Goal: Task Accomplishment & Management: Manage account settings

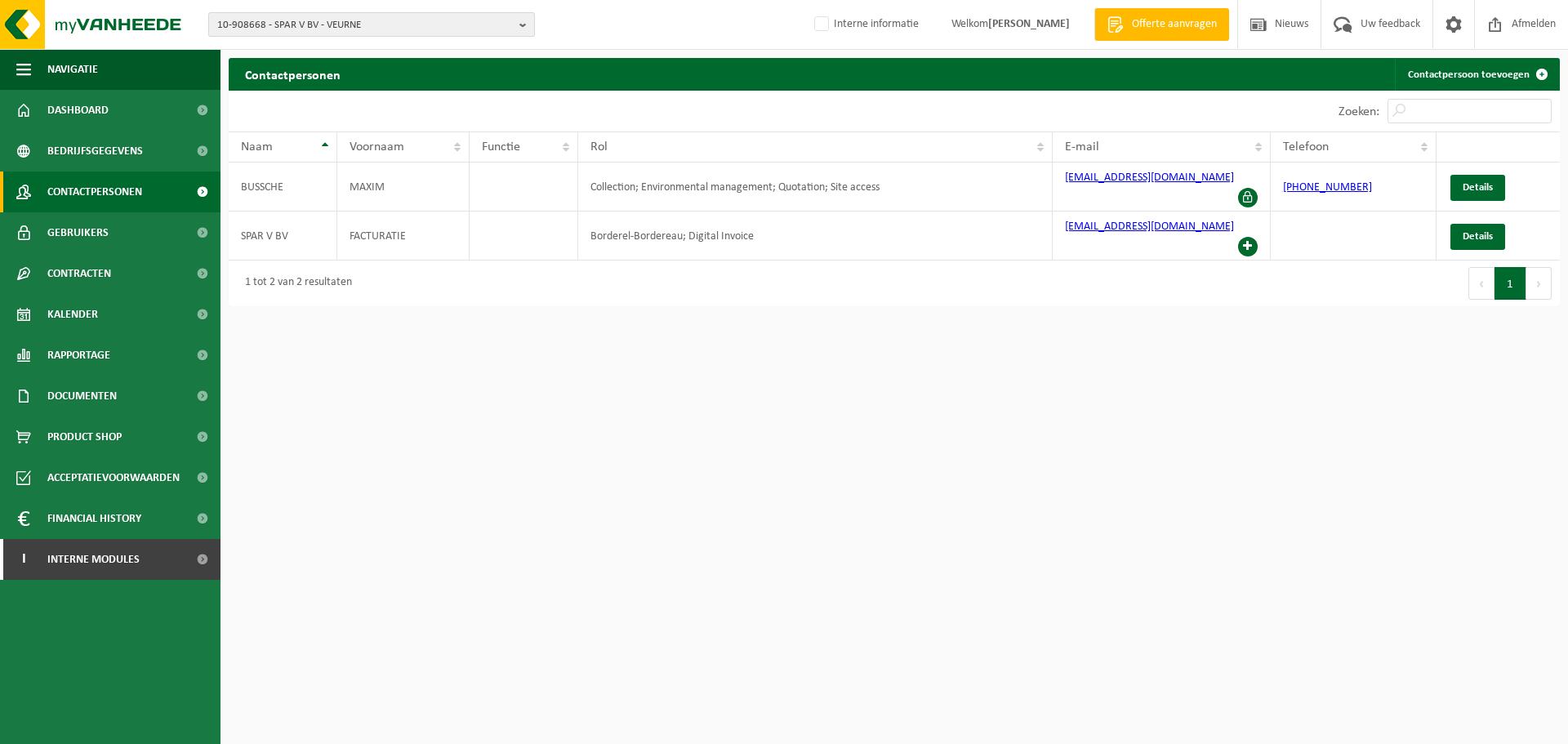
click at [432, 30] on span "10-908668 - SPAR V BV - VEURNE" at bounding box center [365, 26] width 295 height 25
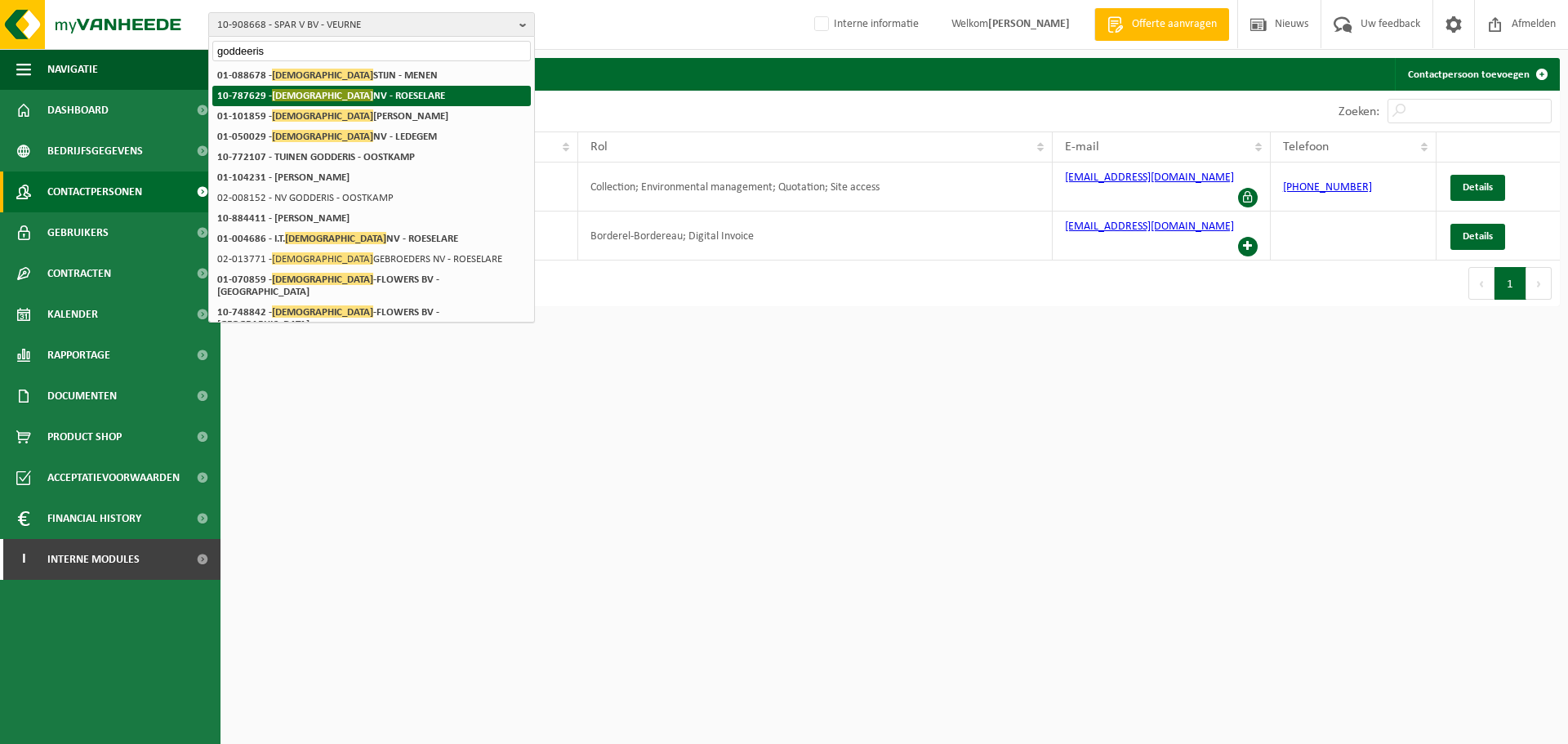
type input "goddeeris"
click at [374, 95] on strong "10-787629 - GODDEERIS NV - ROESELARE" at bounding box center [331, 94] width 228 height 12
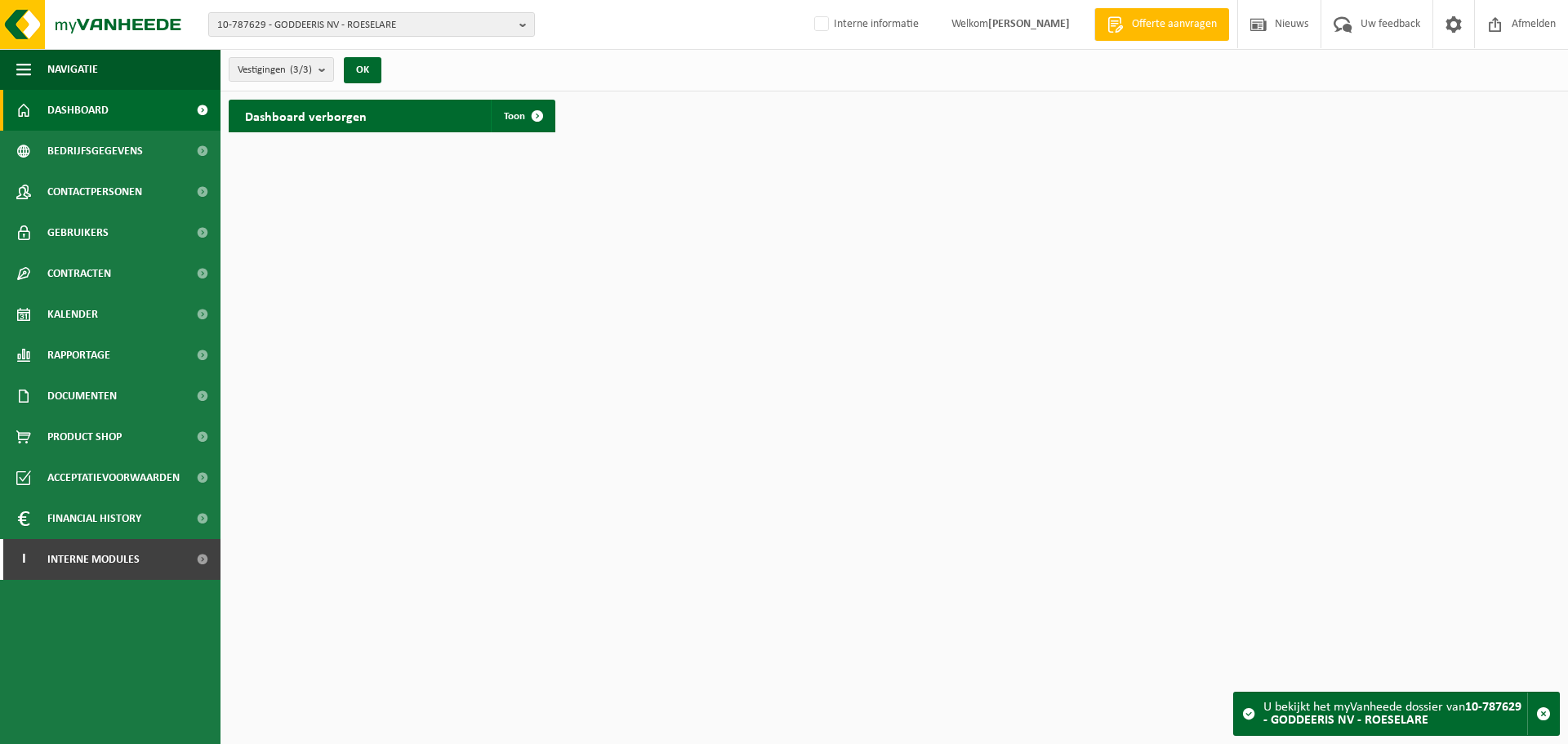
drag, startPoint x: 129, startPoint y: 400, endPoint x: 115, endPoint y: 426, distance: 29.5
click at [129, 400] on link "Documenten" at bounding box center [110, 395] width 220 height 41
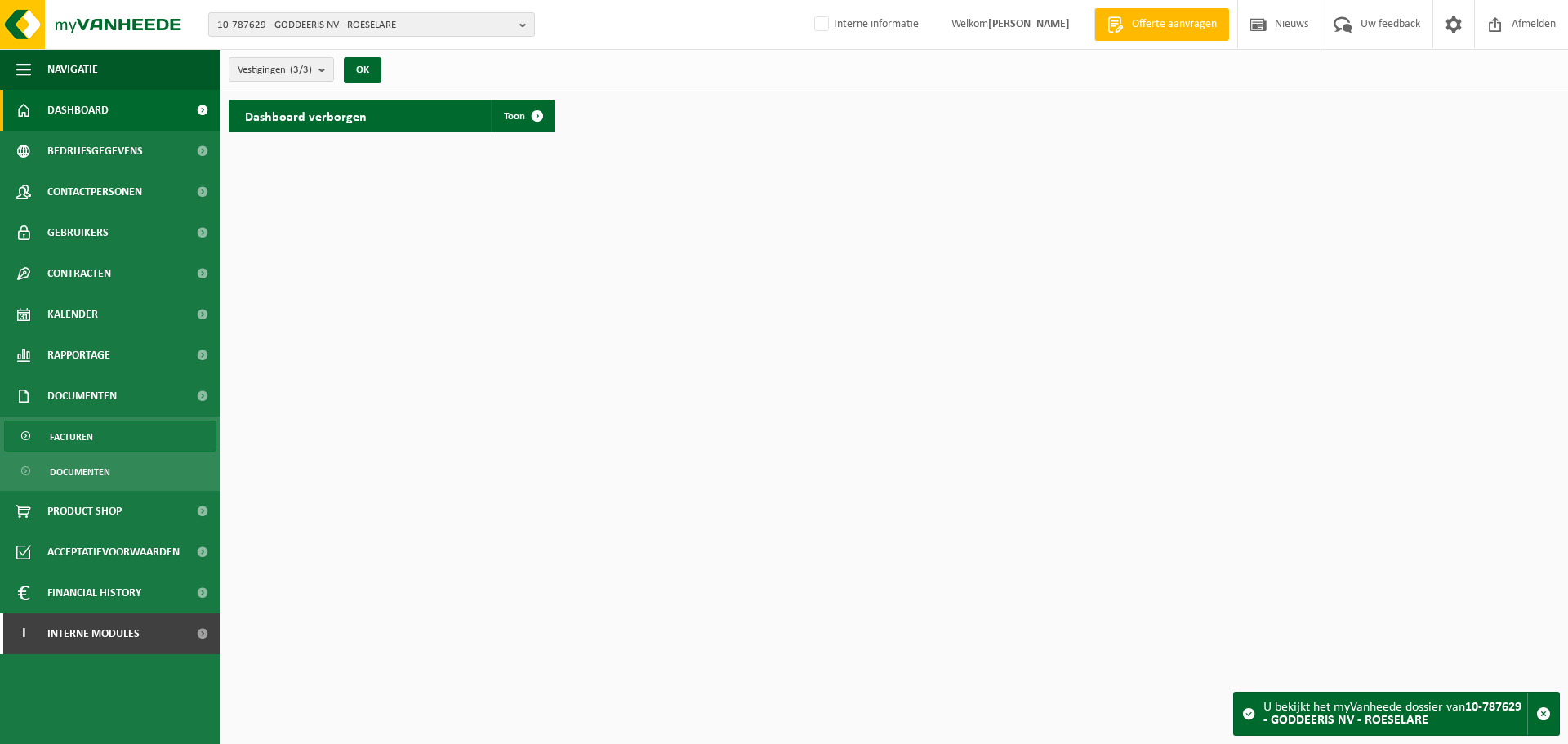
click at [83, 447] on span "Facturen" at bounding box center [70, 436] width 43 height 31
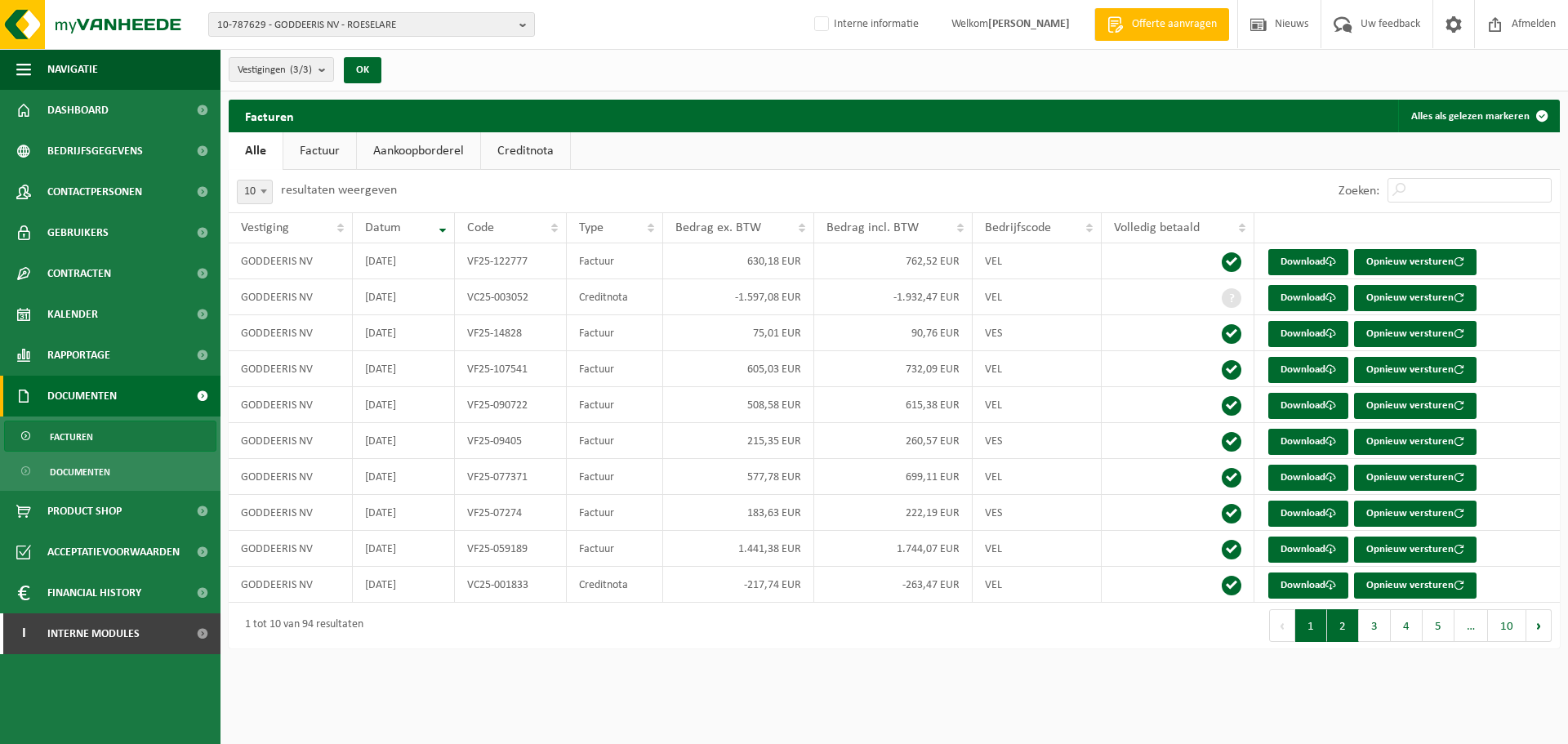
click at [1344, 632] on button "2" at bounding box center [1342, 625] width 31 height 32
click at [1323, 625] on button "1" at bounding box center [1310, 625] width 31 height 32
click at [633, 674] on html "10-787629 - GODDEERIS NV - ROESELARE 10-787629 - GODDEERIS NV - ROESELARE 02-01…" at bounding box center [784, 372] width 1568 height 744
click at [789, 690] on html "10-787629 - GODDEERIS NV - ROESELARE 10-787629 - GODDEERIS NV - ROESELARE 02-01…" at bounding box center [784, 372] width 1568 height 744
click at [460, 24] on span "10-787629 - GODDEERIS NV - ROESELARE" at bounding box center [365, 26] width 295 height 25
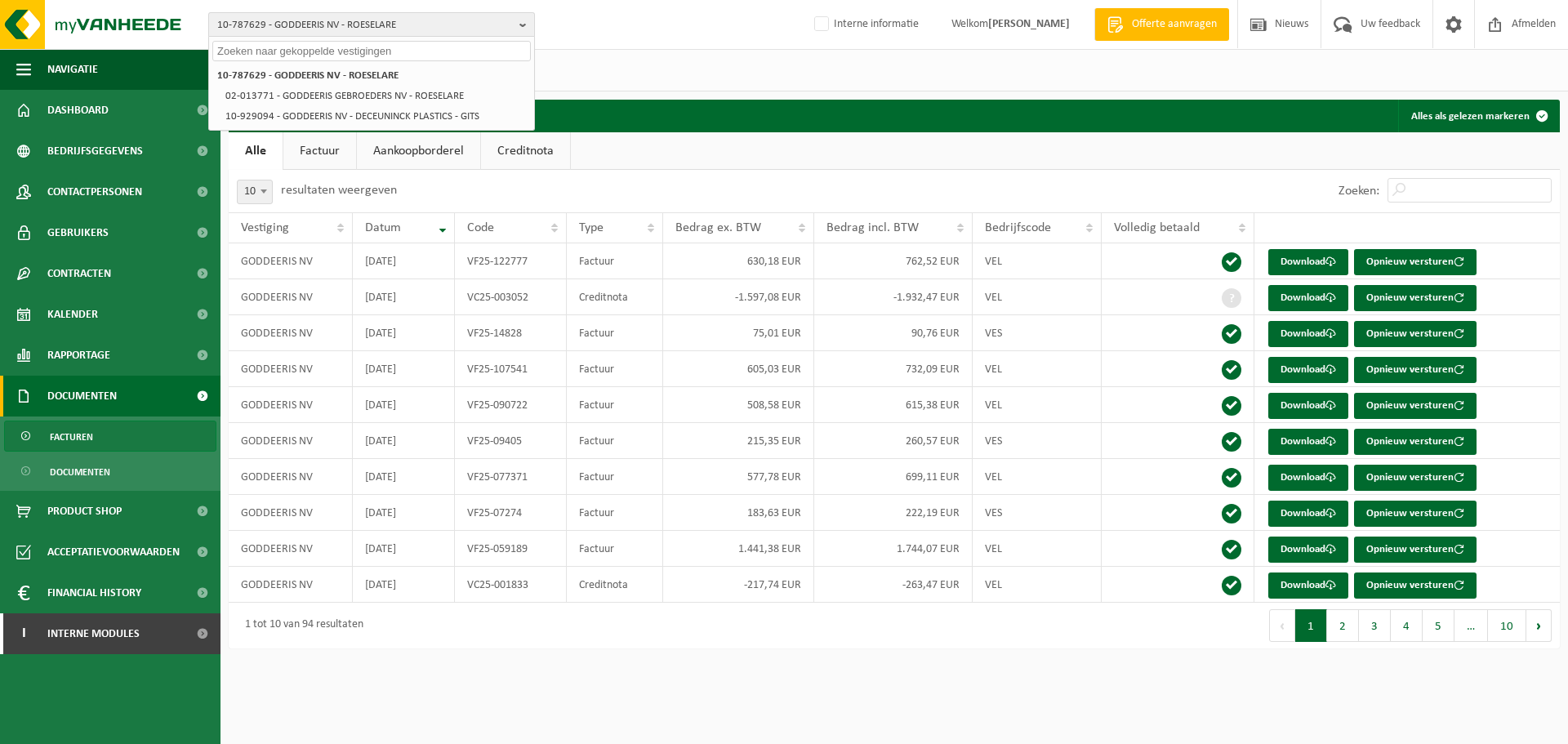
paste input "%localappdata%\microsoft\outlook"
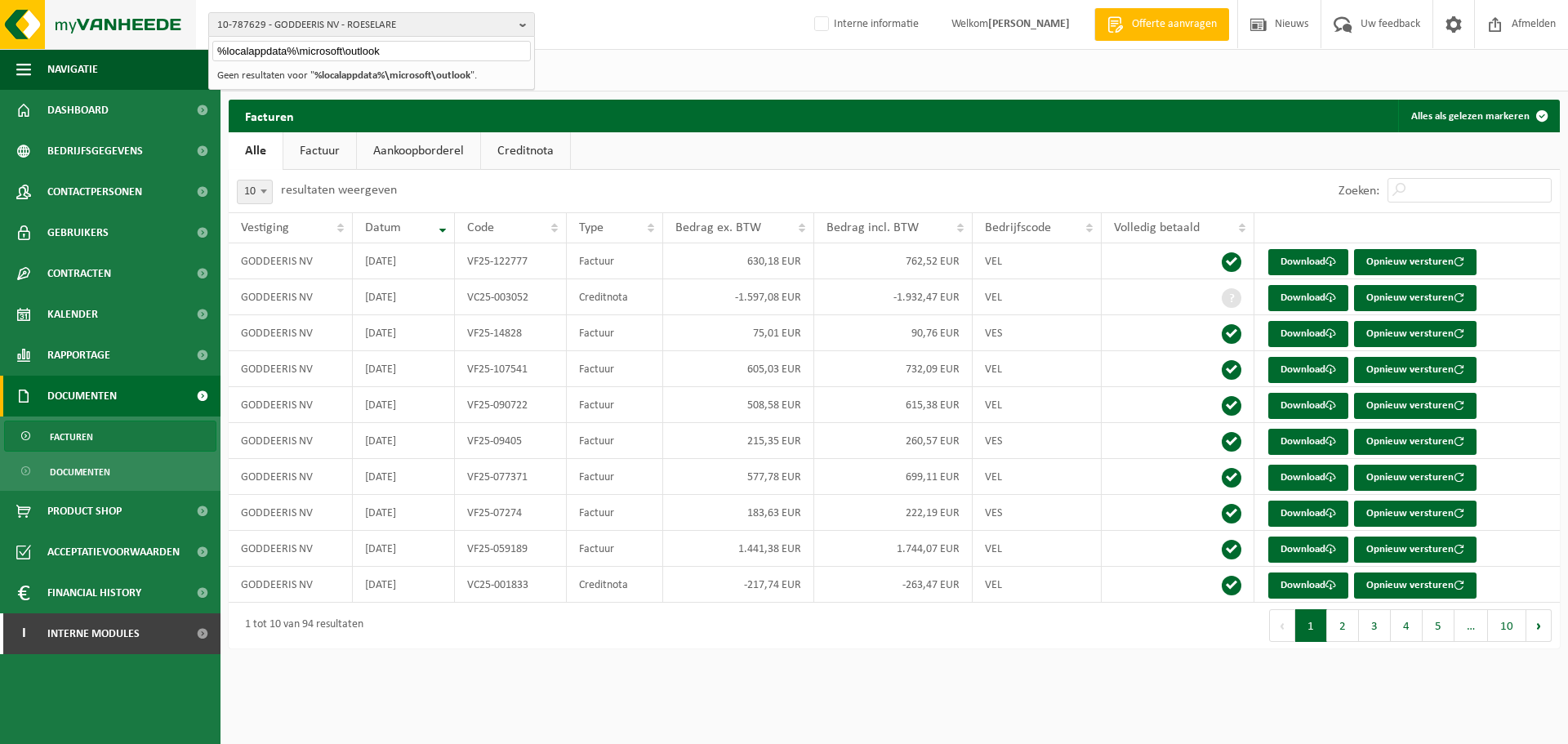
drag, startPoint x: 105, startPoint y: 31, endPoint x: 36, endPoint y: 37, distance: 69.3
click at [36, 37] on div "10-787629 - GODDEERIS NV - ROESELARE %localappdata%\microsoft\outlook 10-787629…" at bounding box center [784, 25] width 1568 height 50
click at [493, 32] on span "10-787629 - GODDEERIS NV - ROESELARE" at bounding box center [365, 26] width 295 height 25
type input "10-968086"
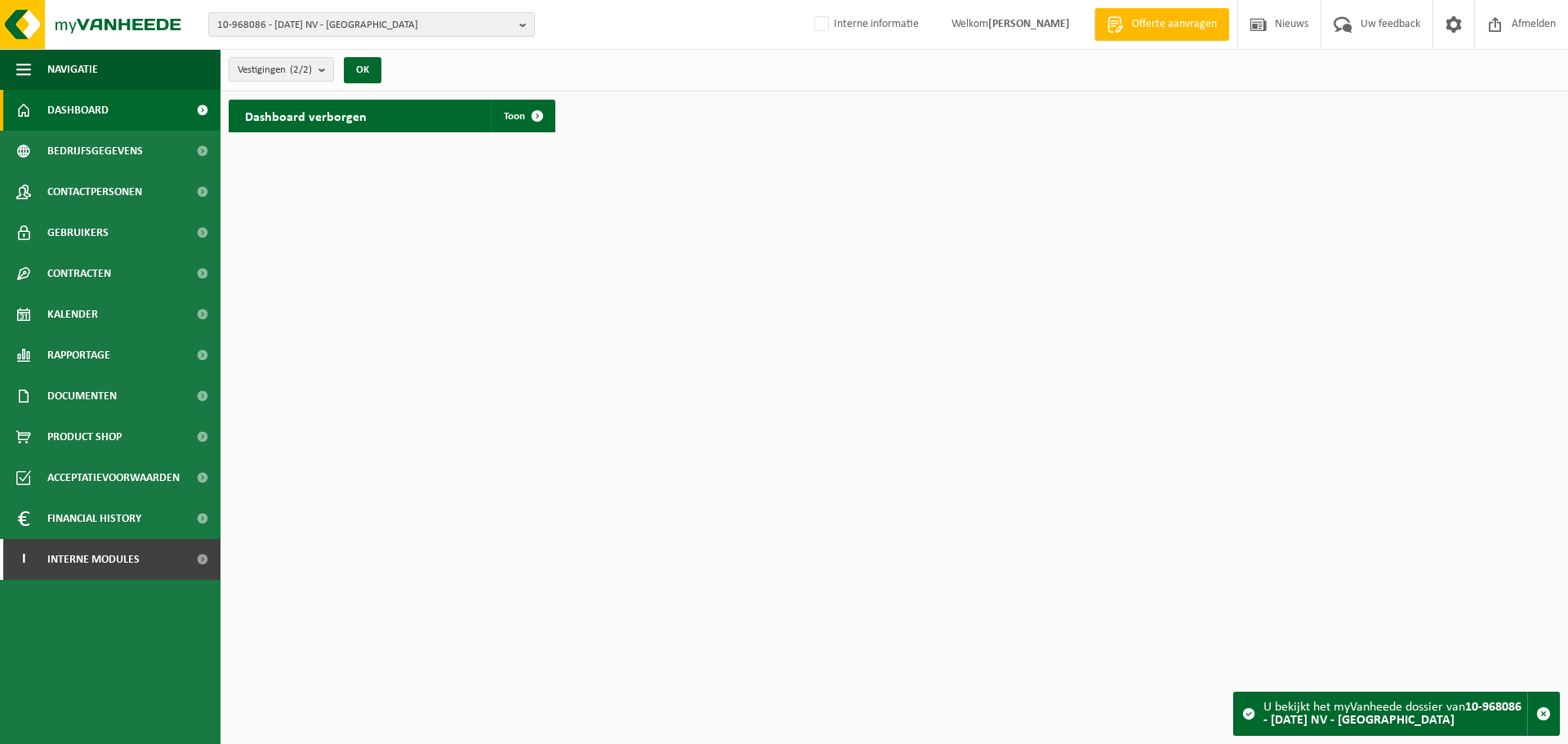
drag, startPoint x: 1232, startPoint y: 540, endPoint x: 800, endPoint y: 425, distance: 447.0
click at [1183, 545] on html "10-968086 - 17 DECEMBER NV - GENT 10-968086 - 17 DECEMBER NV - GENT 10-968085 -…" at bounding box center [784, 372] width 1568 height 744
click at [84, 196] on span "Contactpersonen" at bounding box center [94, 191] width 94 height 41
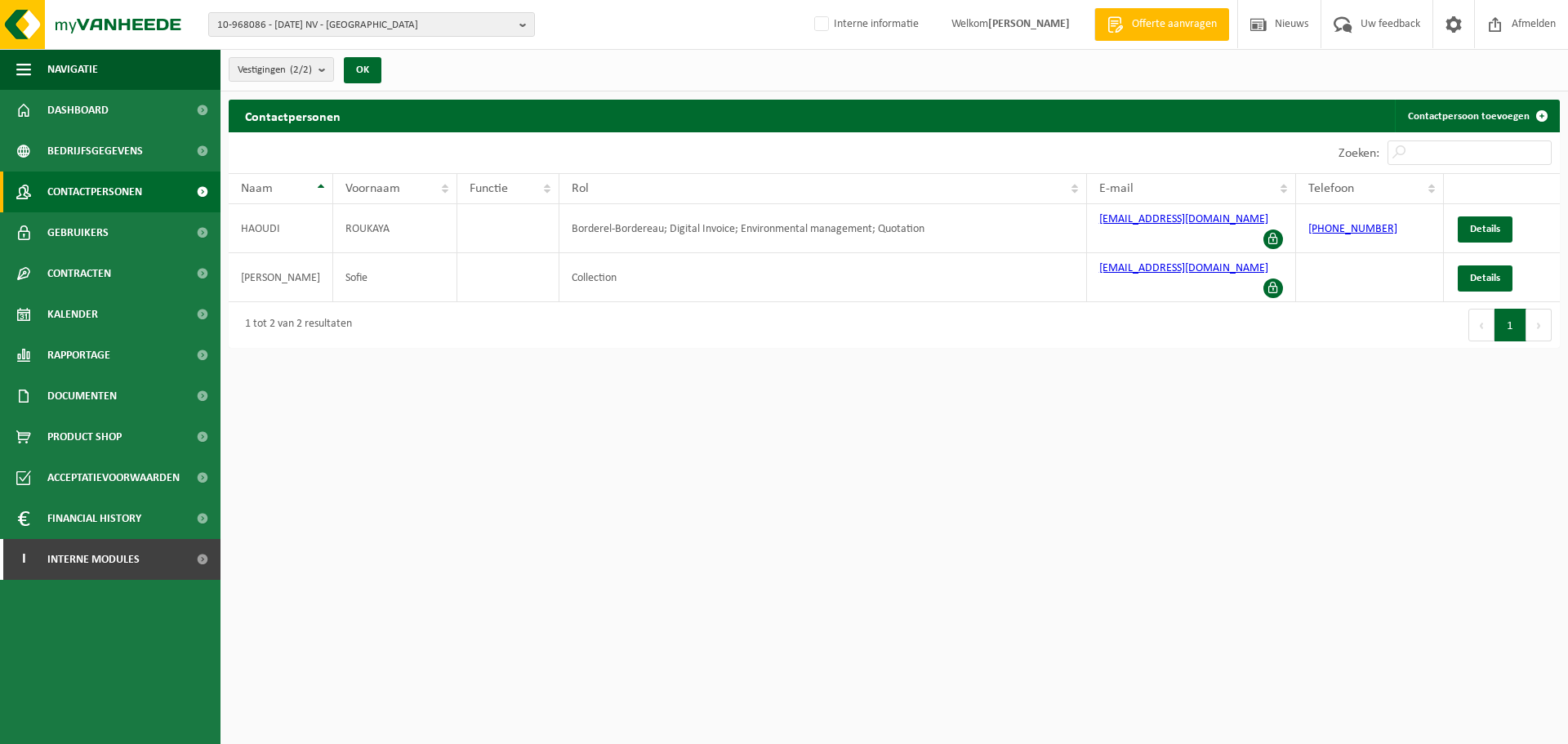
drag, startPoint x: 1023, startPoint y: 497, endPoint x: 1041, endPoint y: 432, distance: 67.4
click at [1032, 488] on html "10-968086 - [DATE] NV - [GEOGRAPHIC_DATA] 10-968086 - [DATE] NV - GENT 10-96808…" at bounding box center [784, 372] width 1568 height 744
click at [1484, 112] on link "Contactpersoon toevoegen" at bounding box center [1476, 116] width 163 height 32
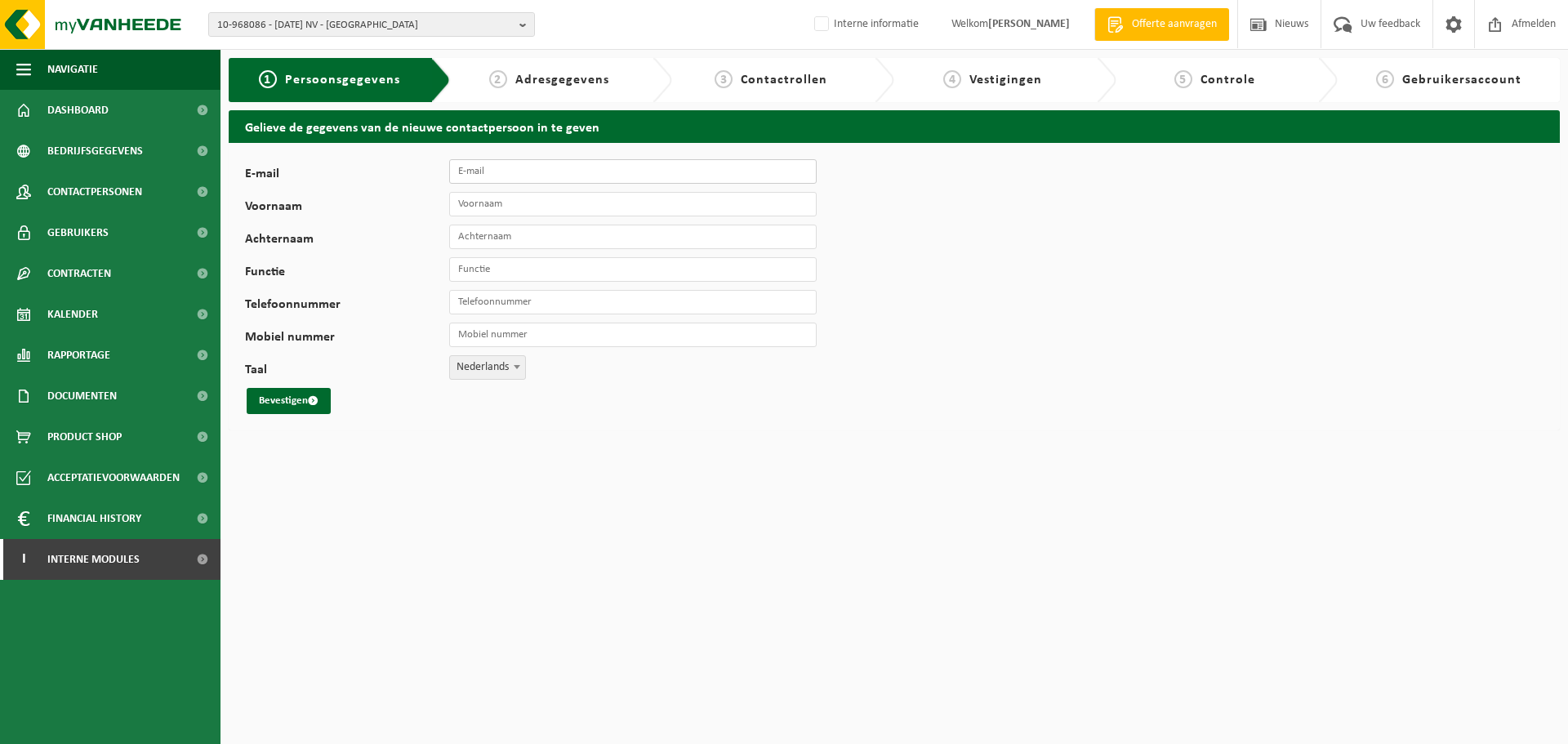
click at [511, 167] on input "E-mail" at bounding box center [633, 171] width 368 height 25
paste input "%localappdata%\microsoft\outlook"
drag, startPoint x: 619, startPoint y: 174, endPoint x: 21, endPoint y: 136, distance: 599.2
click at [21, 136] on div "Navigatie Offerte aanvragen Nieuws Uw feedback Afmelden Dashboard Bedrijfsgegev…" at bounding box center [784, 219] width 1568 height 438
type input "[EMAIL_ADDRESS][DOMAIN_NAME]"
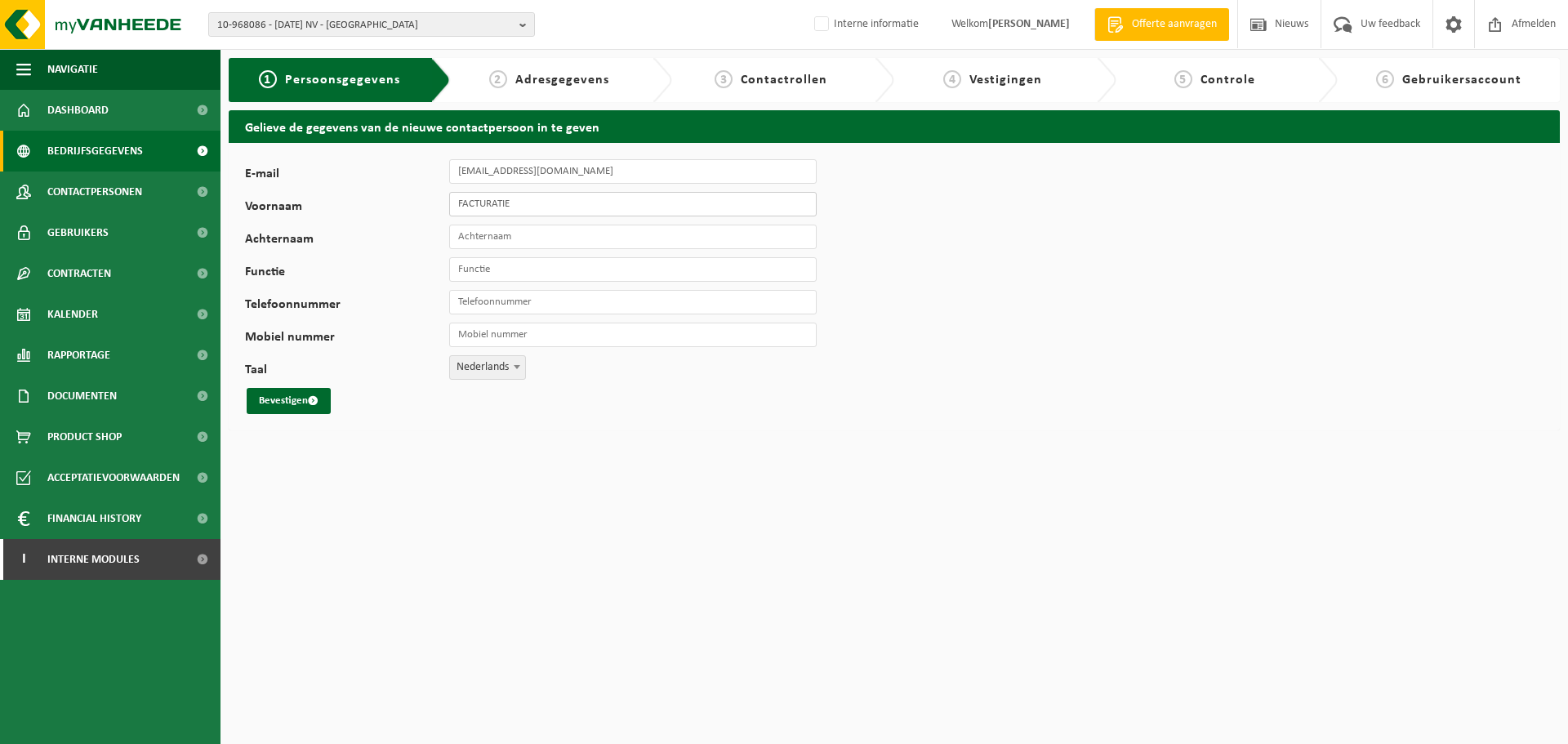
type input "FACTURATIE"
type input "[DATE] NV"
click at [546, 266] on input "Functie" at bounding box center [633, 270] width 368 height 25
click at [307, 403] on button "Bevestigen" at bounding box center [289, 400] width 84 height 26
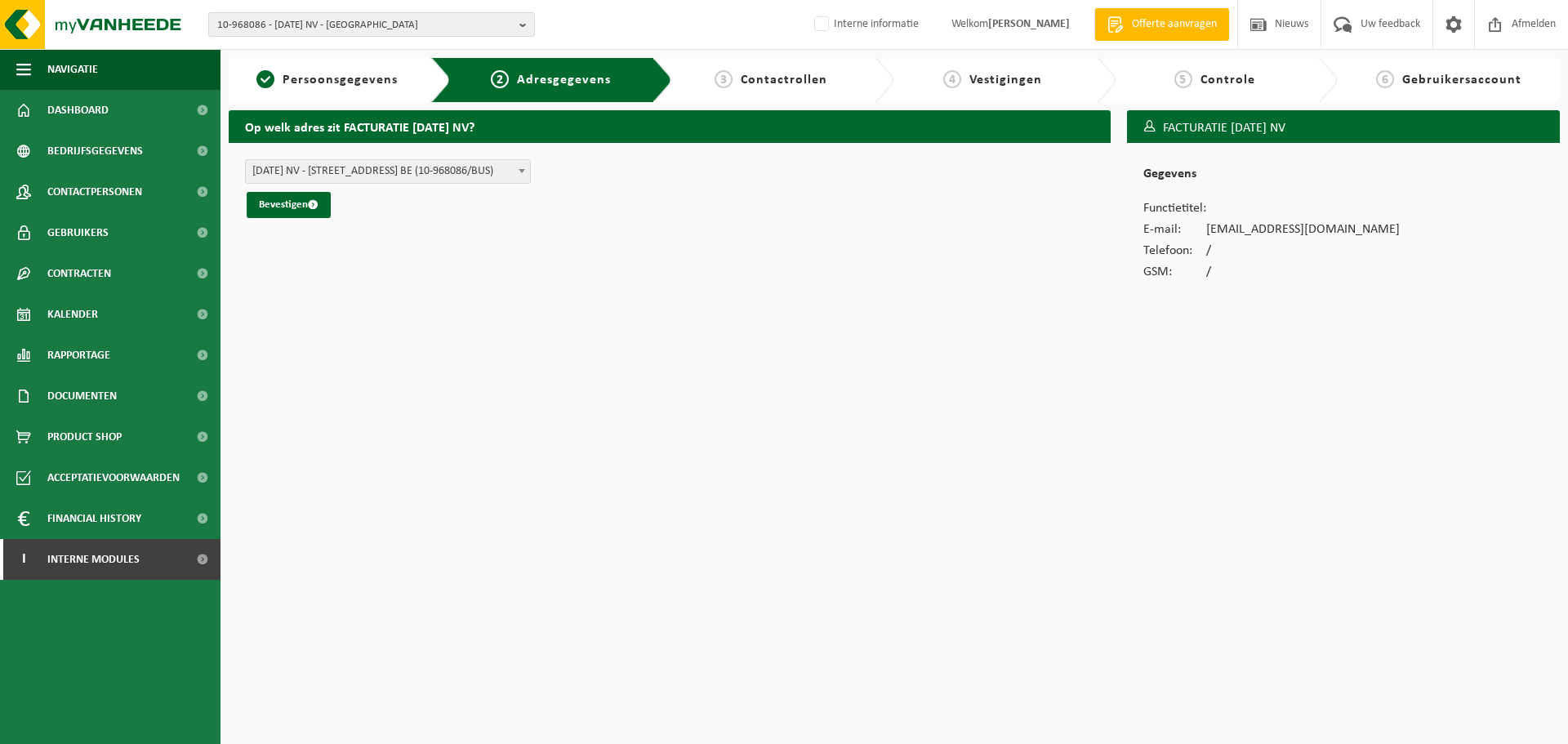
click at [432, 181] on span "17 DECEMBER NV - OTTERGEMSESTEENWEG-ZUID 713 , 9000 GENT BE (10-968086/BUS)" at bounding box center [388, 171] width 284 height 23
click at [291, 210] on button "Bevestigen" at bounding box center [289, 204] width 84 height 26
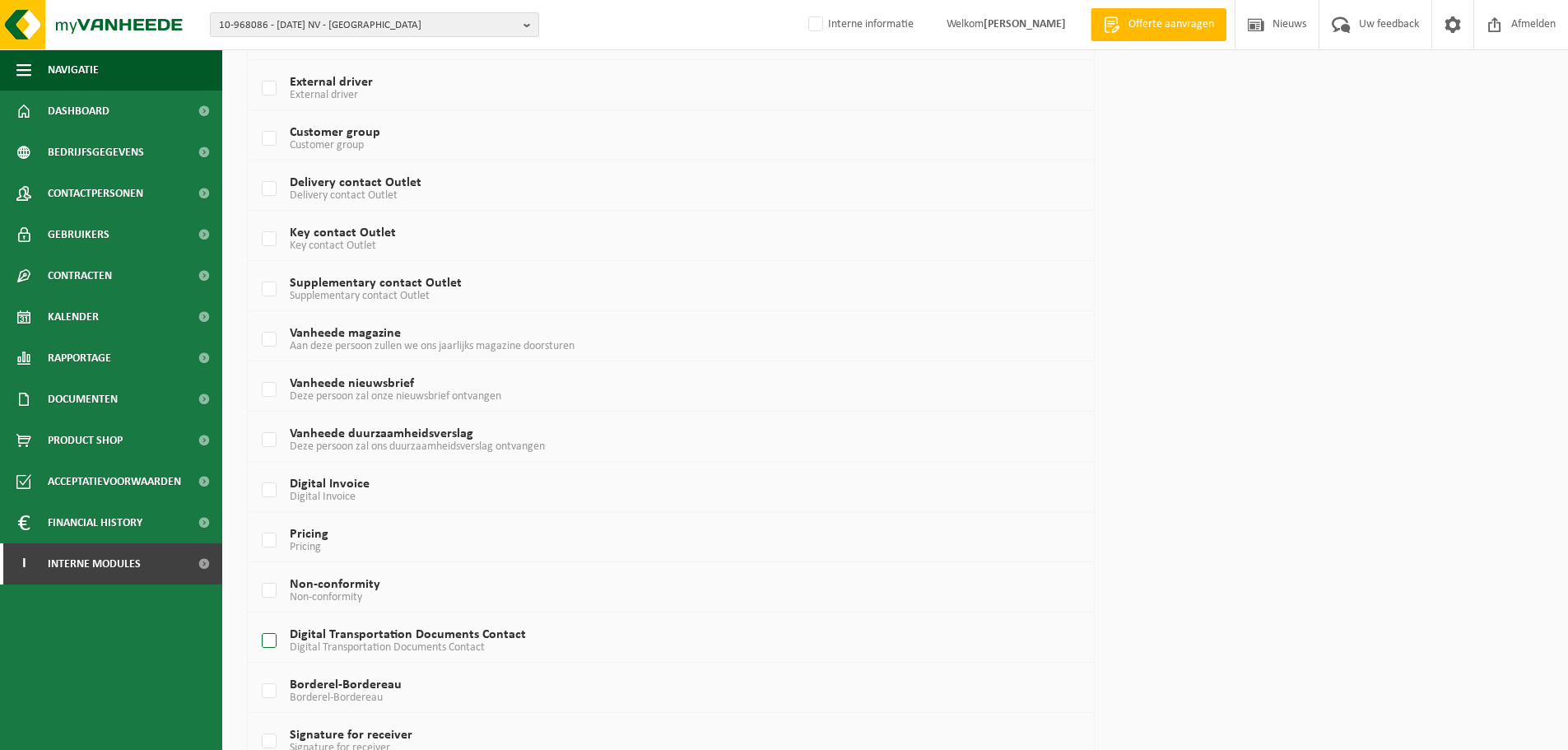
scroll to position [884, 0]
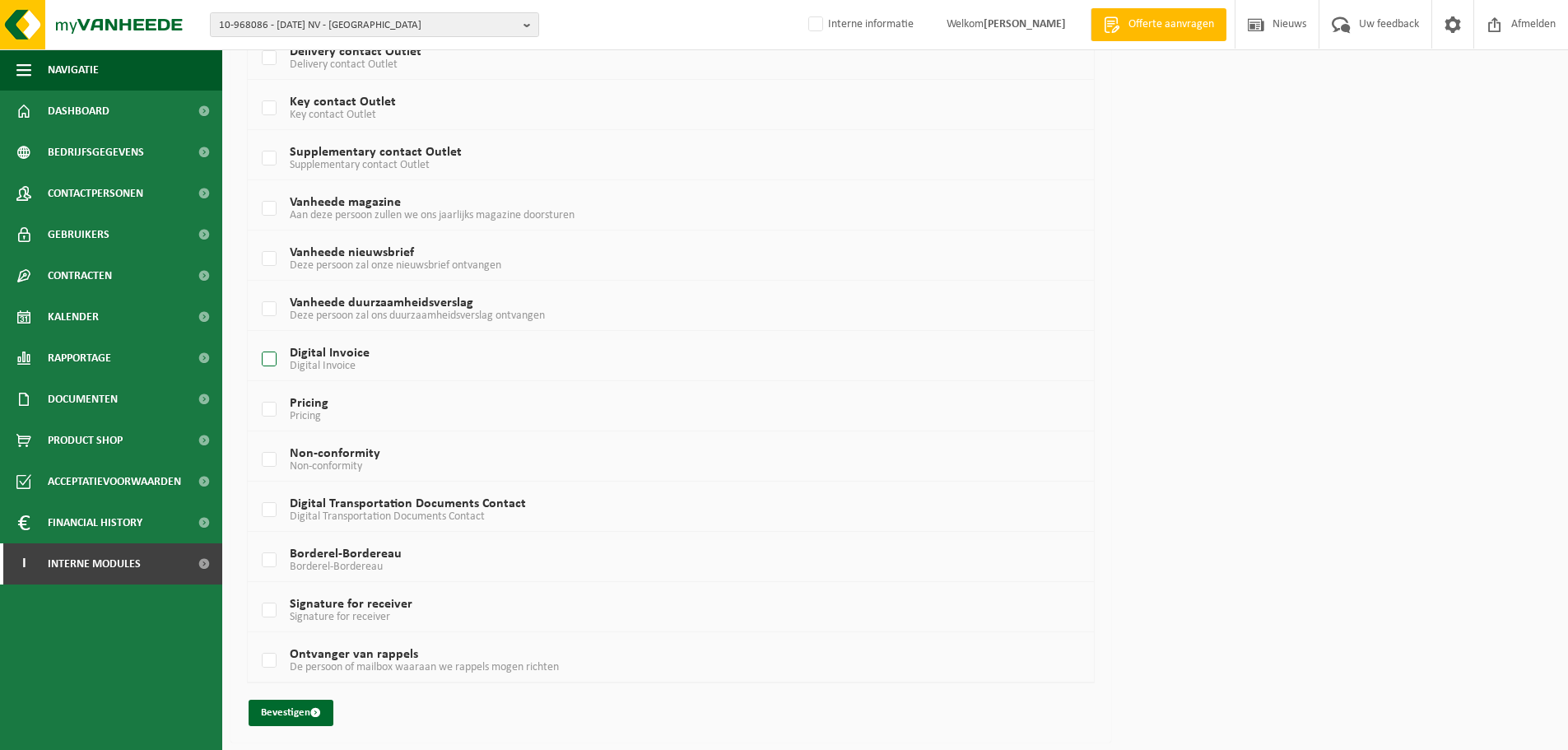
click at [395, 372] on label "Digital Invoice Digital Invoice" at bounding box center [635, 360] width 754 height 25
click at [256, 339] on input "Digital Invoice Digital Invoice" at bounding box center [255, 338] width 1 height 1
checkbox input "true"
click at [343, 568] on span "Borderel-Bordereau" at bounding box center [336, 567] width 93 height 12
click at [256, 540] on input "Borderel-Bordereau Borderel-Bordereau" at bounding box center [255, 539] width 1 height 1
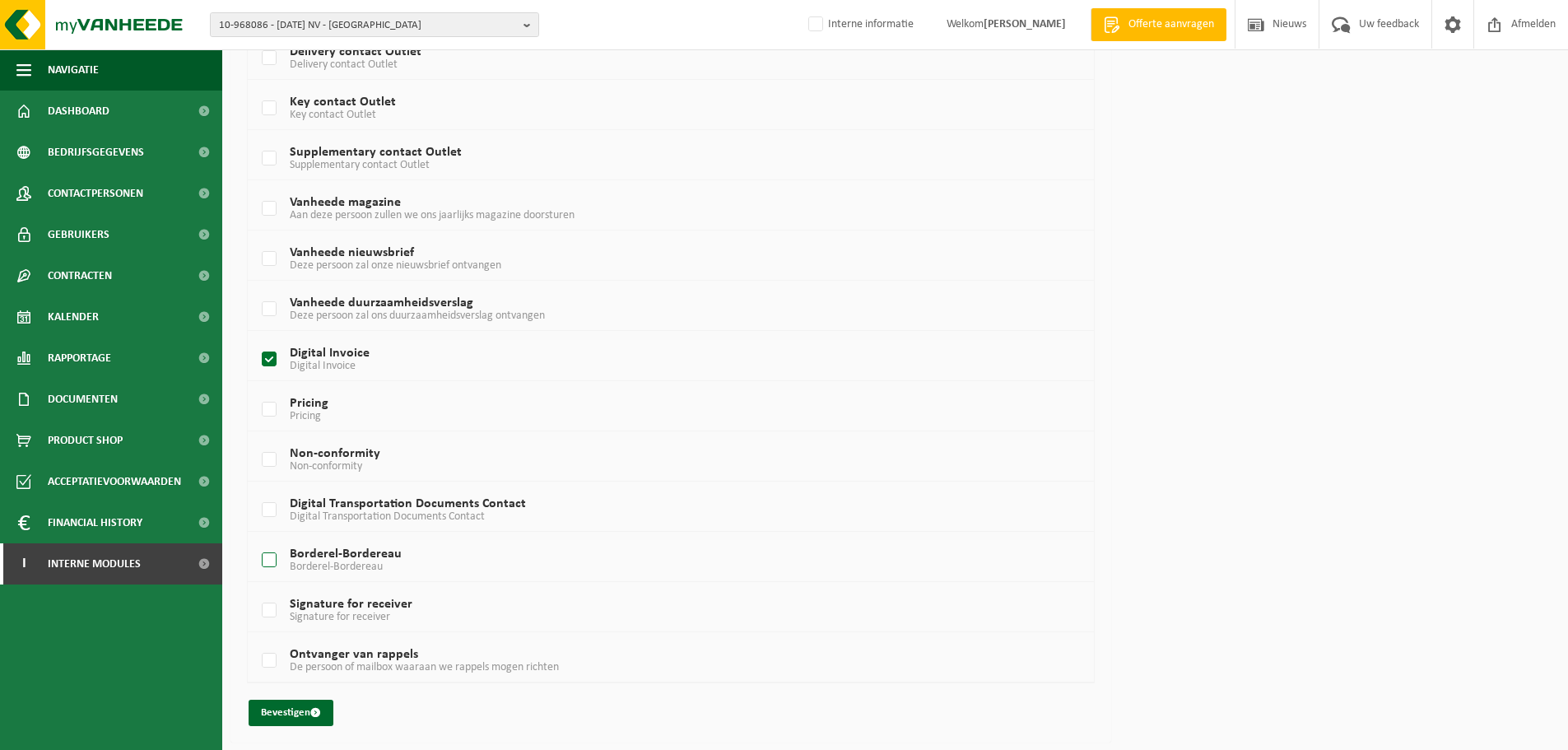
checkbox input "true"
click at [366, 652] on label "Ontvanger van rappels De persoon of mailbox waaraan we rappels mogen richten" at bounding box center [635, 661] width 754 height 25
click at [256, 641] on input "Ontvanger van rappels De persoon of mailbox waaraan we rappels mogen richten" at bounding box center [255, 640] width 1 height 1
checkbox input "true"
click at [299, 714] on button "Bevestigen" at bounding box center [291, 713] width 84 height 26
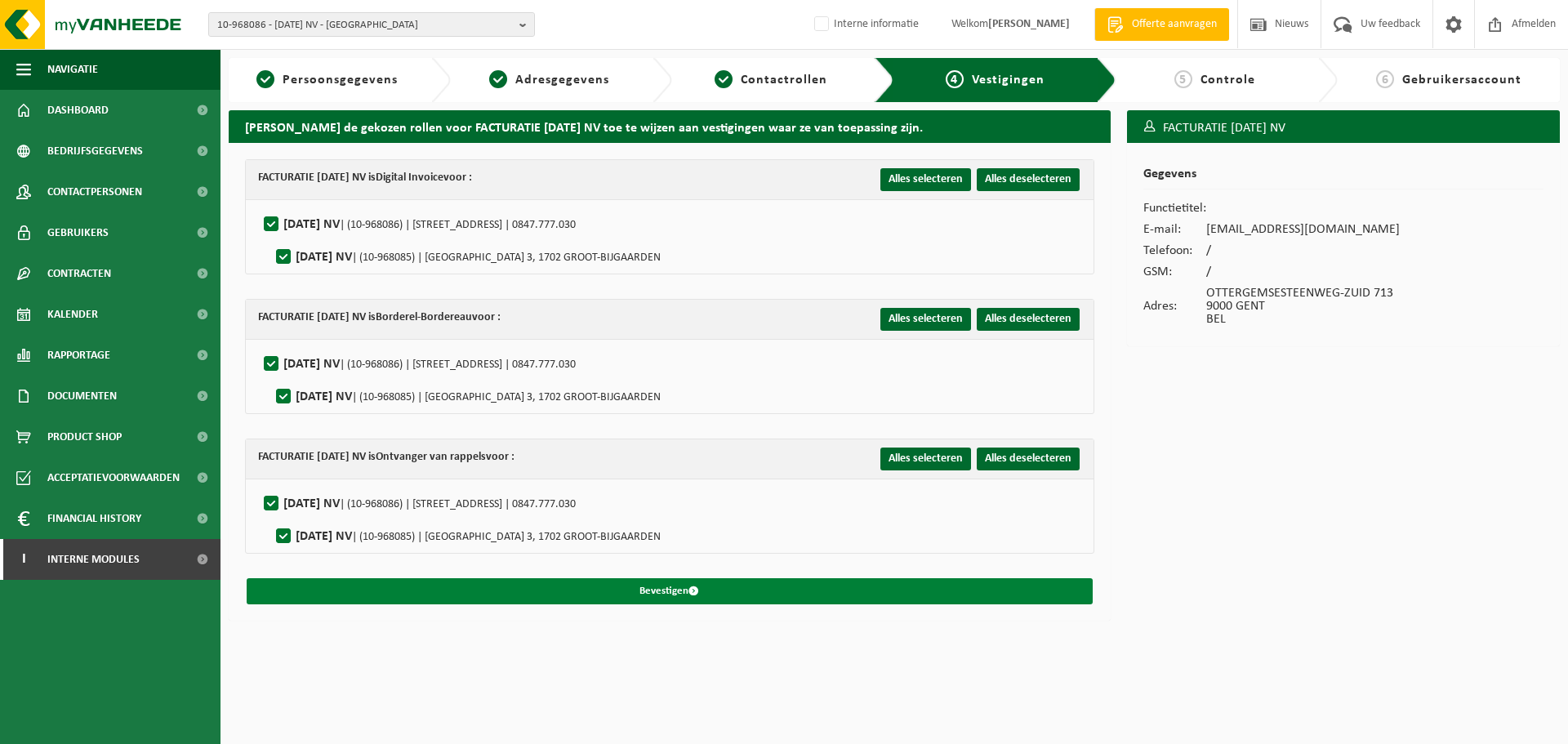
click at [388, 587] on button "Bevestigen" at bounding box center [670, 591] width 846 height 26
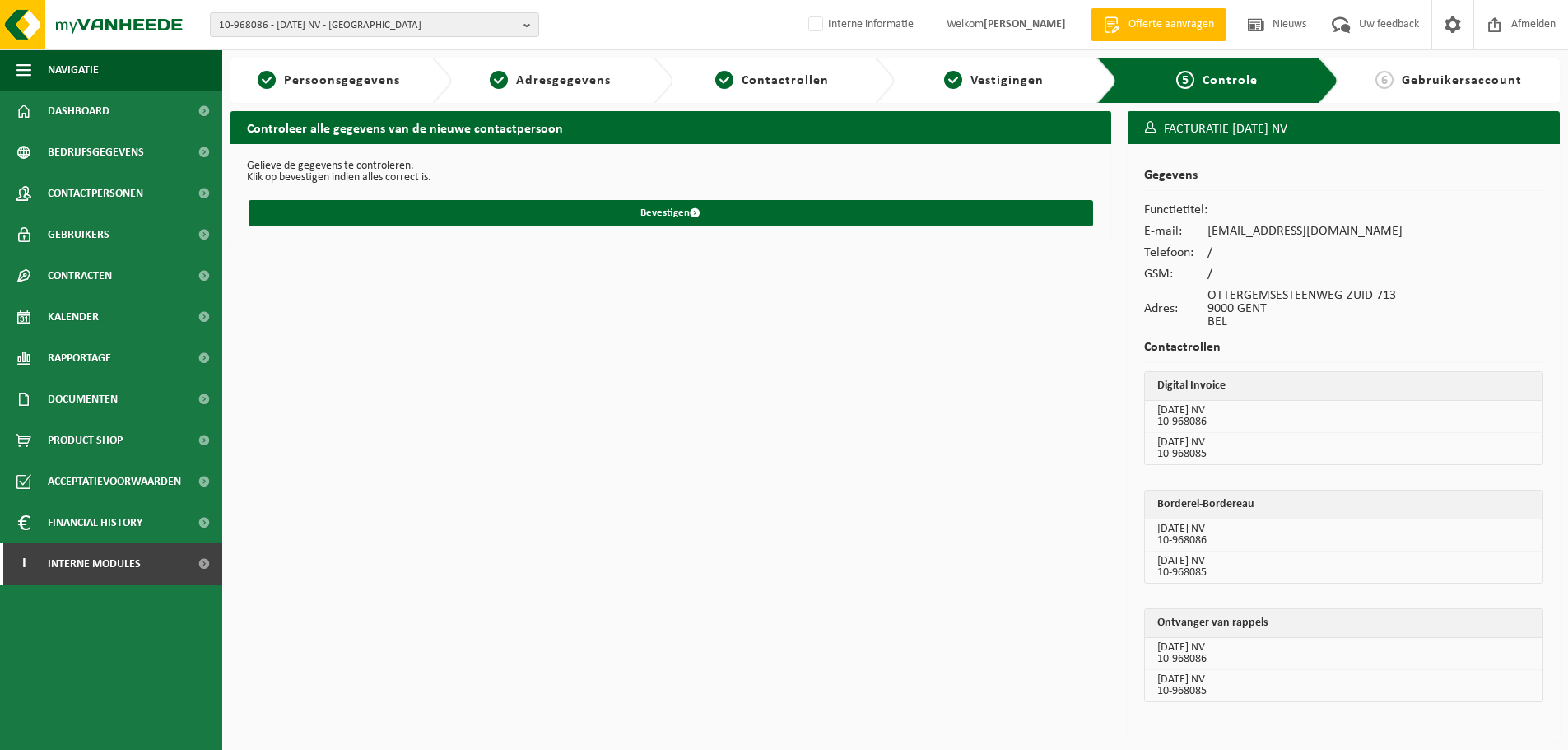
click at [450, 199] on form "Gelieve de gegevens te controleren. Klik op bevestigen indien alles correct is.…" at bounding box center [670, 193] width 848 height 66
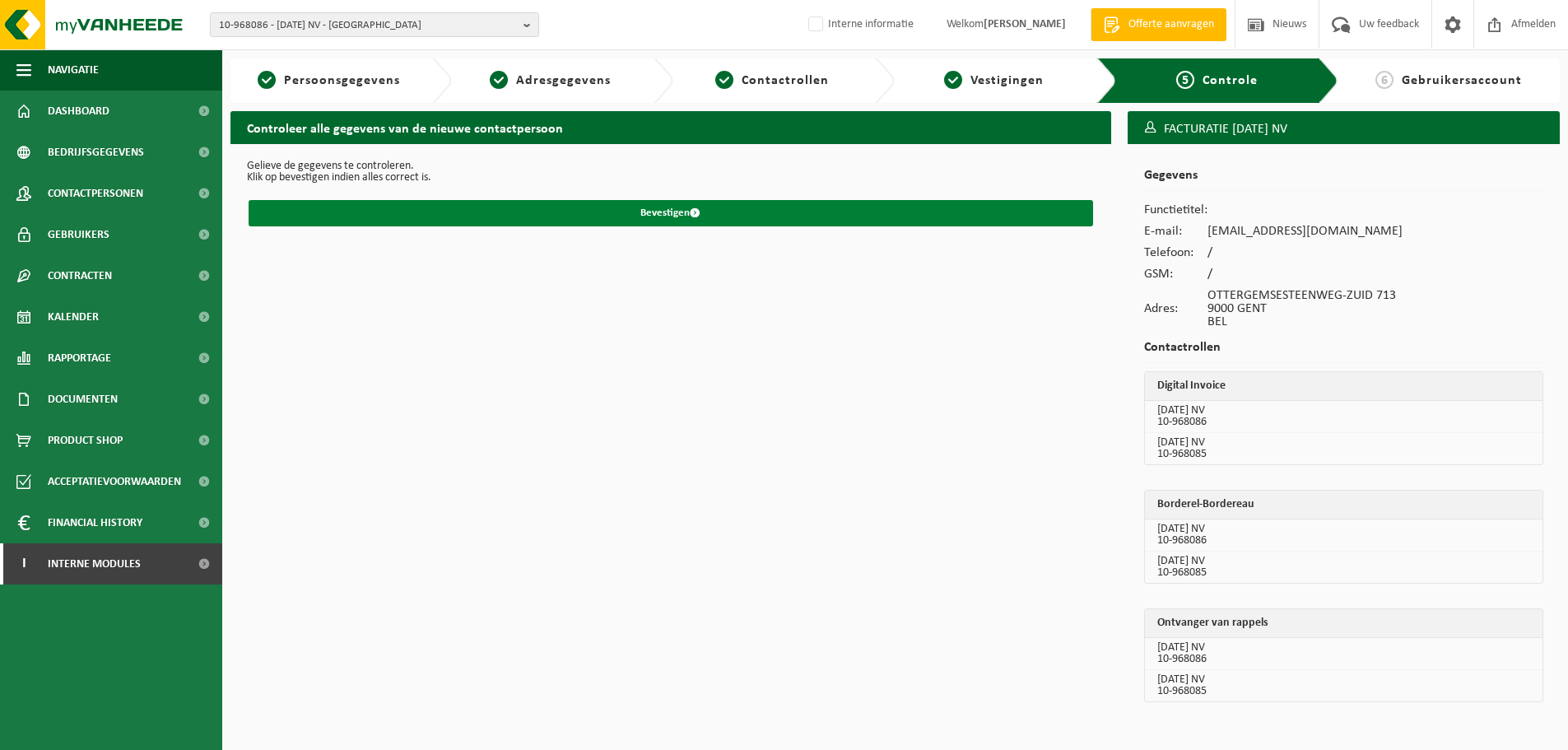
click at [464, 212] on button "Bevestigen" at bounding box center [670, 212] width 844 height 26
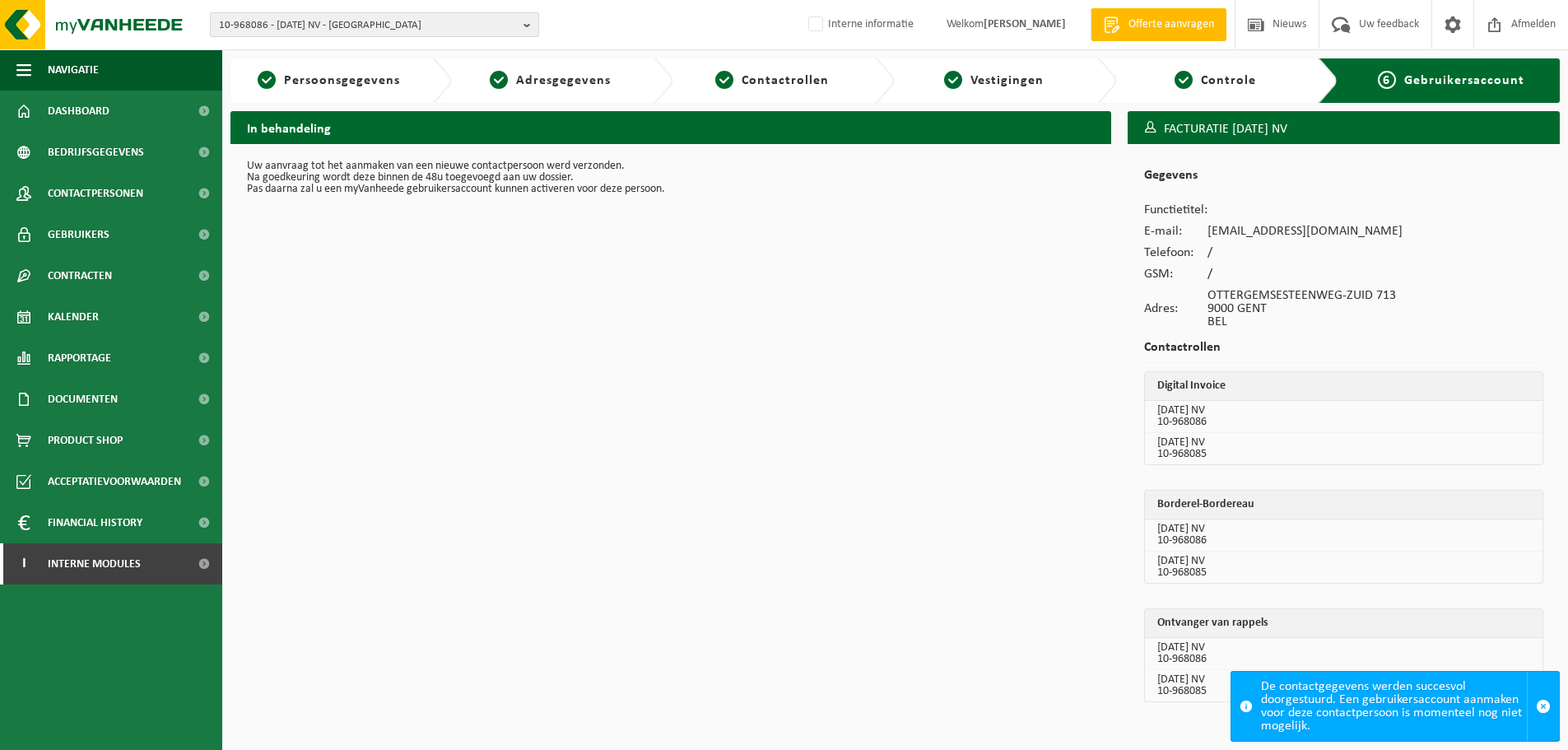
click at [274, 22] on span "10-968086 - [DATE] NV - [GEOGRAPHIC_DATA]" at bounding box center [368, 26] width 298 height 25
paste input "%localappdata%\microsoft\outlook"
drag, startPoint x: 448, startPoint y: 60, endPoint x: -99, endPoint y: 44, distance: 547.2
click at [0, 44] on html "10-968086 - 17 DECEMBER NV - GENT %localappdata%\microsoft\outlook 10-968086 - …" at bounding box center [784, 375] width 1568 height 750
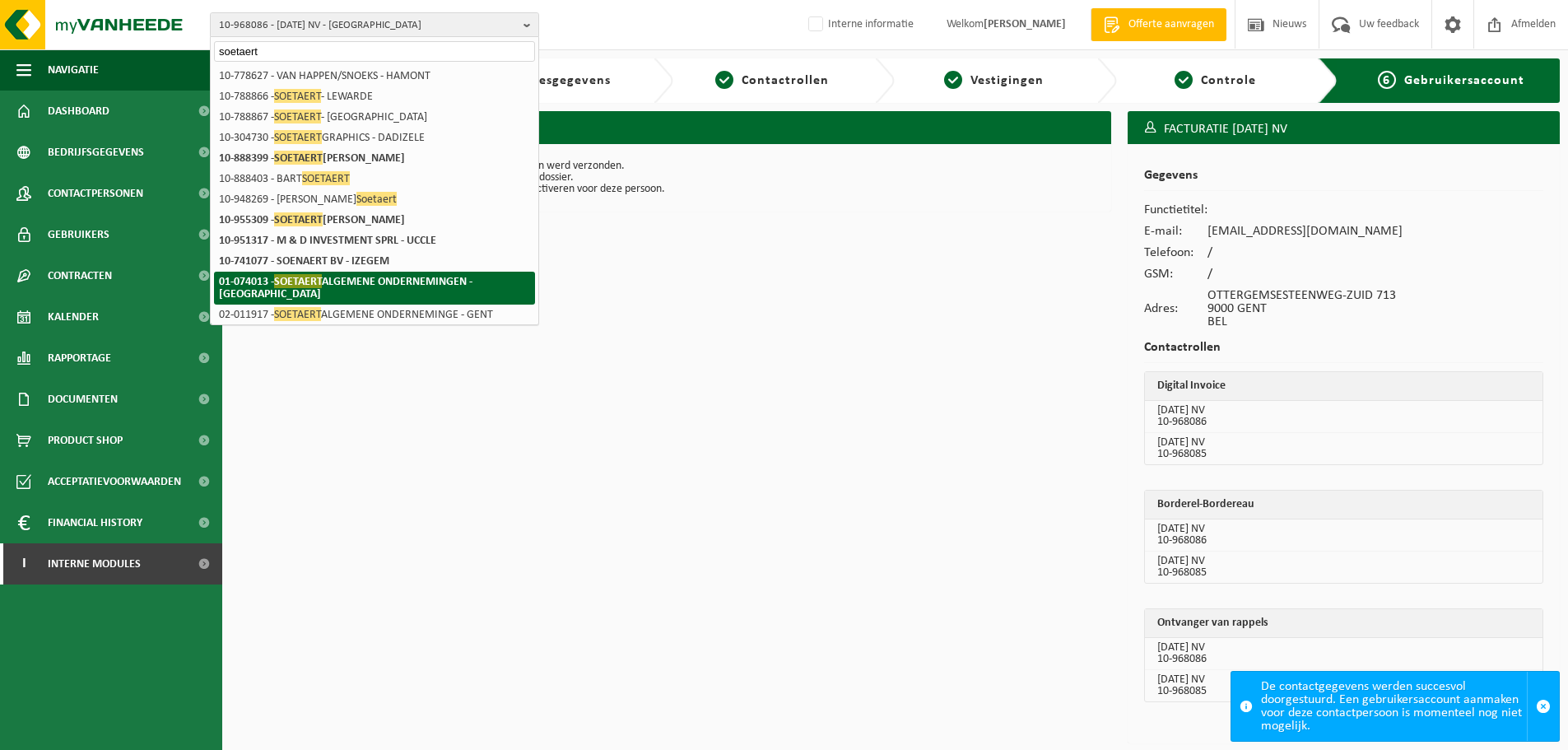
type input "soetaert"
click at [400, 277] on strong "01-074013 - SOETAERT ALGEMENE ONDERNEMINGEN - OOSTENDE" at bounding box center [346, 286] width 253 height 26
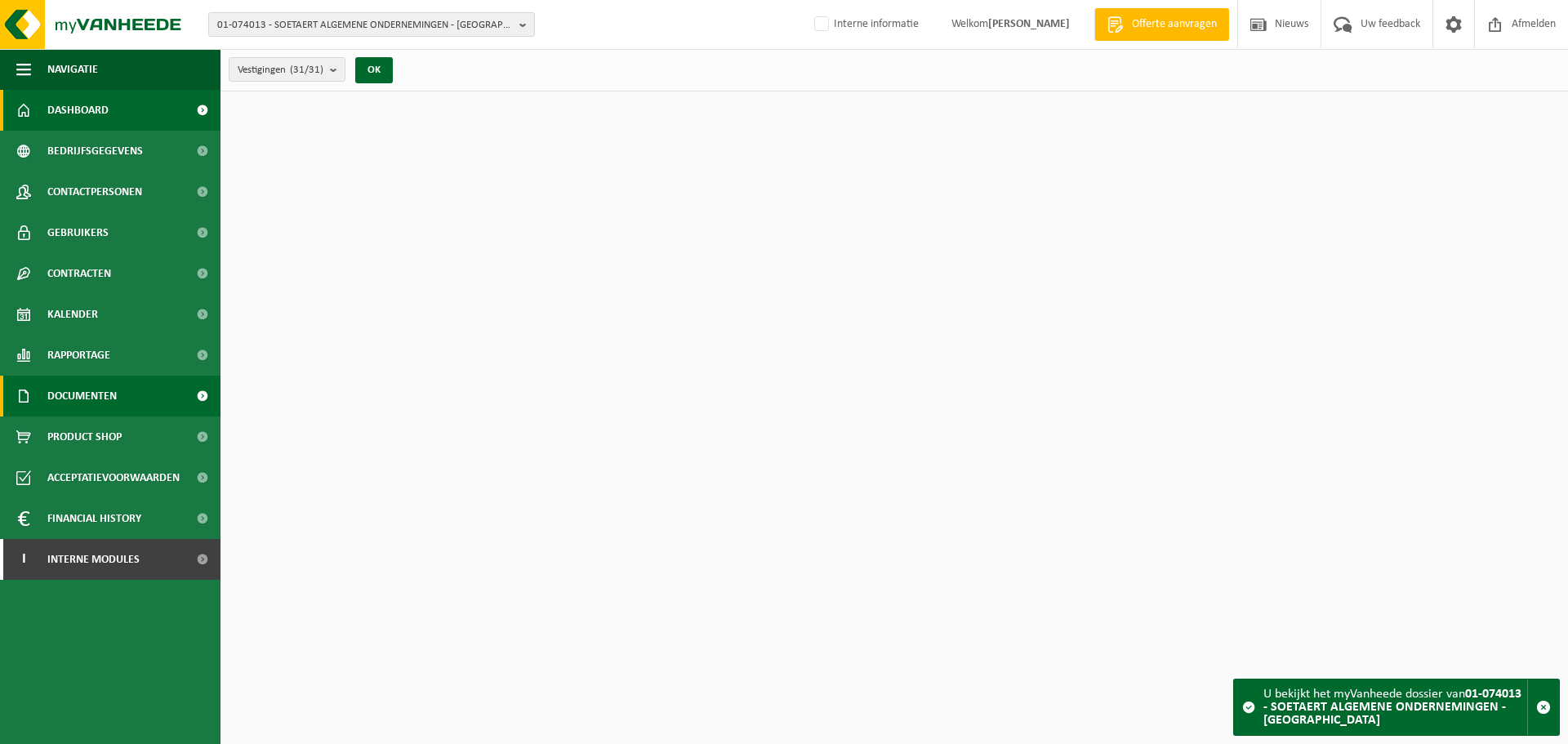
click at [103, 387] on span "Documenten" at bounding box center [82, 395] width 70 height 41
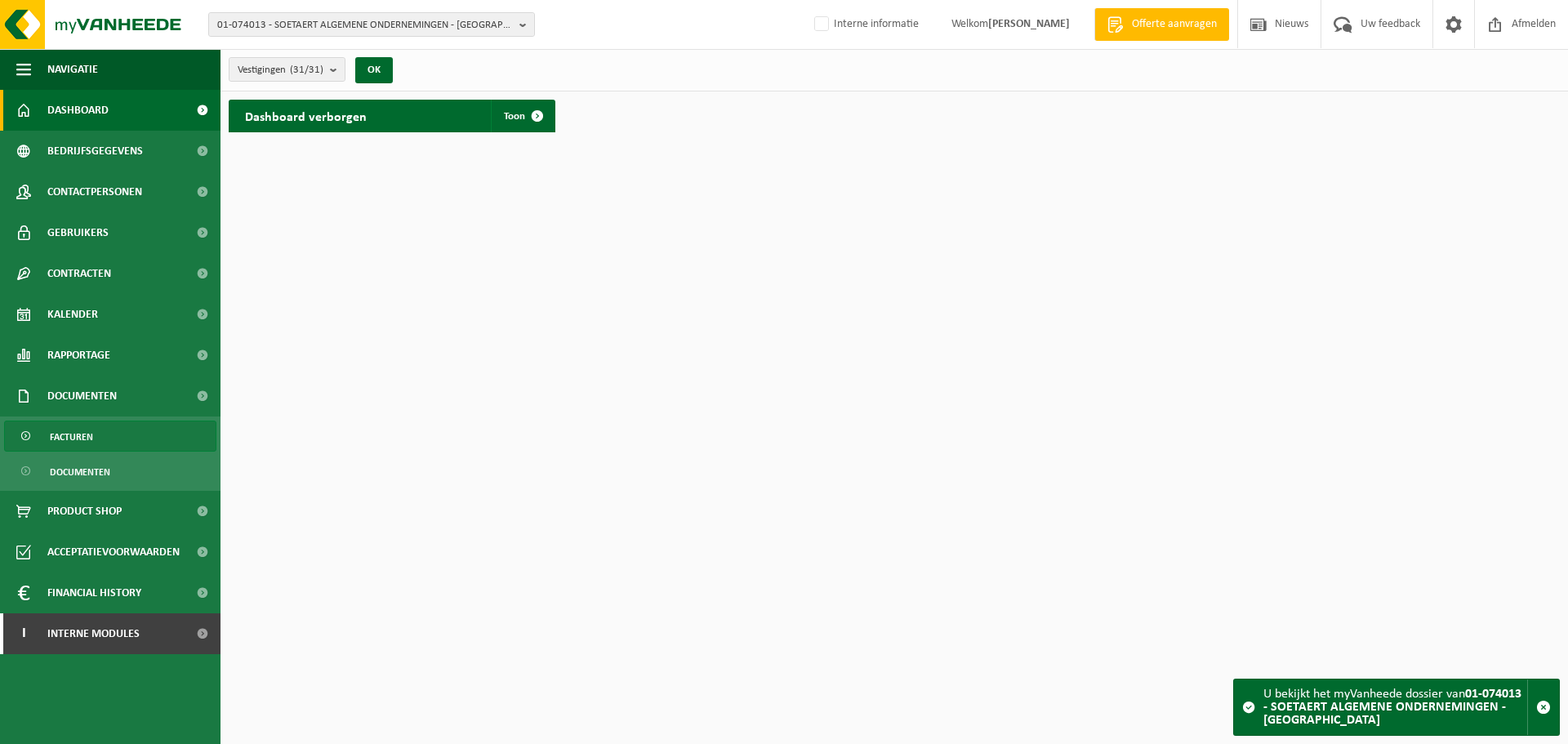
click at [74, 439] on span "Facturen" at bounding box center [70, 436] width 43 height 31
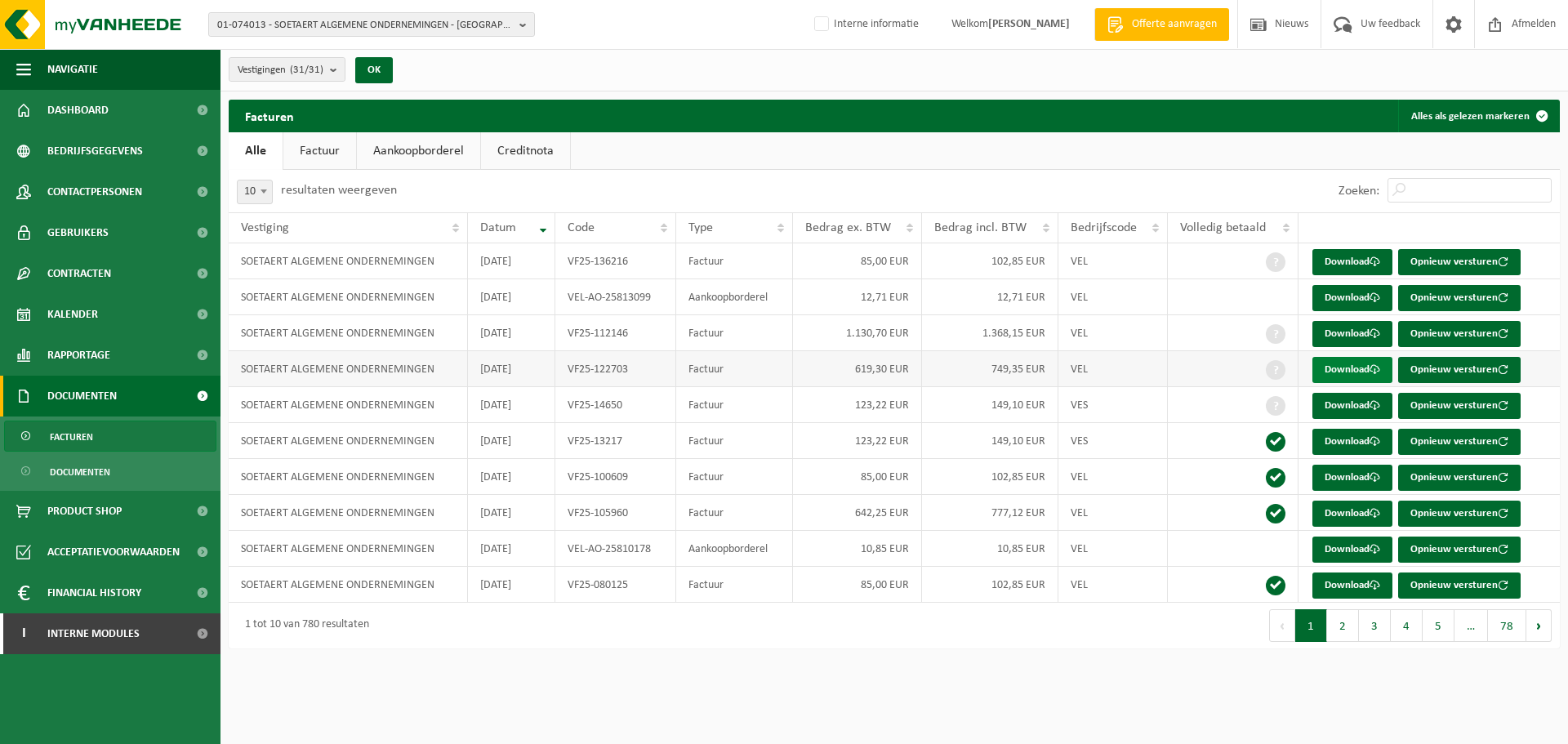
click at [1341, 369] on link "Download" at bounding box center [1352, 370] width 80 height 26
click at [453, 24] on span "01-074013 - SOETAERT ALGEMENE ONDERNEMINGEN - OOSTENDE" at bounding box center [365, 26] width 295 height 25
type input "01-901913"
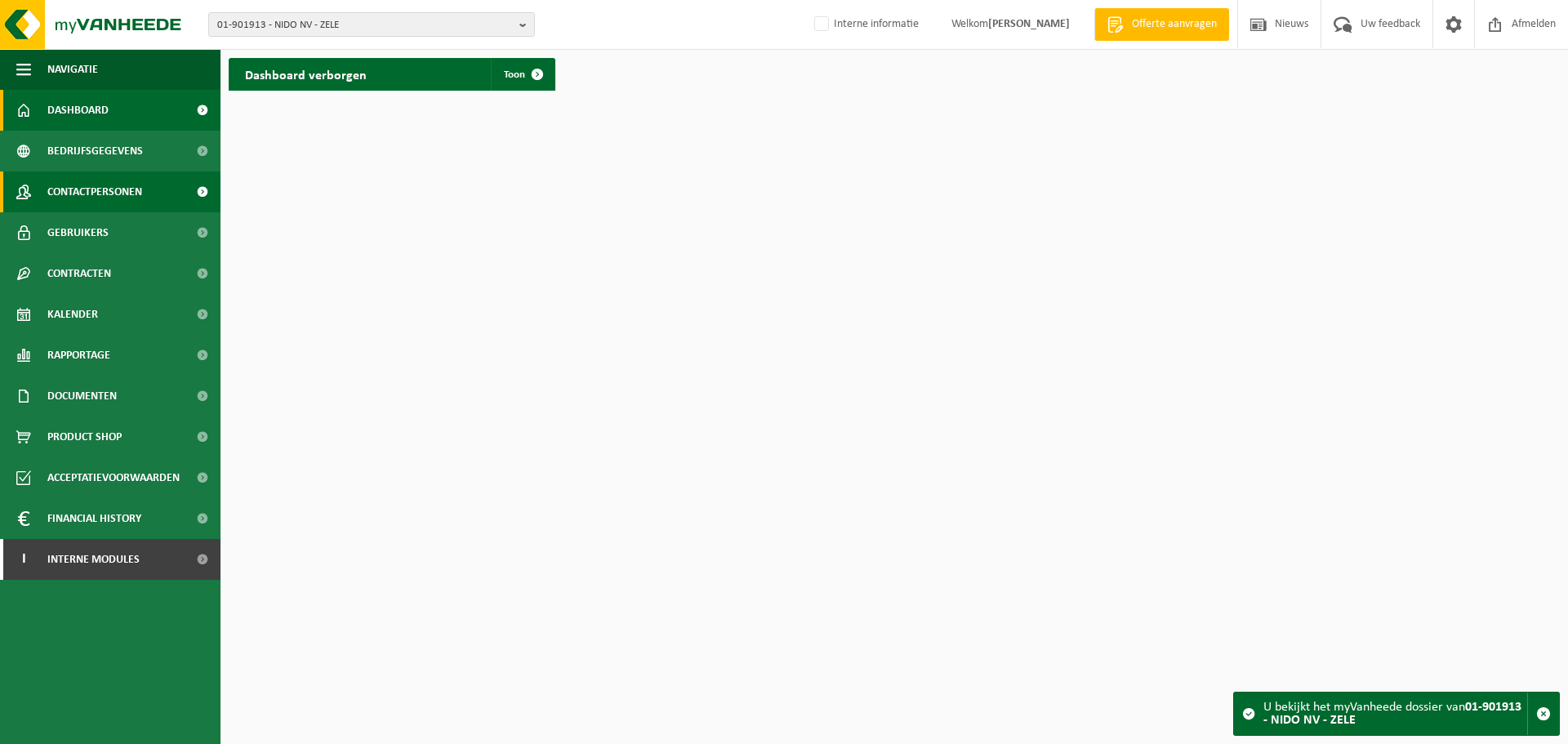
click at [106, 201] on span "Contactpersonen" at bounding box center [94, 191] width 94 height 41
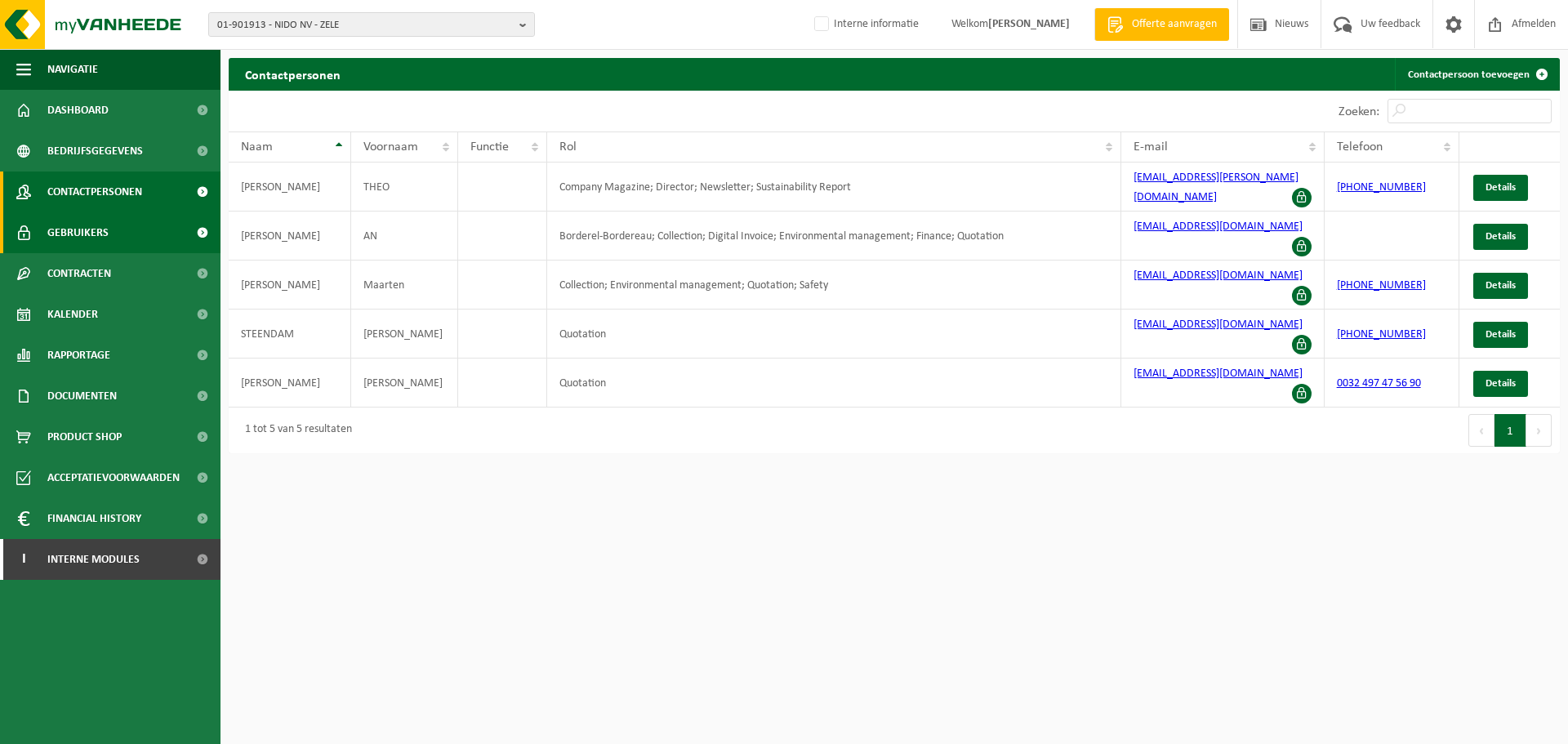
click at [117, 237] on link "Gebruikers" at bounding box center [110, 232] width 220 height 41
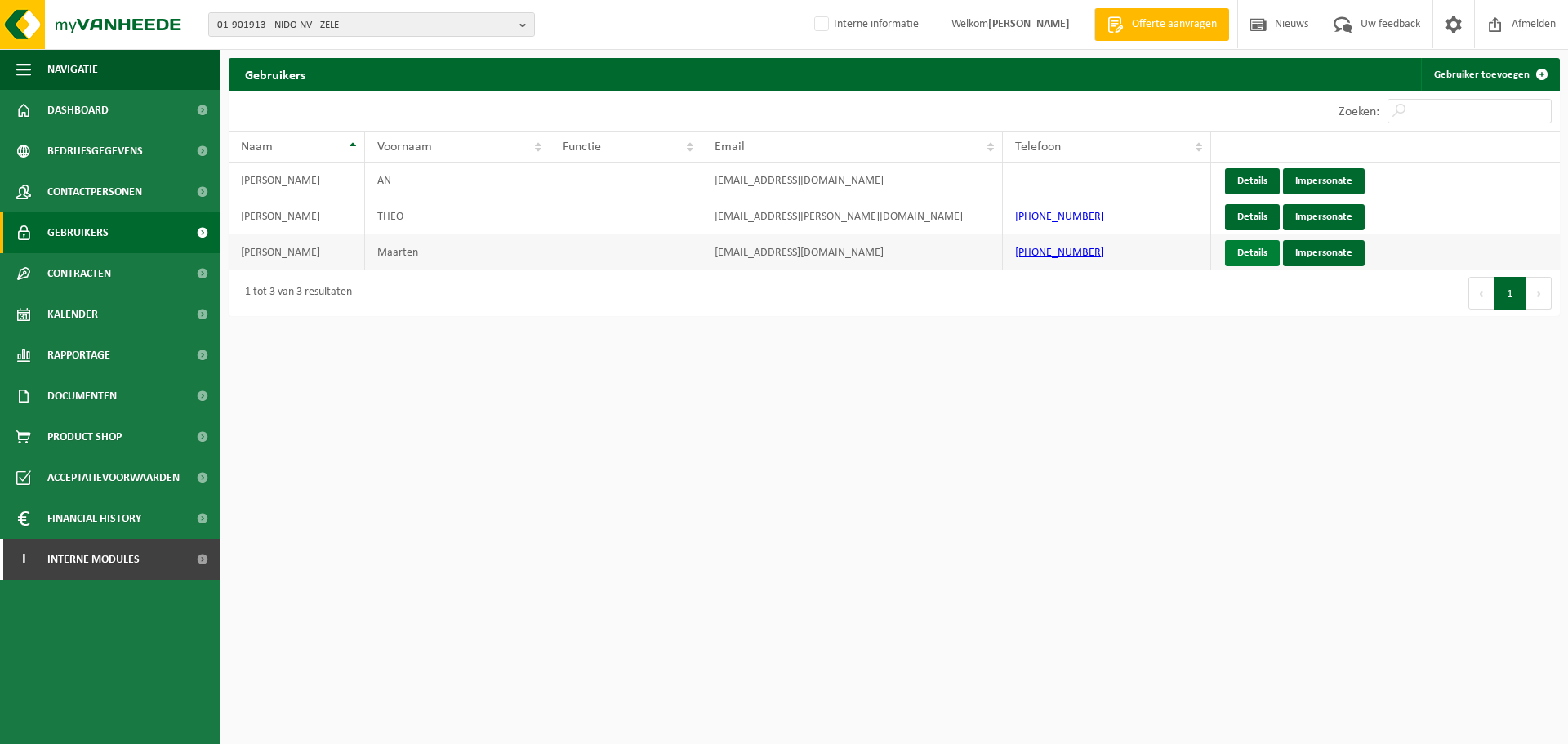
click at [1240, 259] on link "Details" at bounding box center [1252, 252] width 54 height 26
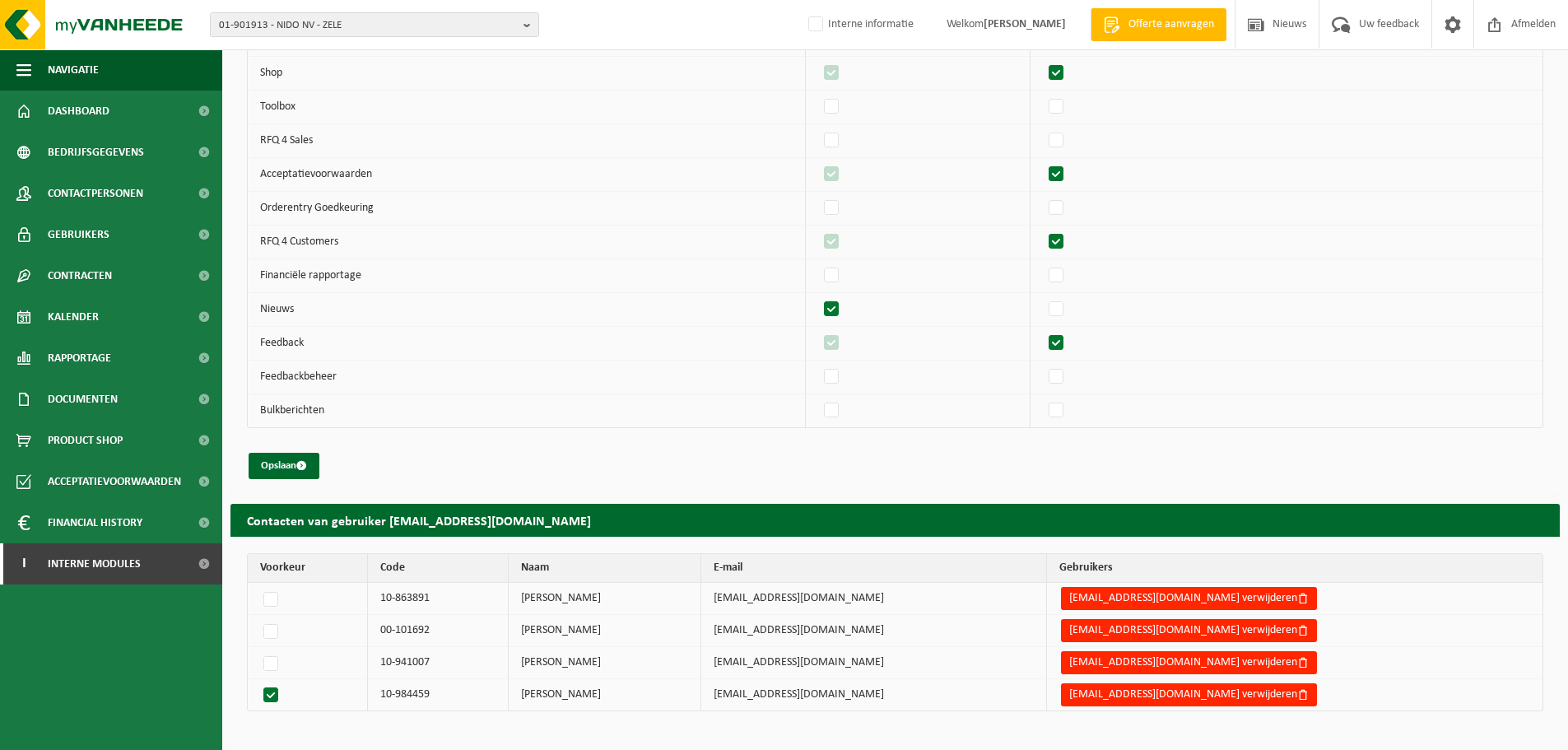
scroll to position [1899, 0]
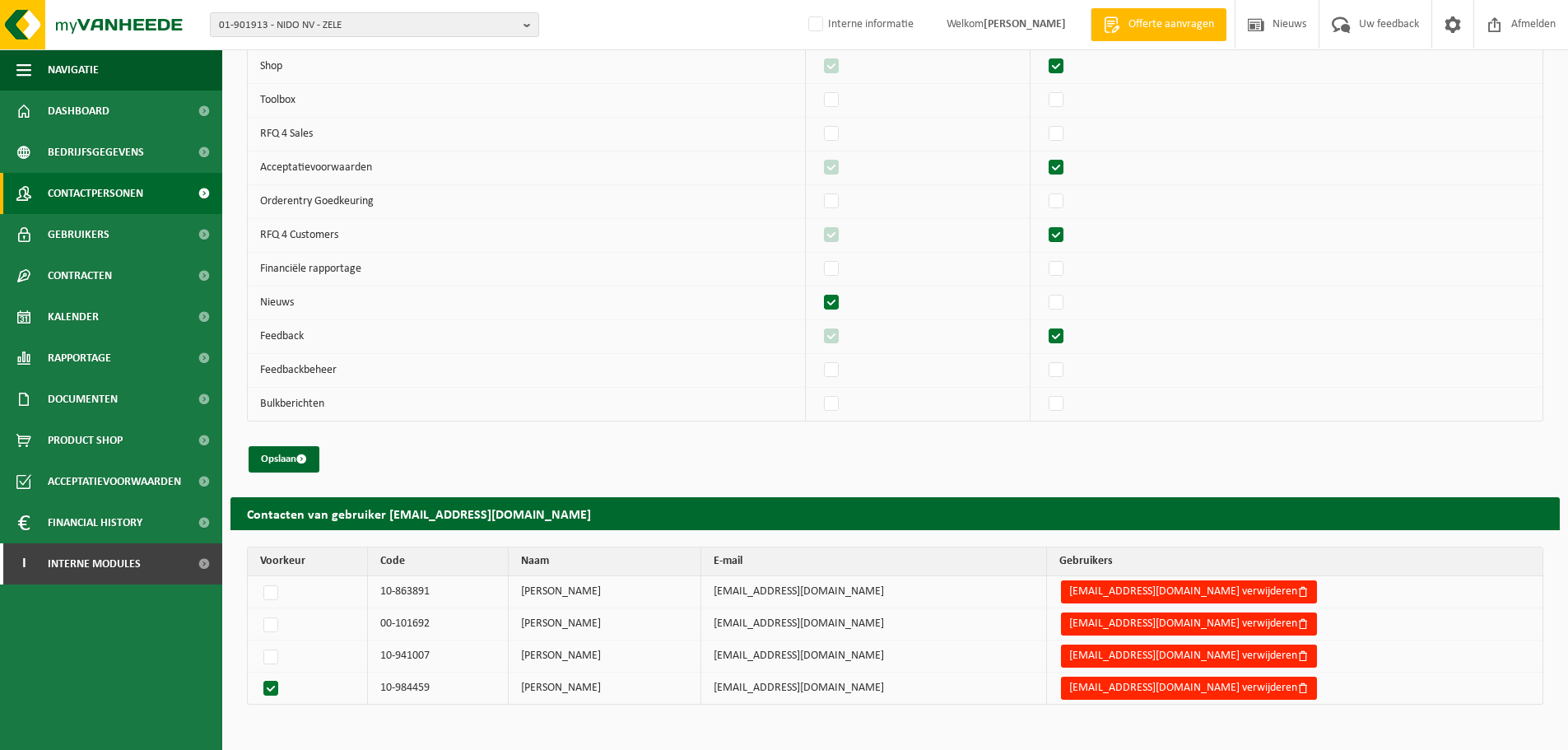
click at [72, 198] on span "Contactpersonen" at bounding box center [95, 193] width 95 height 41
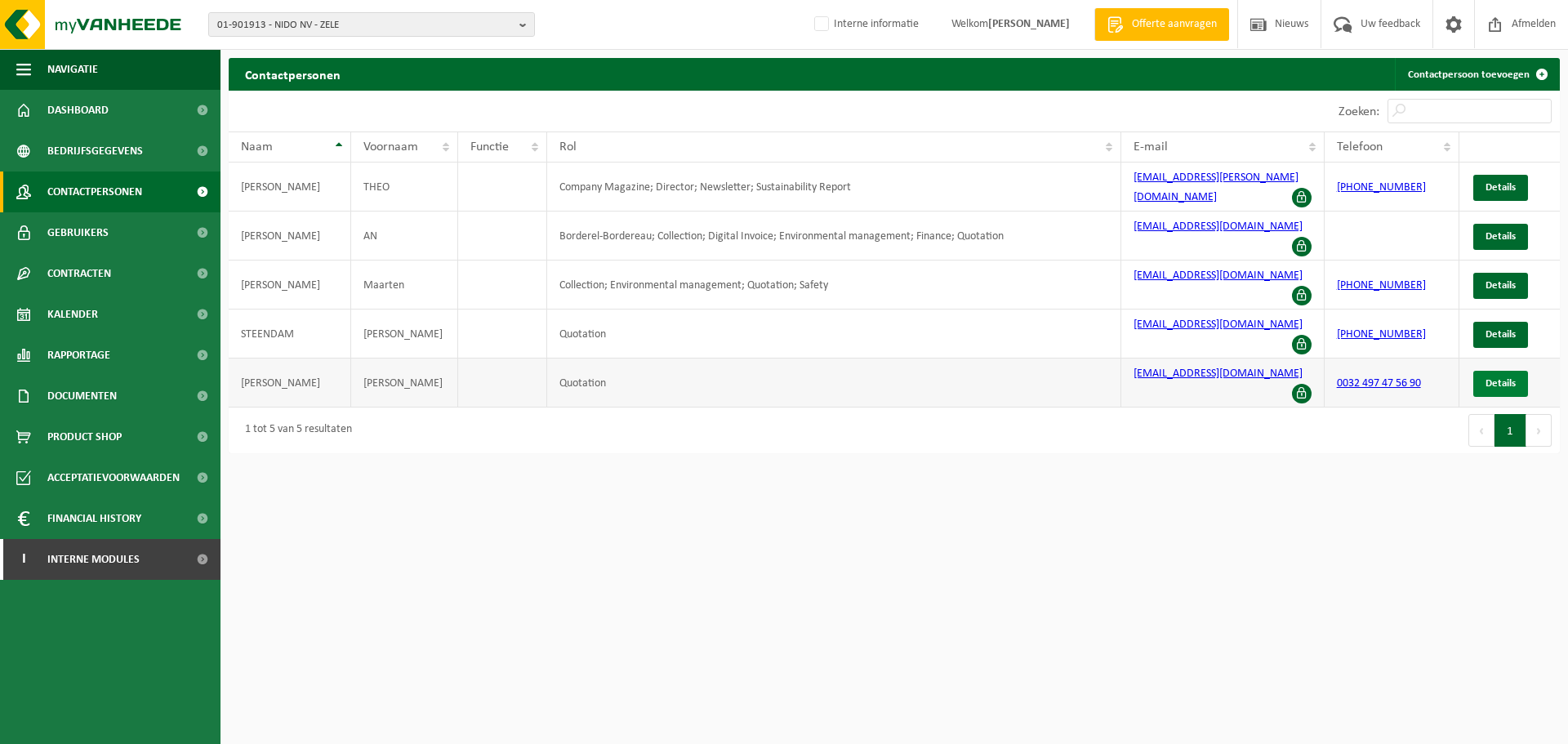
click at [1504, 378] on span "Details" at bounding box center [1500, 383] width 30 height 10
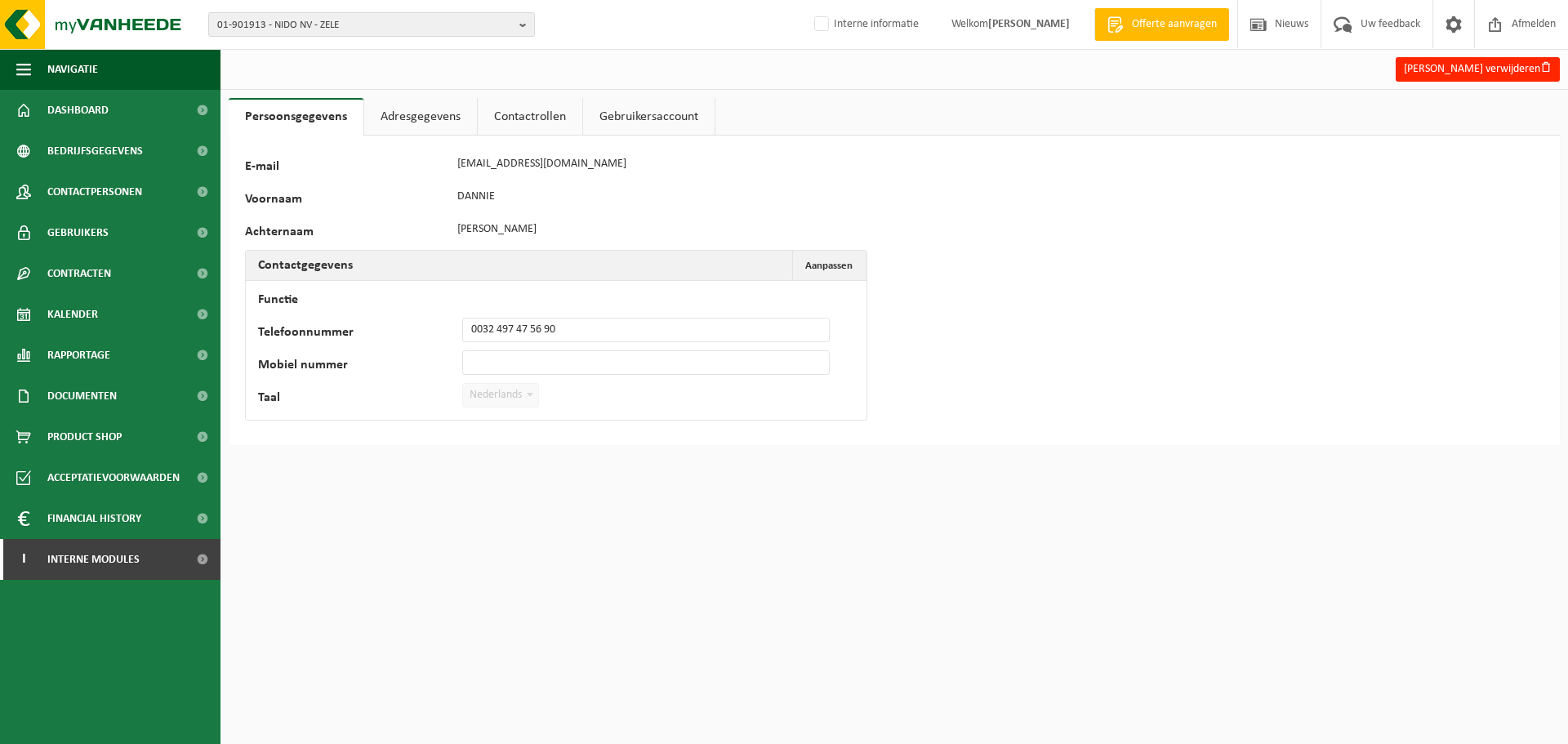
click at [523, 111] on link "Contactrollen" at bounding box center [530, 116] width 105 height 37
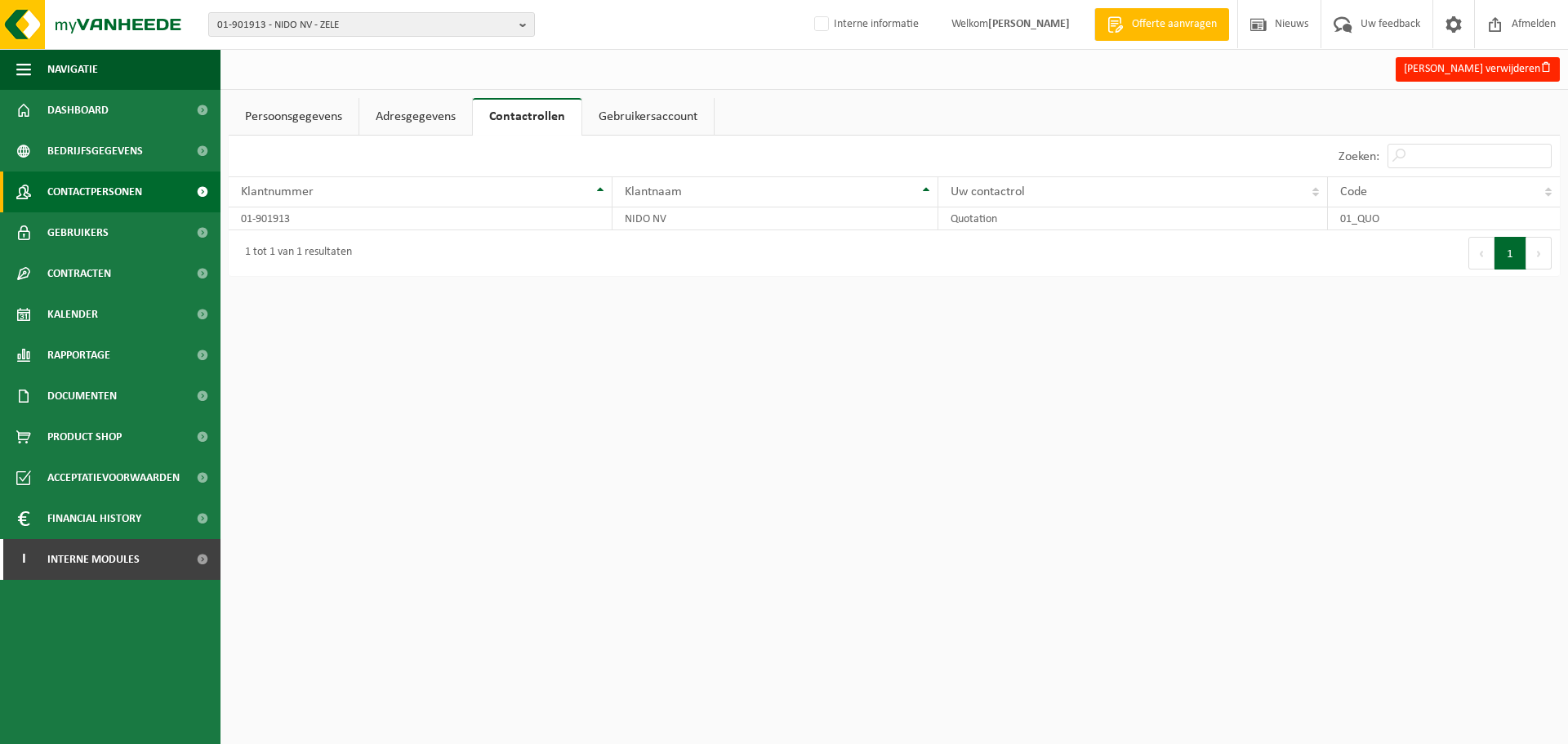
click at [110, 196] on span "Contactpersonen" at bounding box center [94, 191] width 94 height 41
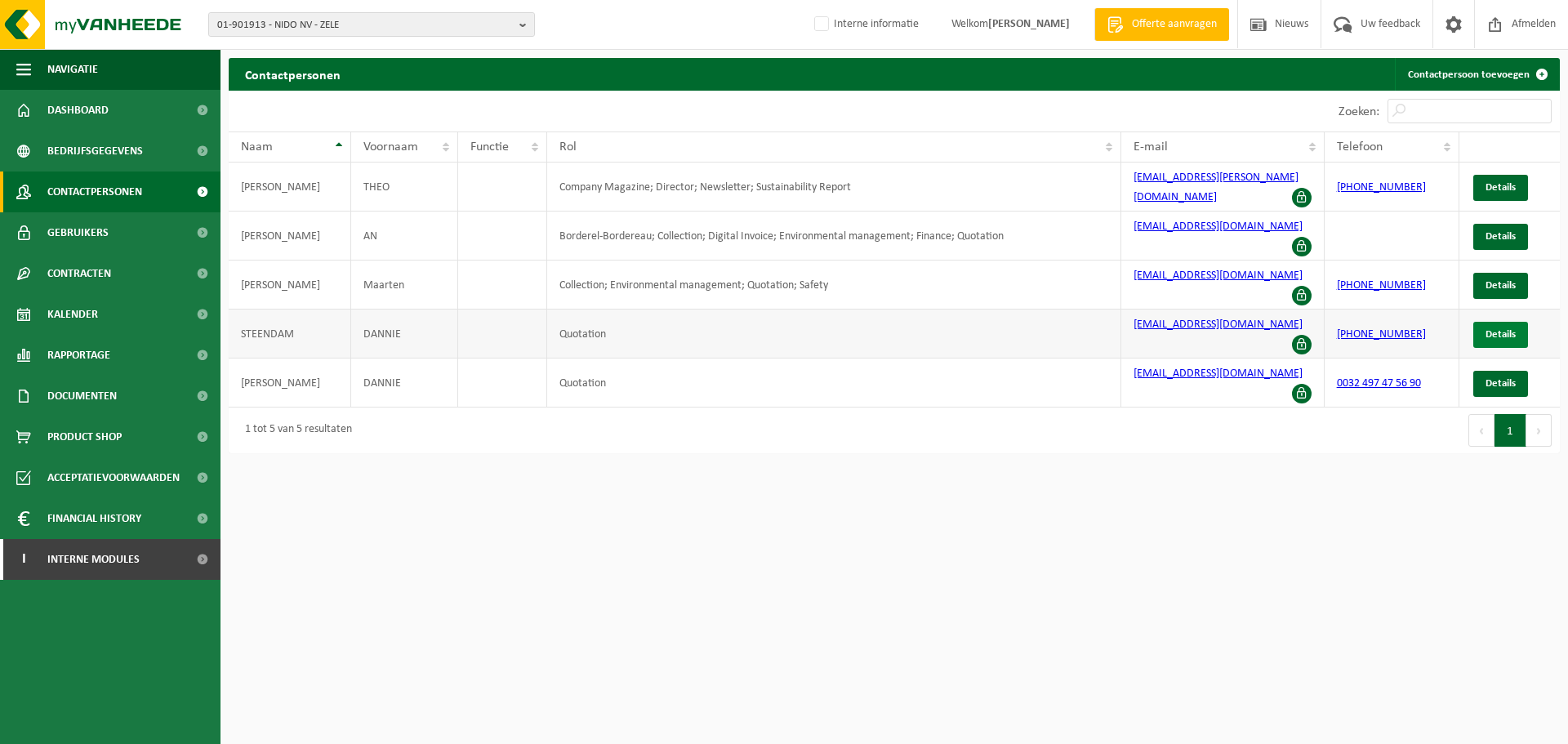
click at [1491, 322] on link "Details" at bounding box center [1499, 334] width 54 height 26
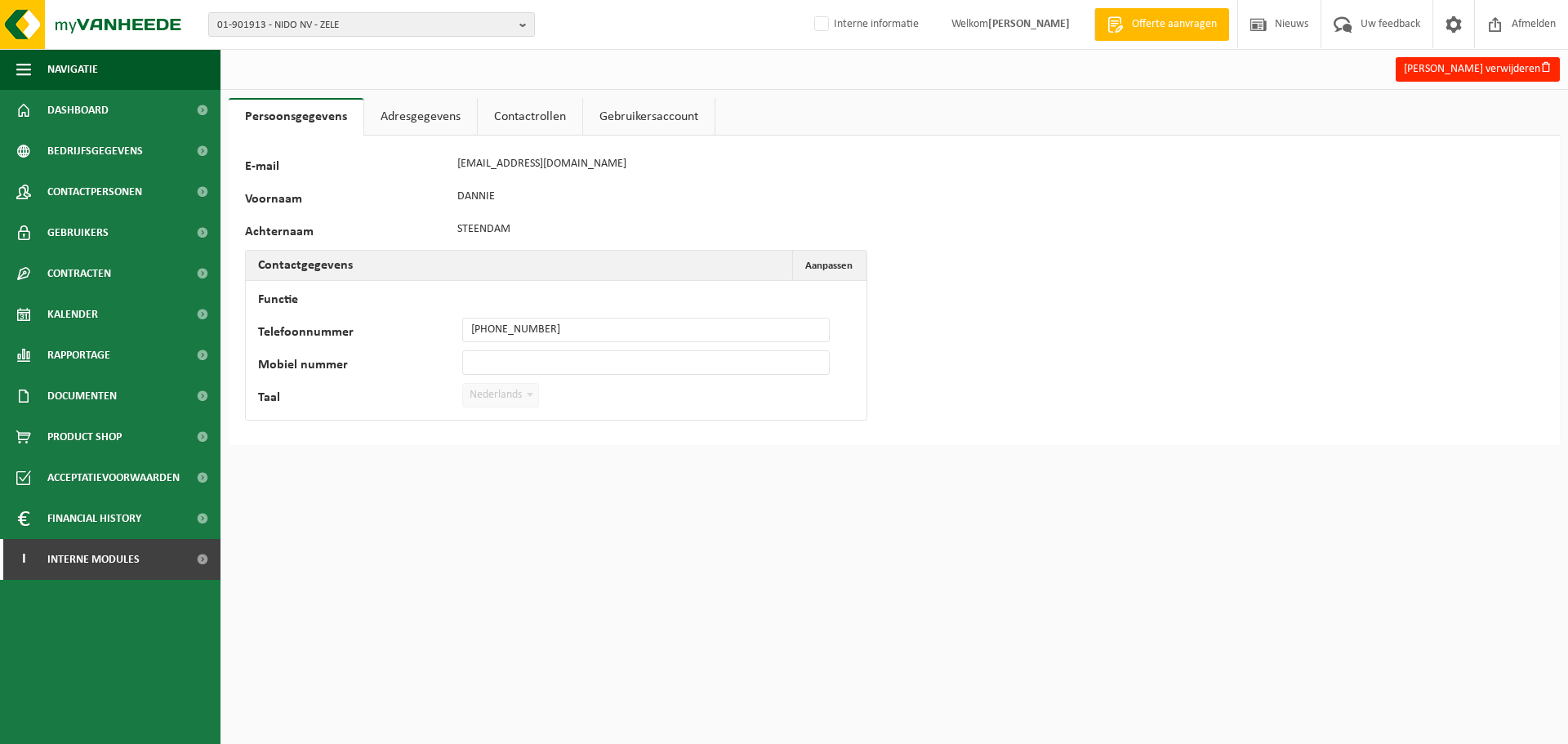
click at [512, 113] on link "Contactrollen" at bounding box center [530, 116] width 105 height 37
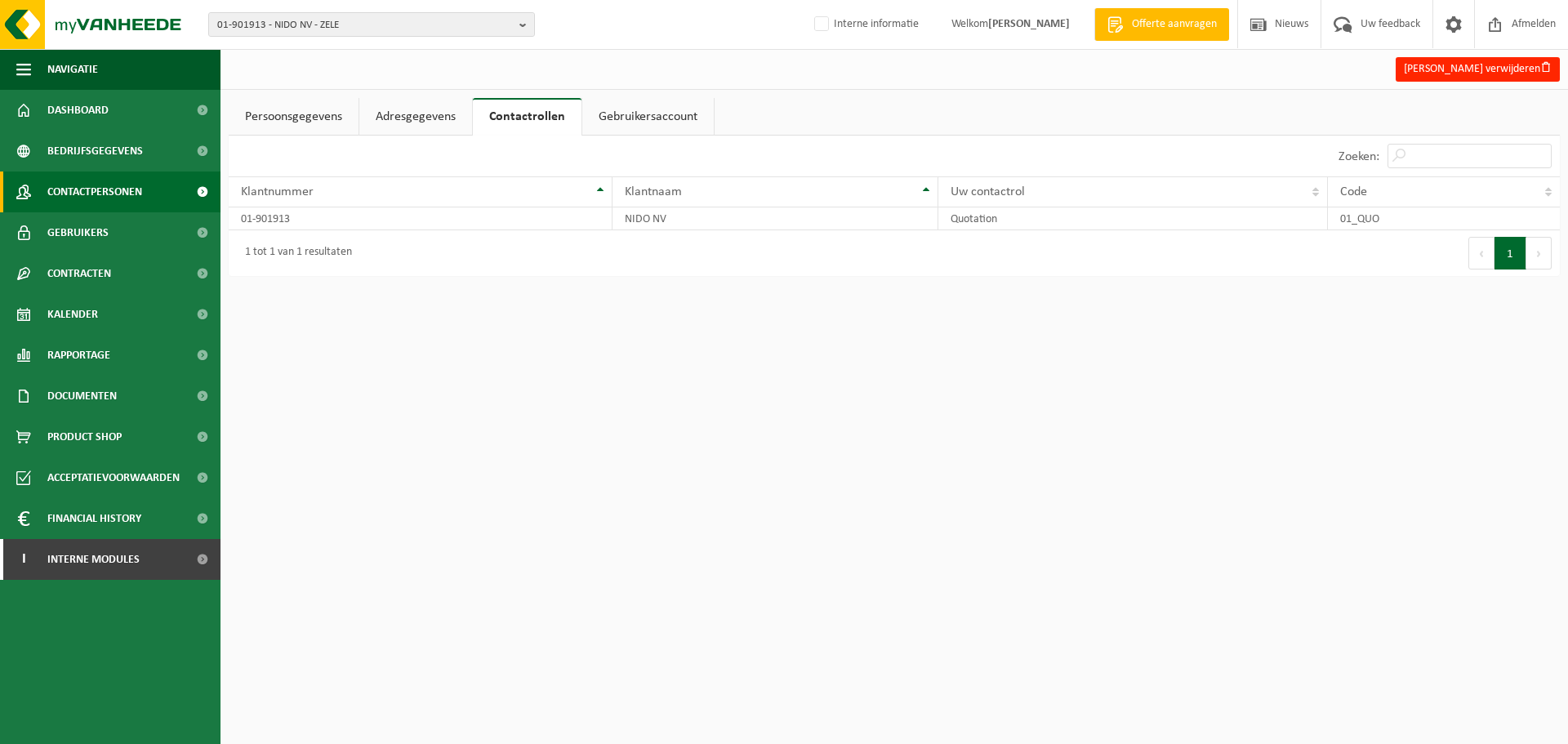
click at [127, 186] on span "Contactpersonen" at bounding box center [94, 191] width 94 height 41
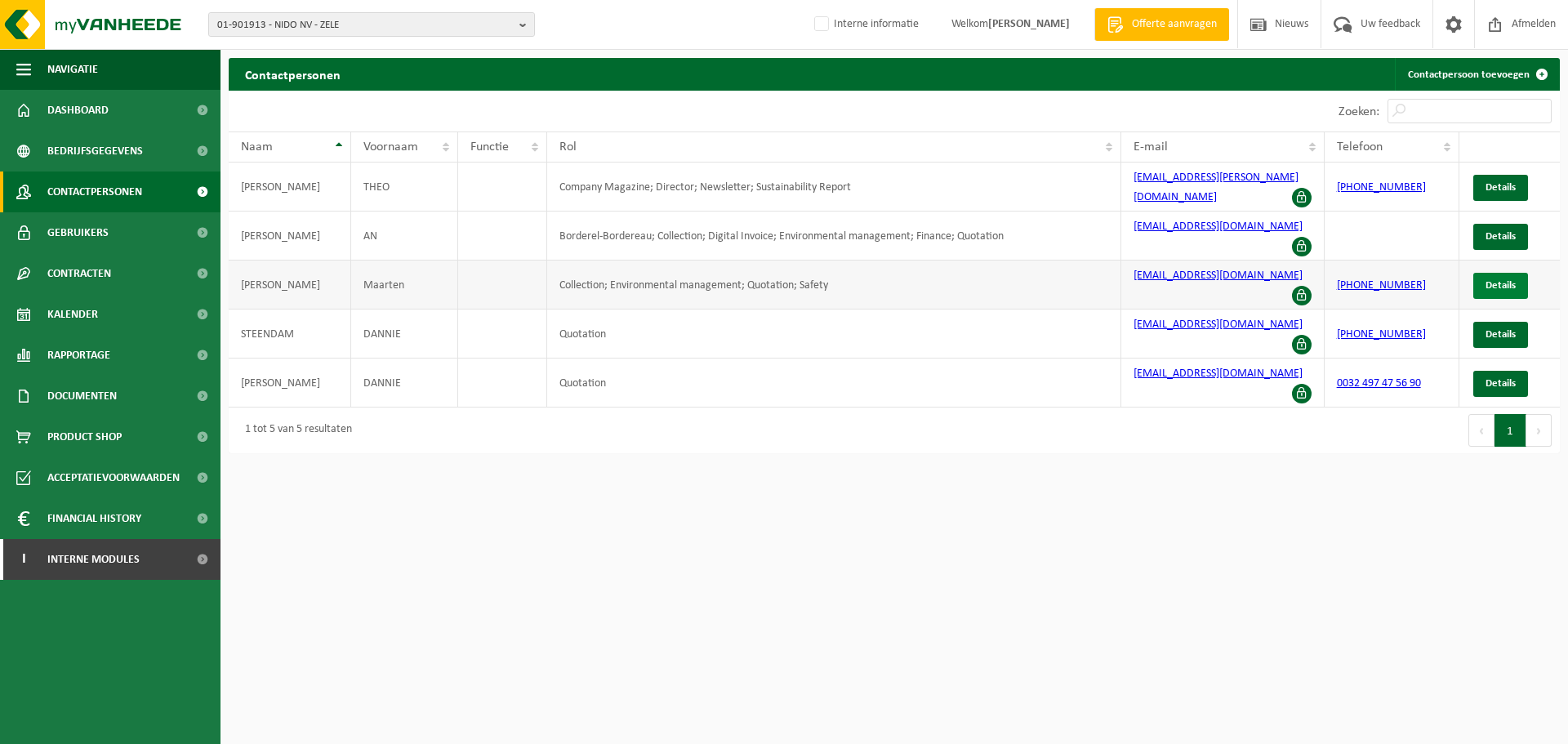
click at [1502, 280] on span "Details" at bounding box center [1500, 285] width 30 height 10
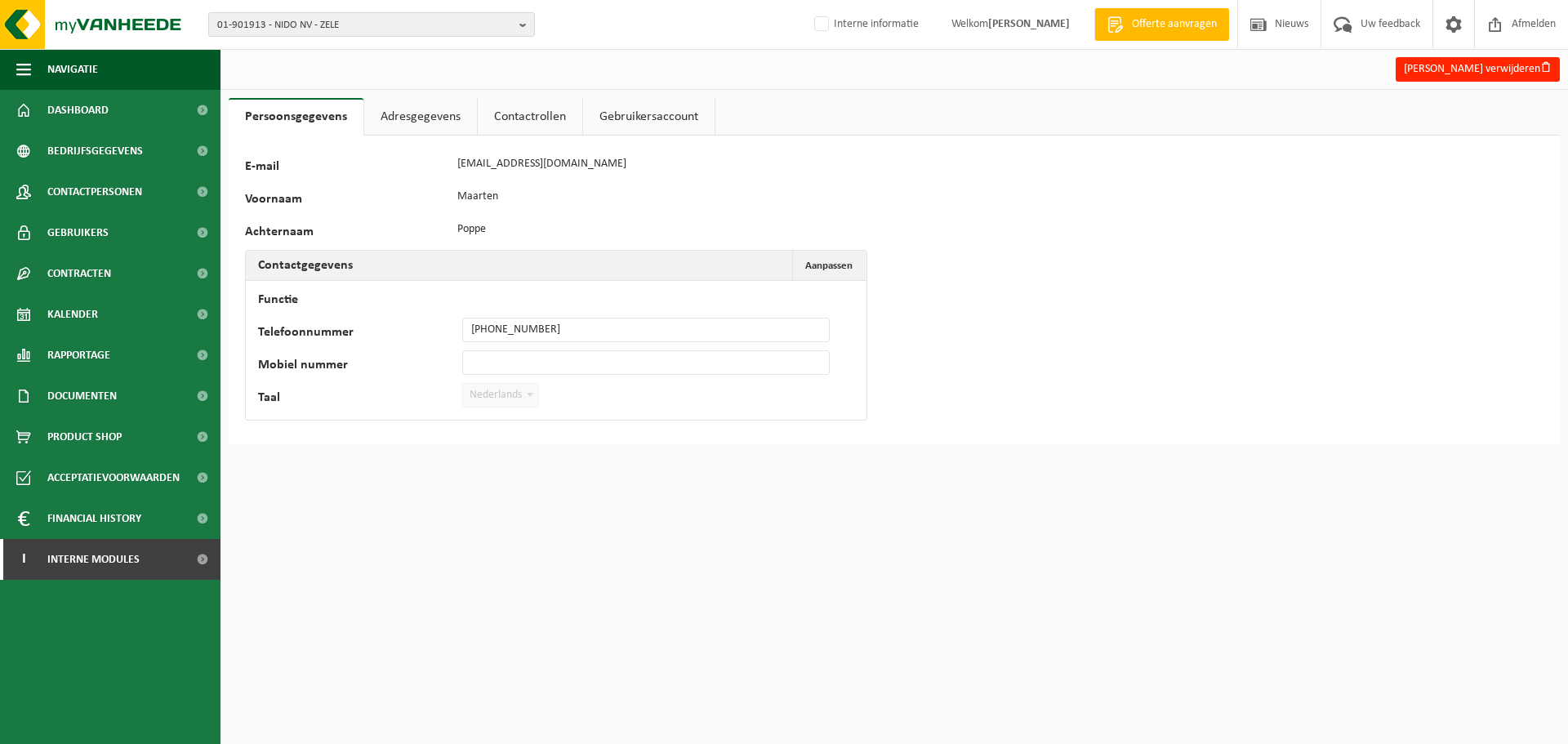
click at [432, 123] on link "Adresgegevens" at bounding box center [420, 116] width 112 height 37
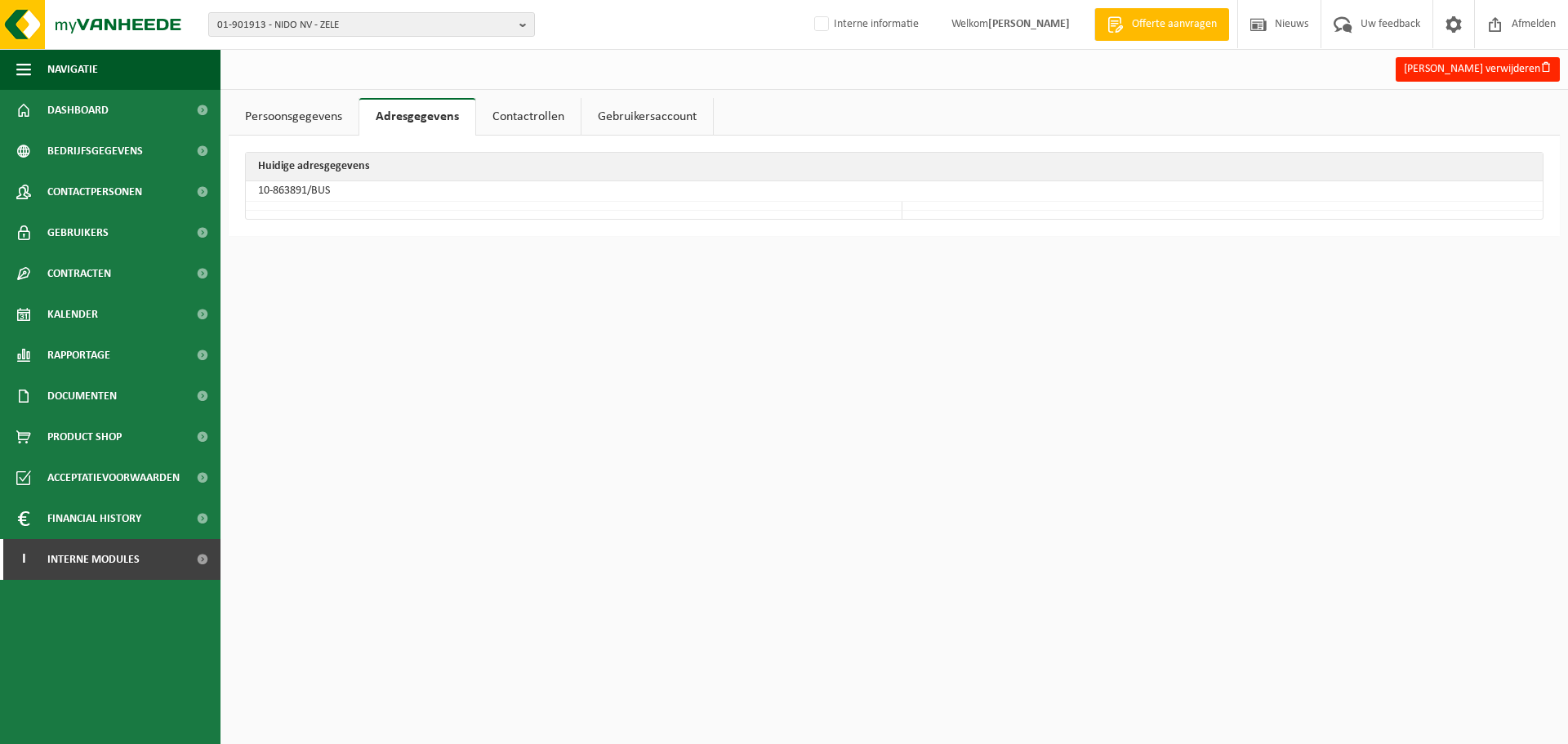
click at [515, 117] on link "Contactrollen" at bounding box center [529, 116] width 105 height 37
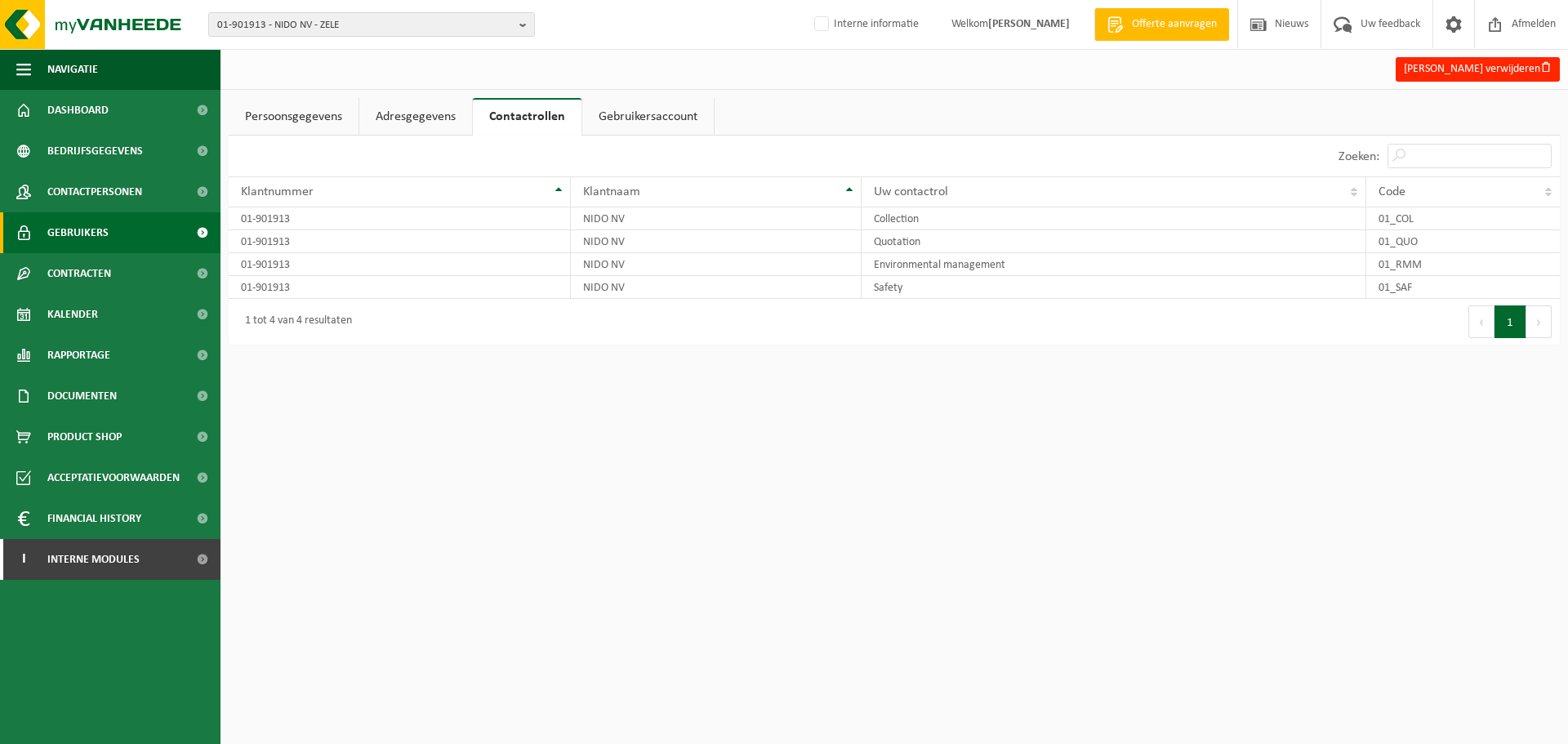
click at [77, 218] on span "Gebruikers" at bounding box center [78, 232] width 61 height 41
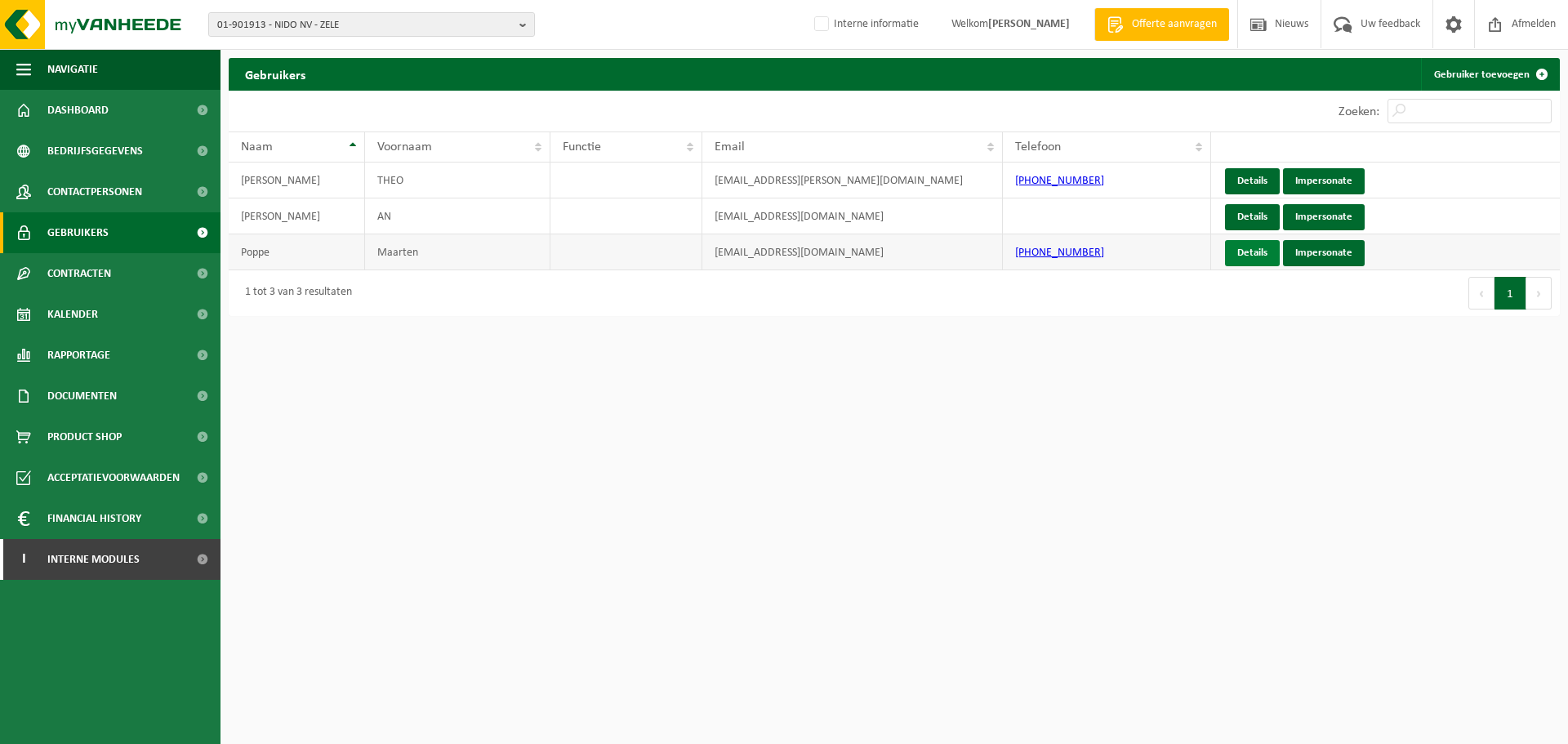
click at [1261, 254] on link "Details" at bounding box center [1252, 252] width 54 height 26
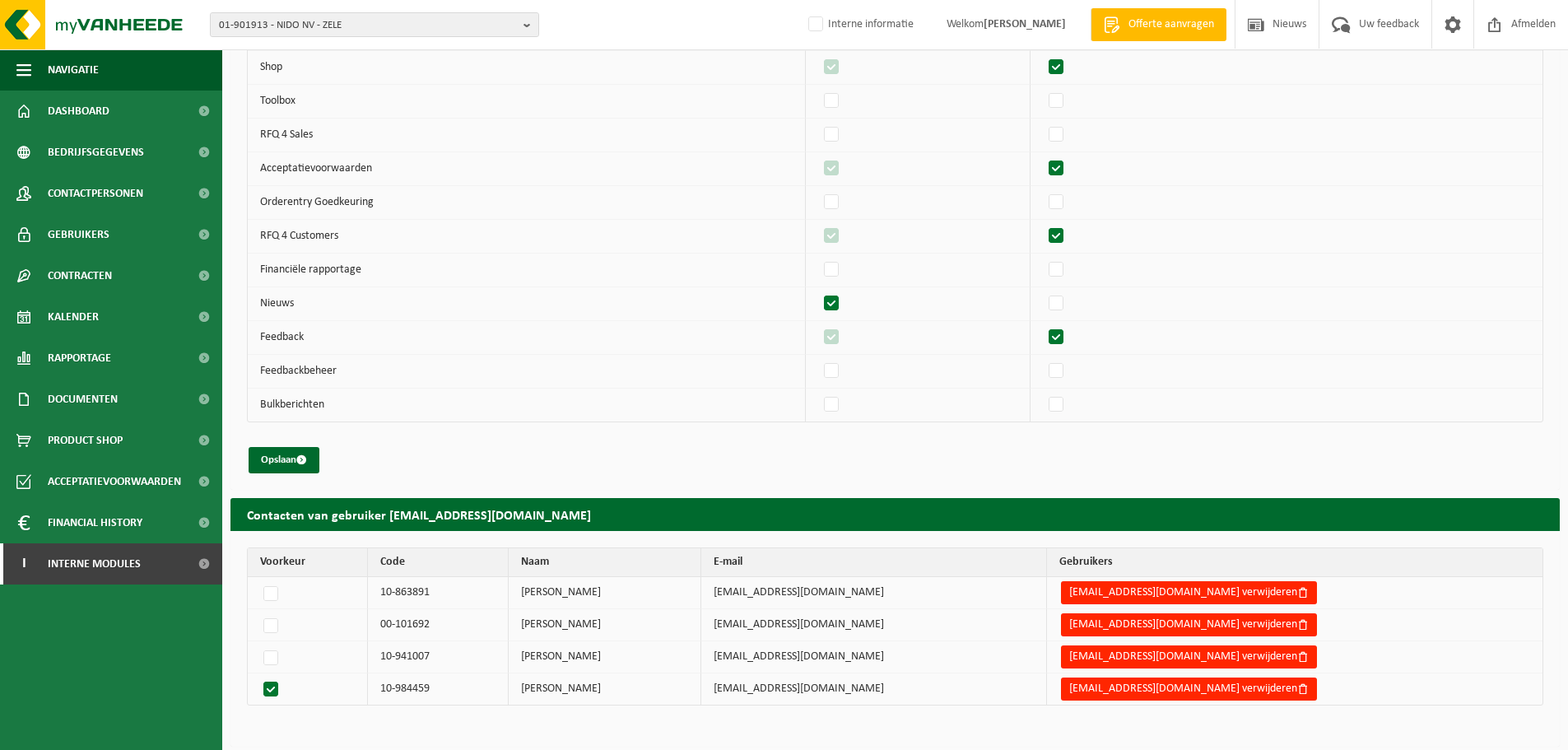
scroll to position [1899, 0]
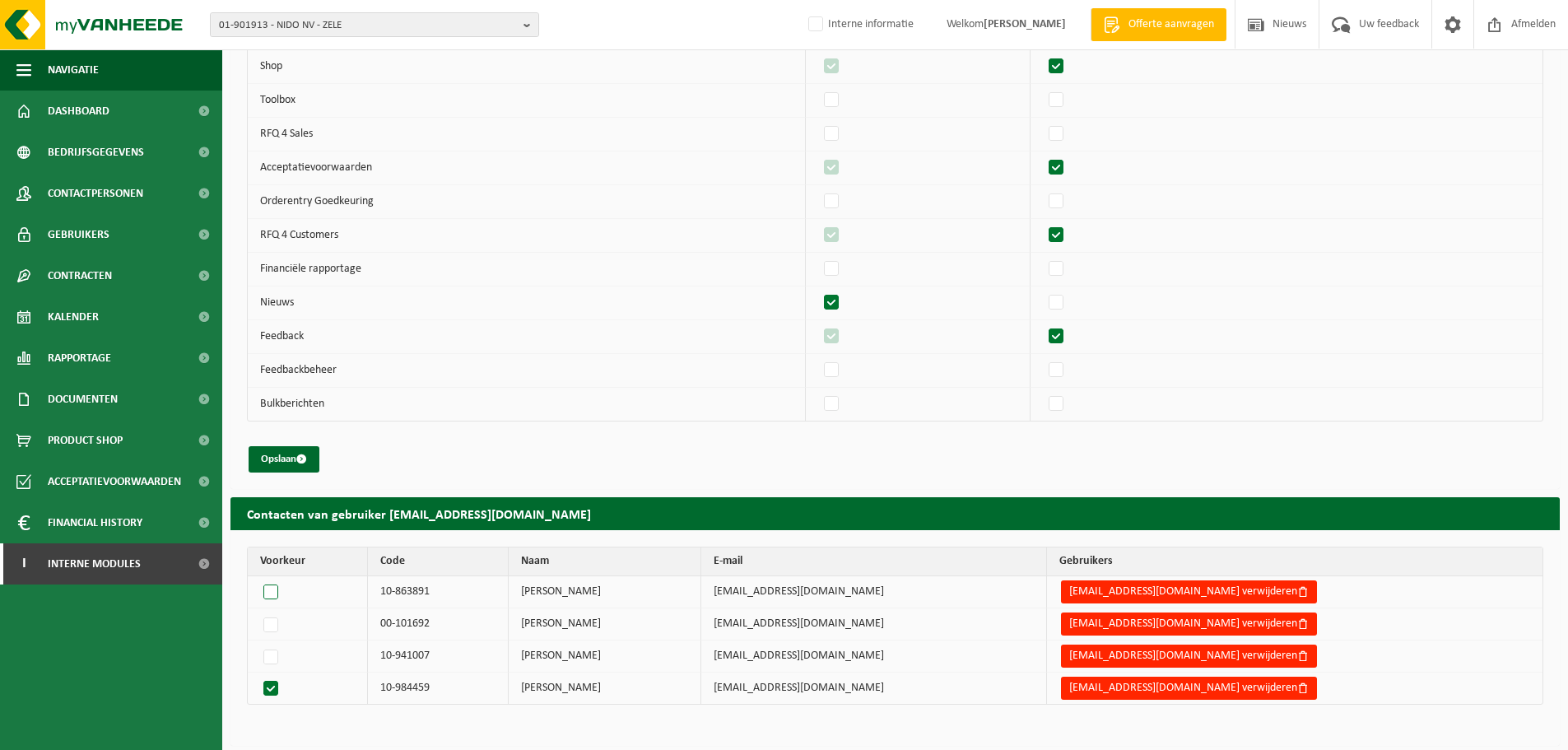
click at [268, 586] on label at bounding box center [274, 592] width 28 height 23
radio input "true"
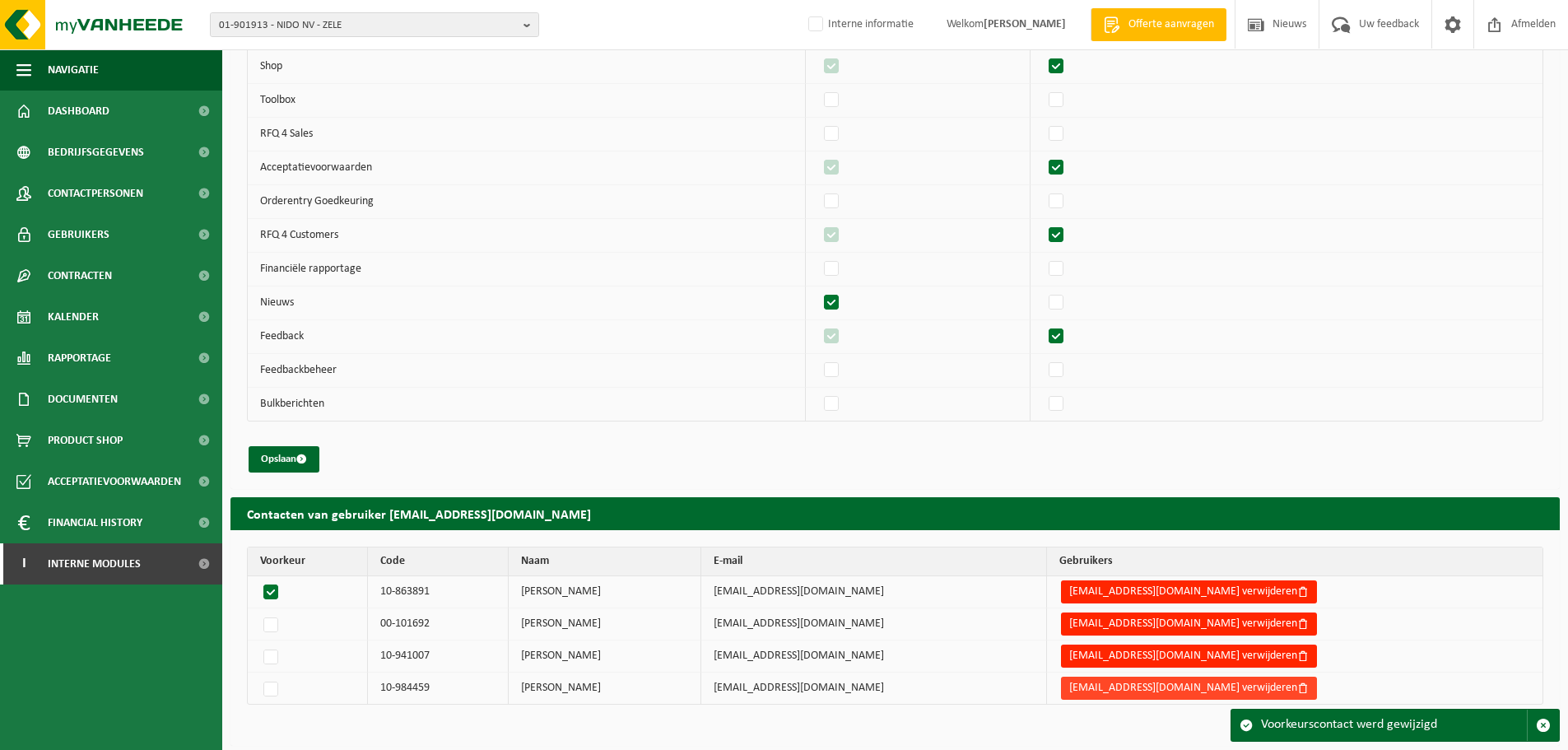
click at [1174, 688] on button "preventiedienst@nido.be verwijderen" at bounding box center [1189, 689] width 256 height 23
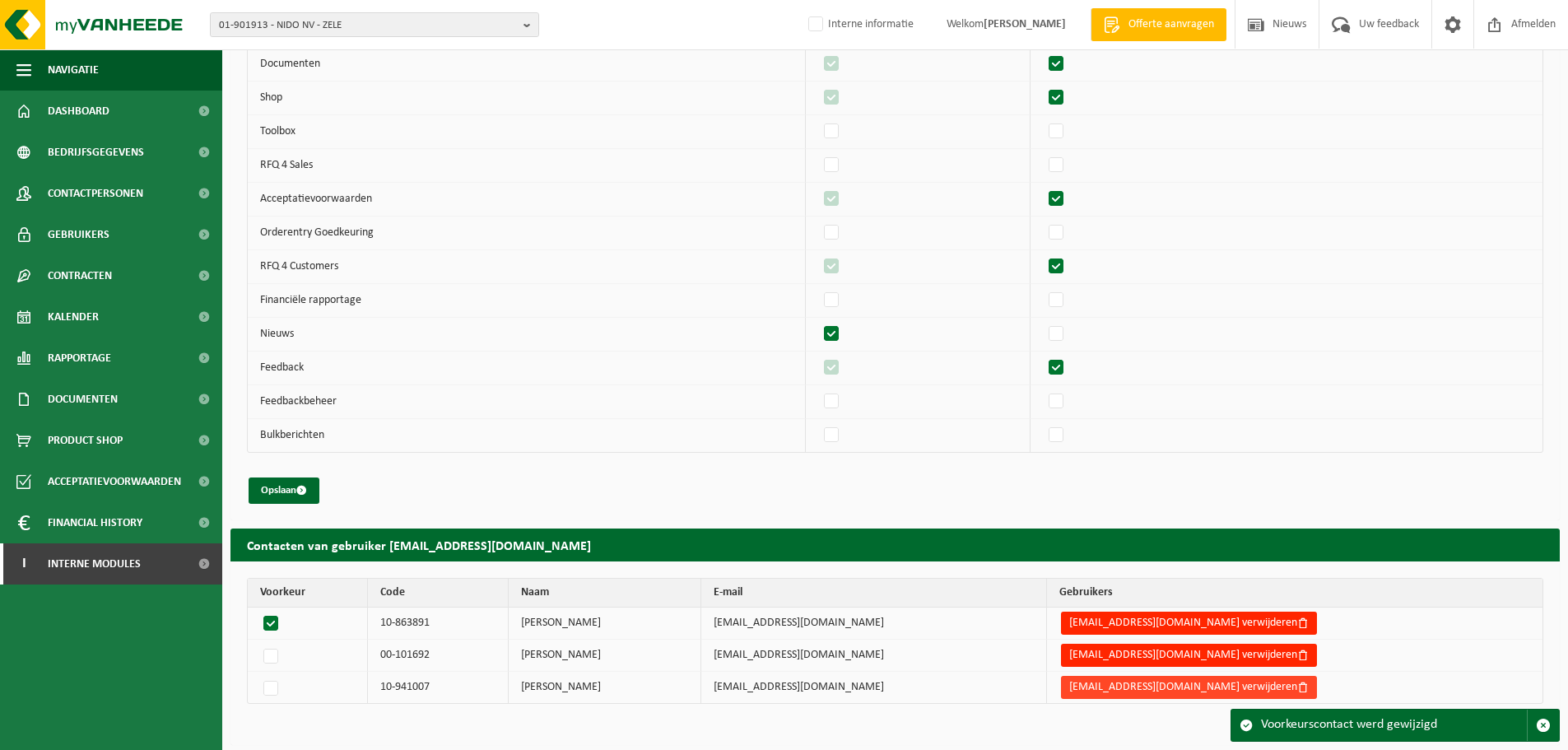
click at [1139, 686] on button "preventiedienst@nido.be verwijderen" at bounding box center [1189, 688] width 256 height 23
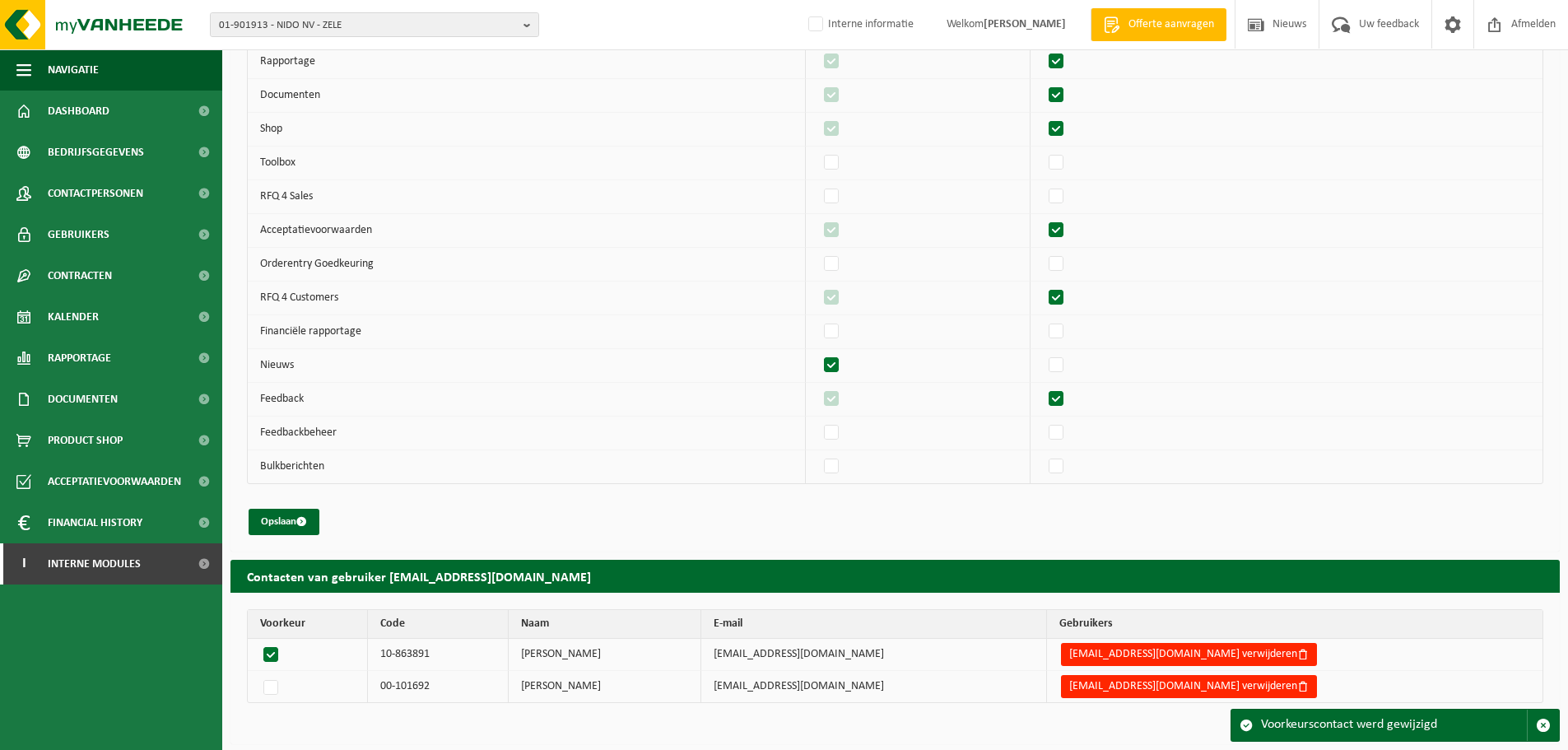
click at [1139, 686] on button "preventiedienst@nido.be verwijderen" at bounding box center [1189, 687] width 256 height 23
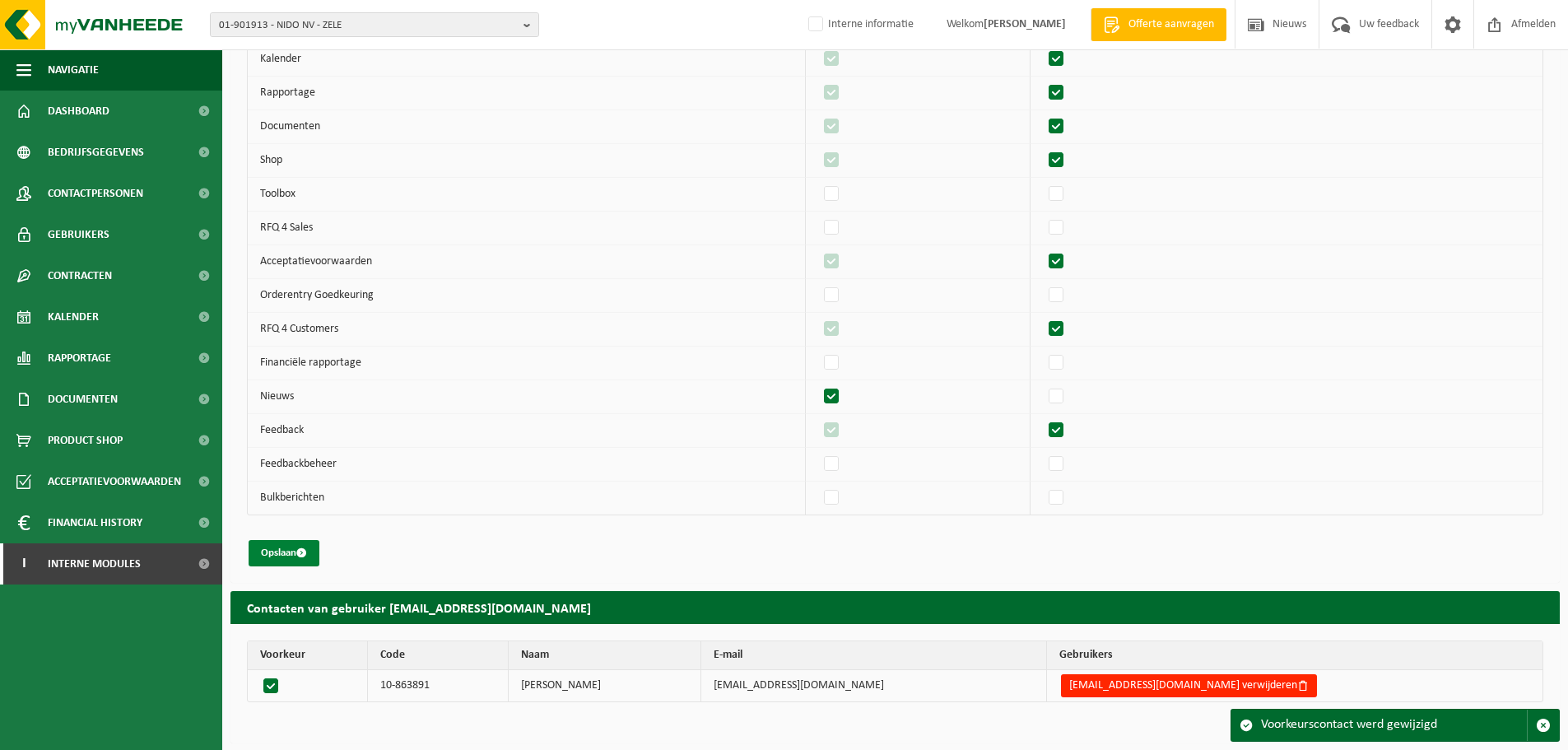
click at [277, 550] on button "Opslaan" at bounding box center [284, 552] width 71 height 26
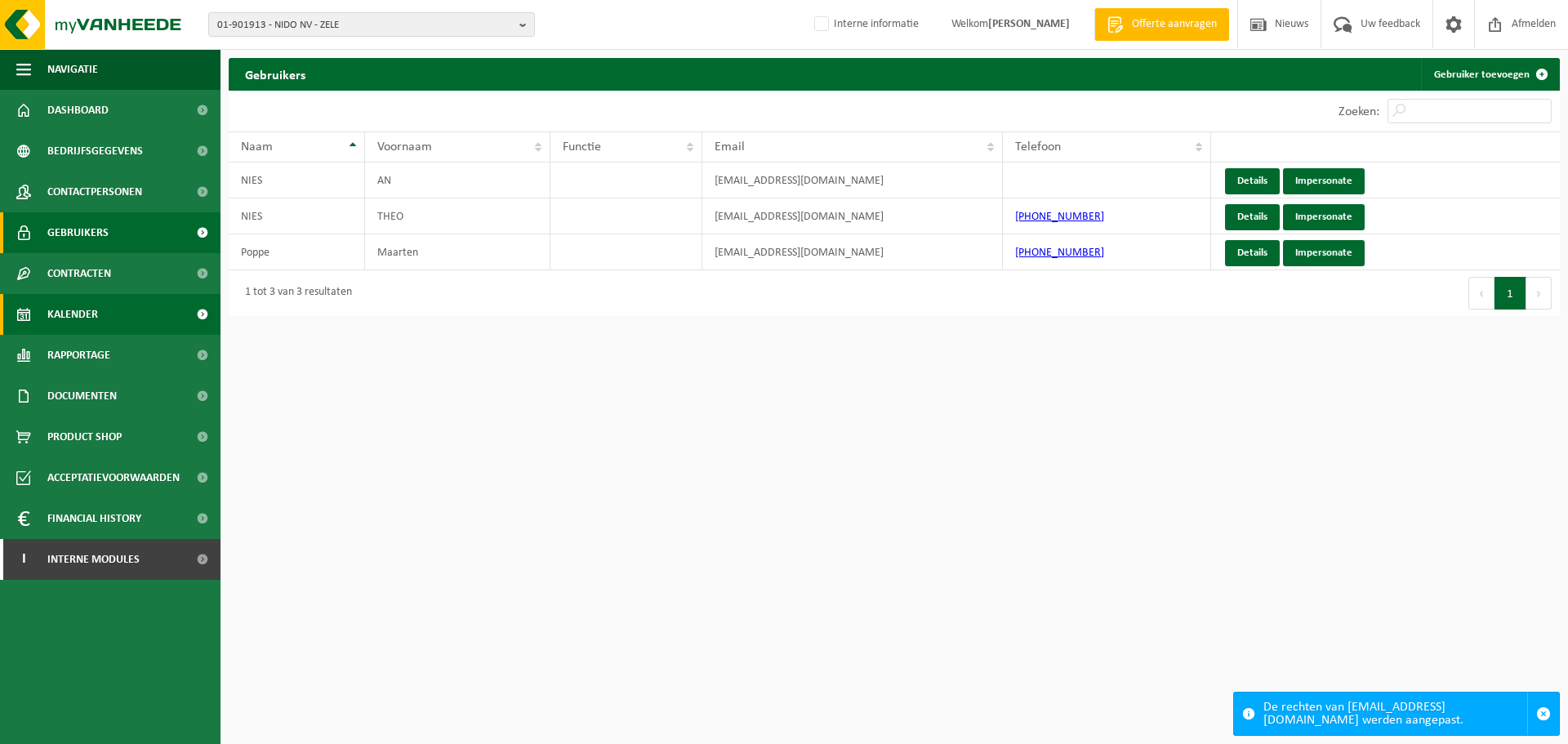
click at [62, 331] on span "Kalender" at bounding box center [72, 314] width 50 height 41
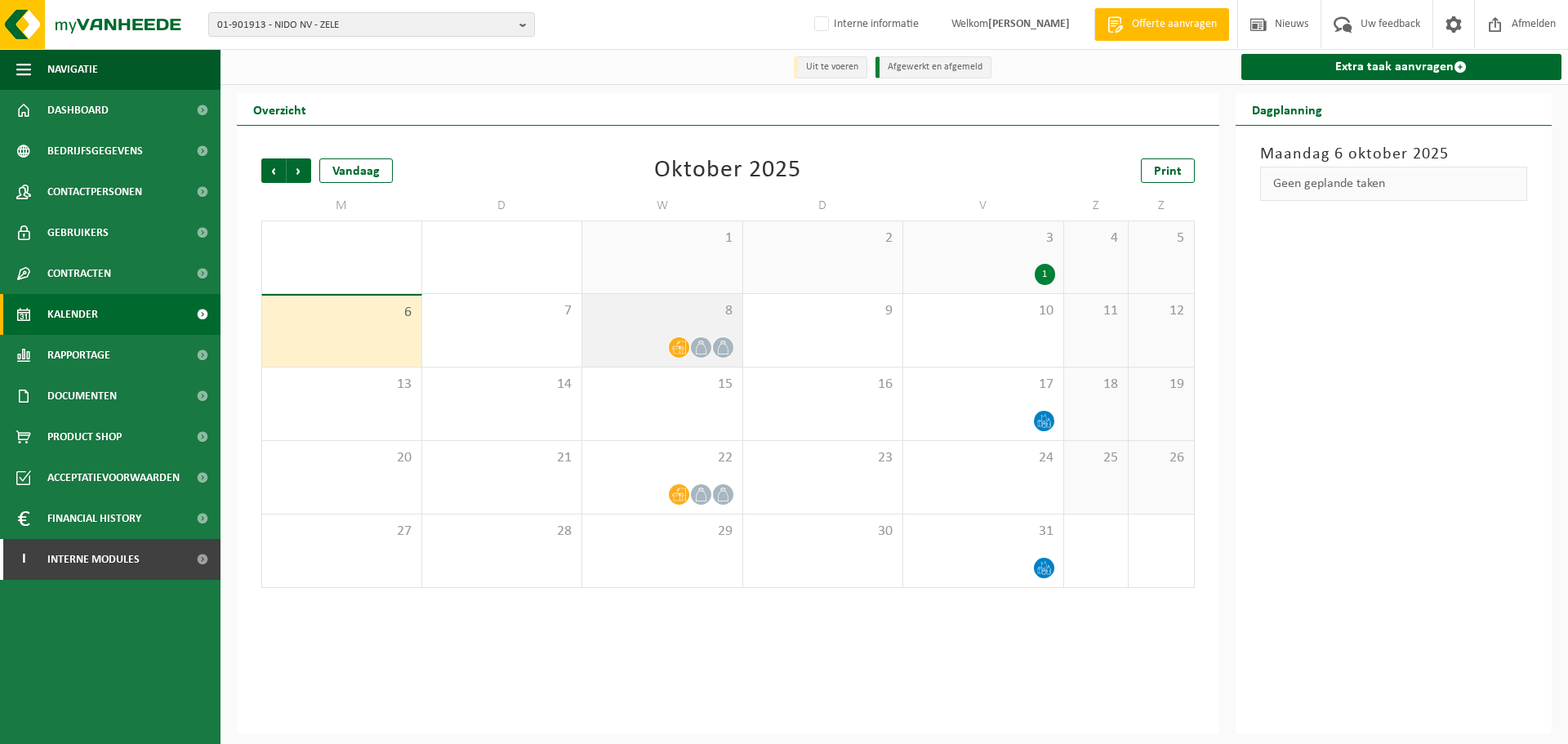
click at [652, 319] on span "8" at bounding box center [662, 311] width 144 height 18
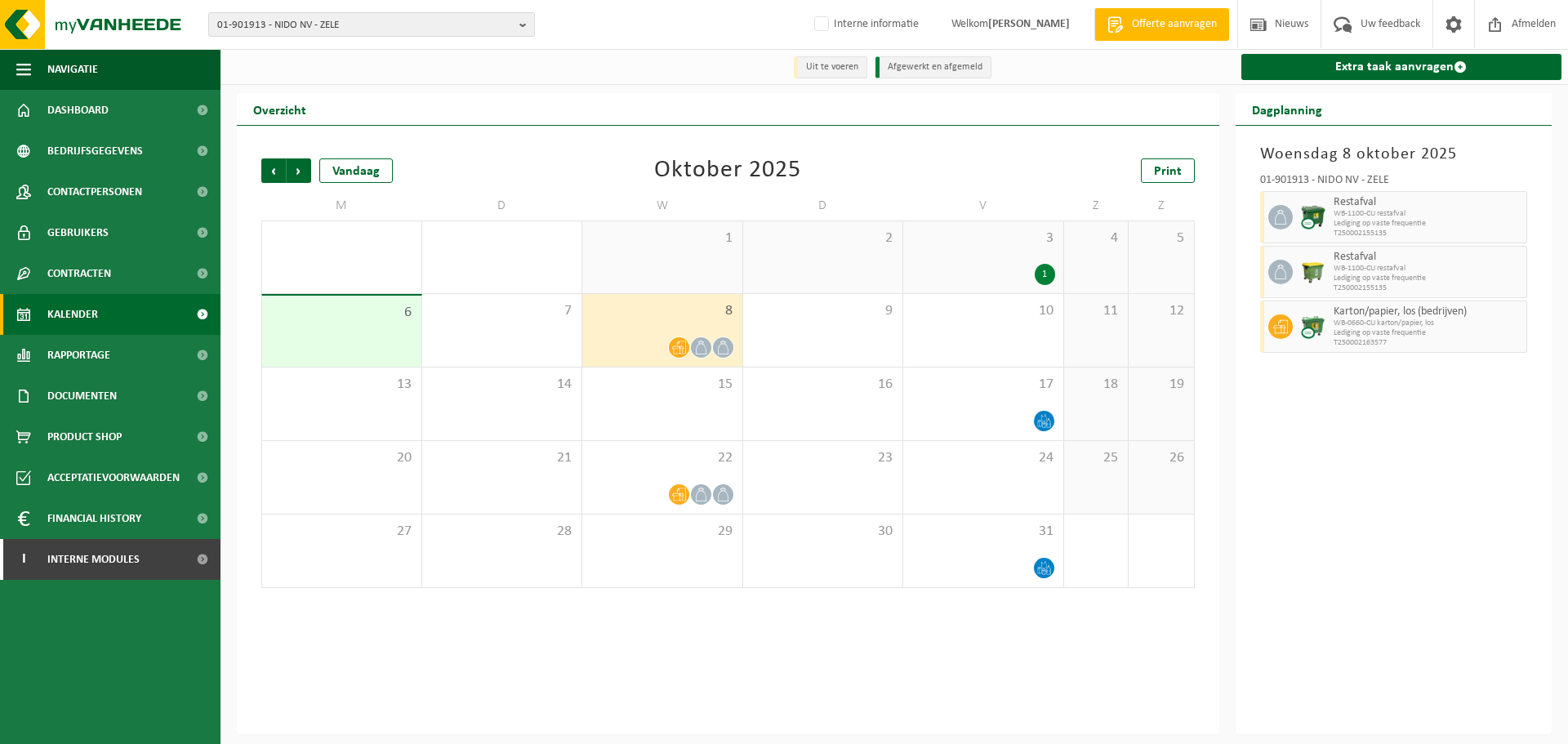
click at [989, 243] on span "3" at bounding box center [983, 238] width 144 height 18
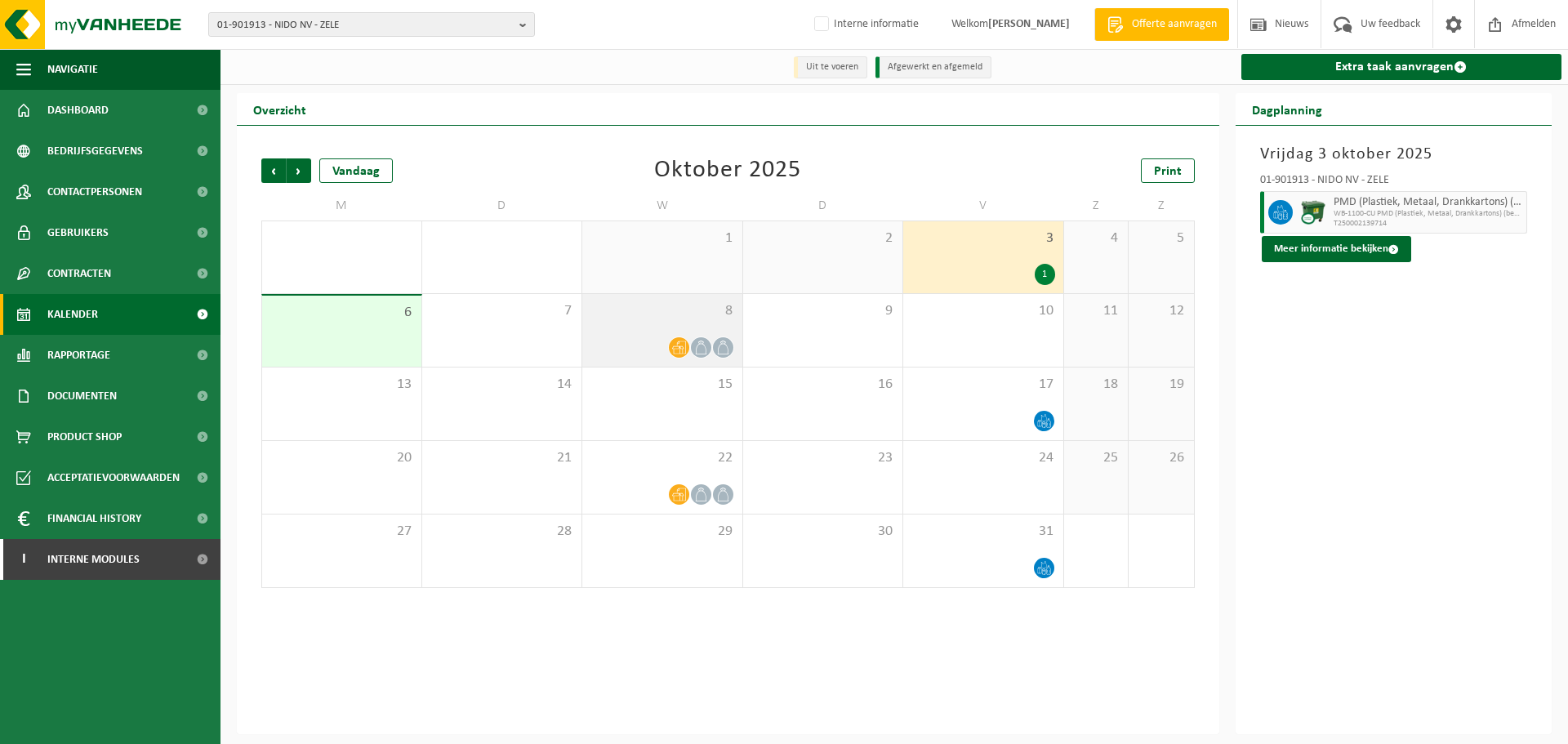
click at [706, 352] on icon at bounding box center [699, 347] width 10 height 14
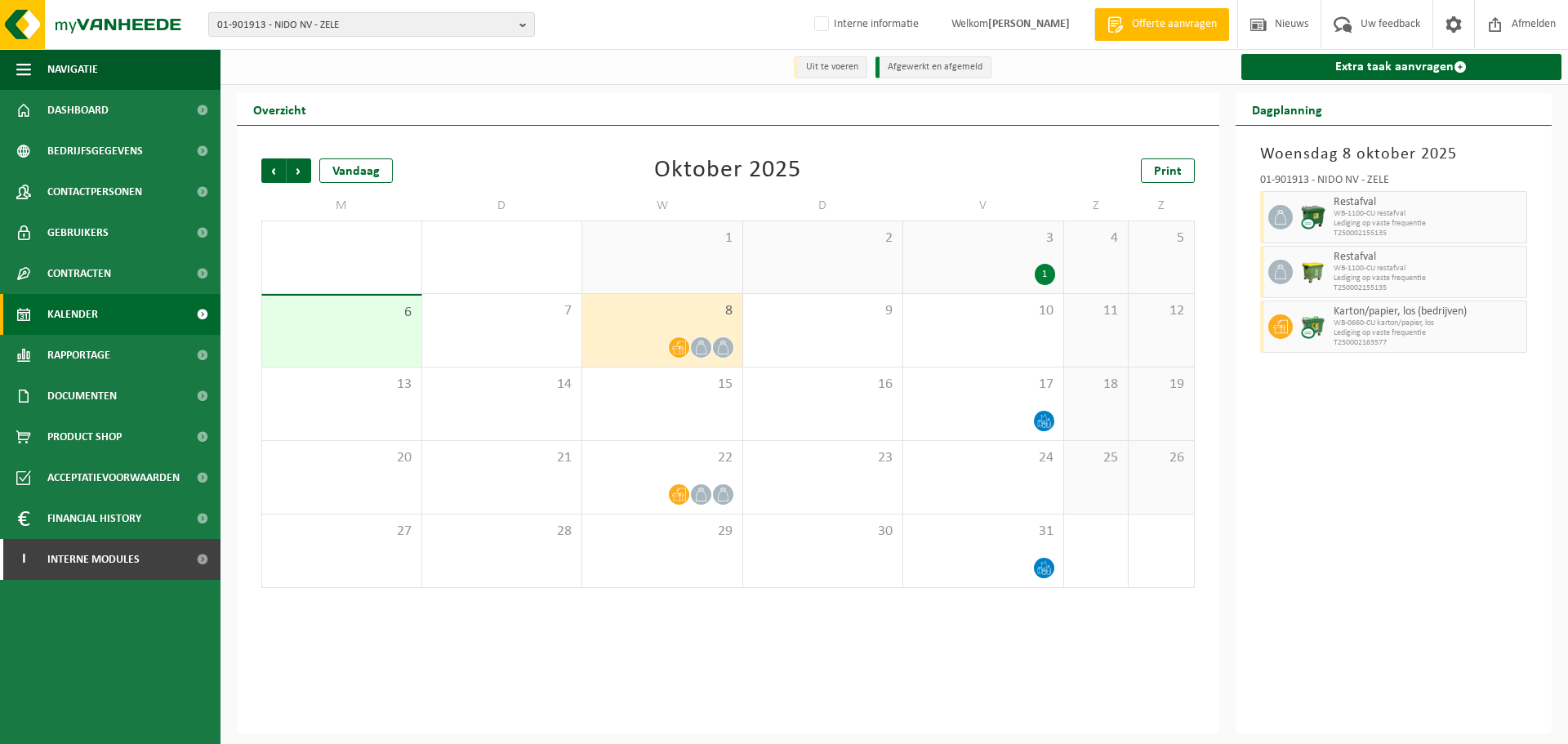
click at [1343, 454] on div "Woensdag 8 oktober 2025 01-901913 - NIDO NV - ZELE Restafval WB-1100-CU restafv…" at bounding box center [1394, 430] width 317 height 609
click at [1399, 524] on div "Woensdag 8 oktober 2025 01-901913 - NIDO NV - ZELE Restafval WB-1100-CU restafv…" at bounding box center [1394, 430] width 317 height 609
click at [1387, 509] on div "Woensdag 8 oktober 2025 01-901913 - NIDO NV - ZELE Restafval WB-1100-CU restafv…" at bounding box center [1394, 430] width 317 height 609
click at [1297, 548] on div "Woensdag 8 oktober 2025 01-901913 - NIDO NV - ZELE Restafval WB-1100-CU restafv…" at bounding box center [1394, 430] width 317 height 609
click at [97, 156] on span "Bedrijfsgegevens" at bounding box center [95, 151] width 95 height 41
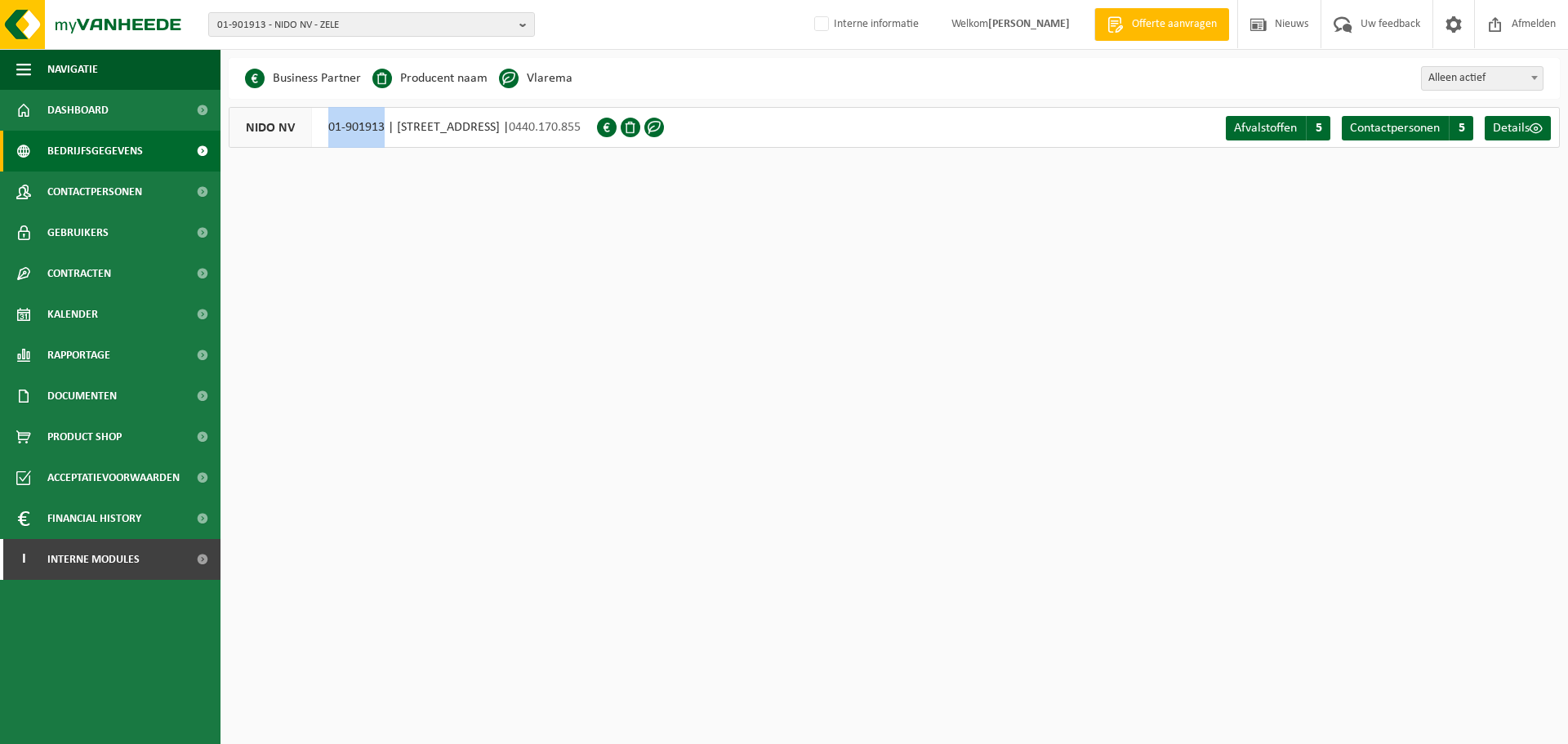
drag, startPoint x: 326, startPoint y: 131, endPoint x: 385, endPoint y: 131, distance: 59.0
click at [385, 131] on div "NIDO NV 01-901913 | [STREET_ADDRESS] | 0440.170.855" at bounding box center [412, 127] width 369 height 41
copy div "01-901913"
drag, startPoint x: 89, startPoint y: 398, endPoint x: 93, endPoint y: 409, distance: 11.7
click at [89, 398] on span "Documenten" at bounding box center [82, 395] width 70 height 41
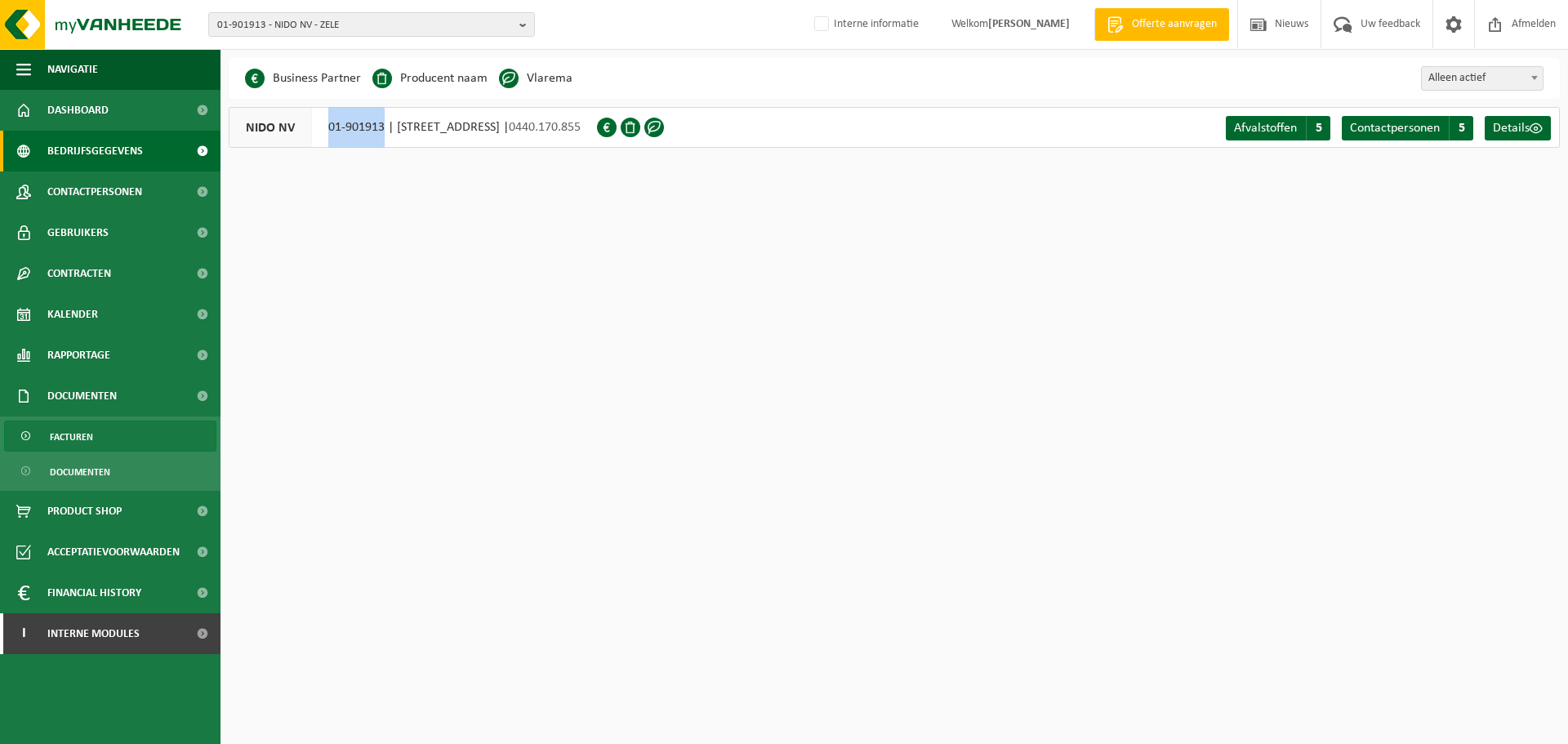
click at [87, 443] on span "Facturen" at bounding box center [70, 436] width 43 height 31
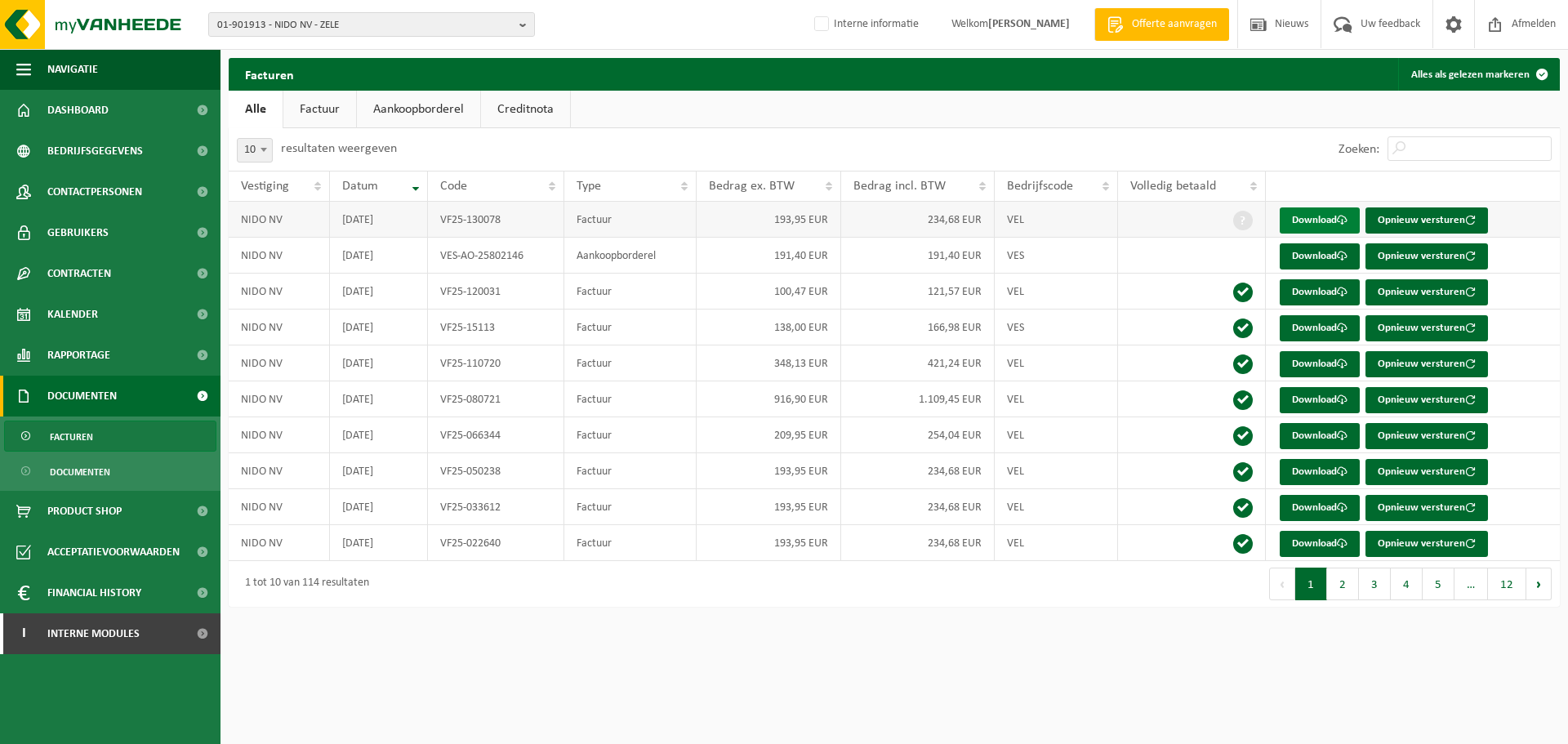
click at [1312, 220] on link "Download" at bounding box center [1319, 220] width 80 height 26
click at [698, 631] on html "01-901913 - NIDO NV - ZELE 01-901913 - NIDO NV - ZELE Interne informatie Welkom…" at bounding box center [784, 372] width 1568 height 744
click at [921, 611] on div "Facturen Alles als gelezen markeren Even geduld. Door de grote hoeveelheid gege…" at bounding box center [894, 336] width 1347 height 557
click at [450, 24] on span "01-901913 - NIDO NV - ZELE" at bounding box center [365, 26] width 295 height 25
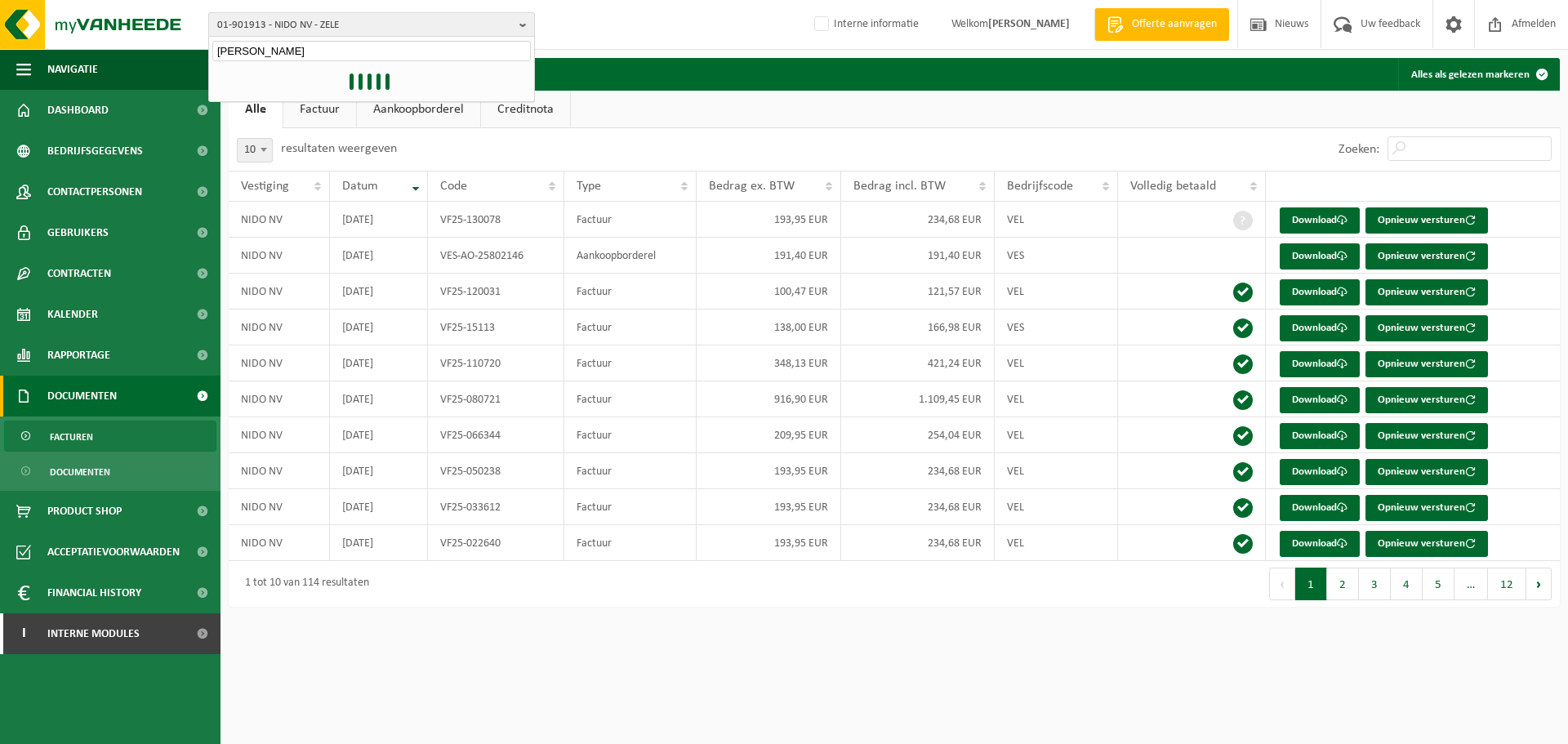
type input "ali baba"
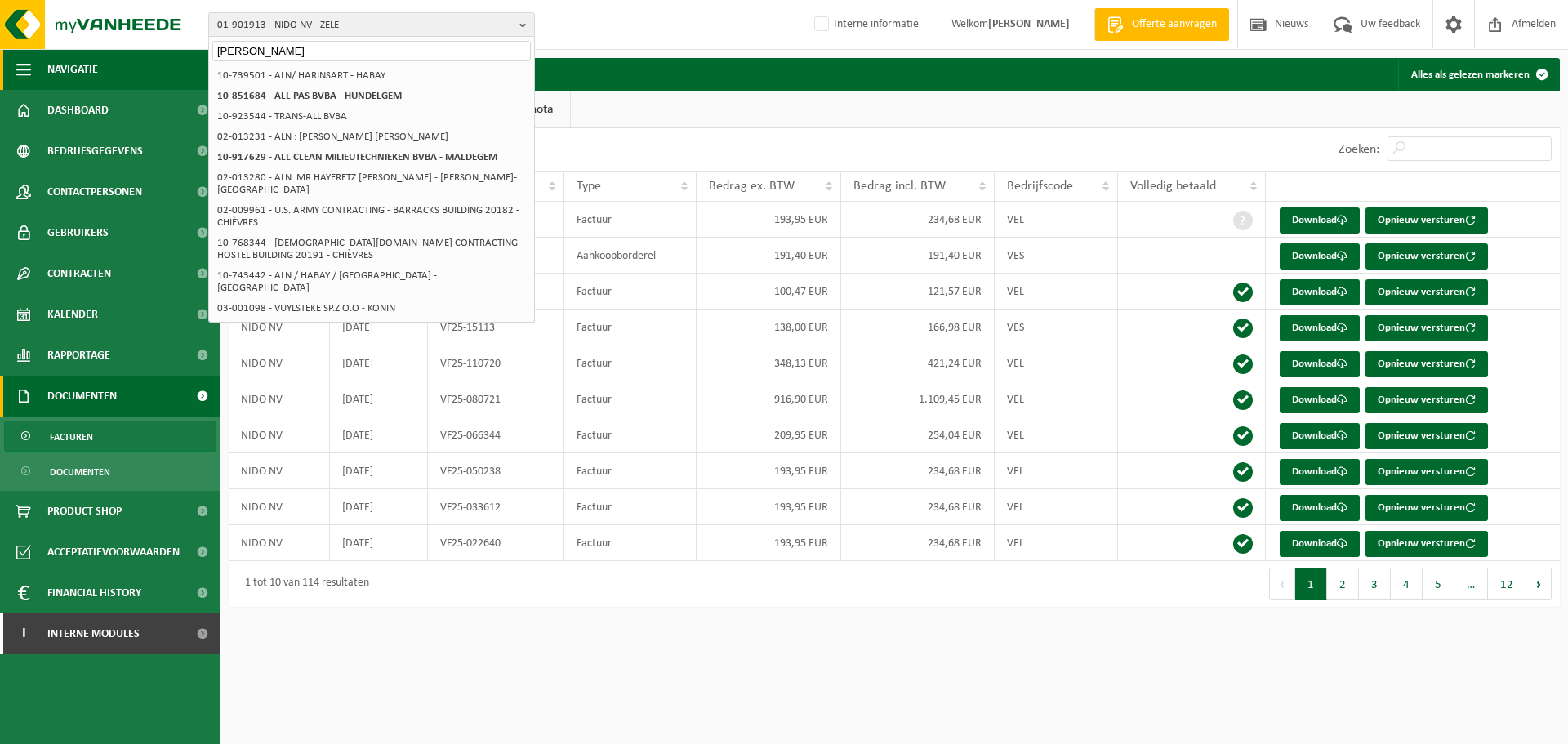
drag, startPoint x: 280, startPoint y: 54, endPoint x: 144, endPoint y: 69, distance: 136.8
click at [144, 69] on div "01-901913 - NIDO NV - ZELE ali baba 01-901913 - NIDO NV - ZELE 10-739501 - ALN/…" at bounding box center [784, 312] width 1568 height 623
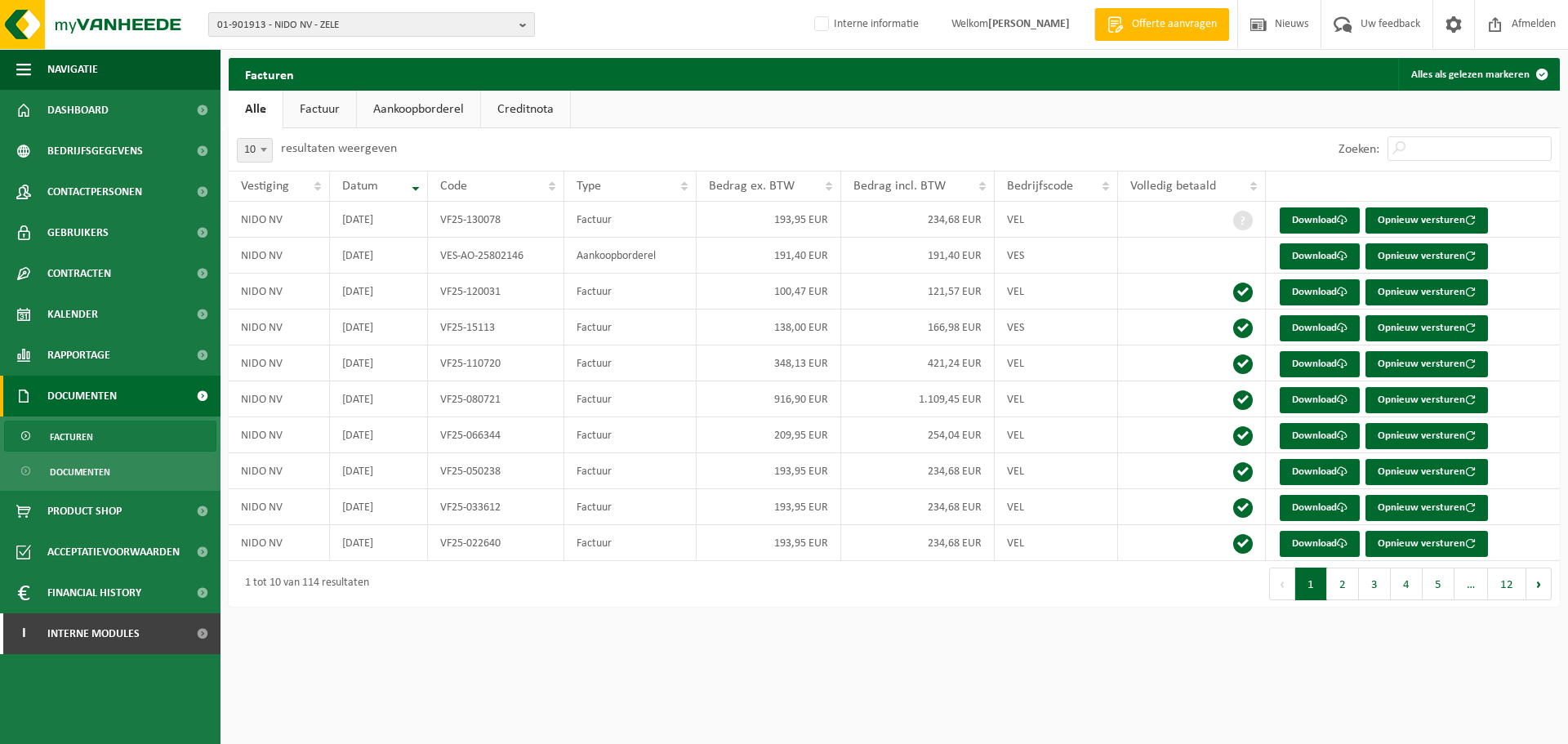
click at [374, 20] on span "01-901913 - NIDO NV - ZELE" at bounding box center [365, 26] width 295 height 25
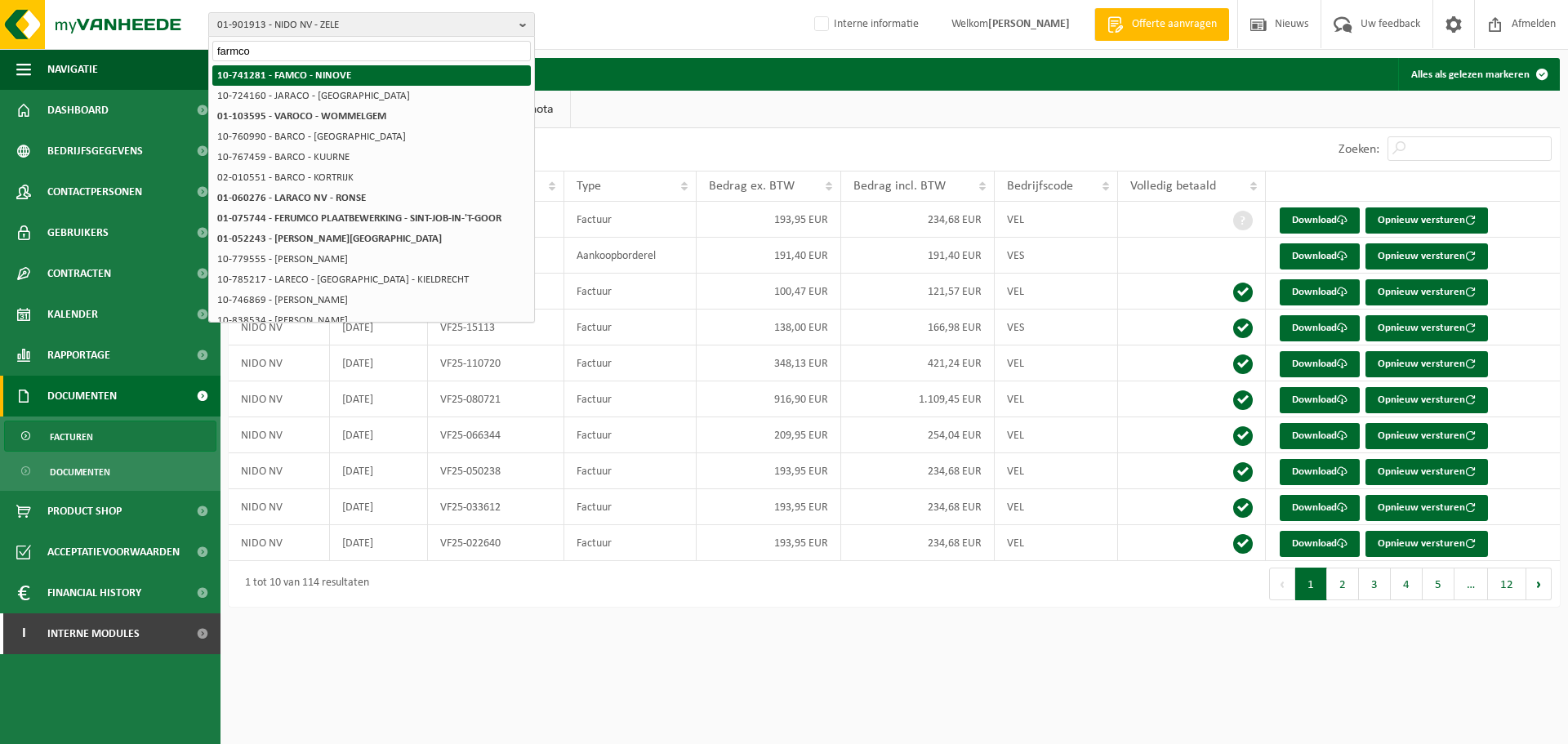
type input "farmco"
click at [374, 66] on li "10-741281 - FAMCO - NINOVE" at bounding box center [372, 75] width 318 height 20
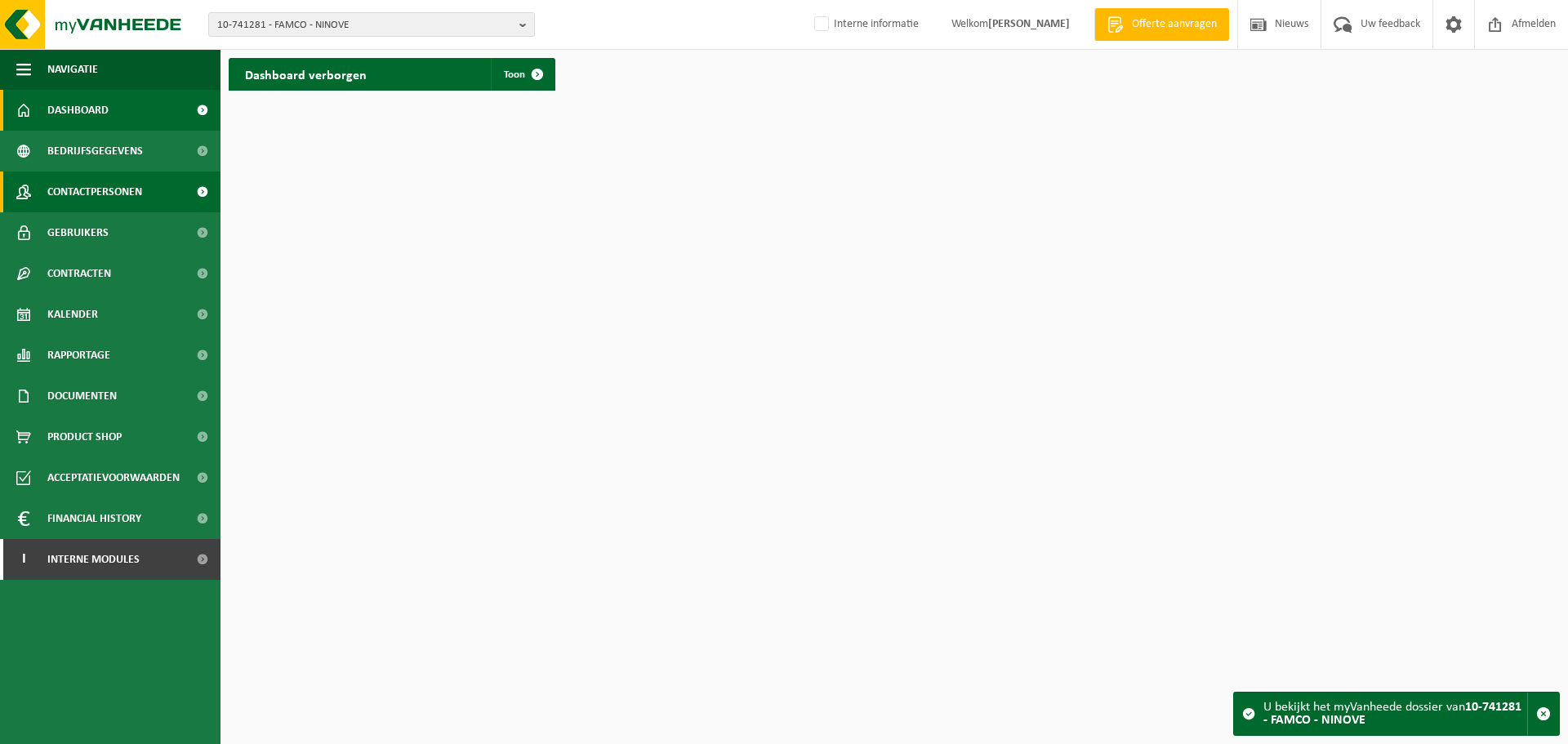
click at [63, 181] on span "Contactpersonen" at bounding box center [94, 191] width 94 height 41
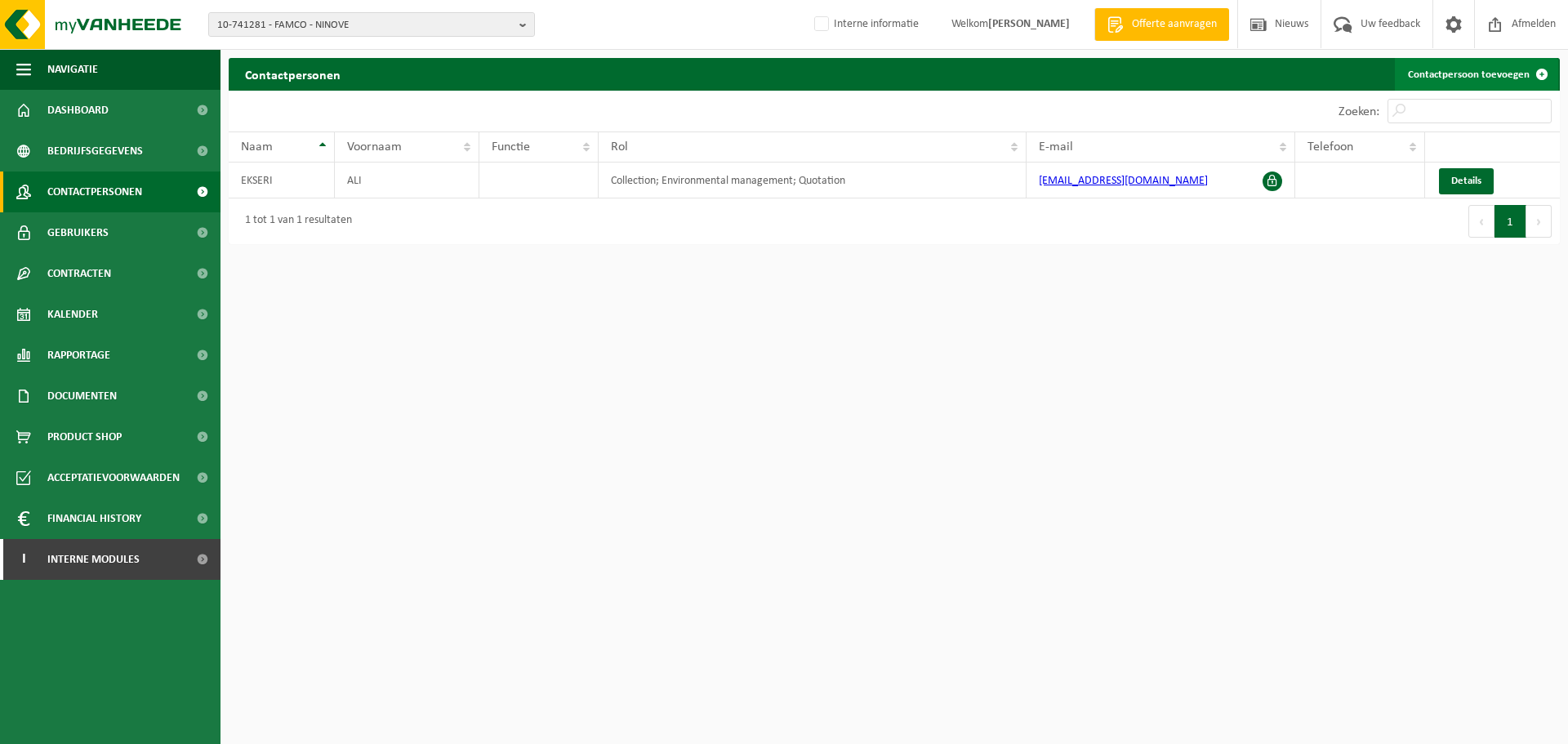
click at [1471, 73] on link "Contactpersoon toevoegen" at bounding box center [1476, 74] width 163 height 32
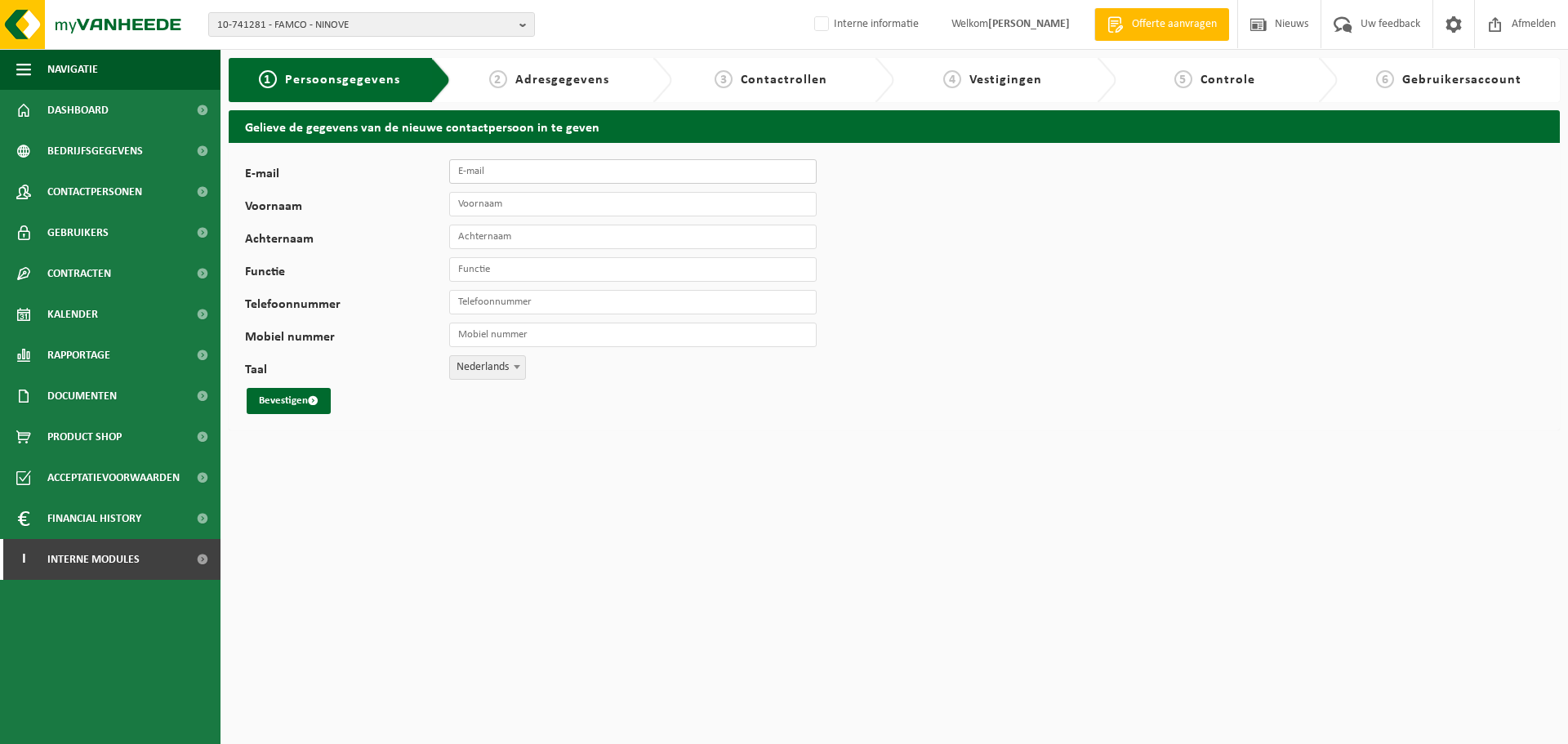
click at [500, 167] on input "E-mail" at bounding box center [633, 171] width 368 height 25
paste input "Aankoop-0470731892@mycloud.fiboca.be"
click at [460, 174] on input "Aankoop-0470731892@mycloud.fiboca.be" at bounding box center [633, 171] width 368 height 25
type input "aankoop-0470731892@mycloud.fiboca.be"
click at [775, 195] on input "Voornaam" at bounding box center [633, 204] width 368 height 25
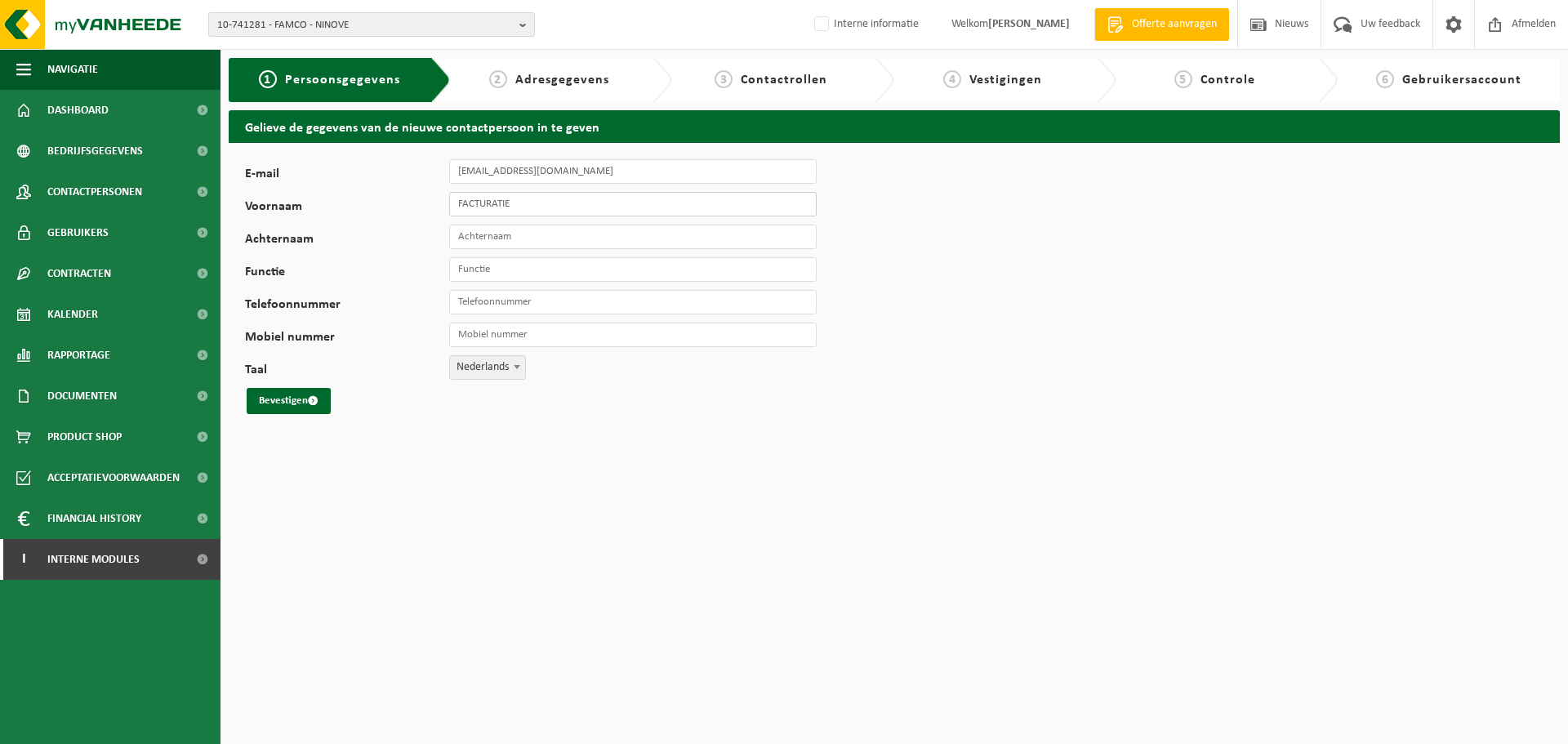
type input "FACTURATIE"
type input "FAMCO"
click at [615, 262] on input "Functie" at bounding box center [633, 270] width 368 height 25
click at [281, 392] on button "Bevestigen" at bounding box center [289, 400] width 84 height 26
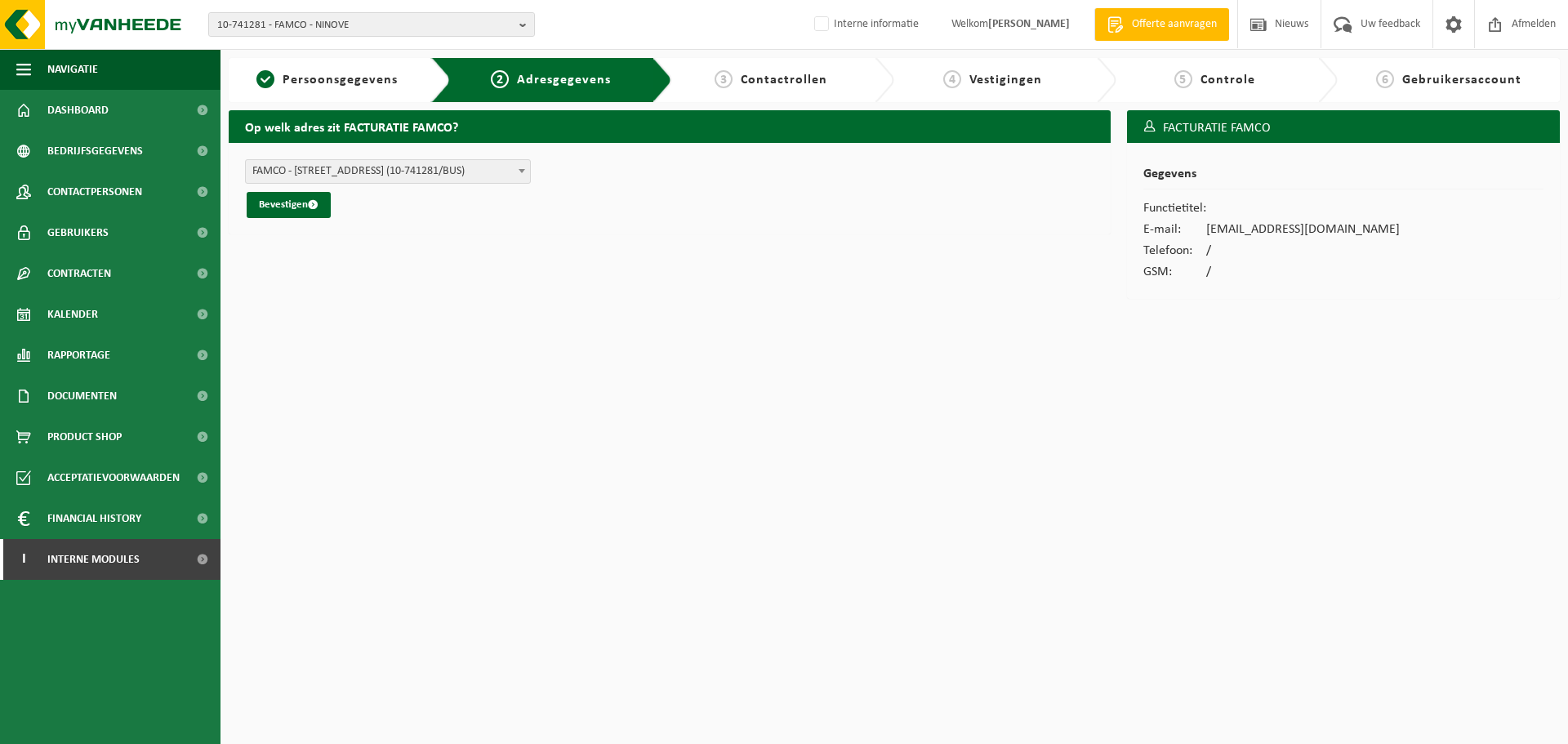
click at [422, 173] on span "FAMCO - [STREET_ADDRESS] (10-741281/BUS)" at bounding box center [388, 171] width 284 height 23
click at [422, 173] on span "FAMCO - GERAARDSBERGSESTRAAT 19 , 9400 NINOVE BE (10-741281/BUS)" at bounding box center [388, 171] width 284 height 23
click at [288, 207] on button "Bevestigen" at bounding box center [289, 204] width 84 height 26
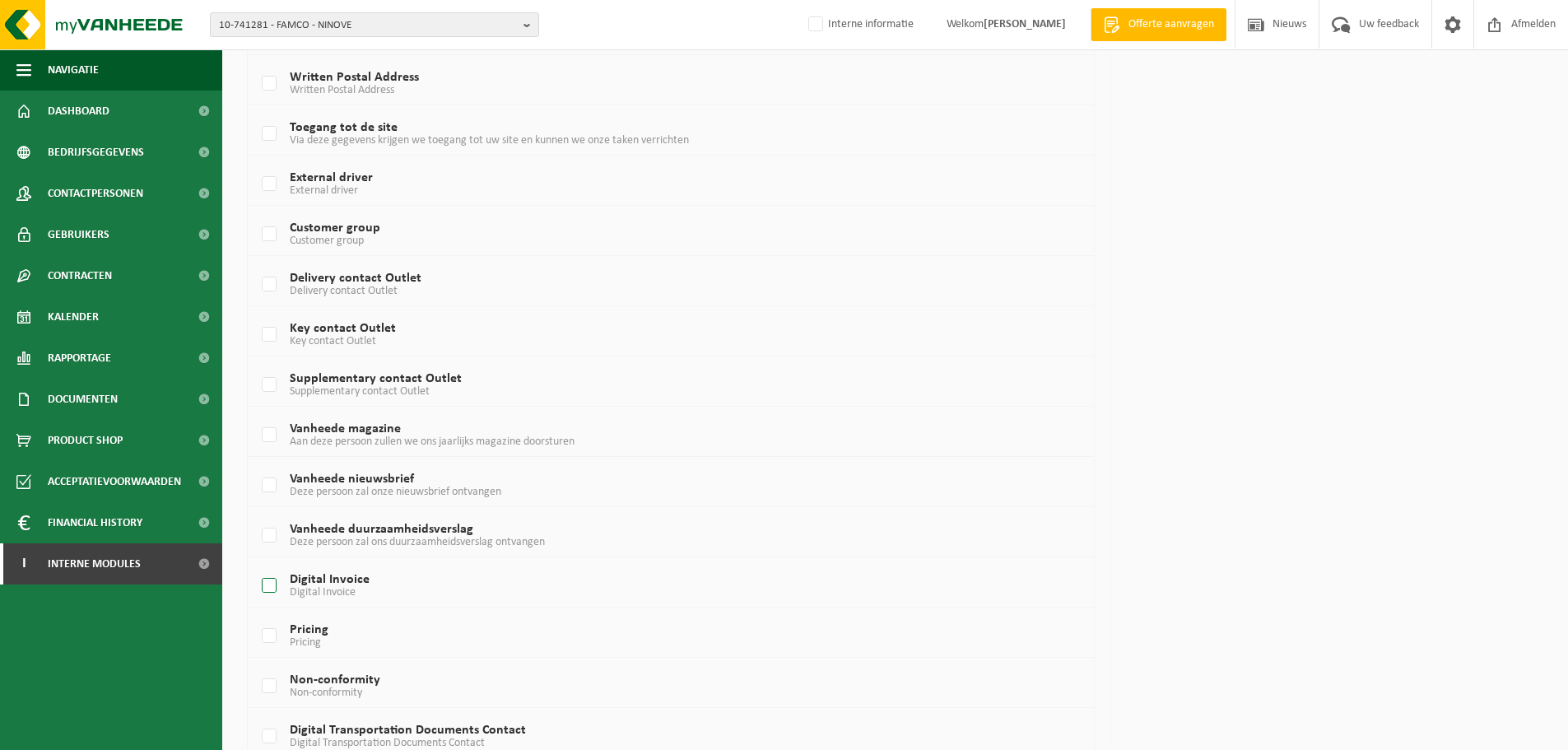
scroll to position [884, 0]
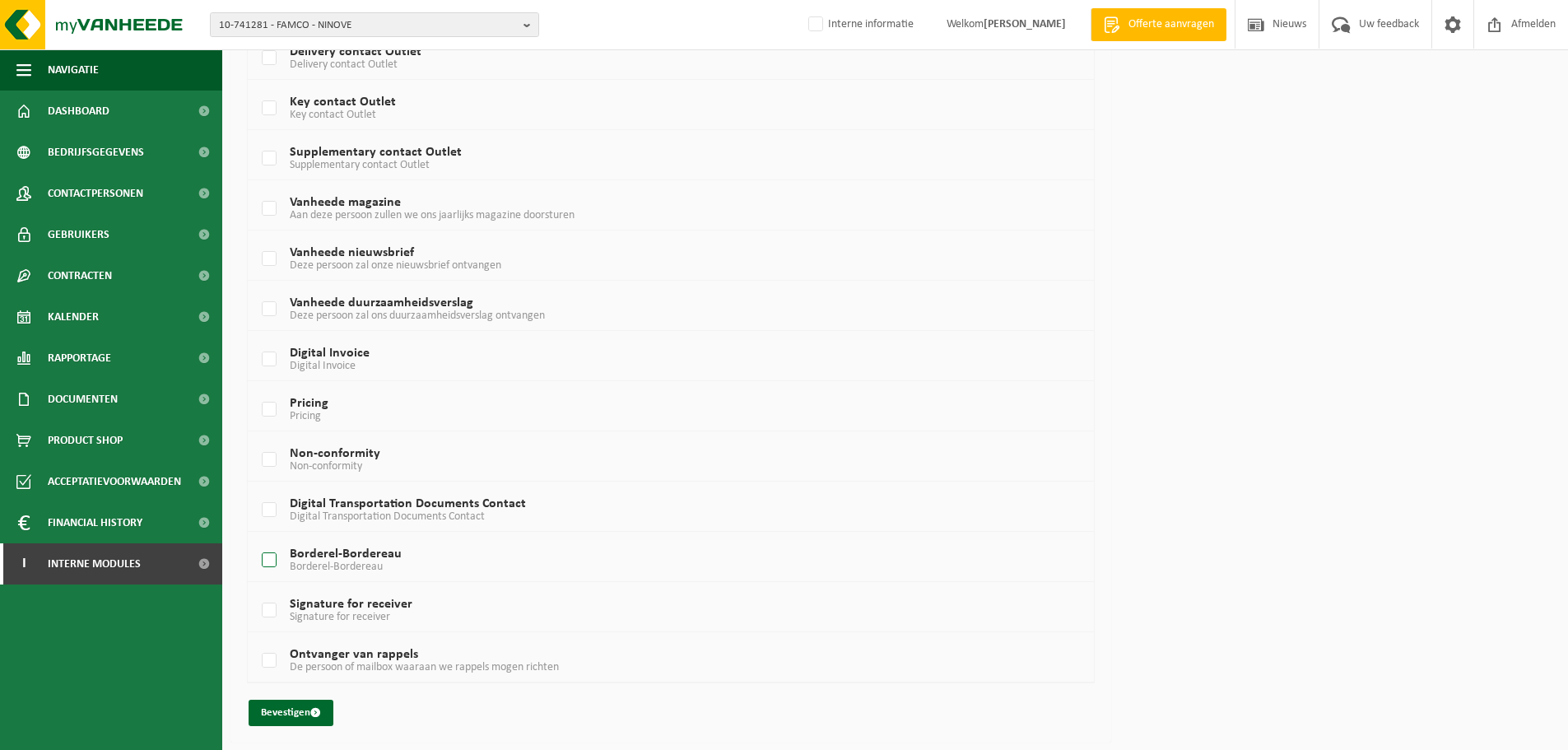
click at [326, 565] on span "Borderel-Bordereau" at bounding box center [336, 567] width 93 height 12
click at [256, 540] on input "Borderel-Bordereau Borderel-Bordereau" at bounding box center [255, 539] width 1 height 1
checkbox input "true"
click at [374, 360] on label "Digital Invoice Digital Invoice" at bounding box center [635, 360] width 754 height 25
click at [256, 339] on input "Digital Invoice Digital Invoice" at bounding box center [255, 338] width 1 height 1
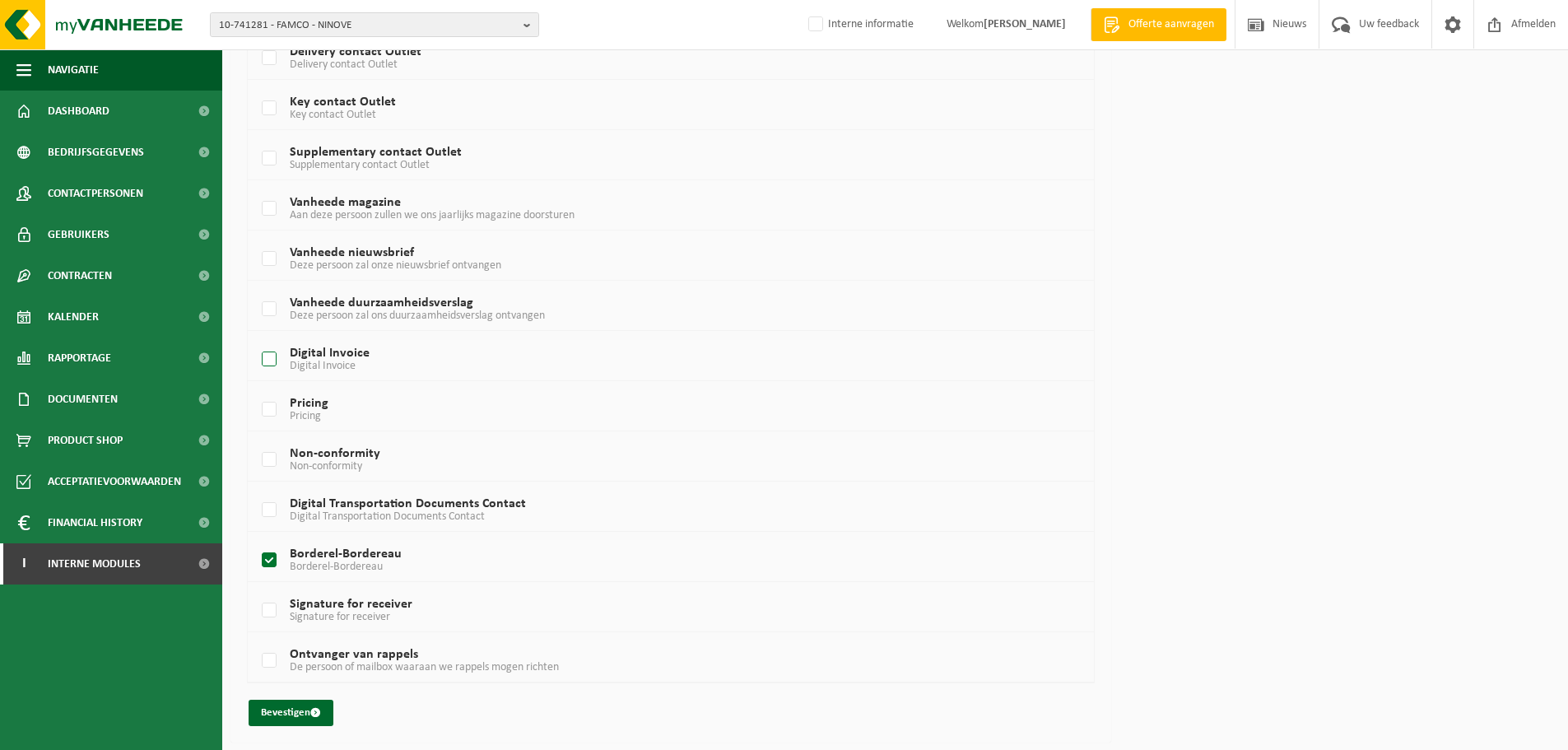
checkbox input "true"
click at [299, 700] on button "Bevestigen" at bounding box center [291, 713] width 84 height 26
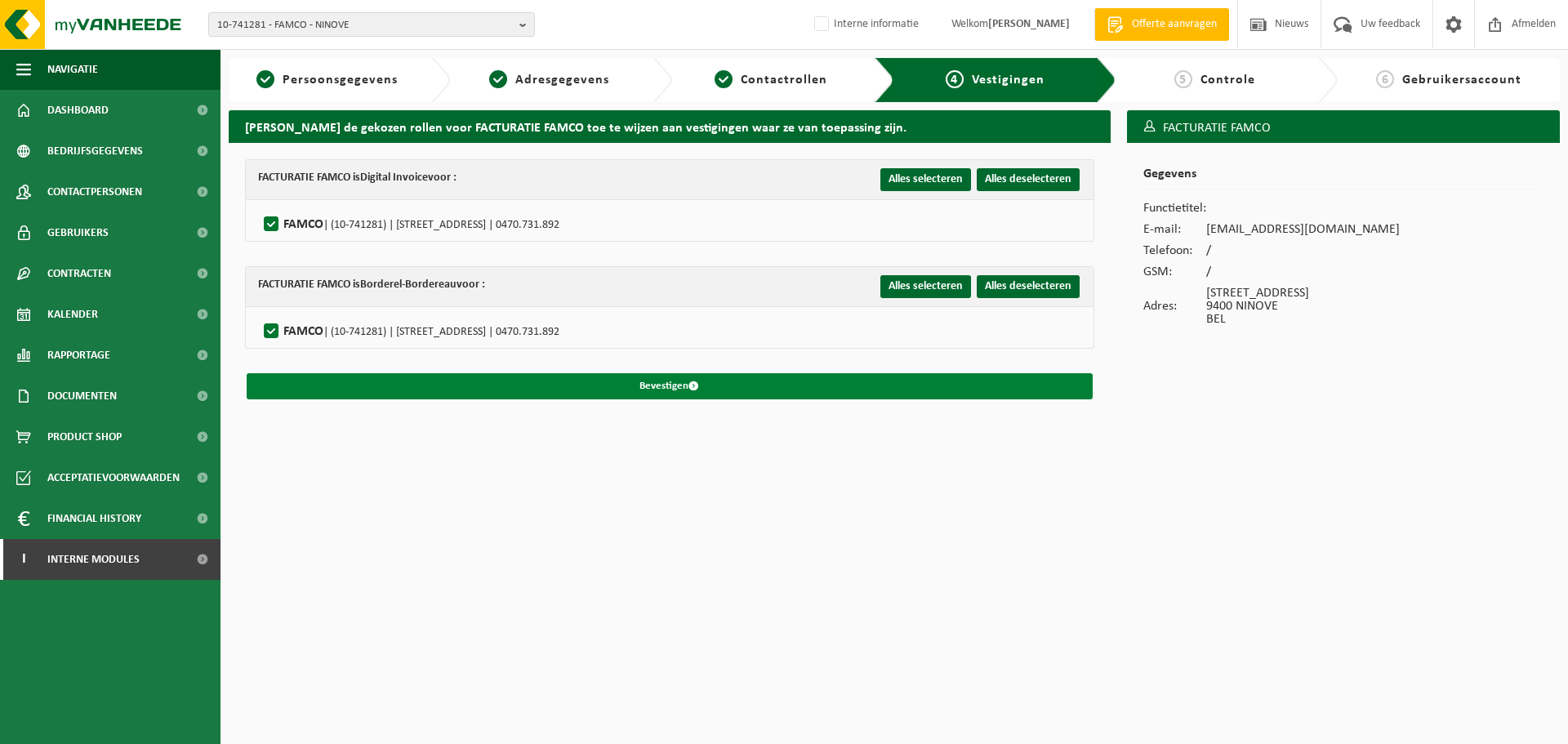
click at [377, 374] on button "Bevestigen" at bounding box center [670, 386] width 846 height 26
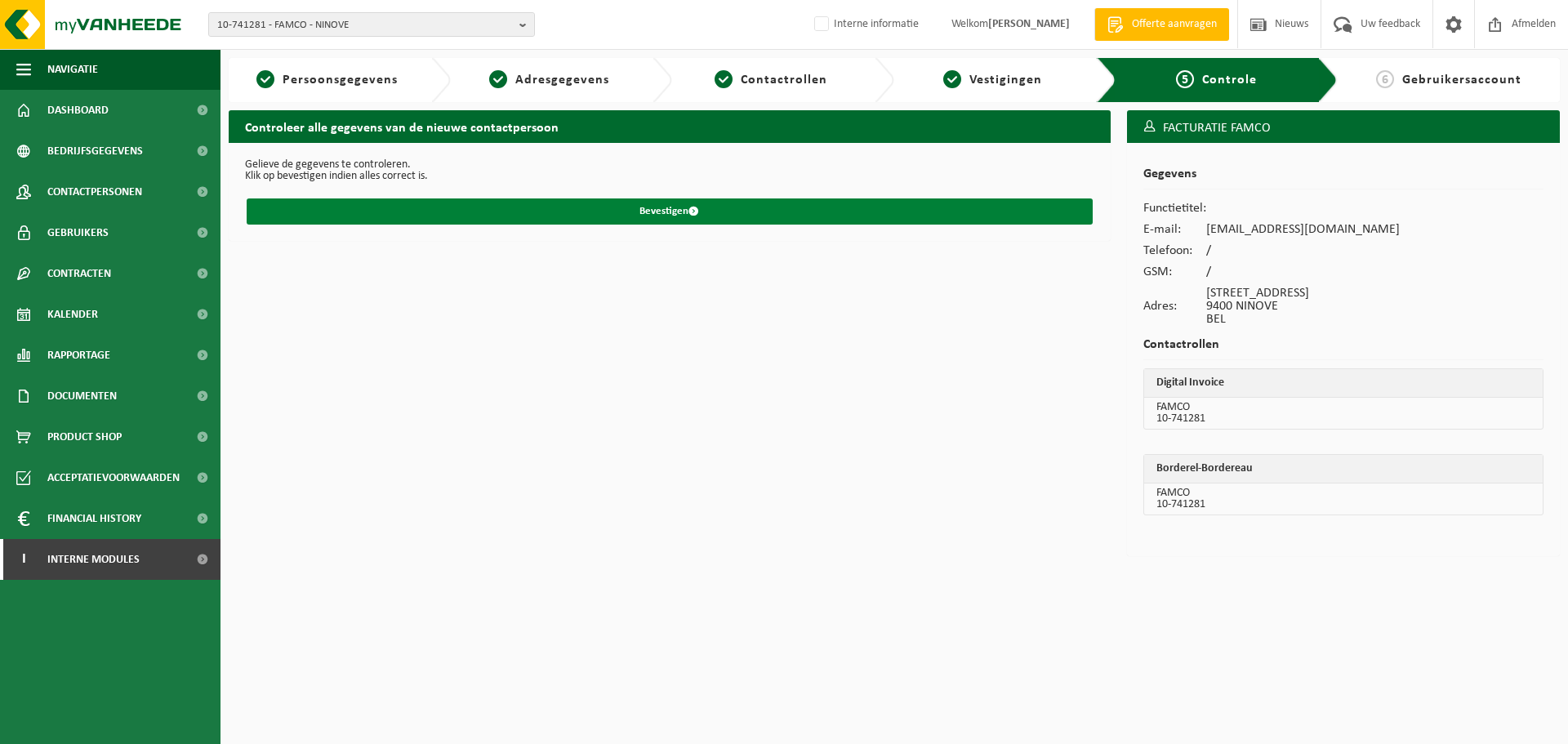
click at [711, 211] on button "Bevestigen" at bounding box center [670, 211] width 846 height 26
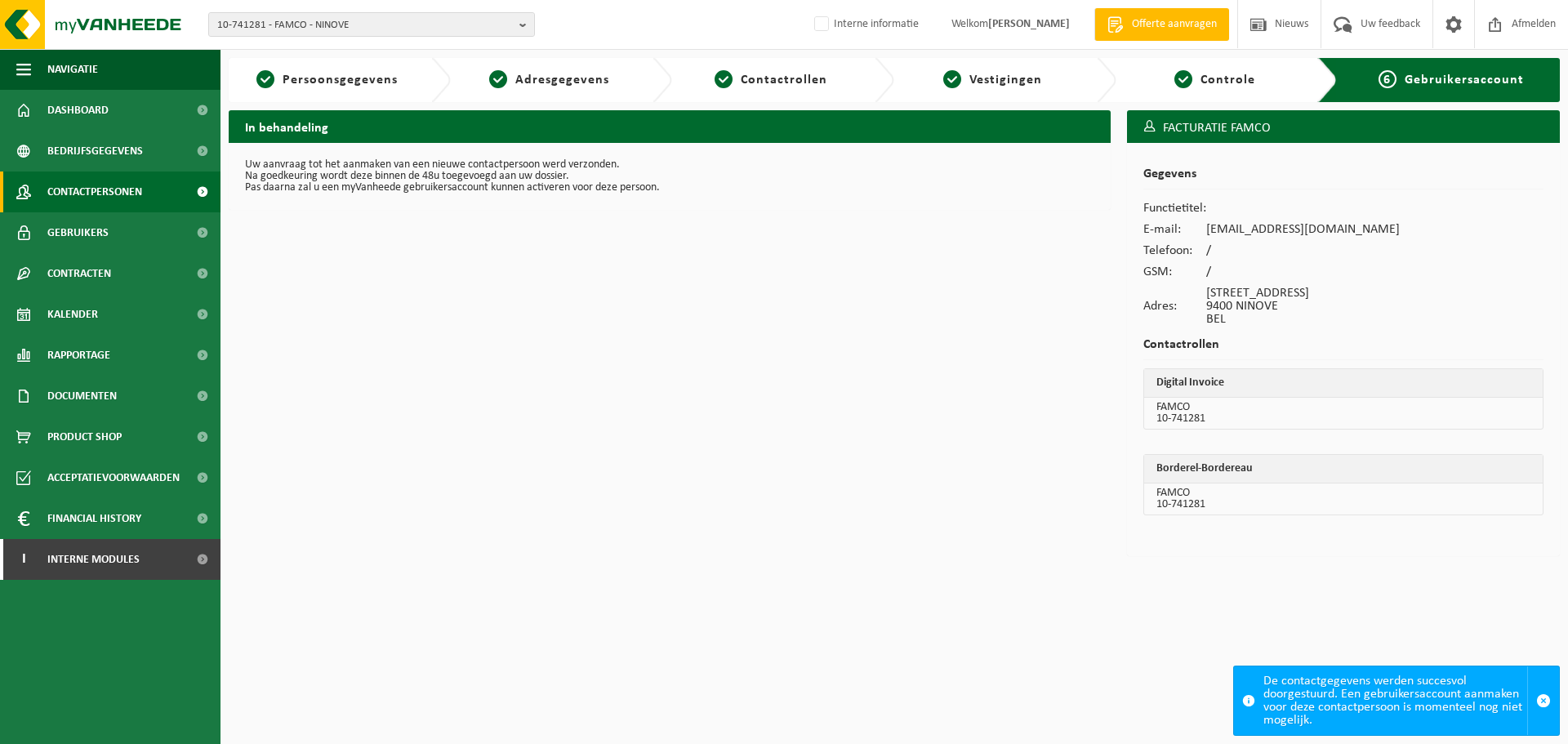
click at [197, 197] on span at bounding box center [202, 191] width 37 height 41
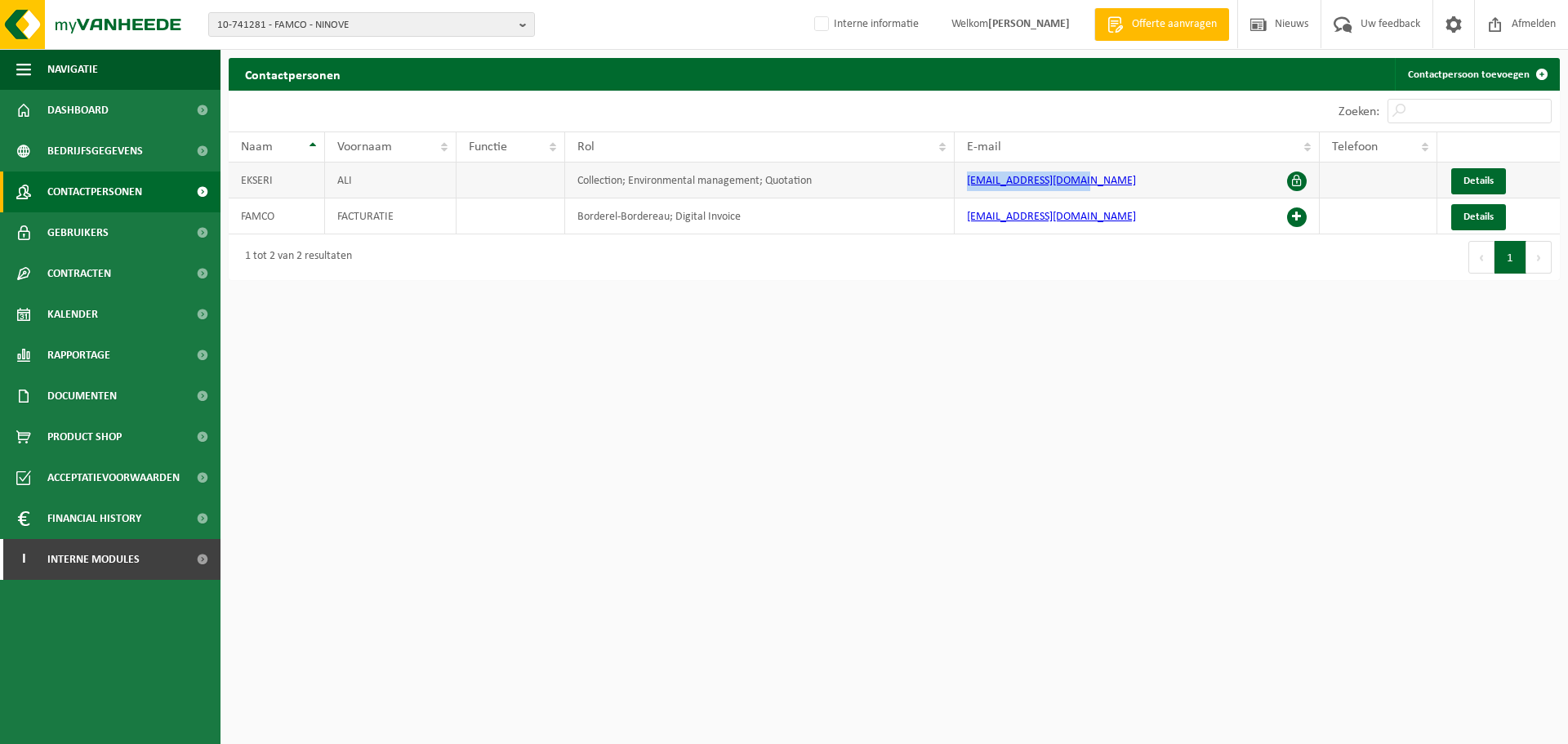
drag, startPoint x: 1106, startPoint y: 178, endPoint x: 955, endPoint y: 182, distance: 151.1
click at [955, 182] on td "[EMAIL_ADDRESS][DOMAIN_NAME]" at bounding box center [1136, 181] width 365 height 36
copy link "[EMAIL_ADDRESS][DOMAIN_NAME]"
click at [134, 154] on span "Bedrijfsgegevens" at bounding box center [95, 151] width 95 height 41
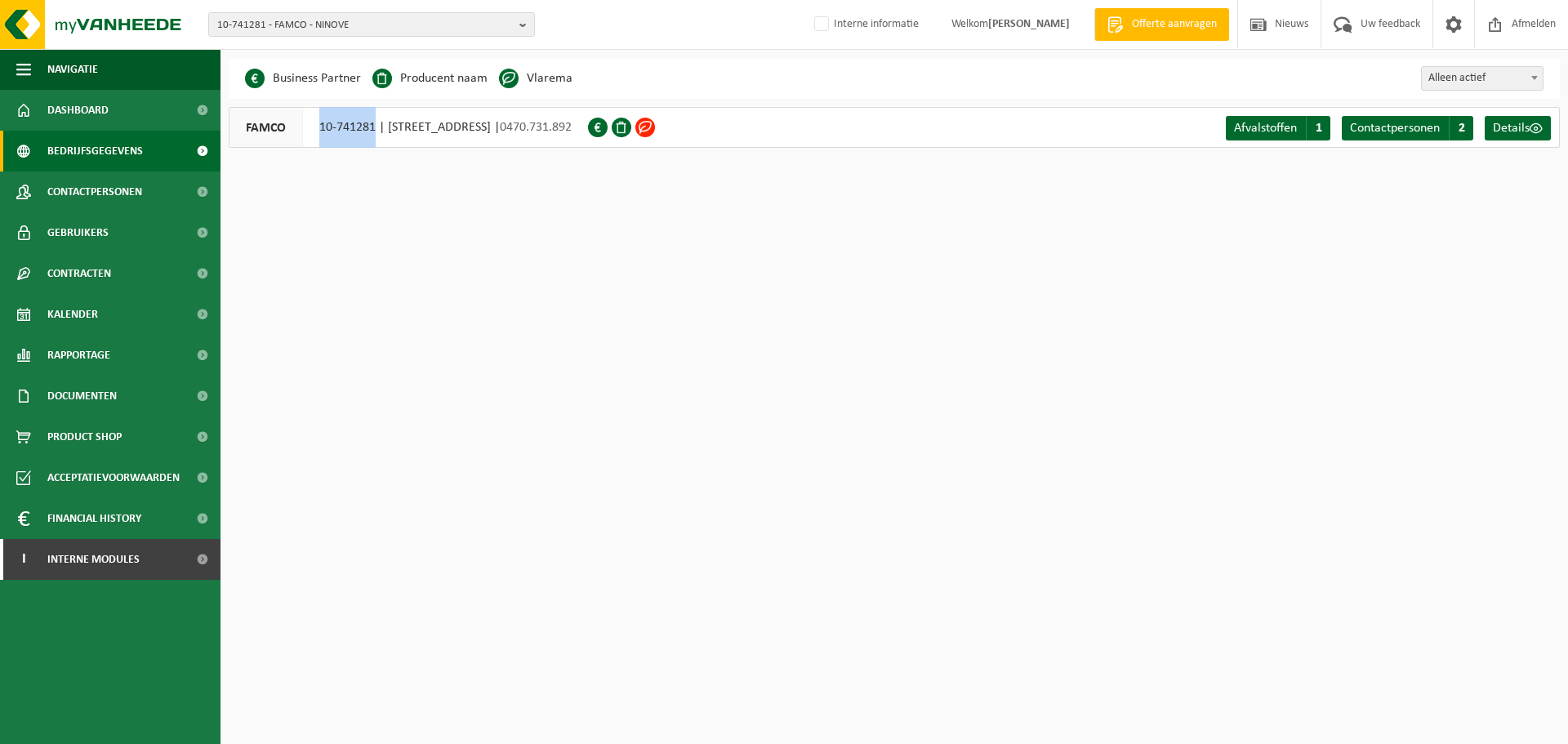
drag, startPoint x: 317, startPoint y: 133, endPoint x: 374, endPoint y: 146, distance: 58.5
click at [374, 146] on div "FAMCO 10-741281 | [STREET_ADDRESS] | 0470.731.892" at bounding box center [408, 127] width 359 height 41
copy div "10-741281"
drag, startPoint x: 196, startPoint y: 392, endPoint x: 192, endPoint y: 404, distance: 12.6
click at [195, 392] on span at bounding box center [202, 395] width 37 height 41
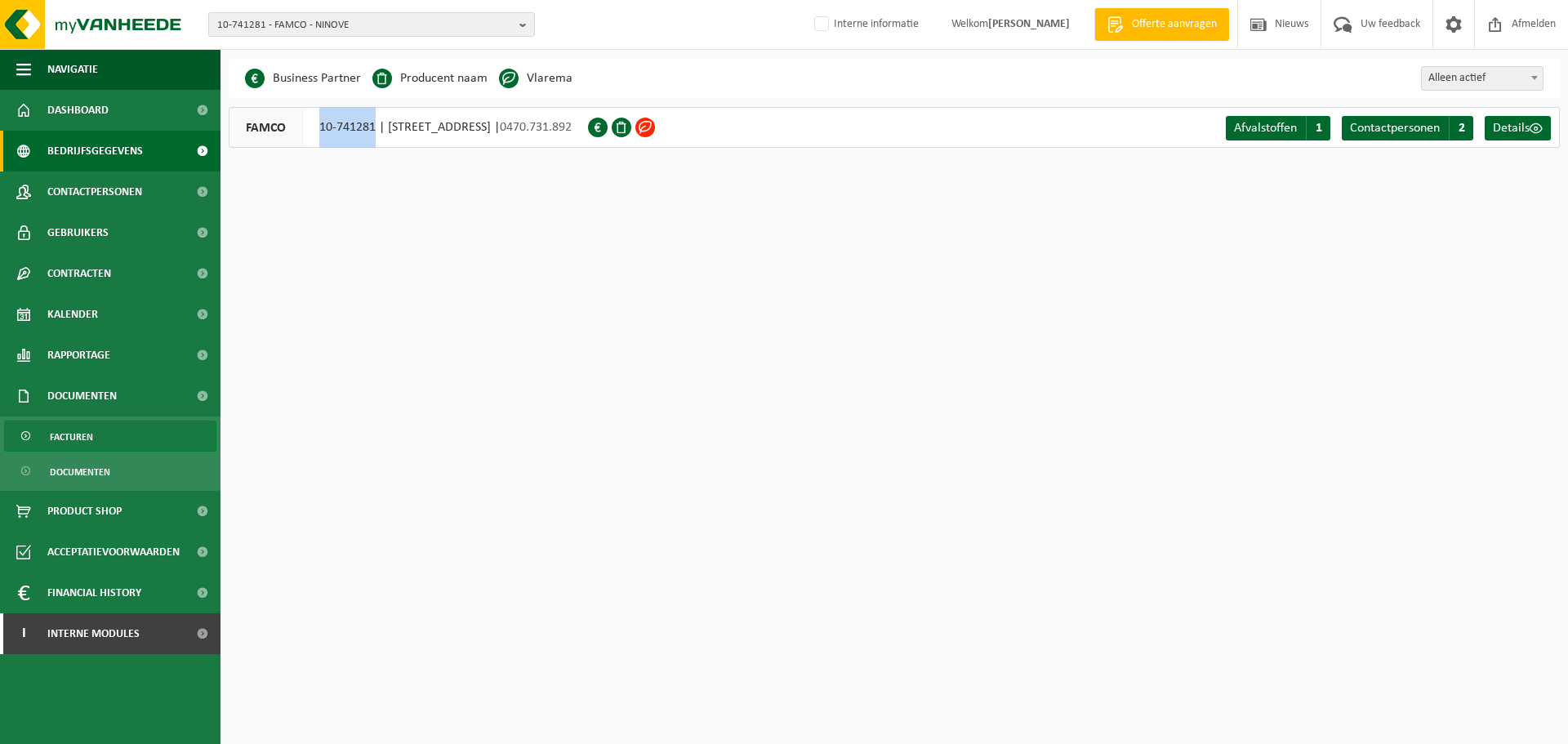
click at [175, 438] on link "Facturen" at bounding box center [110, 435] width 212 height 31
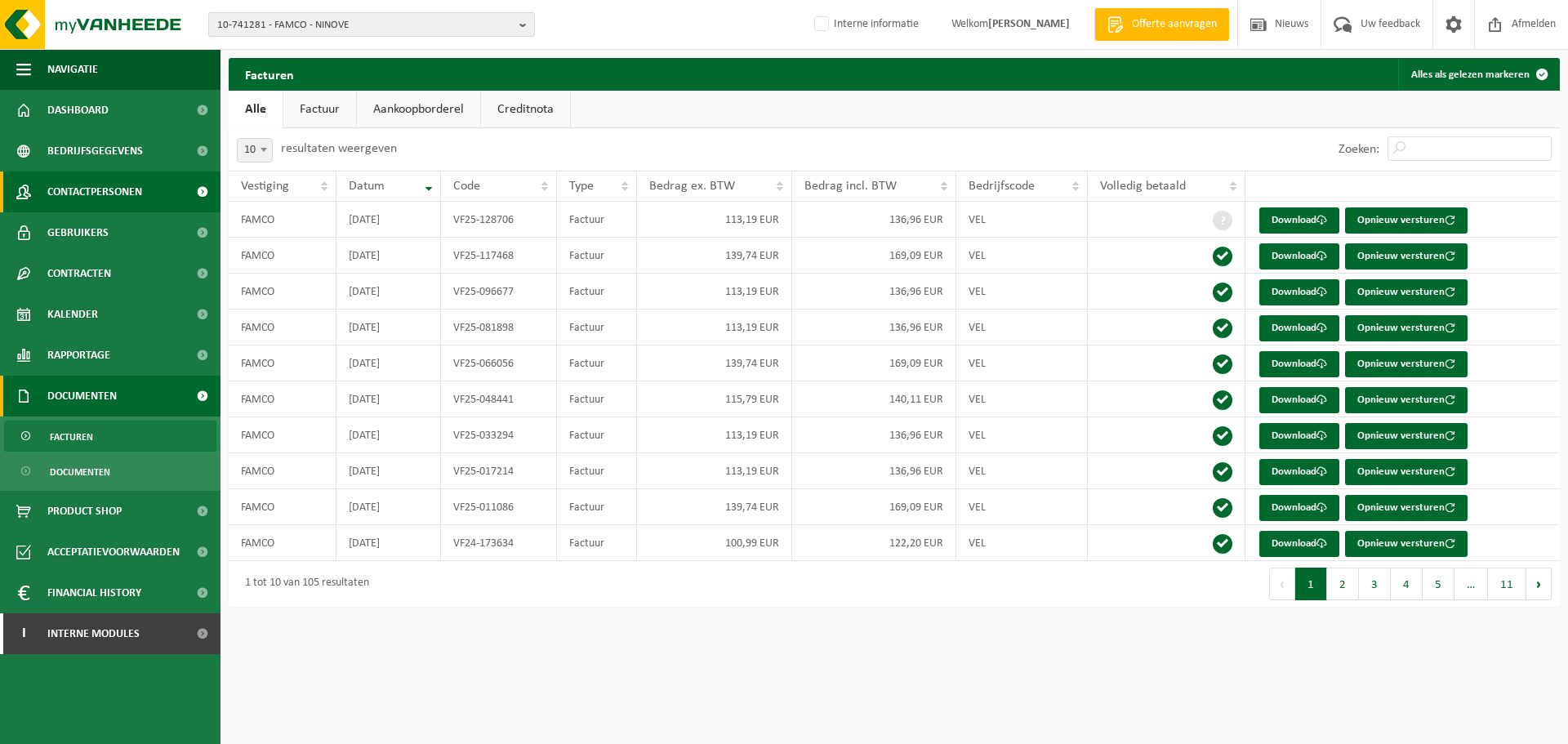
click at [104, 184] on span "Contactpersonen" at bounding box center [94, 191] width 94 height 41
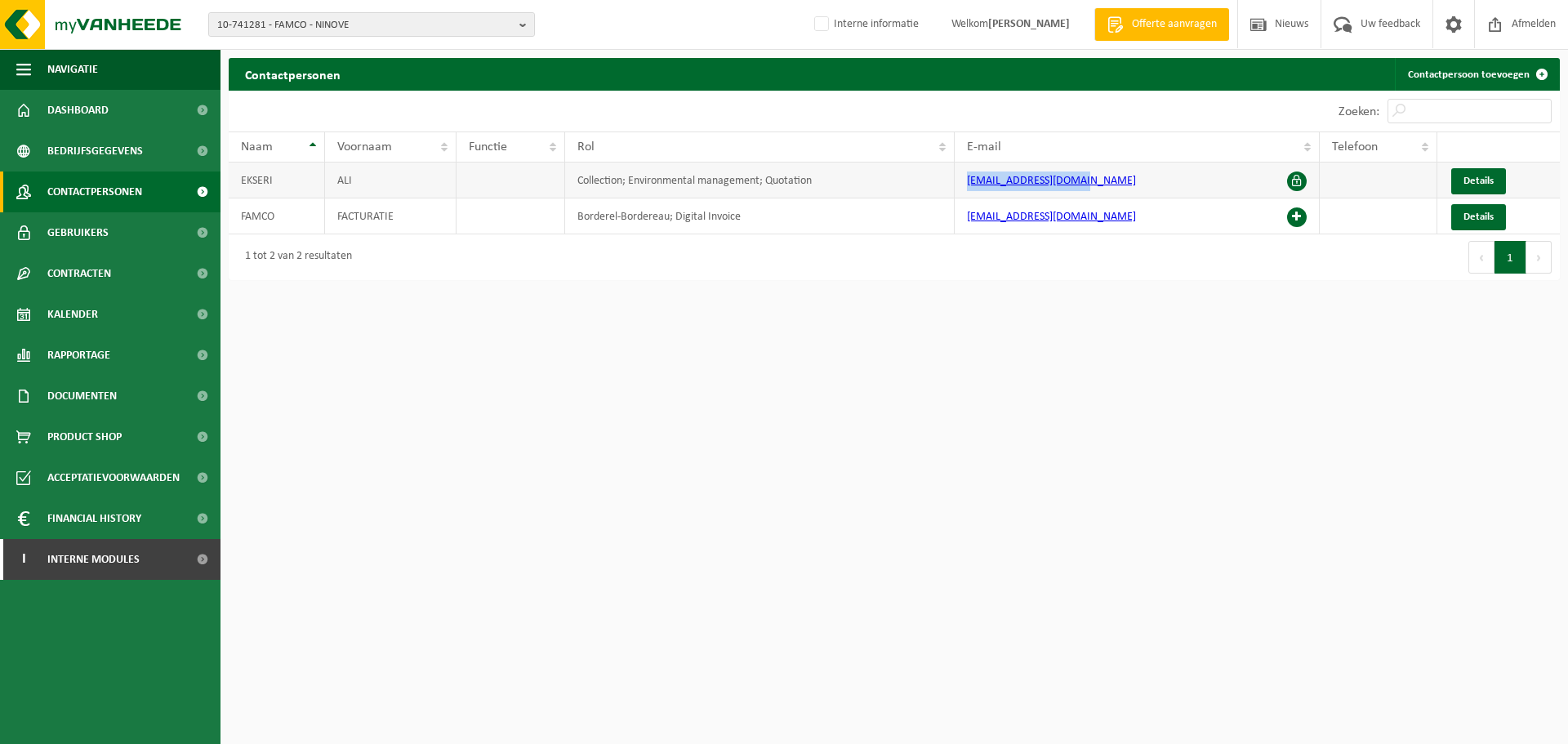
drag, startPoint x: 1103, startPoint y: 179, endPoint x: 956, endPoint y: 188, distance: 147.3
click at [956, 188] on td "[EMAIL_ADDRESS][DOMAIN_NAME]" at bounding box center [1136, 181] width 365 height 36
copy link "[EMAIL_ADDRESS][DOMAIN_NAME]"
click at [79, 405] on span "Documenten" at bounding box center [82, 395] width 70 height 41
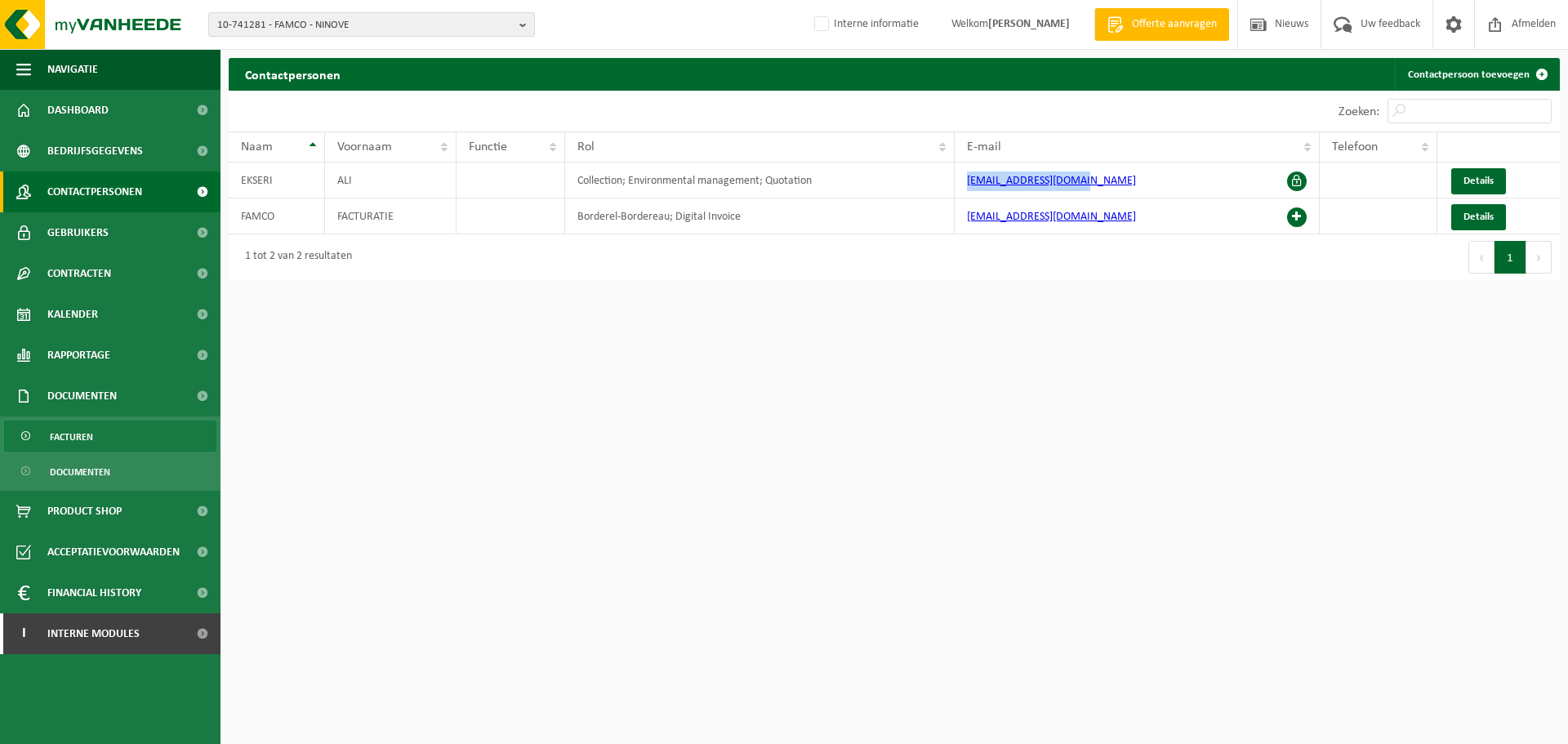
click at [67, 449] on span "Facturen" at bounding box center [70, 436] width 43 height 31
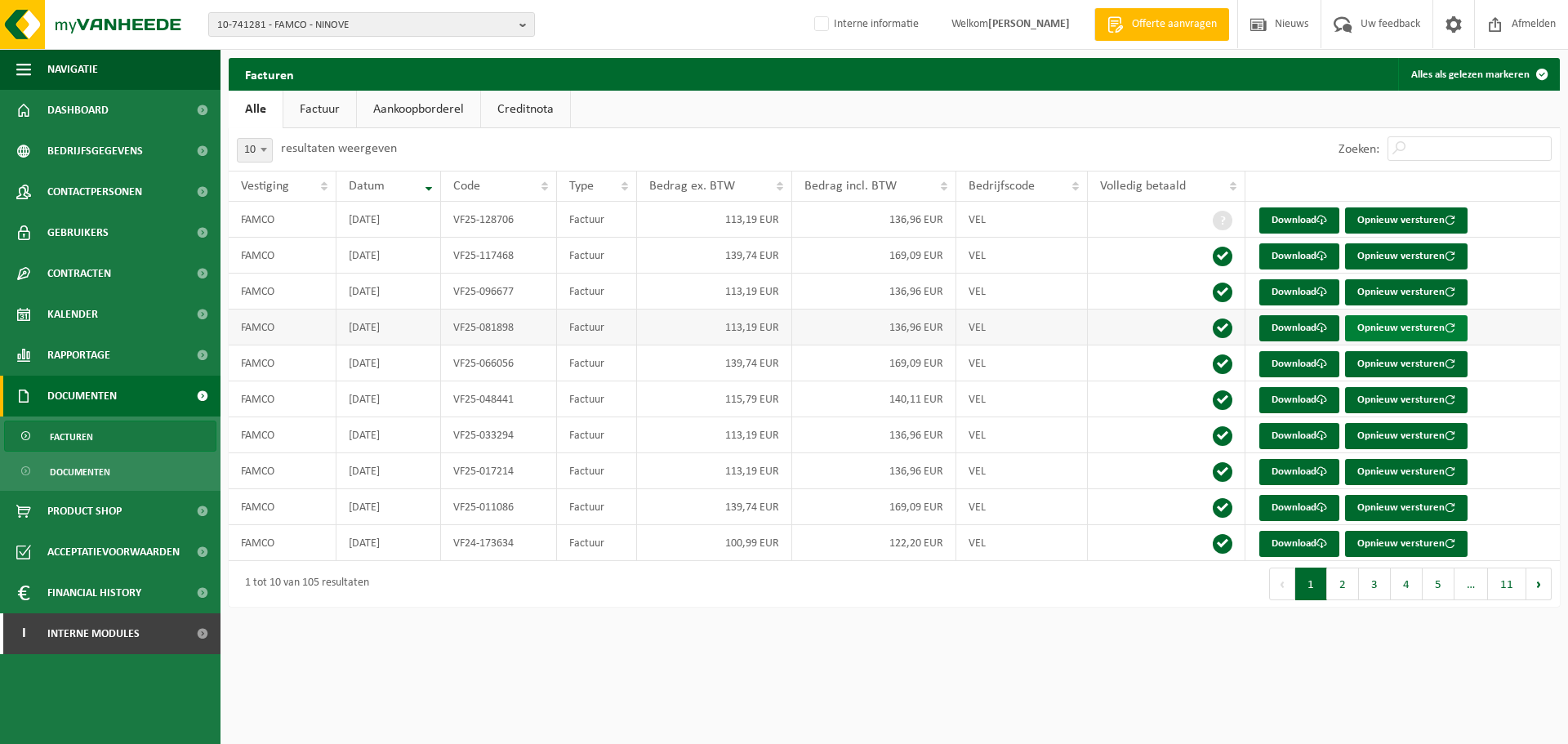
click at [1434, 332] on button "Opnieuw versturen" at bounding box center [1406, 328] width 123 height 26
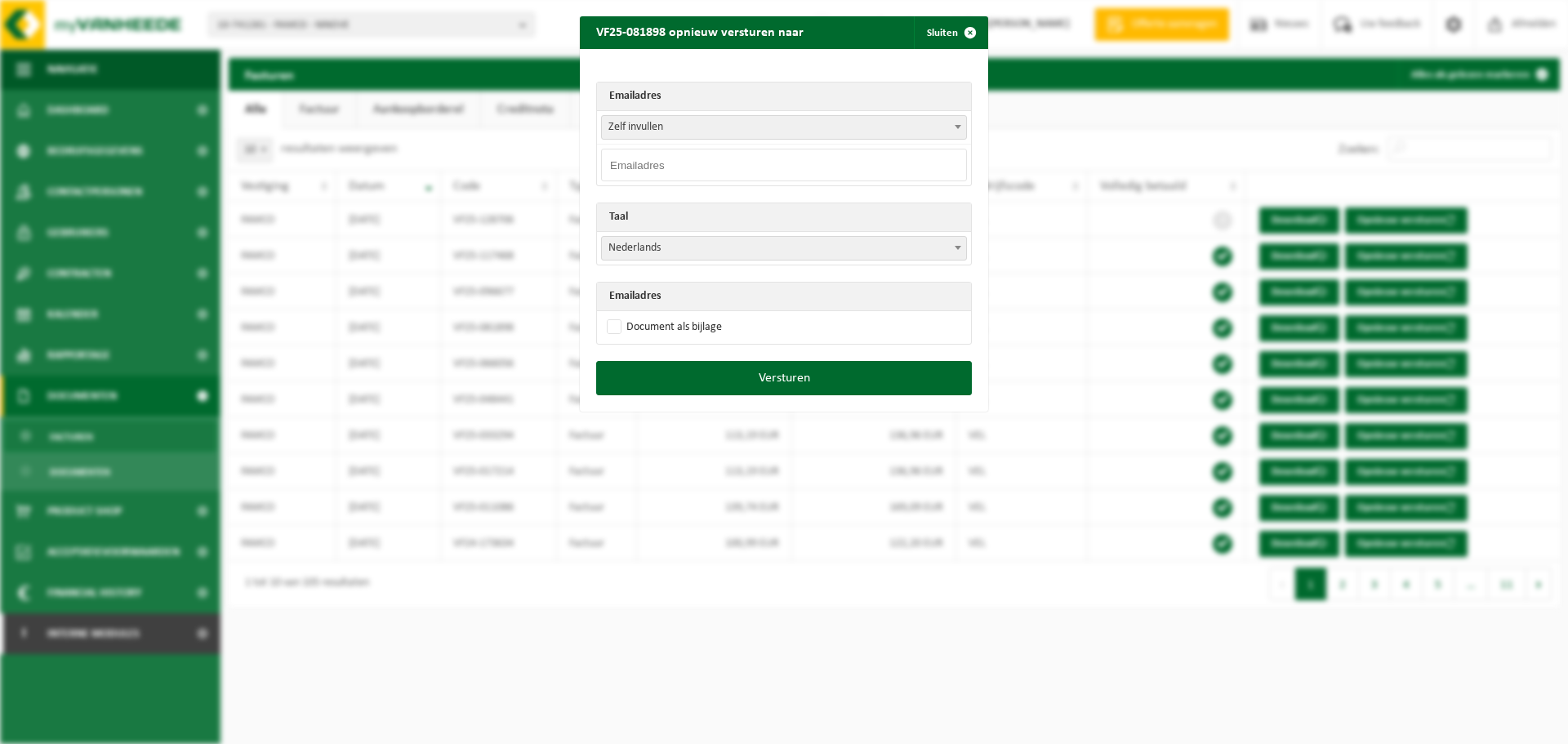
click at [722, 151] on input "email" at bounding box center [784, 165] width 366 height 32
click at [721, 157] on input "email" at bounding box center [784, 165] width 366 height 32
click at [721, 164] on input "email" at bounding box center [784, 165] width 366 height 32
paste input "alibaba5070@gmail.com"
type input "alibaba5070@gmail.com"
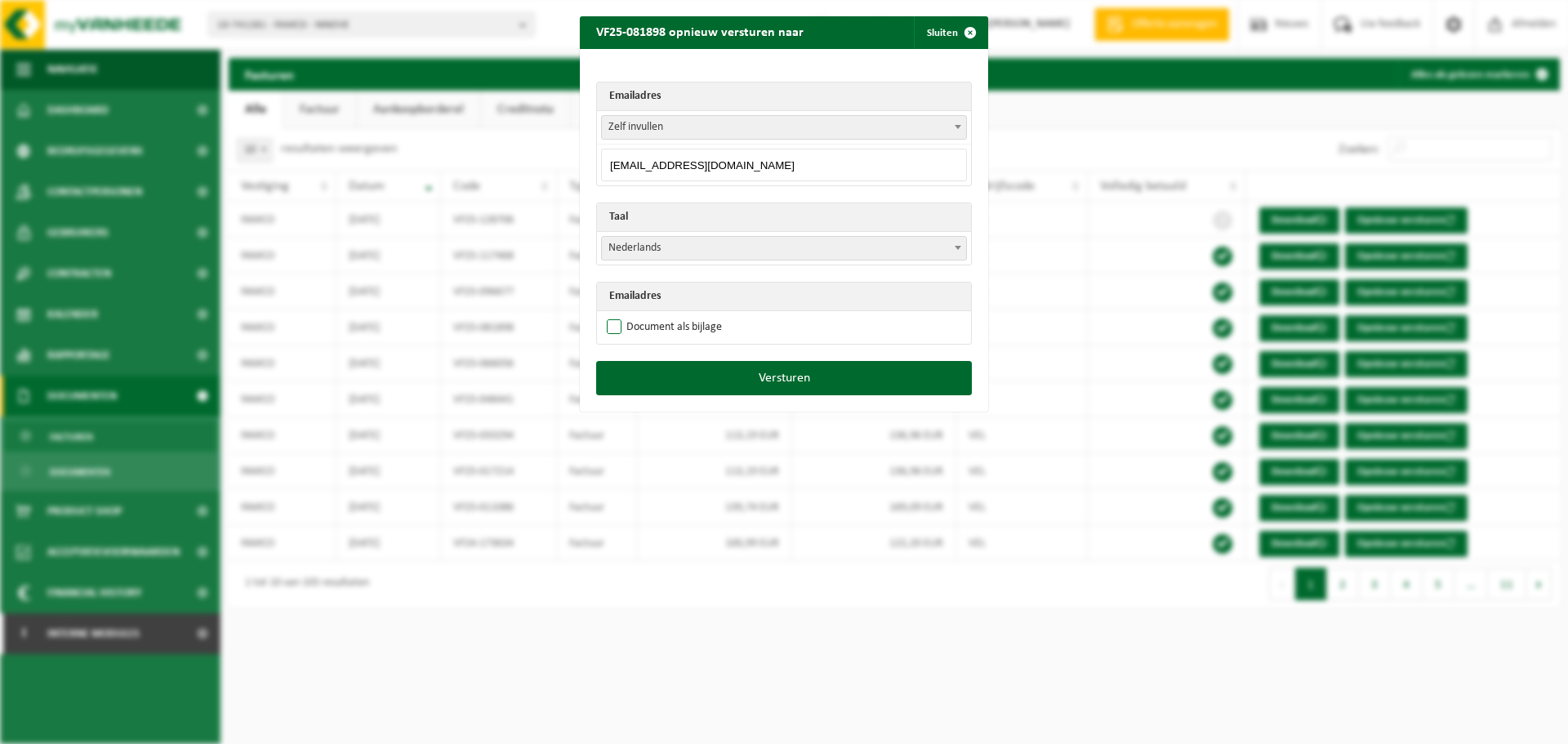
click at [643, 332] on label "Document als bijlage" at bounding box center [662, 328] width 118 height 25
click at [643, 315] on input "Document als bijlage" at bounding box center [804, 314] width 409 height 1
checkbox input "true"
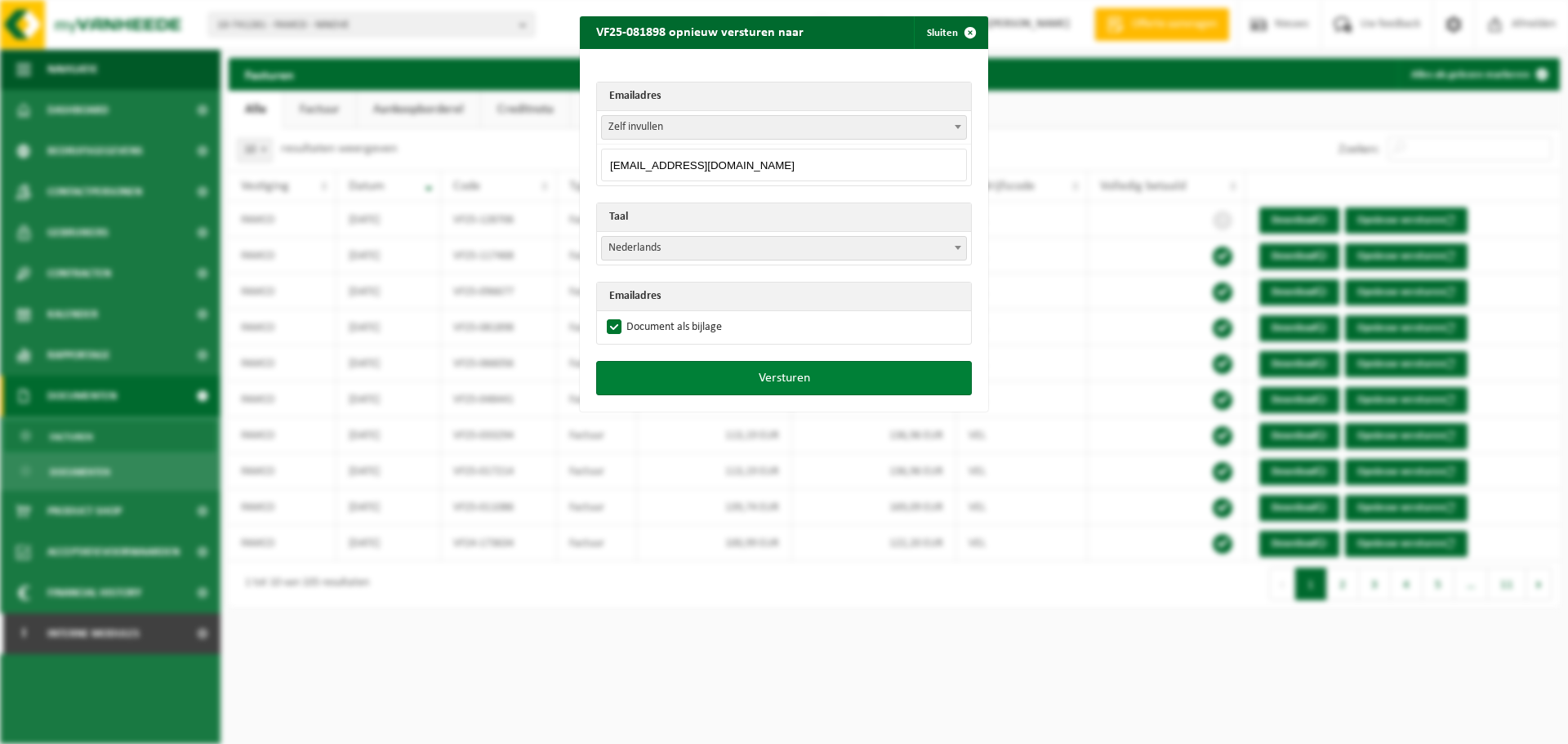
click at [681, 368] on button "Versturen" at bounding box center [784, 378] width 375 height 34
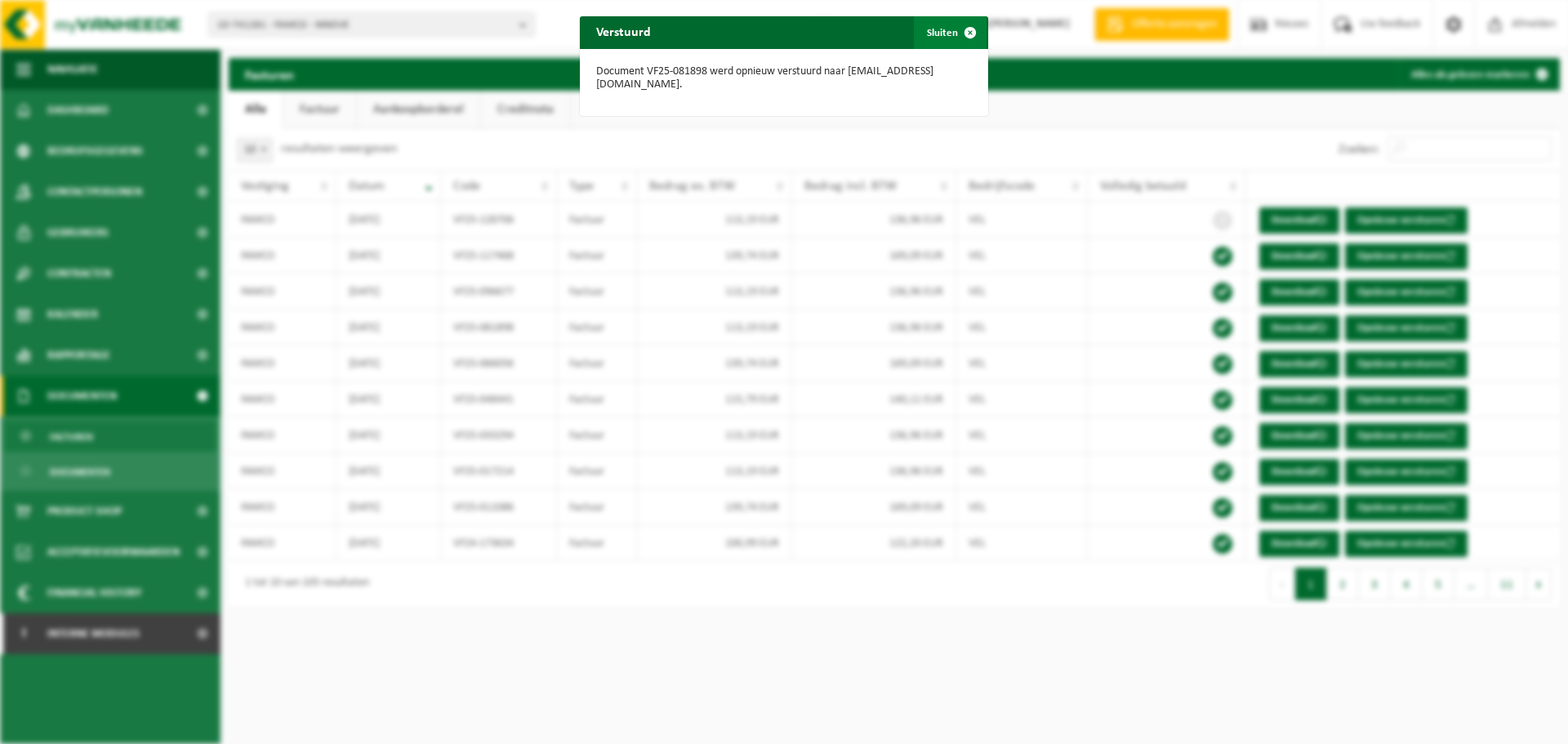
click at [958, 35] on span "button" at bounding box center [970, 32] width 32 height 32
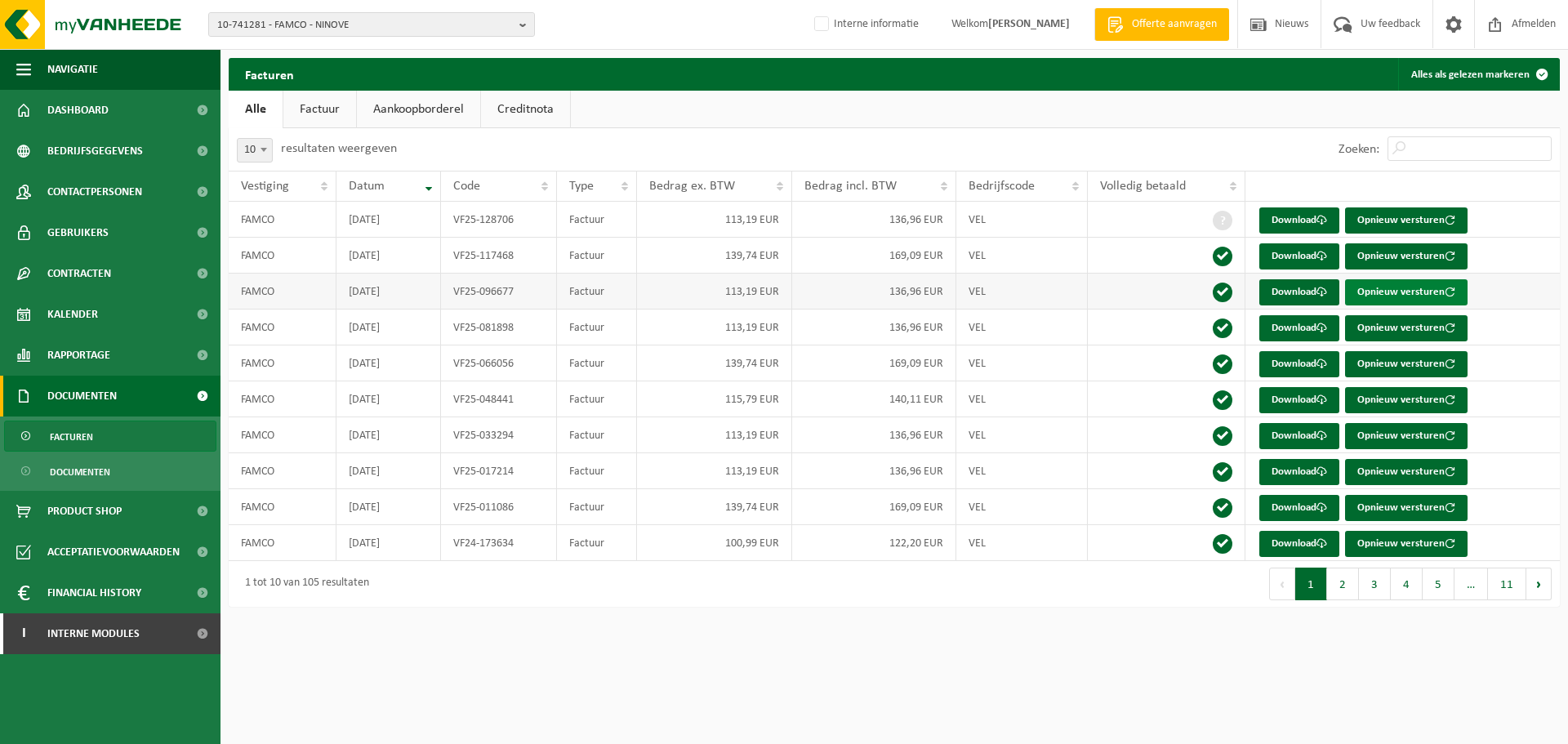
click at [1386, 292] on button "Opnieuw versturen" at bounding box center [1406, 292] width 123 height 26
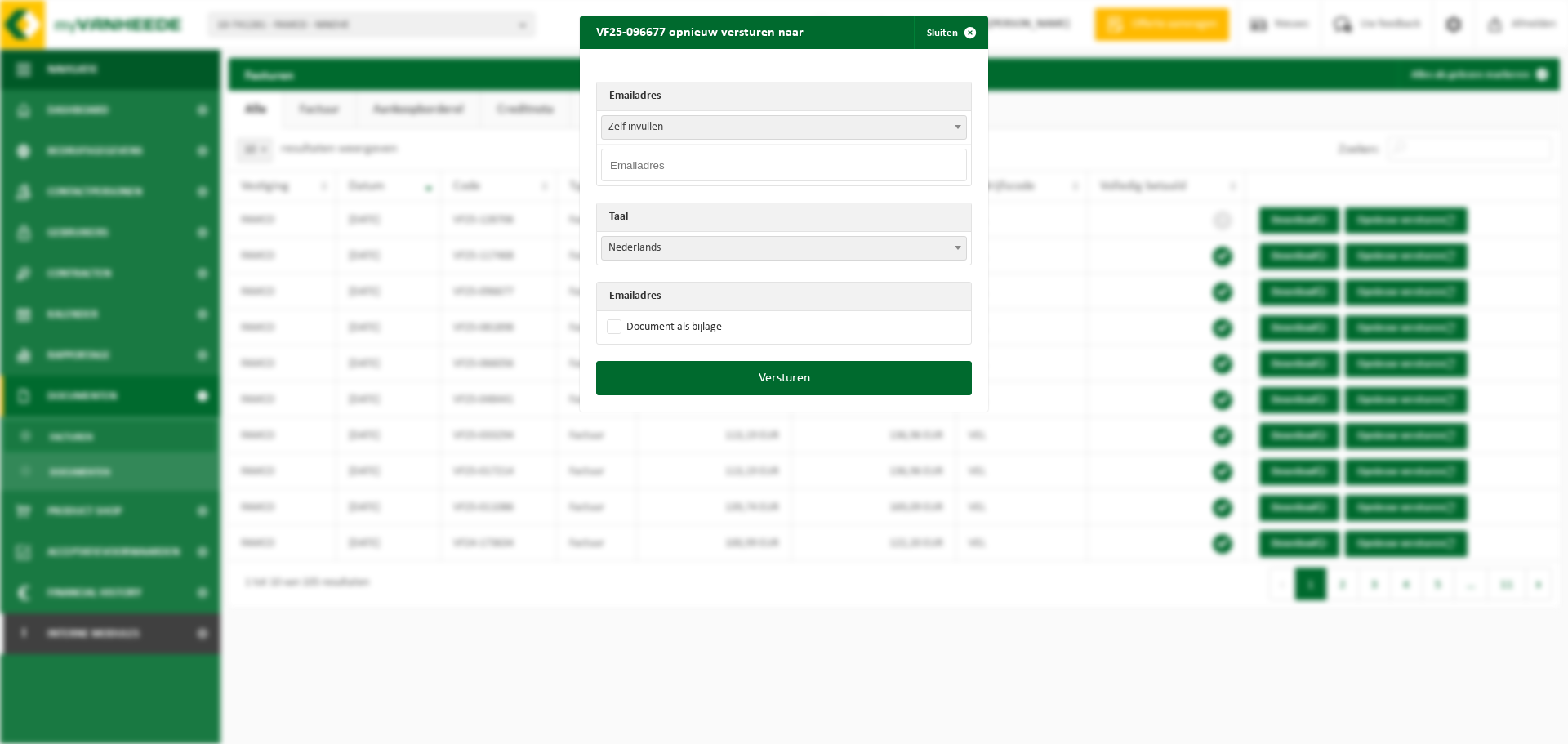
click at [652, 164] on input "email" at bounding box center [784, 165] width 366 height 32
paste input "alibaba5070@gmail.com"
type input "alibaba5070@gmail.com"
click at [651, 325] on label "Document als bijlage" at bounding box center [662, 328] width 118 height 25
click at [651, 315] on input "Document als bijlage" at bounding box center [804, 314] width 409 height 1
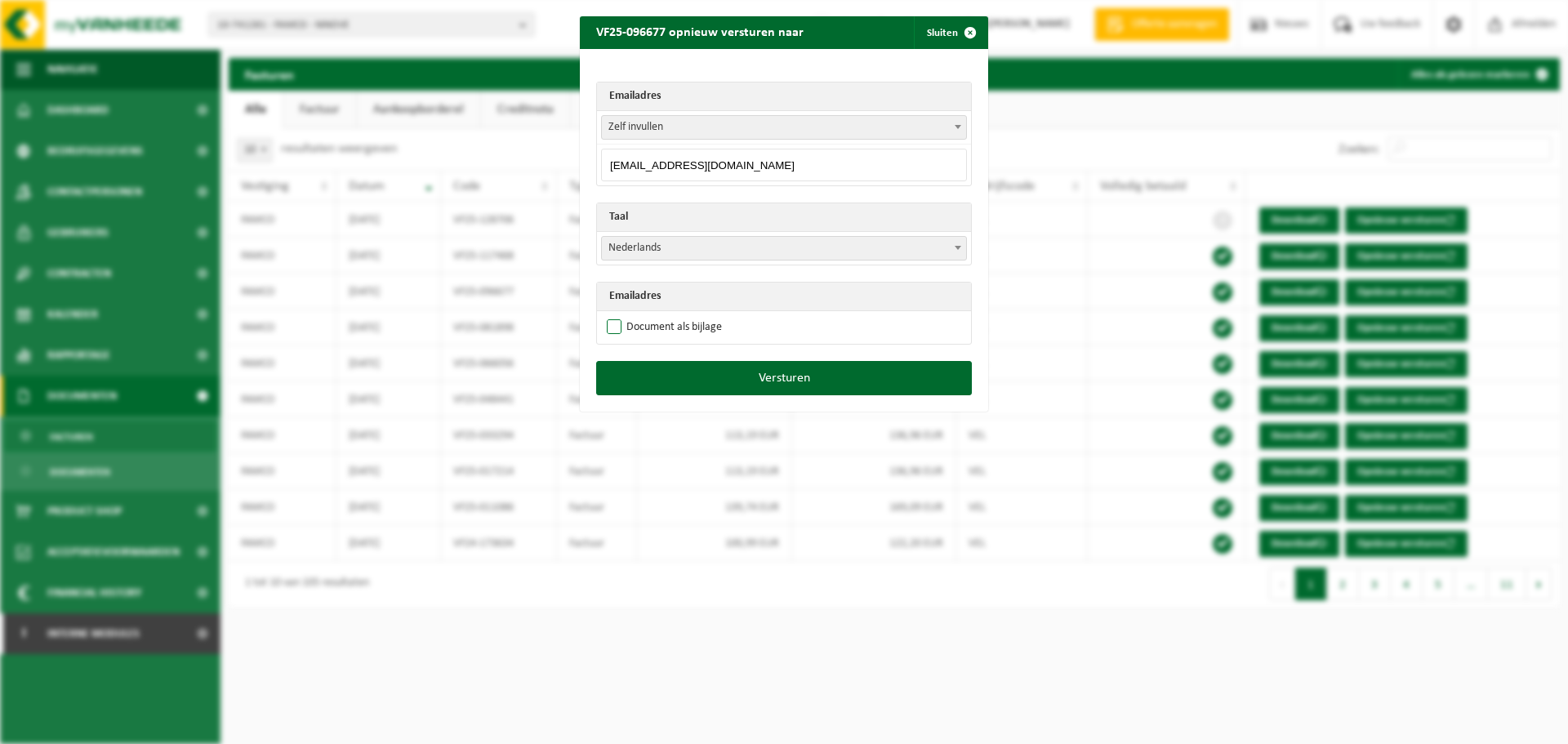
checkbox input "true"
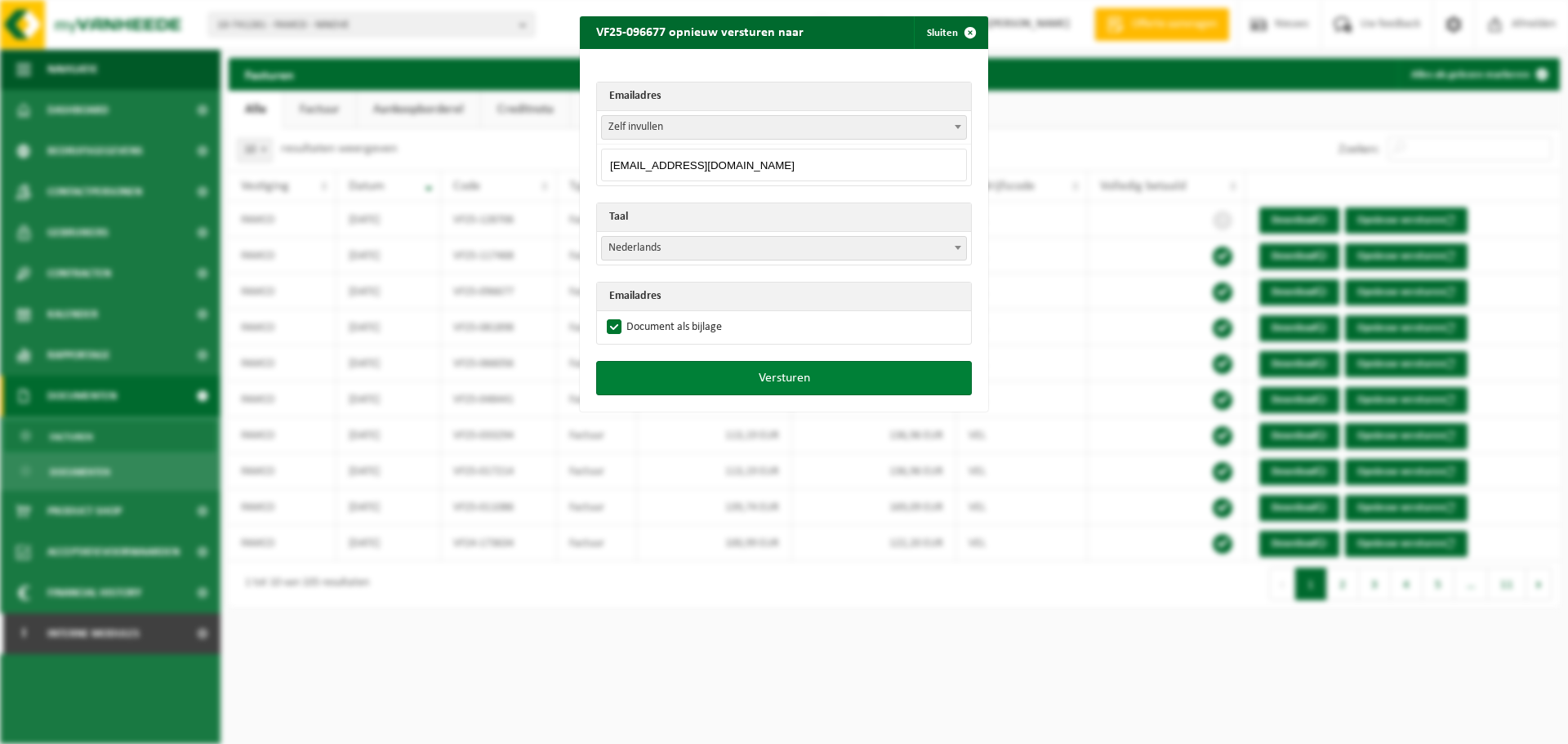
click at [721, 373] on button "Versturen" at bounding box center [784, 378] width 375 height 34
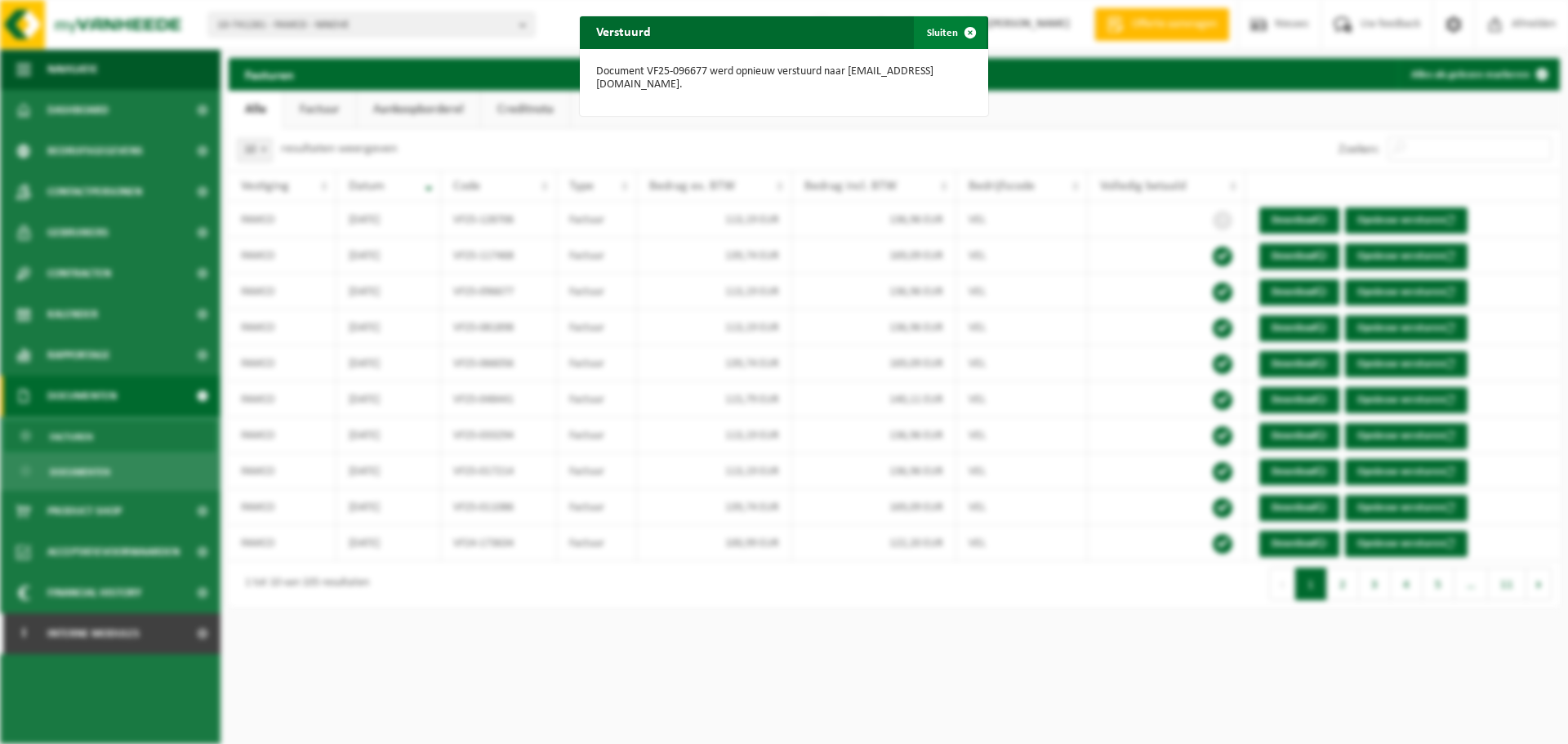
click at [957, 28] on span "button" at bounding box center [970, 32] width 32 height 32
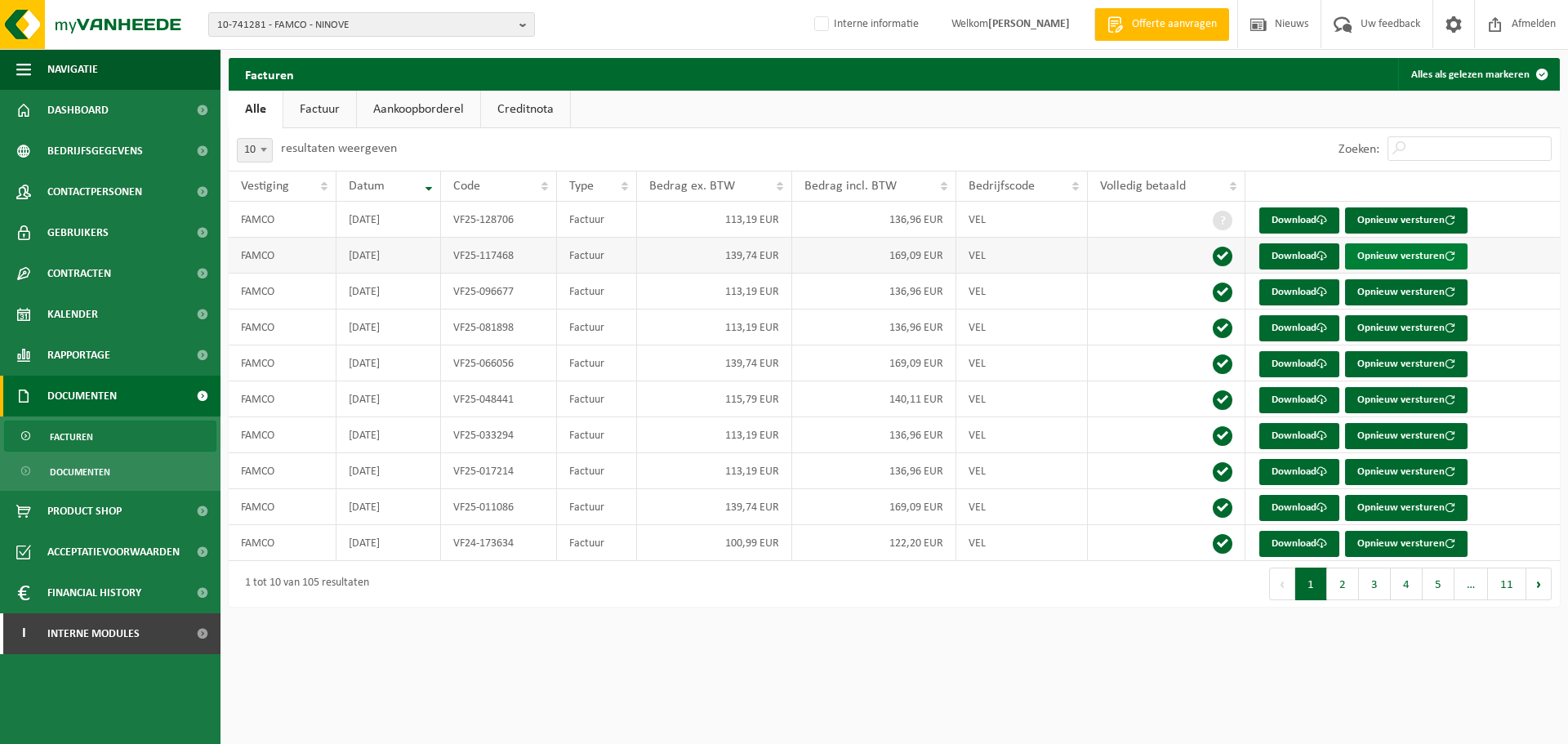
click at [1393, 253] on button "Opnieuw versturen" at bounding box center [1406, 255] width 123 height 26
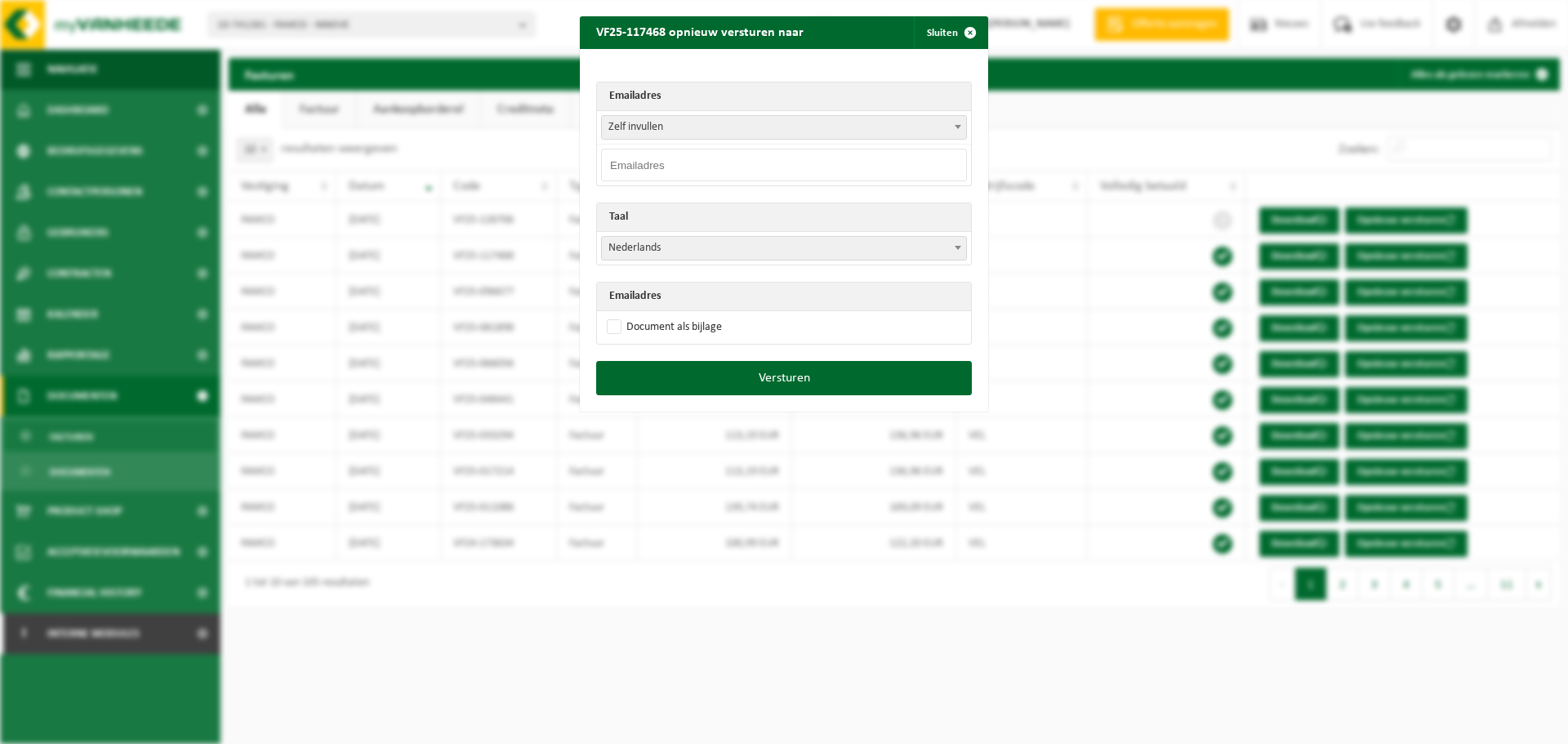
click at [784, 155] on input "email" at bounding box center [784, 165] width 366 height 32
paste input "alibaba5070@gmail.com"
type input "alibaba5070@gmail.com"
click at [633, 329] on label "Document als bijlage" at bounding box center [662, 328] width 118 height 25
click at [633, 315] on input "Document als bijlage" at bounding box center [804, 314] width 409 height 1
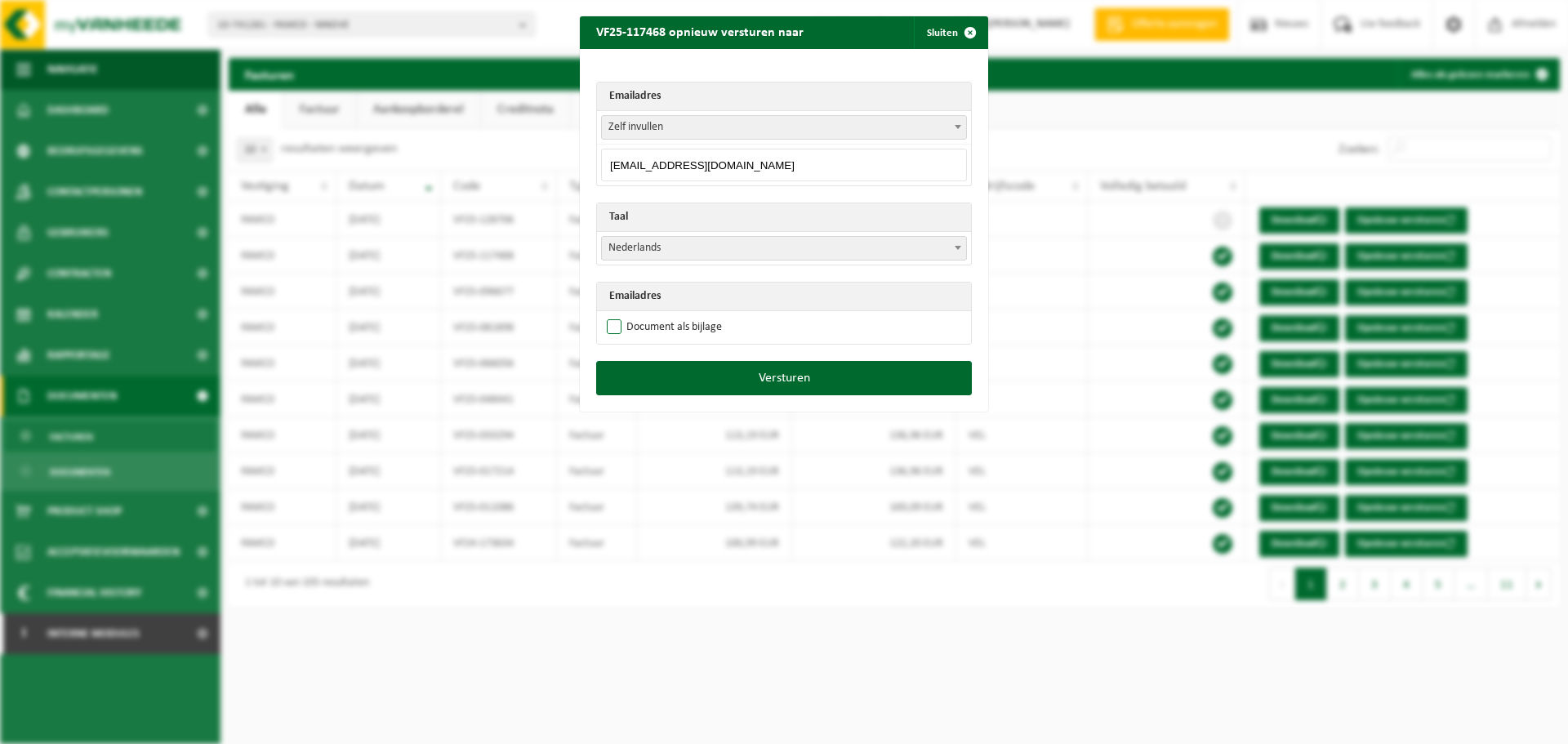
checkbox input "true"
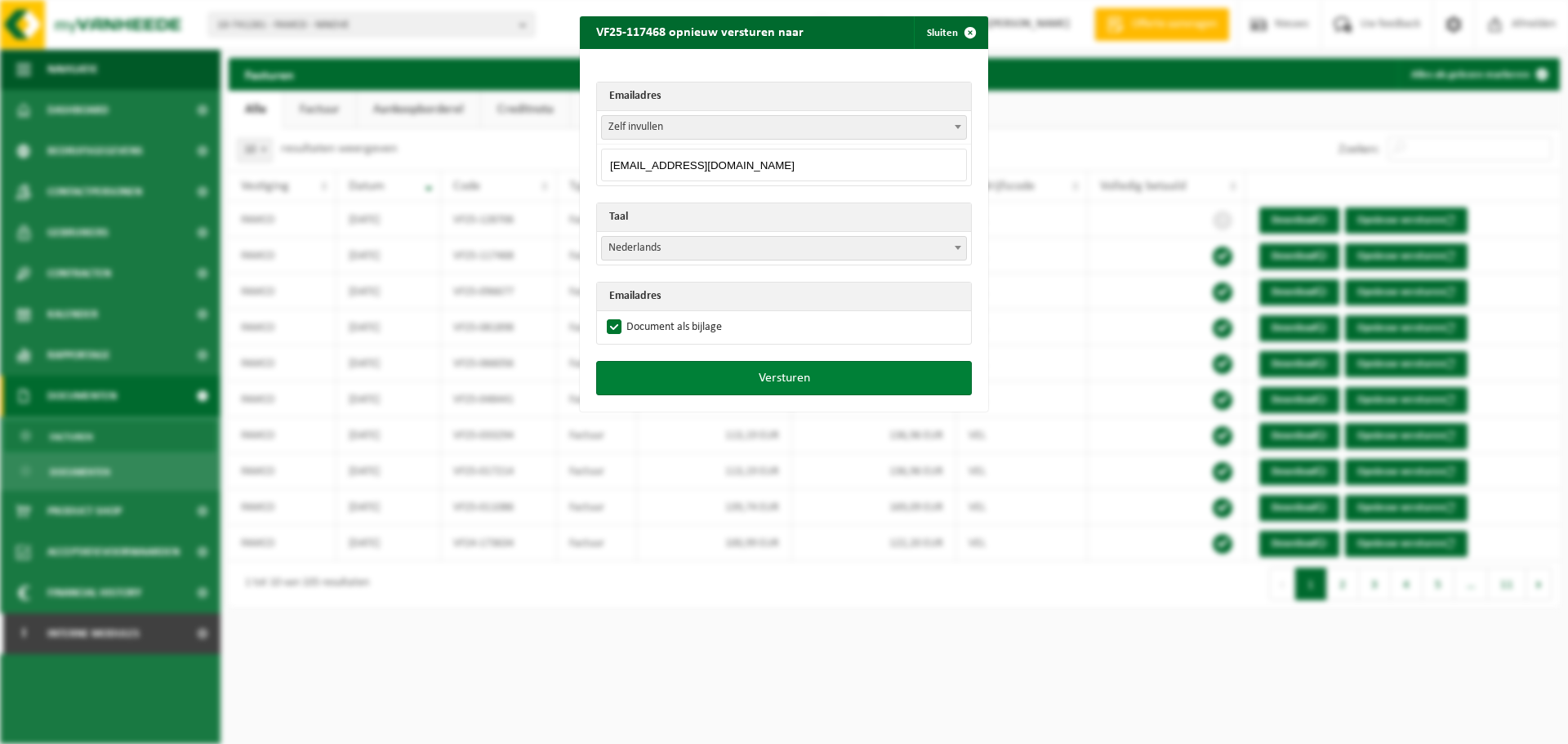
click at [760, 377] on button "Versturen" at bounding box center [784, 378] width 375 height 34
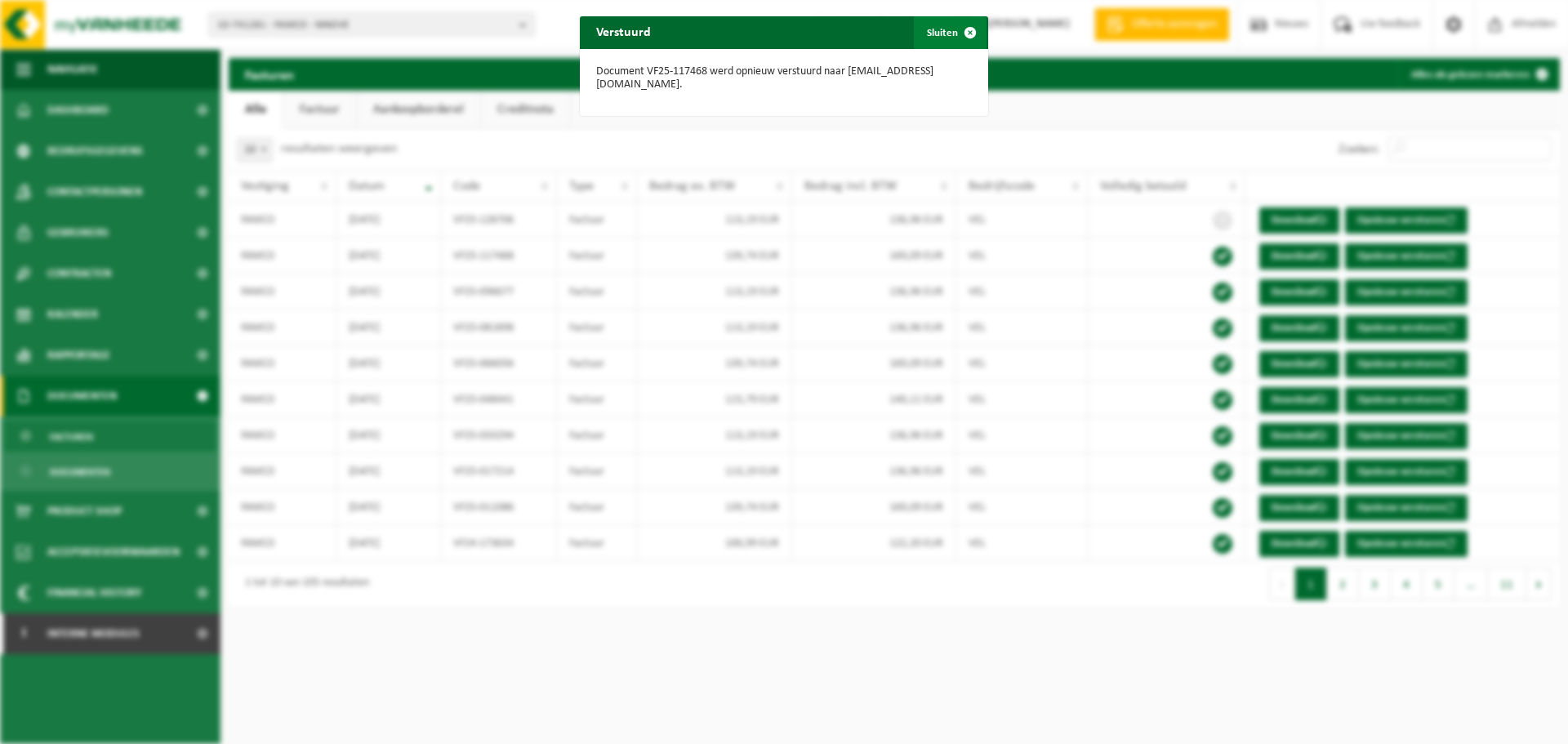
click at [935, 39] on button "Sluiten" at bounding box center [950, 32] width 72 height 32
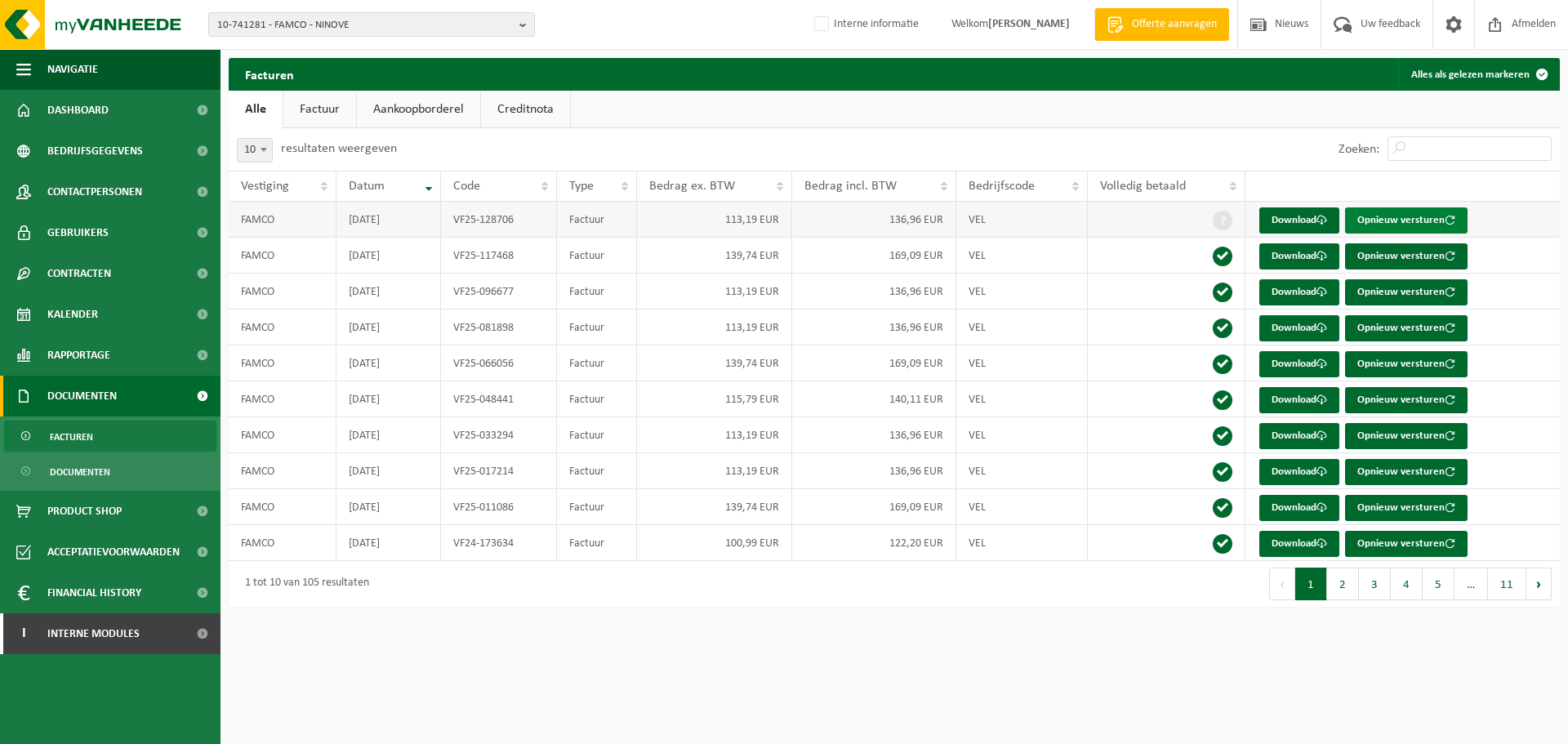
click at [1386, 217] on button "Opnieuw versturen" at bounding box center [1406, 220] width 123 height 26
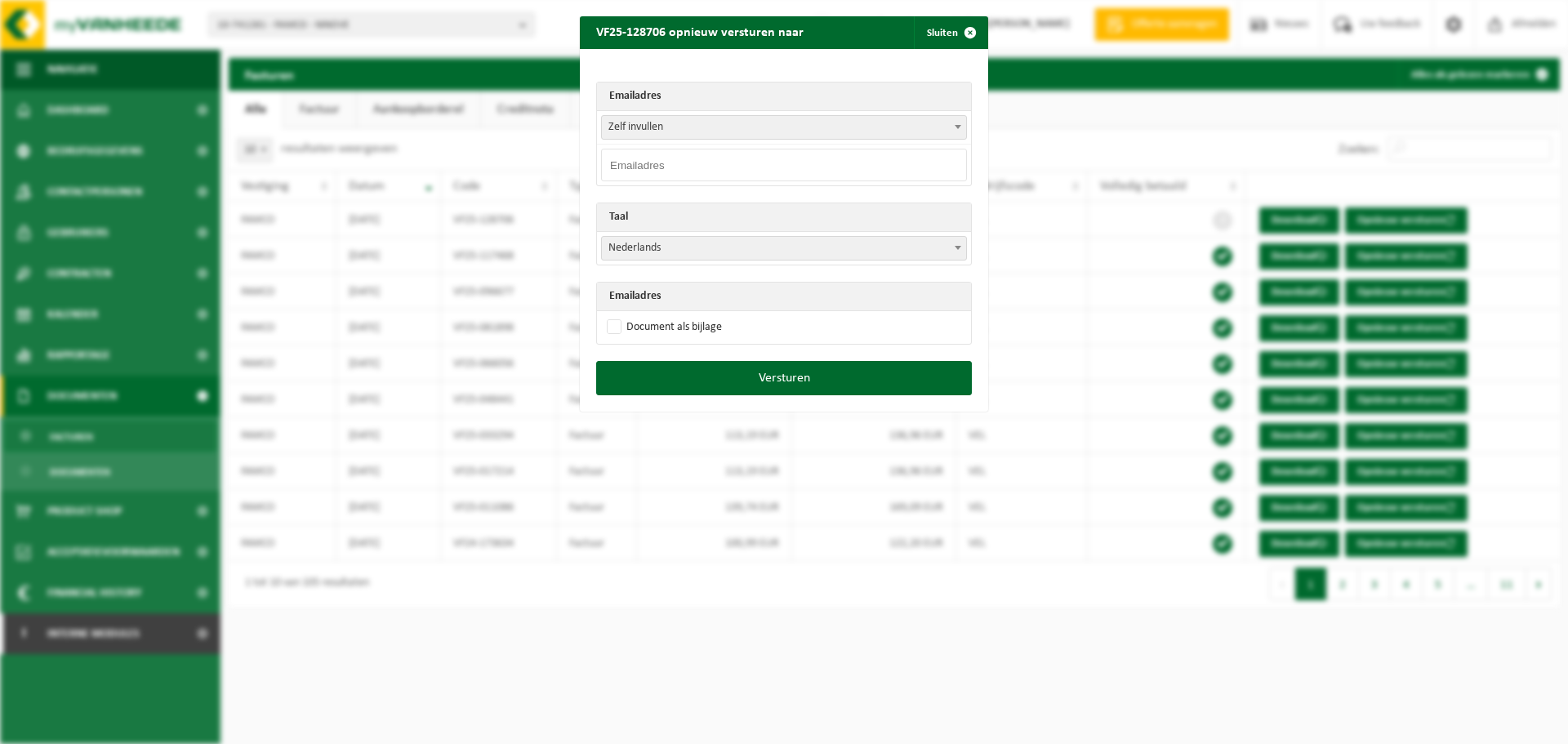
click at [705, 159] on input "email" at bounding box center [784, 165] width 366 height 32
paste input "alibaba5070@gmail.com"
type input "alibaba5070@gmail.com"
click at [631, 333] on label "Document als bijlage" at bounding box center [662, 328] width 118 height 25
click at [631, 315] on input "Document als bijlage" at bounding box center [804, 314] width 409 height 1
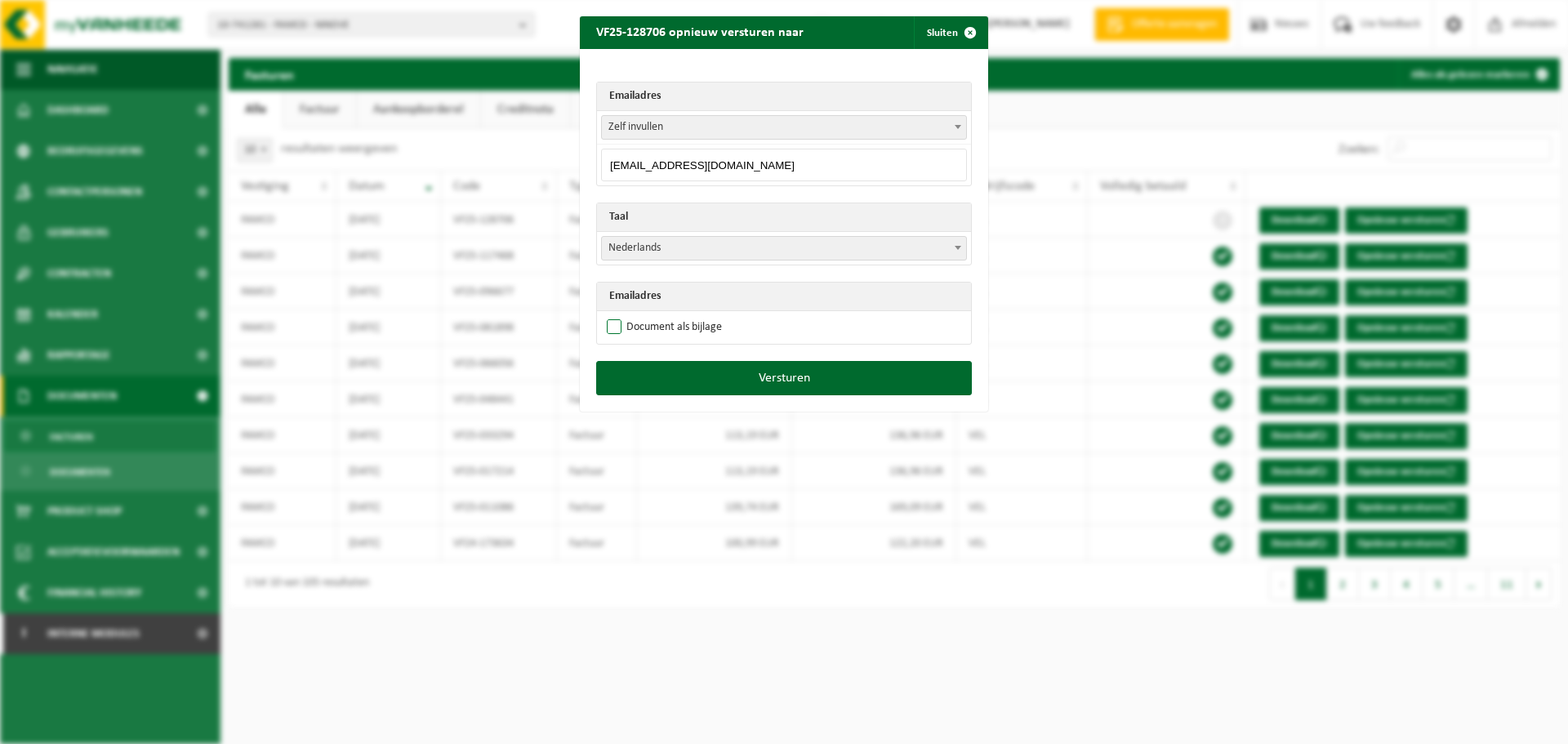
checkbox input "true"
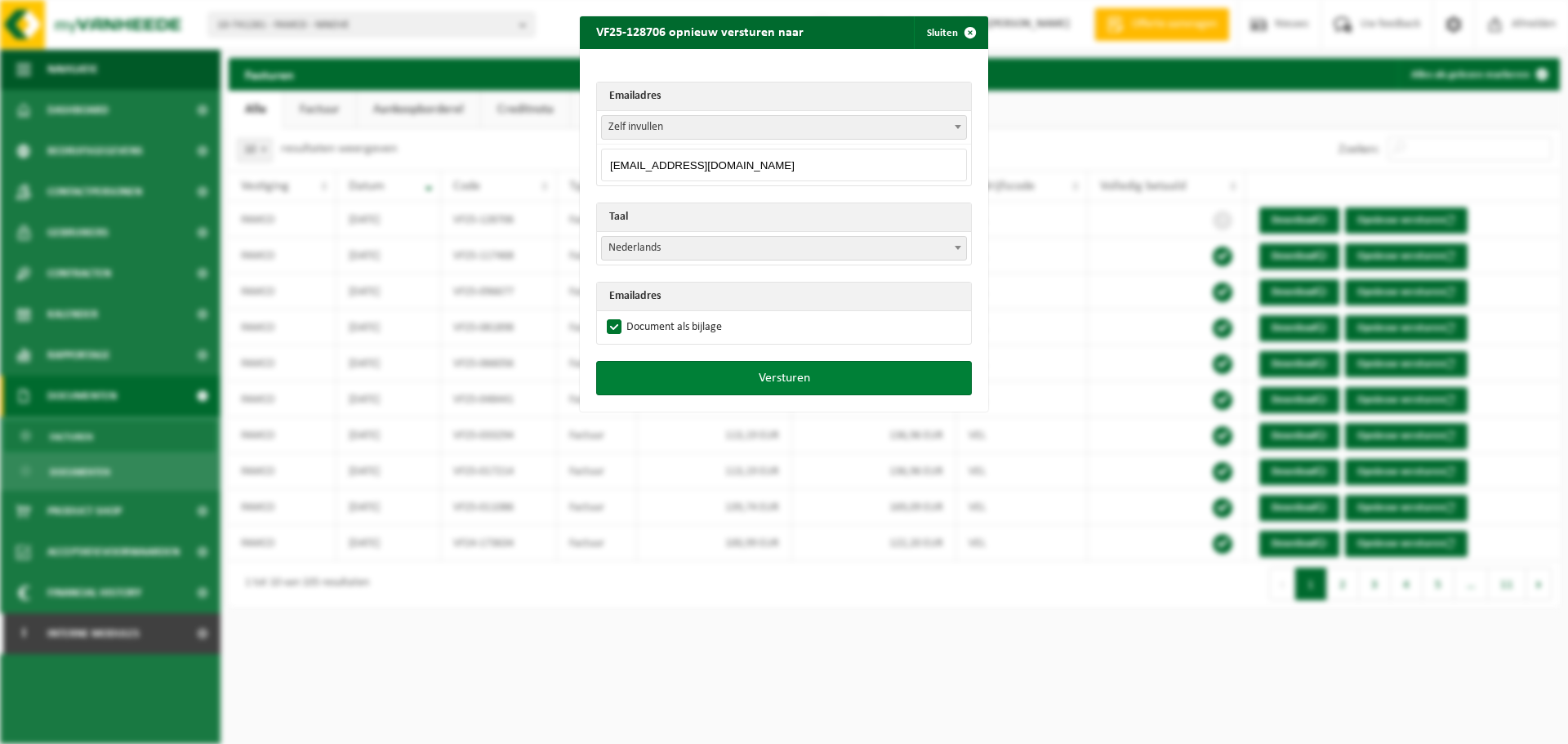
click at [681, 378] on button "Versturen" at bounding box center [784, 378] width 375 height 34
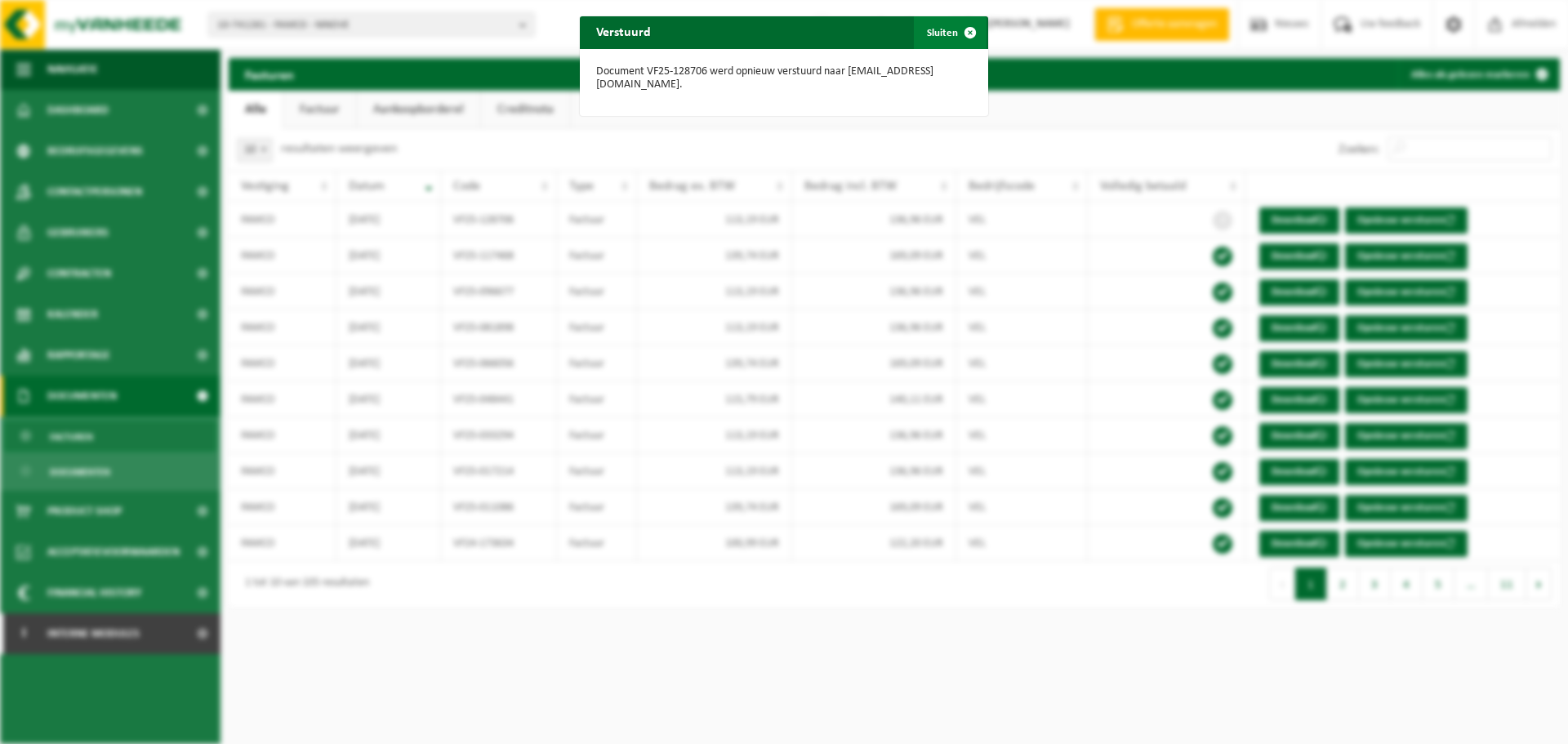
click at [945, 43] on button "Sluiten" at bounding box center [950, 32] width 72 height 32
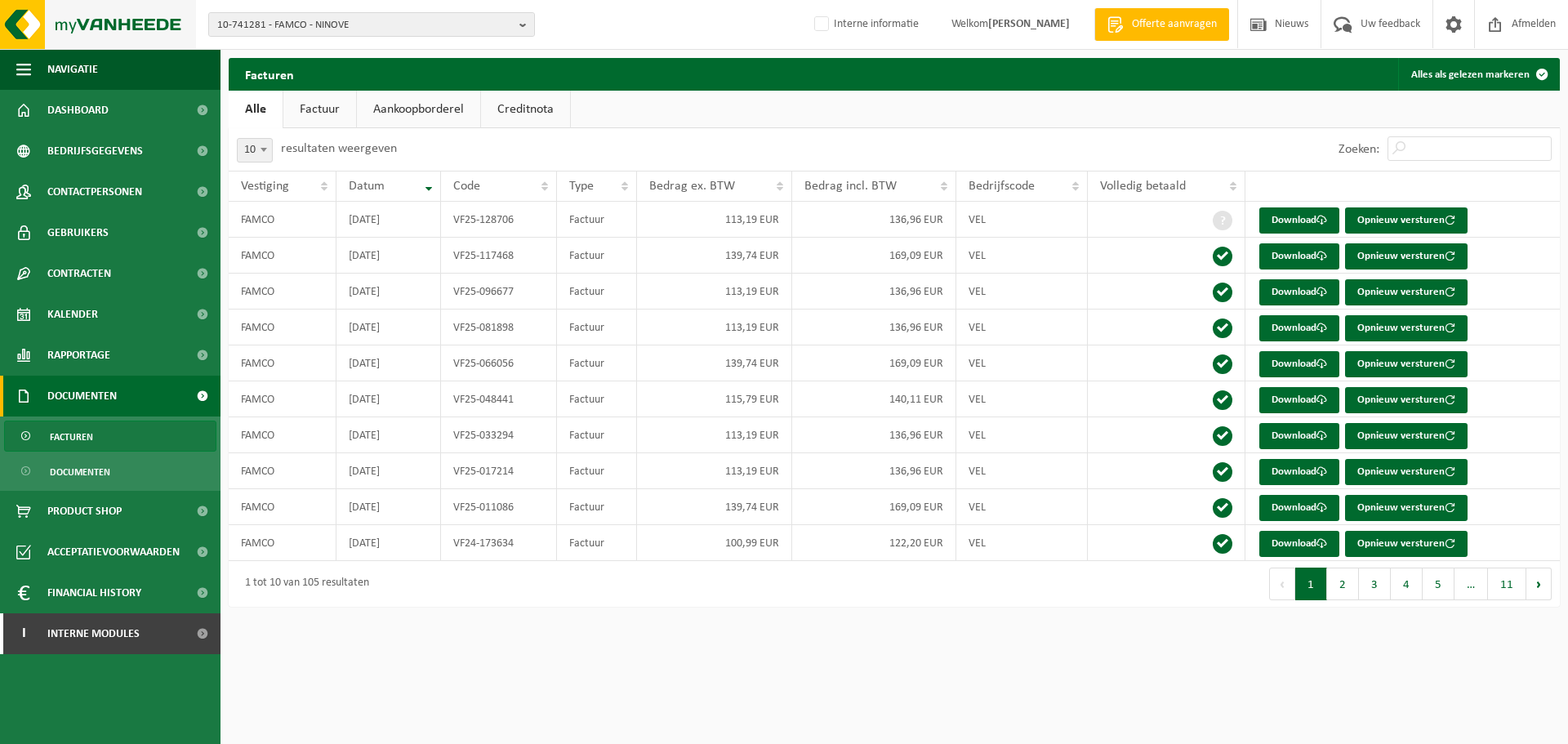
click at [163, 30] on img at bounding box center [98, 24] width 196 height 49
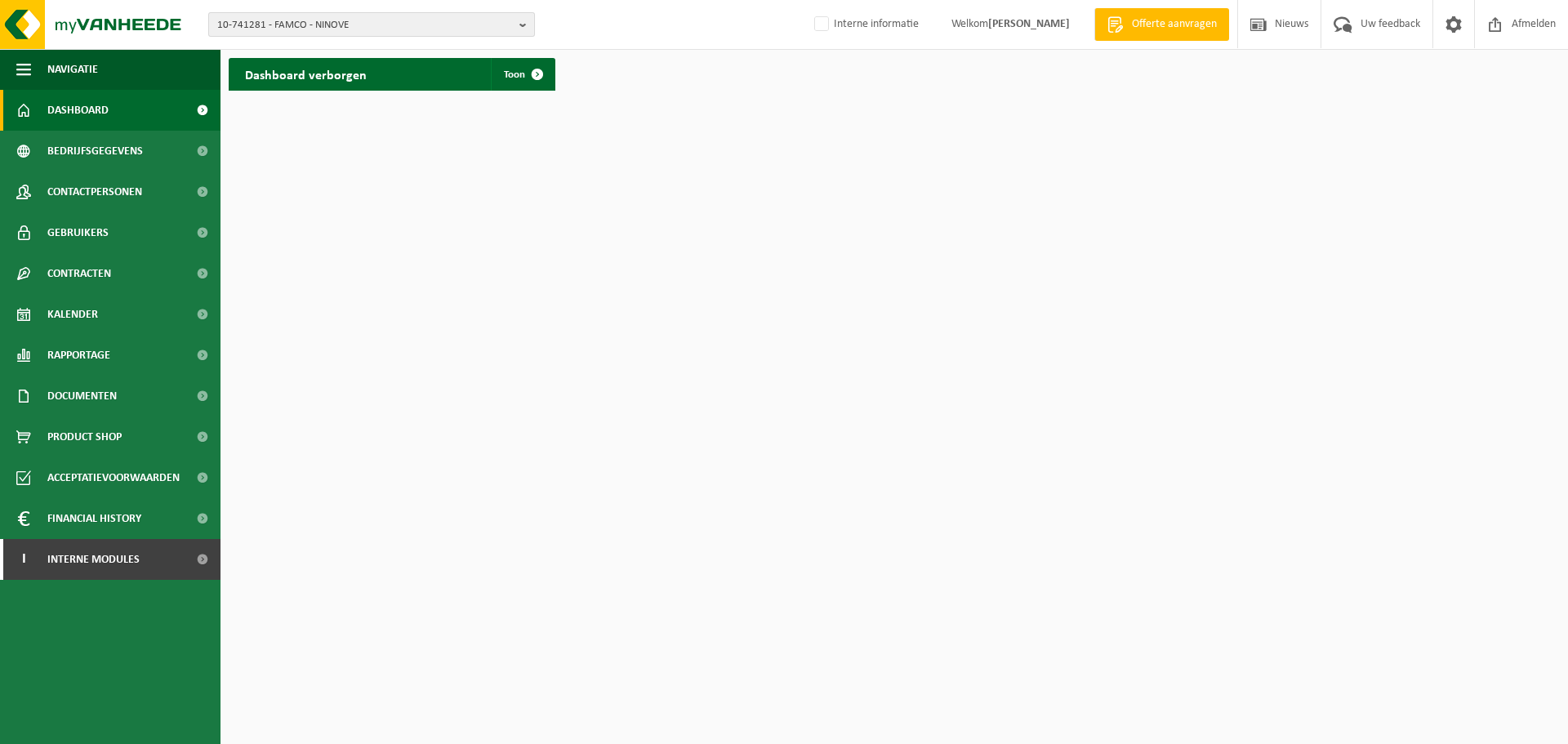
click at [380, 22] on span "10-741281 - FAMCO - NINOVE" at bounding box center [365, 26] width 295 height 25
paste input "10-975680"
type input "10-975680"
click at [358, 84] on li "10-975680 - M & D PARTNERSHIP BV- PASTA PER FAVORE - WEVELGEM" at bounding box center [372, 75] width 318 height 20
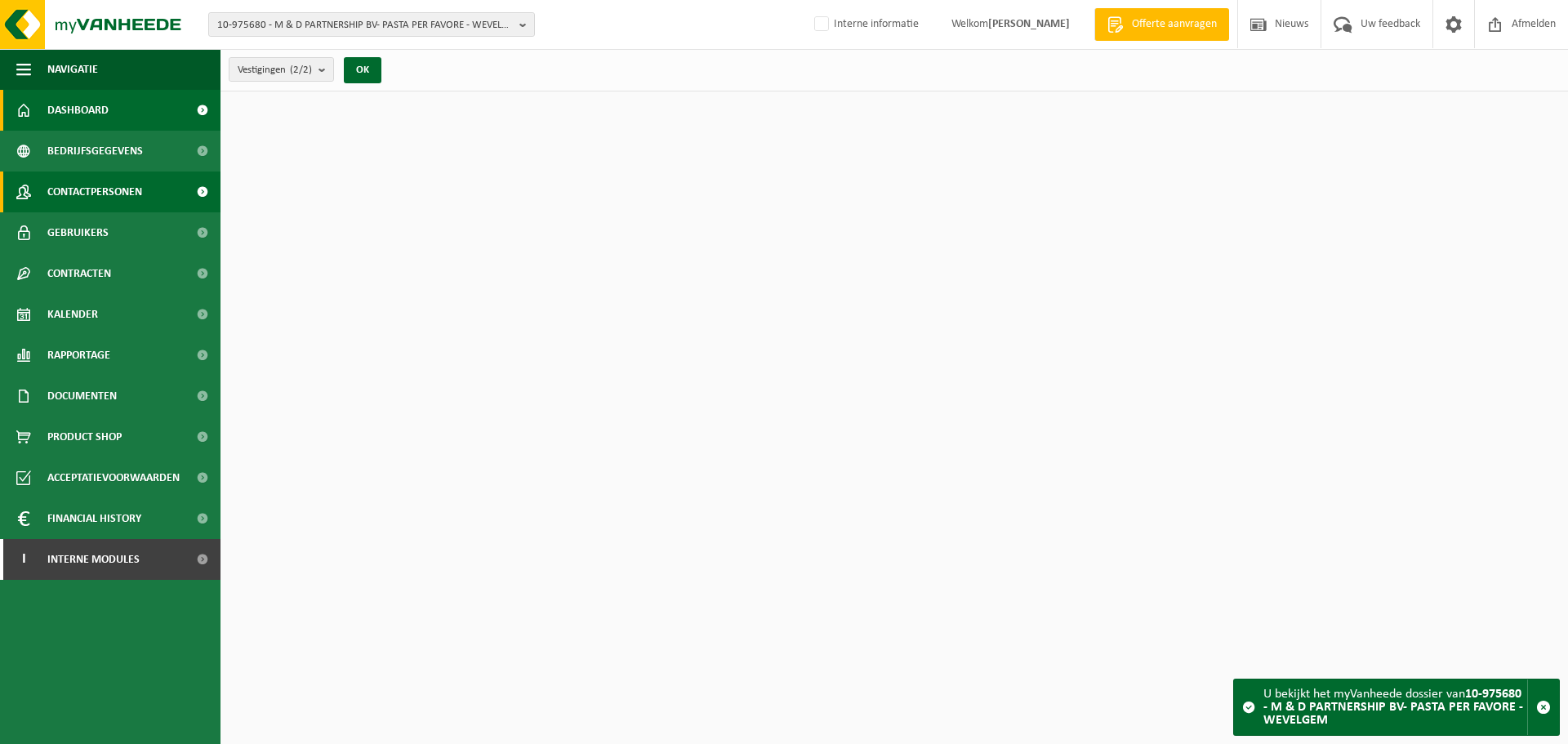
click at [100, 186] on span "Contactpersonen" at bounding box center [94, 191] width 94 height 41
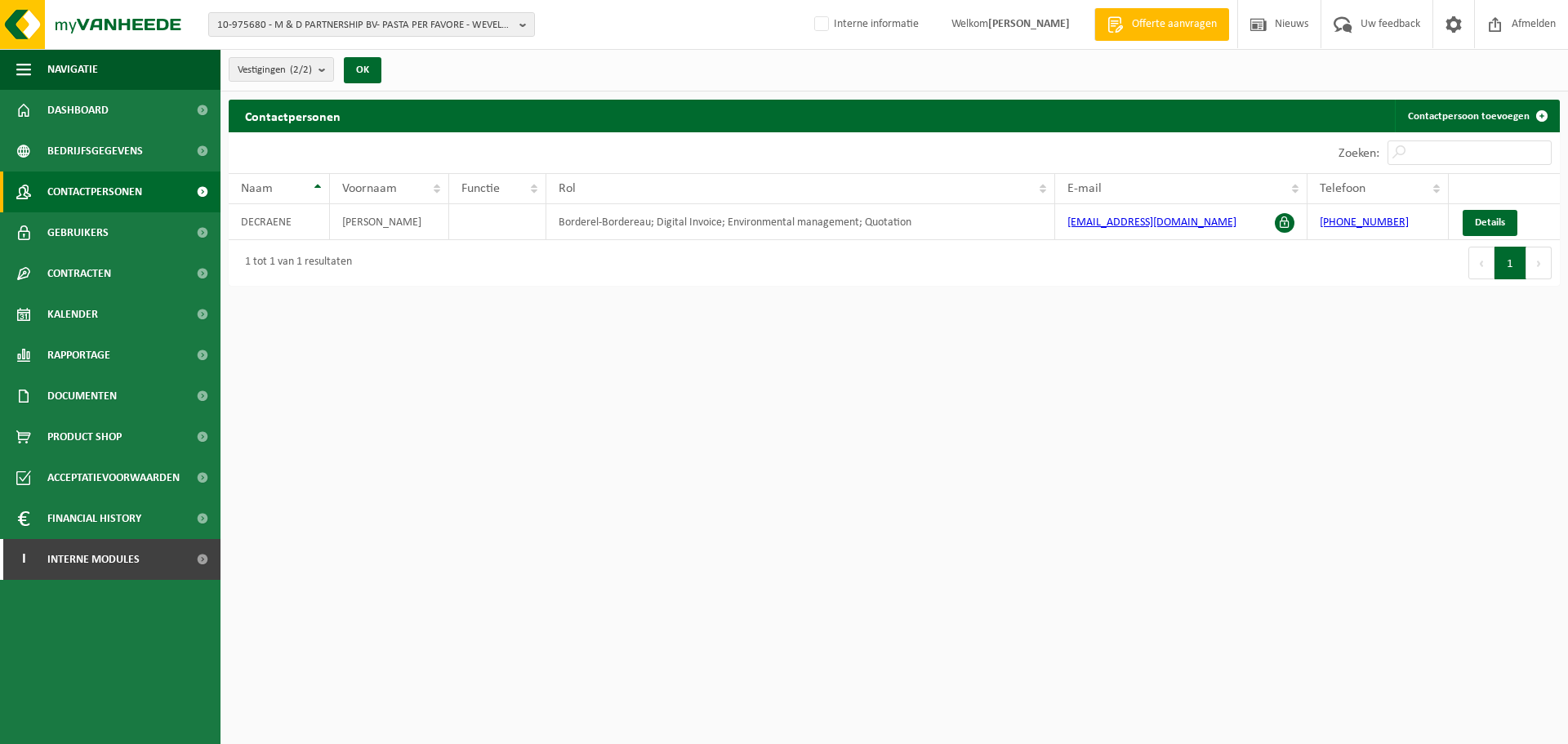
click at [1003, 541] on html "10-975680 - M & D PARTNERSHIP BV- PASTA PER FAVORE - WEVELGEM 10-975680 - M & D…" at bounding box center [784, 372] width 1568 height 744
click at [130, 231] on link "Gebruikers" at bounding box center [110, 232] width 220 height 41
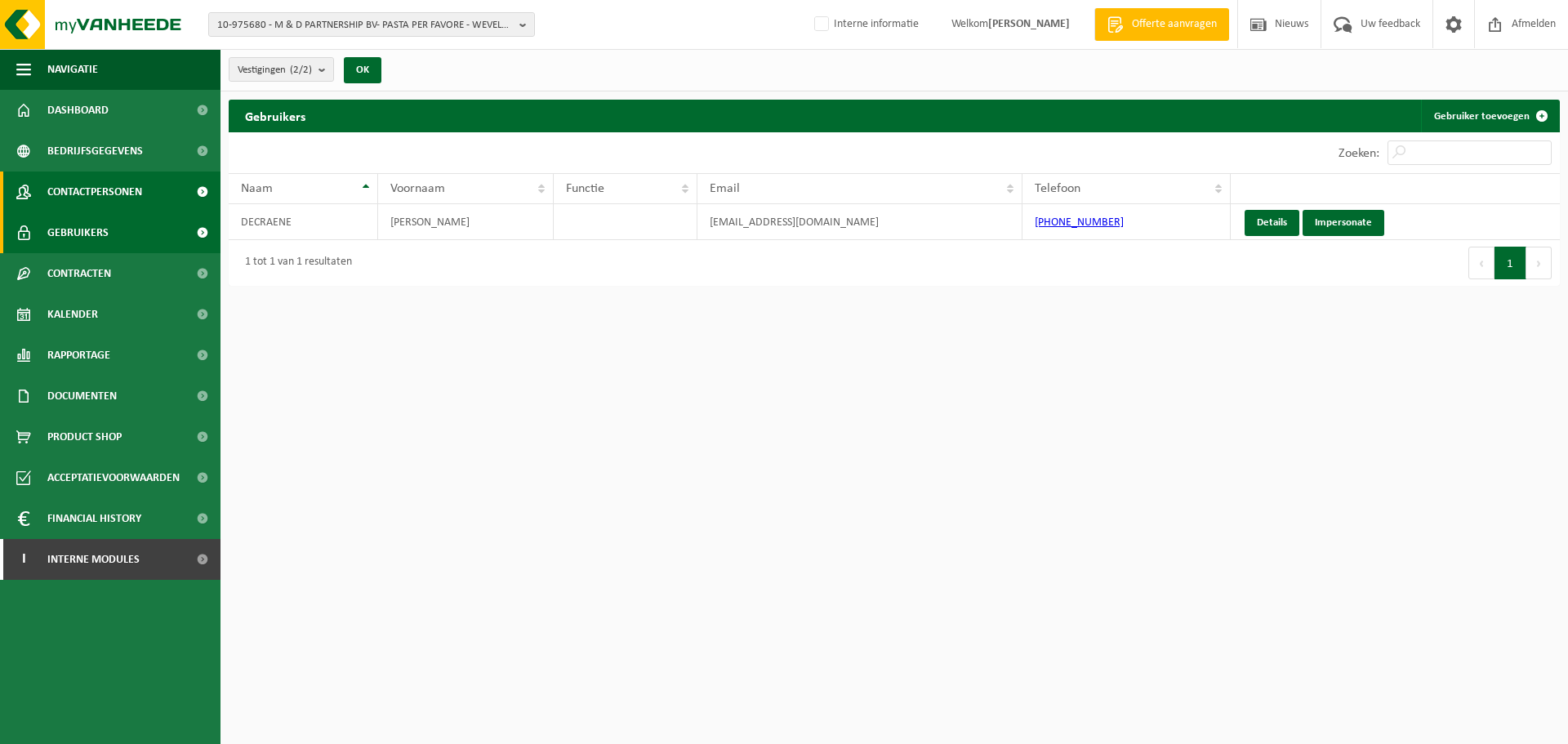
click at [134, 174] on span "Contactpersonen" at bounding box center [94, 191] width 94 height 41
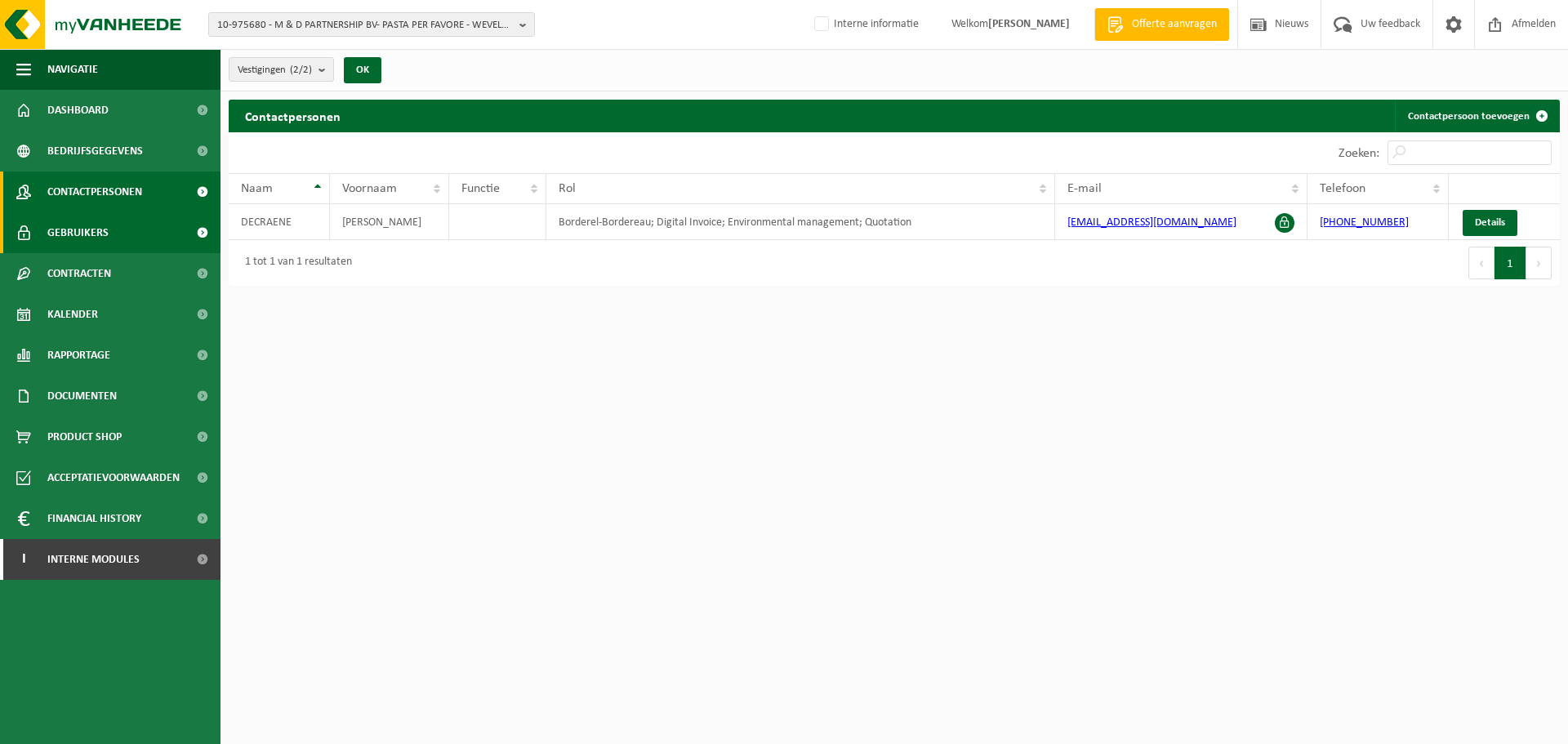
click at [107, 243] on span "Gebruikers" at bounding box center [78, 232] width 61 height 41
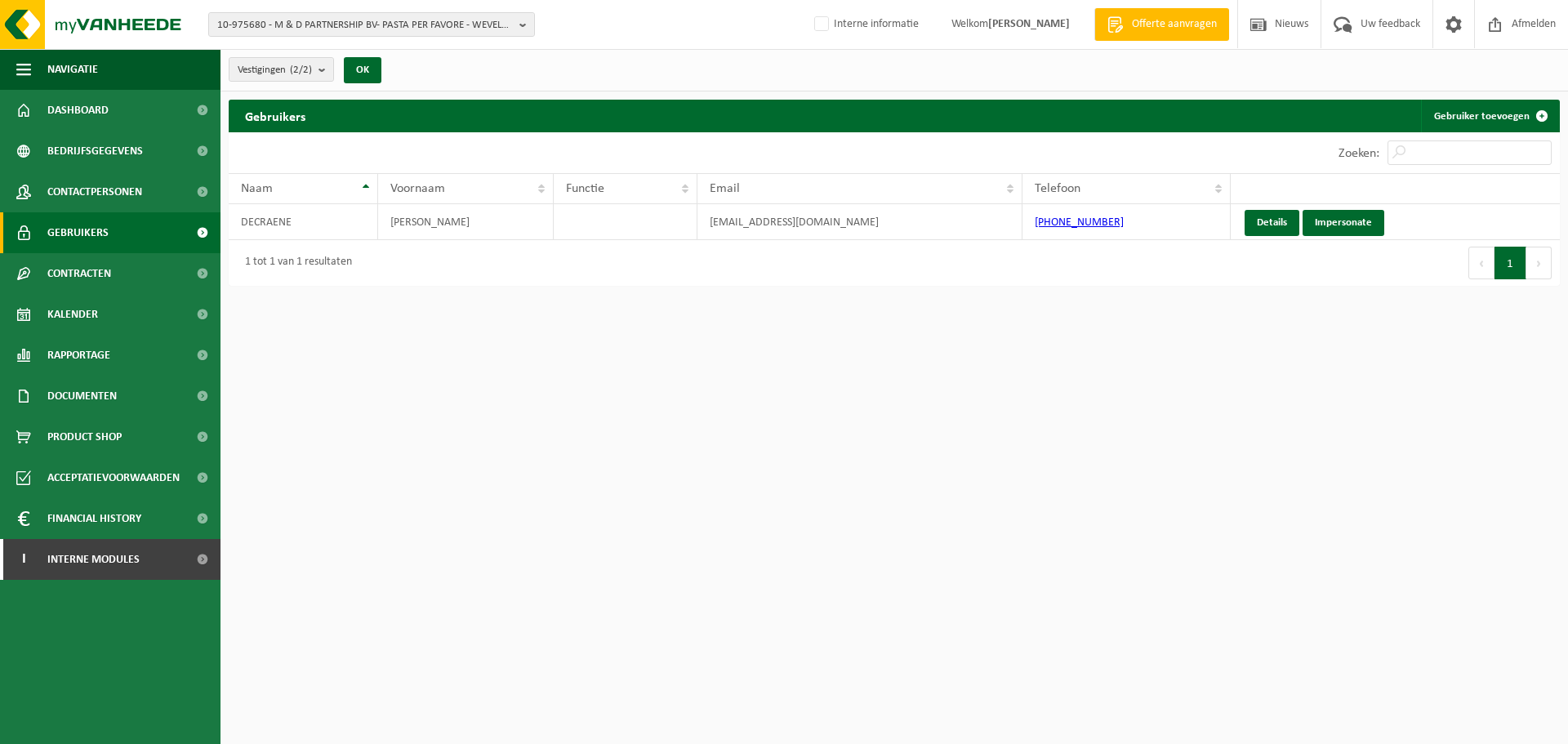
click at [887, 435] on html "10-975680 - M & D PARTNERSHIP BV- PASTA PER FAVORE - WEVELGEM 10-975680 - M & D…" at bounding box center [784, 372] width 1568 height 744
click at [120, 190] on span "Contactpersonen" at bounding box center [94, 191] width 94 height 41
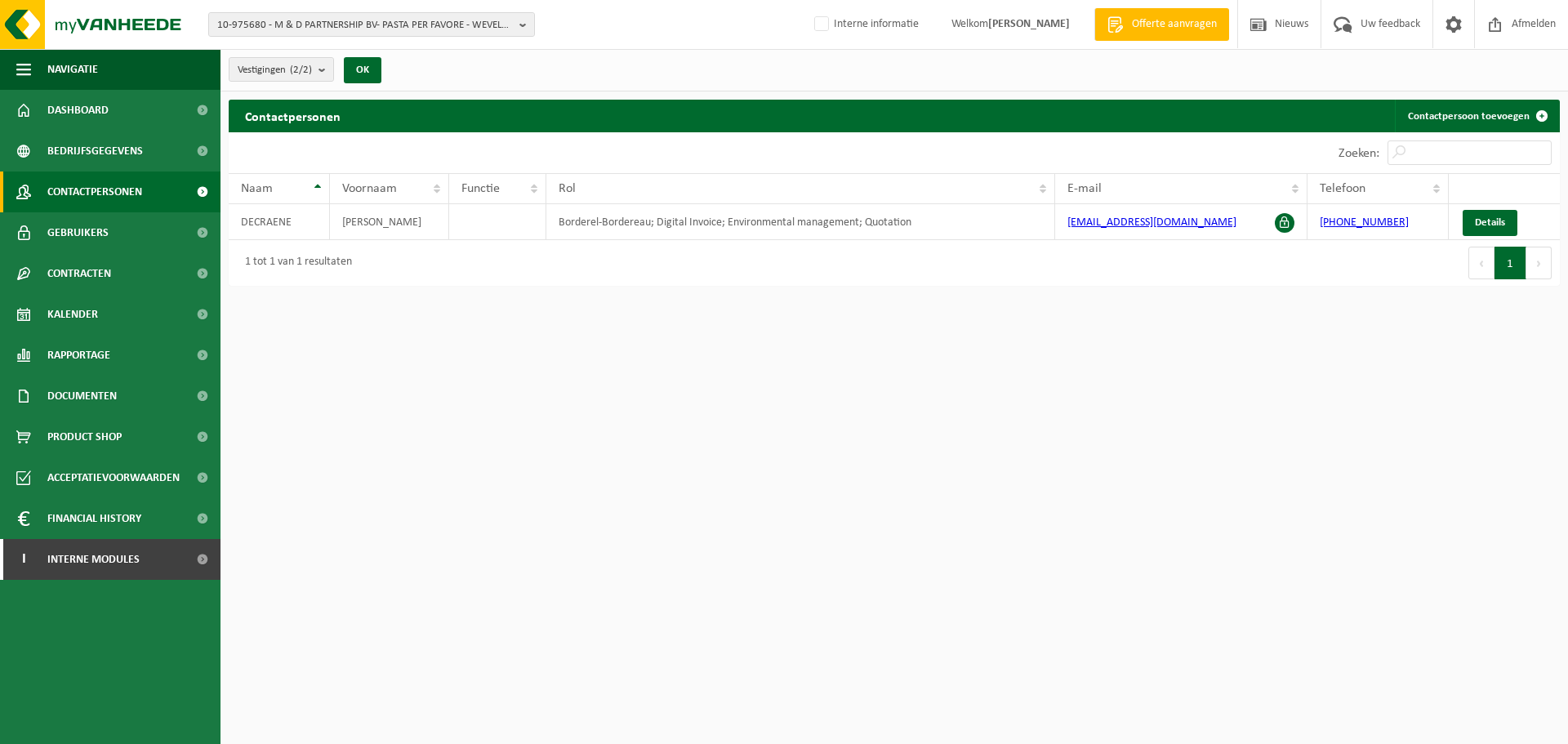
click at [958, 389] on html "10-975680 - M & D PARTNERSHIP BV- PASTA PER FAVORE - WEVELGEM 10-975680 - M & D…" at bounding box center [784, 372] width 1568 height 744
click at [581, 311] on html "10-975680 - M & D PARTNERSHIP BV- PASTA PER FAVORE - WEVELGEM 10-975680 - M & D…" at bounding box center [784, 372] width 1568 height 744
click at [695, 361] on html "10-975680 - M & D PARTNERSHIP BV- PASTA PER FAVORE - WEVELGEM 10-975680 - M & D…" at bounding box center [784, 372] width 1568 height 744
click at [1051, 506] on html "10-975680 - M & D PARTNERSHIP BV- PASTA PER FAVORE - WEVELGEM 10-975680 - M & D…" at bounding box center [784, 372] width 1568 height 744
click at [77, 228] on span "Gebruikers" at bounding box center [78, 232] width 61 height 41
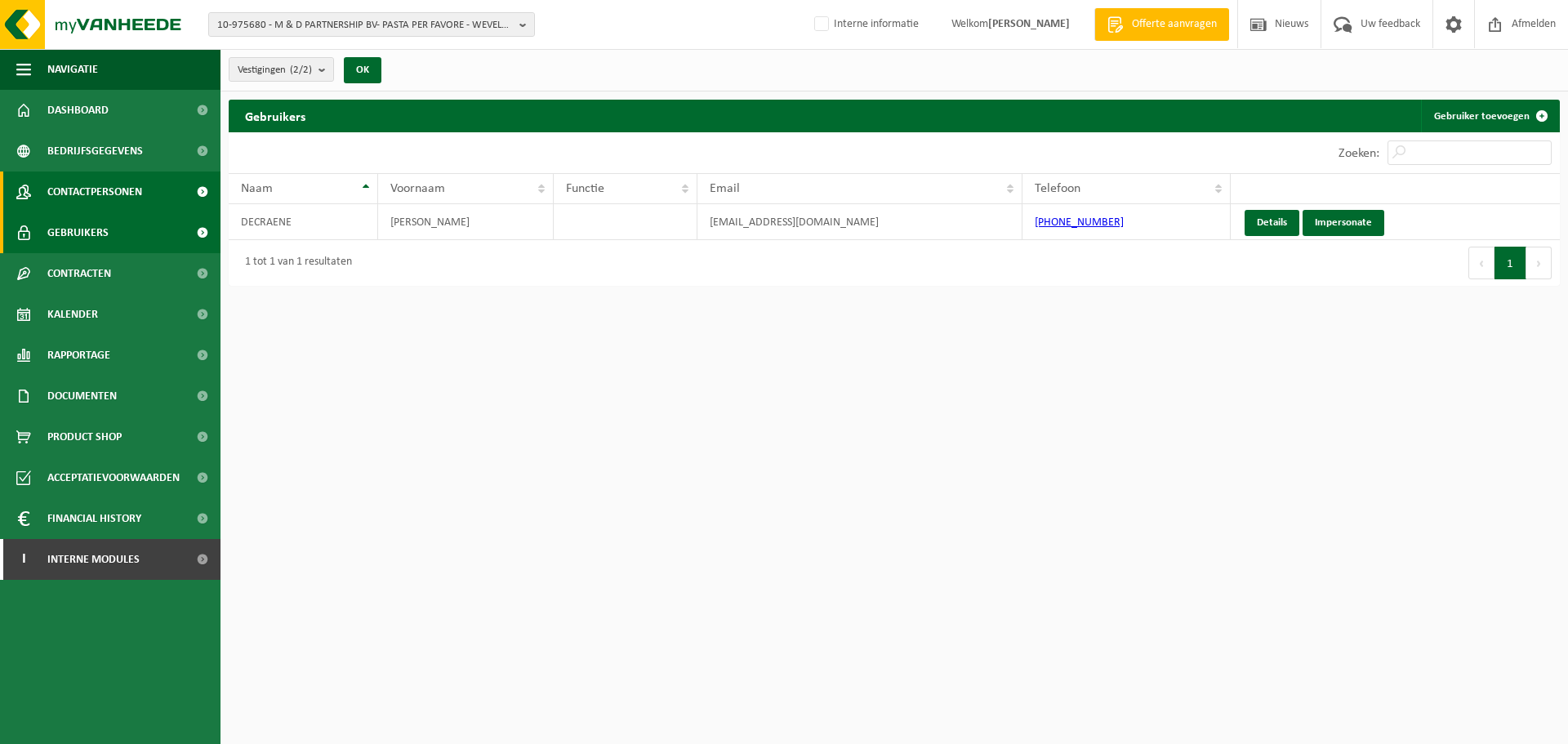
click at [161, 180] on link "Contactpersonen" at bounding box center [110, 191] width 220 height 41
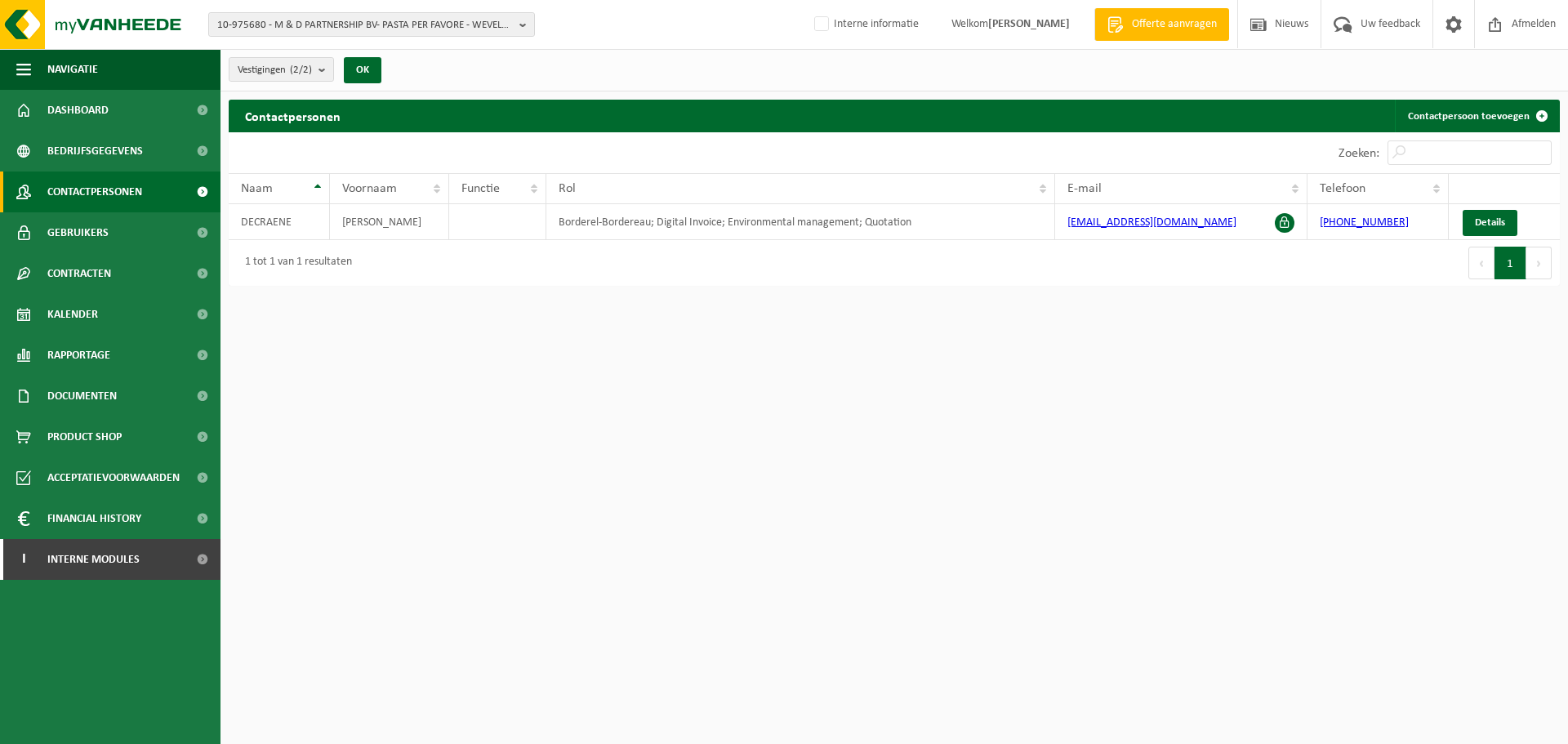
click at [912, 621] on html "10-975680 - M & D PARTNERSHIP BV- PASTA PER FAVORE - WEVELGEM 10-975680 - M & D…" at bounding box center [784, 372] width 1568 height 744
click at [1186, 466] on html "10-975680 - M & D PARTNERSHIP BV- PASTA PER FAVORE - WEVELGEM 10-975680 - M & D…" at bounding box center [784, 372] width 1568 height 744
click at [1024, 394] on html "10-975680 - M & D PARTNERSHIP BV- PASTA PER FAVORE - WEVELGEM 10-975680 - M & D…" at bounding box center [784, 372] width 1568 height 744
click at [636, 444] on html "10-975680 - M & D PARTNERSHIP BV- PASTA PER FAVORE - WEVELGEM 10-975680 - M & D…" at bounding box center [784, 372] width 1568 height 744
click at [140, 552] on link "I Interne modules" at bounding box center [110, 559] width 220 height 41
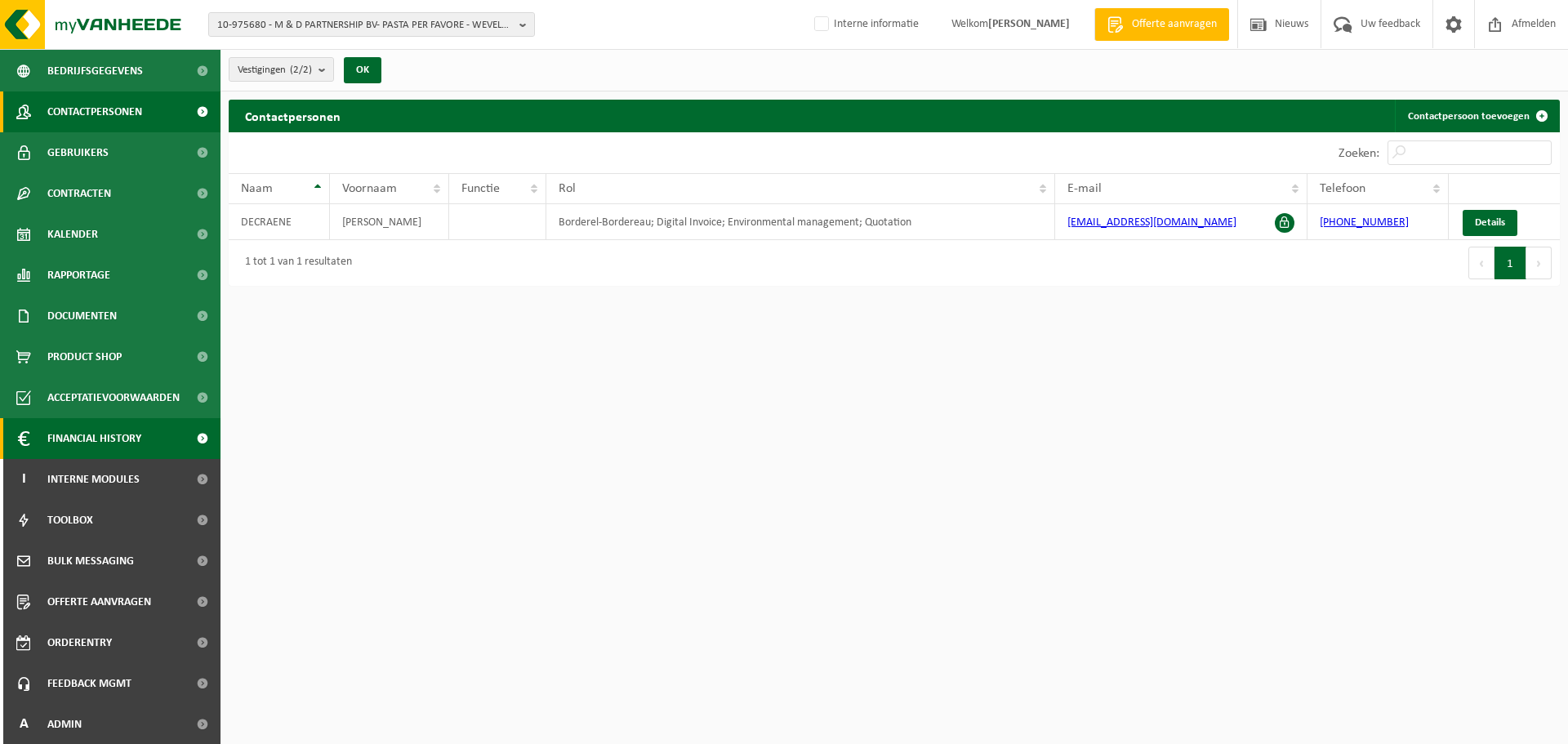
scroll to position [81, 0]
click at [184, 709] on span at bounding box center [202, 723] width 37 height 41
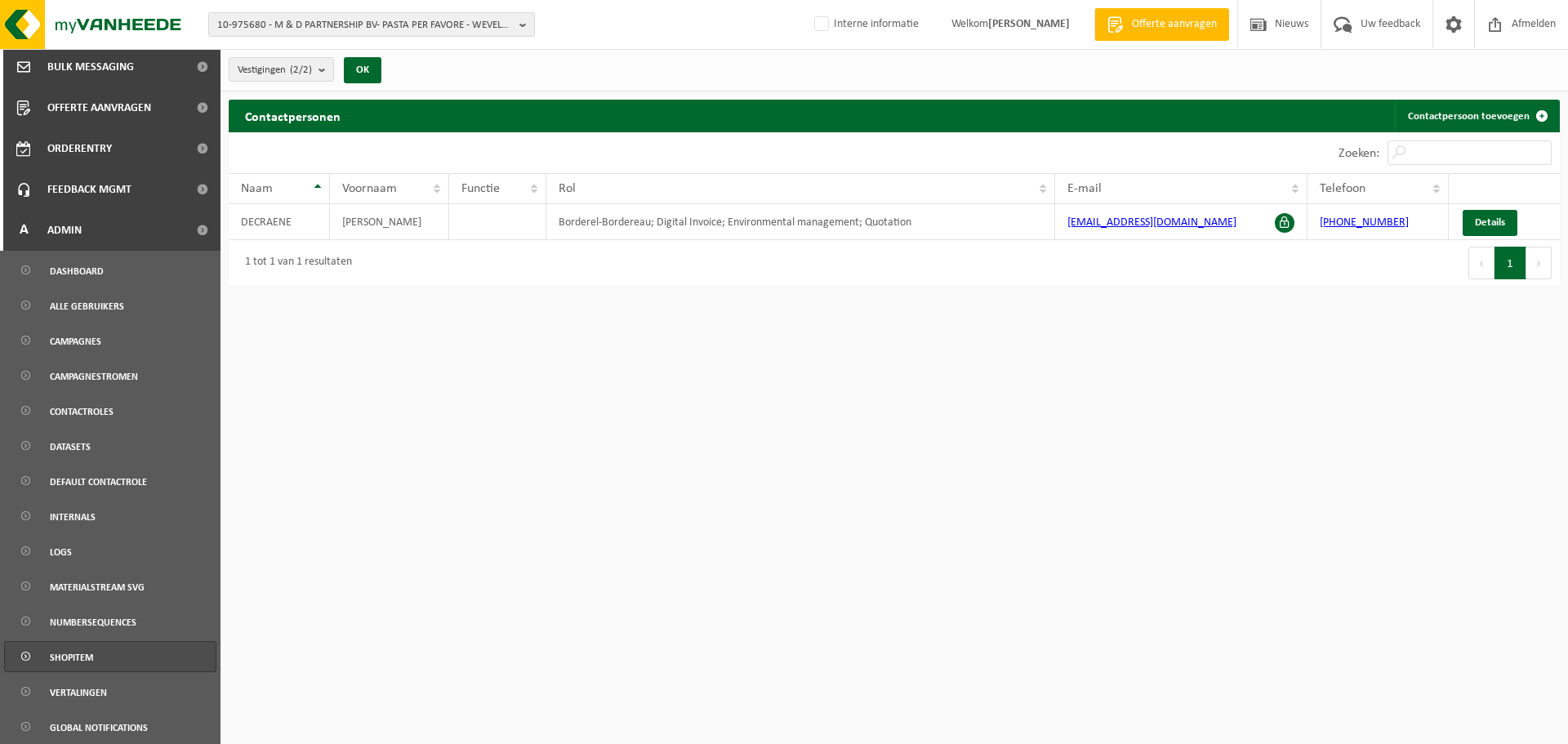
scroll to position [647, 0]
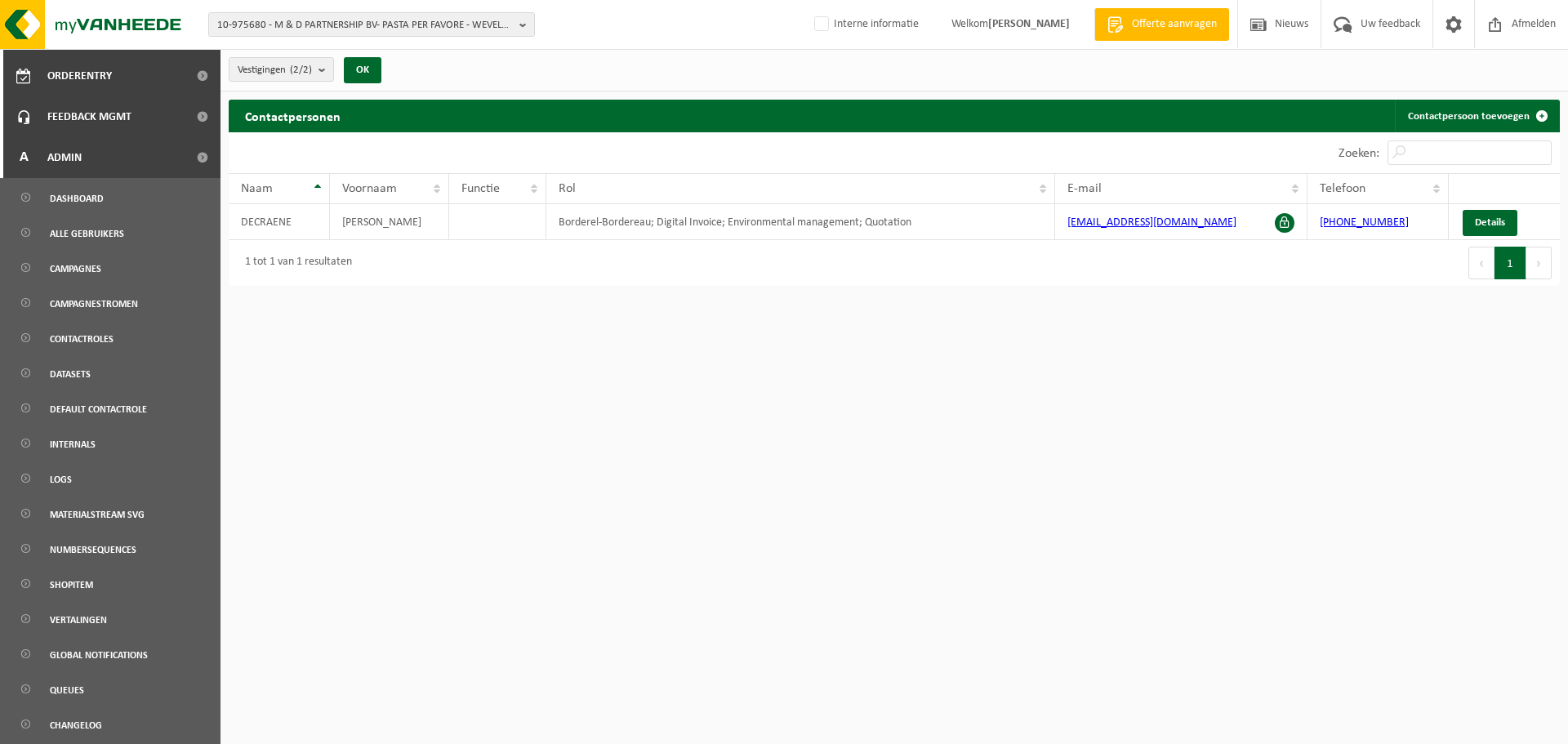
click at [822, 518] on html "10-975680 - M & D PARTNERSHIP BV- PASTA PER FAVORE - WEVELGEM 10-975680 - M & D…" at bounding box center [784, 372] width 1568 height 744
click at [814, 512] on html "10-975680 - M & D PARTNERSHIP BV- PASTA PER FAVORE - WEVELGEM 10-975680 - M & D…" at bounding box center [784, 372] width 1568 height 744
click at [810, 506] on html "10-975680 - M & D PARTNERSHIP BV- PASTA PER FAVORE - WEVELGEM 10-975680 - M & D…" at bounding box center [784, 372] width 1568 height 744
click at [383, 478] on html "10-975680 - M & D PARTNERSHIP BV- PASTA PER FAVORE - WEVELGEM 10-975680 - M & D…" at bounding box center [784, 372] width 1568 height 744
click at [894, 615] on html "10-975680 - M & D PARTNERSHIP BV- PASTA PER FAVORE - WEVELGEM 10-975680 - M & D…" at bounding box center [784, 372] width 1568 height 744
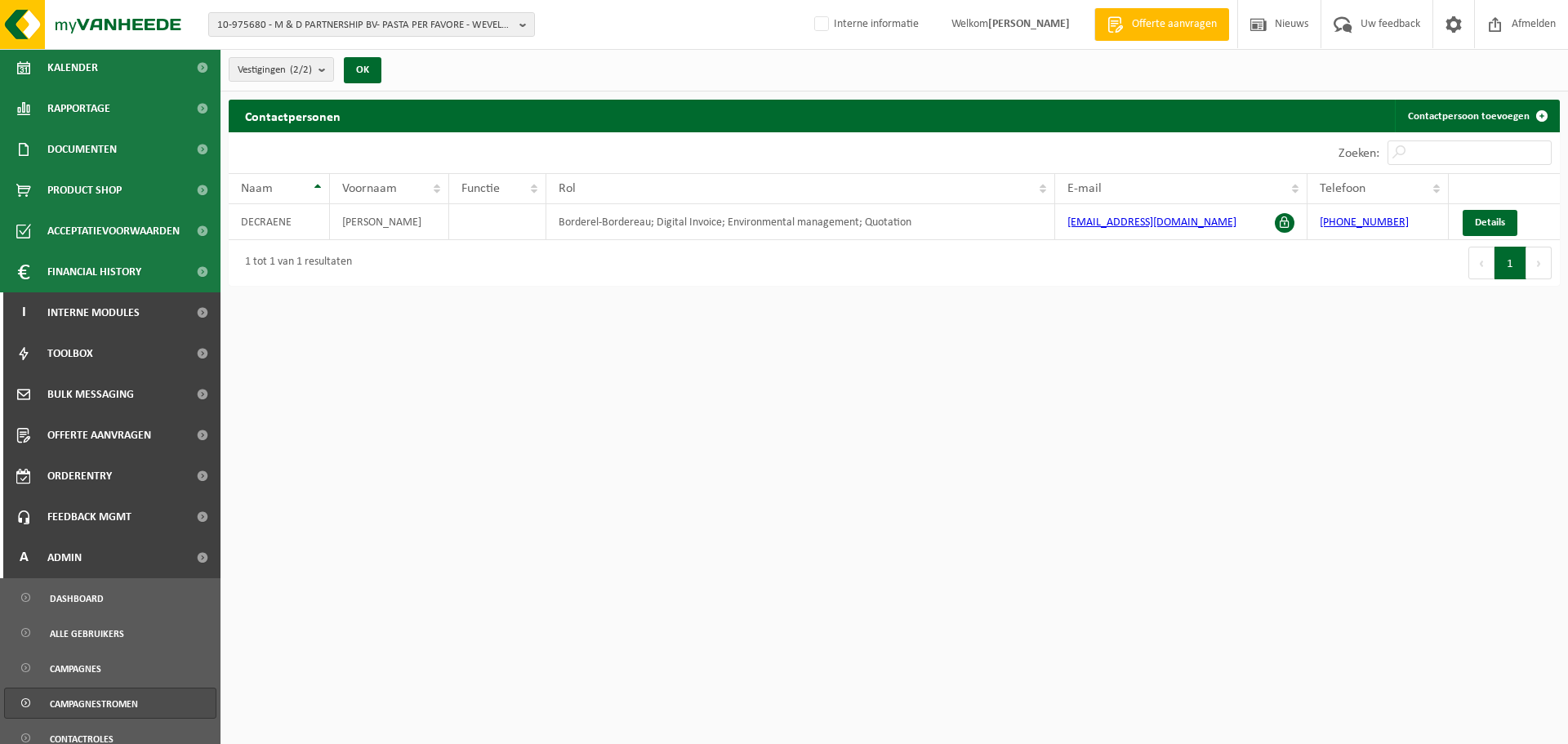
scroll to position [238, 0]
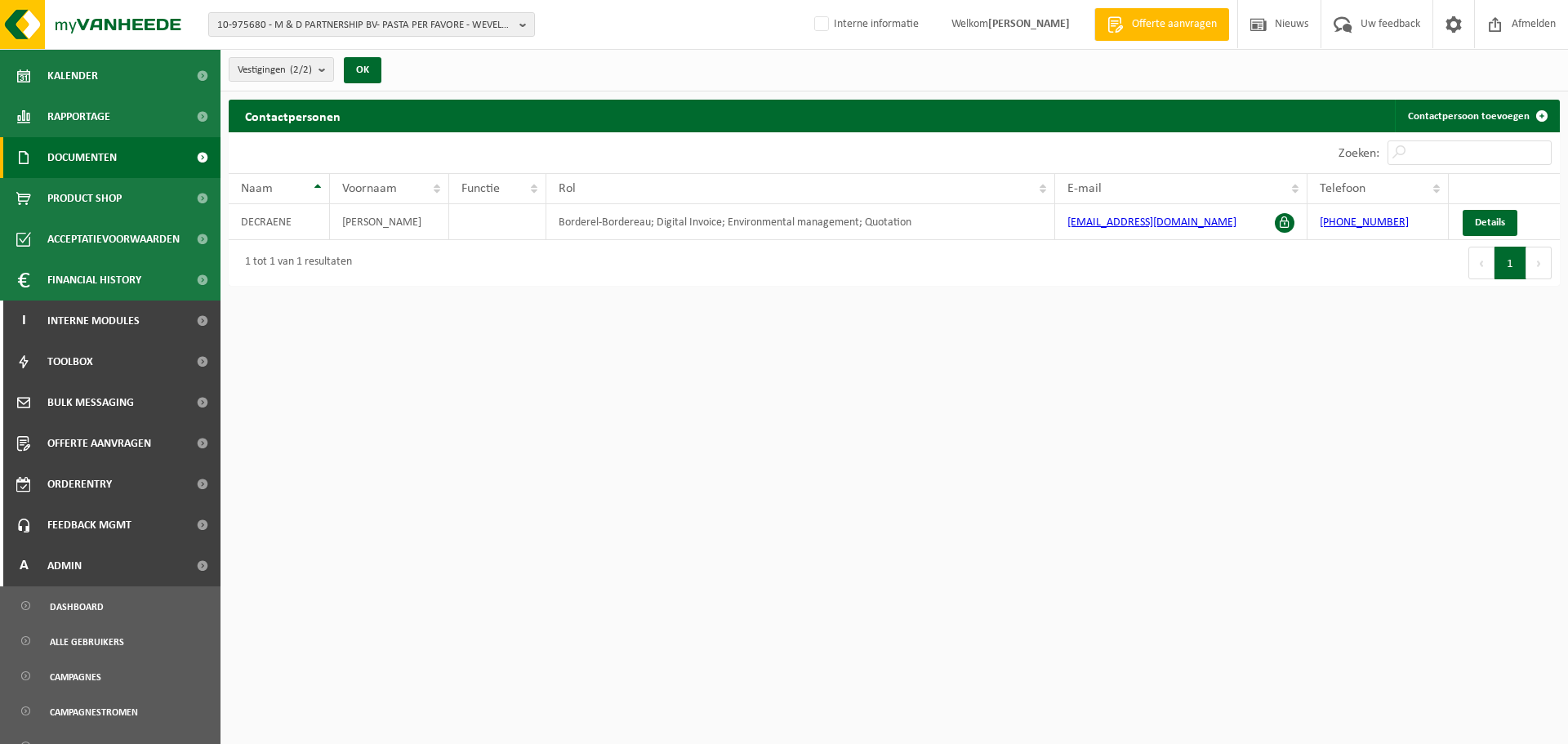
click at [129, 157] on link "Documenten" at bounding box center [110, 157] width 220 height 41
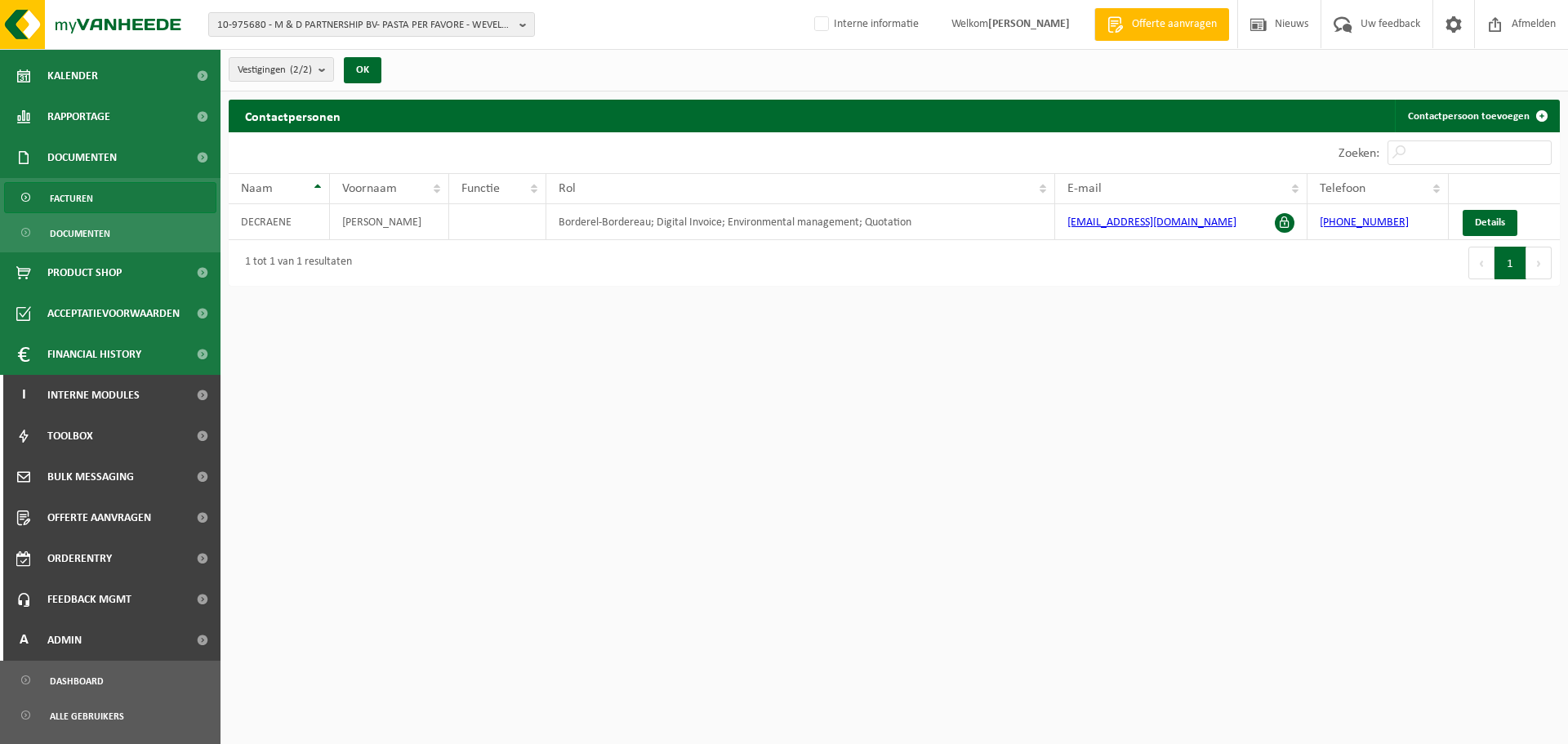
click at [62, 201] on span "Facturen" at bounding box center [70, 198] width 43 height 31
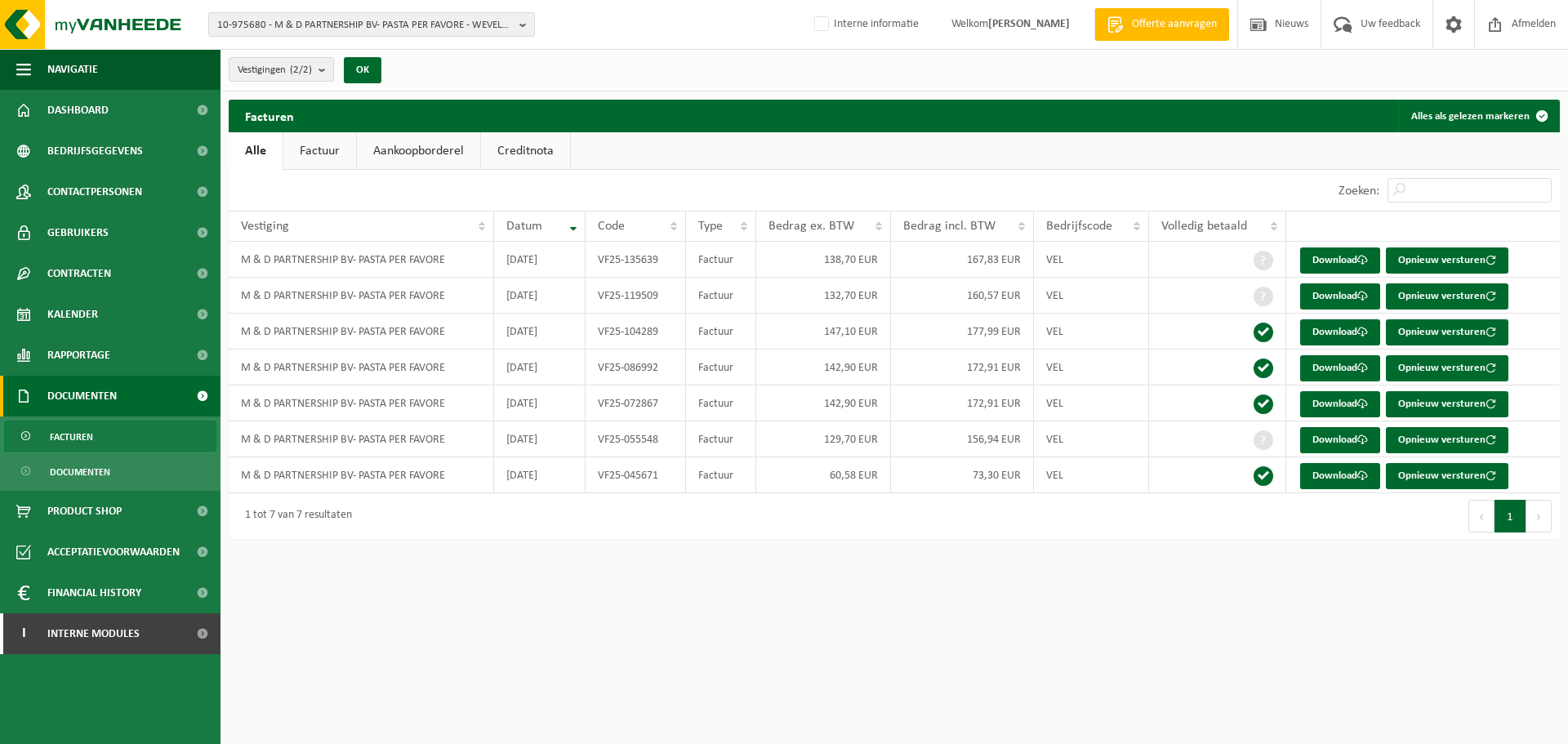
click at [1119, 692] on html "10-975680 - M & D PARTNERSHIP BV- PASTA PER FAVORE - WEVELGEM 10-975680 - M & D…" at bounding box center [784, 372] width 1568 height 744
click at [1096, 642] on html "10-975680 - M & D PARTNERSHIP BV- PASTA PER FAVORE - WEVELGEM 10-975680 - M & D…" at bounding box center [784, 372] width 1568 height 744
click at [935, 605] on html "10-975680 - M & D PARTNERSHIP BV- PASTA PER FAVORE - WEVELGEM 10-975680 - M & D…" at bounding box center [784, 372] width 1568 height 744
click at [821, 543] on div "Facturen Alles als gelezen markeren Even geduld. Door de grote hoeveelheid gege…" at bounding box center [894, 324] width 1347 height 448
click at [823, 540] on div "Facturen Alles als gelezen markeren Even geduld. Door de grote hoeveelheid gege…" at bounding box center [894, 324] width 1347 height 448
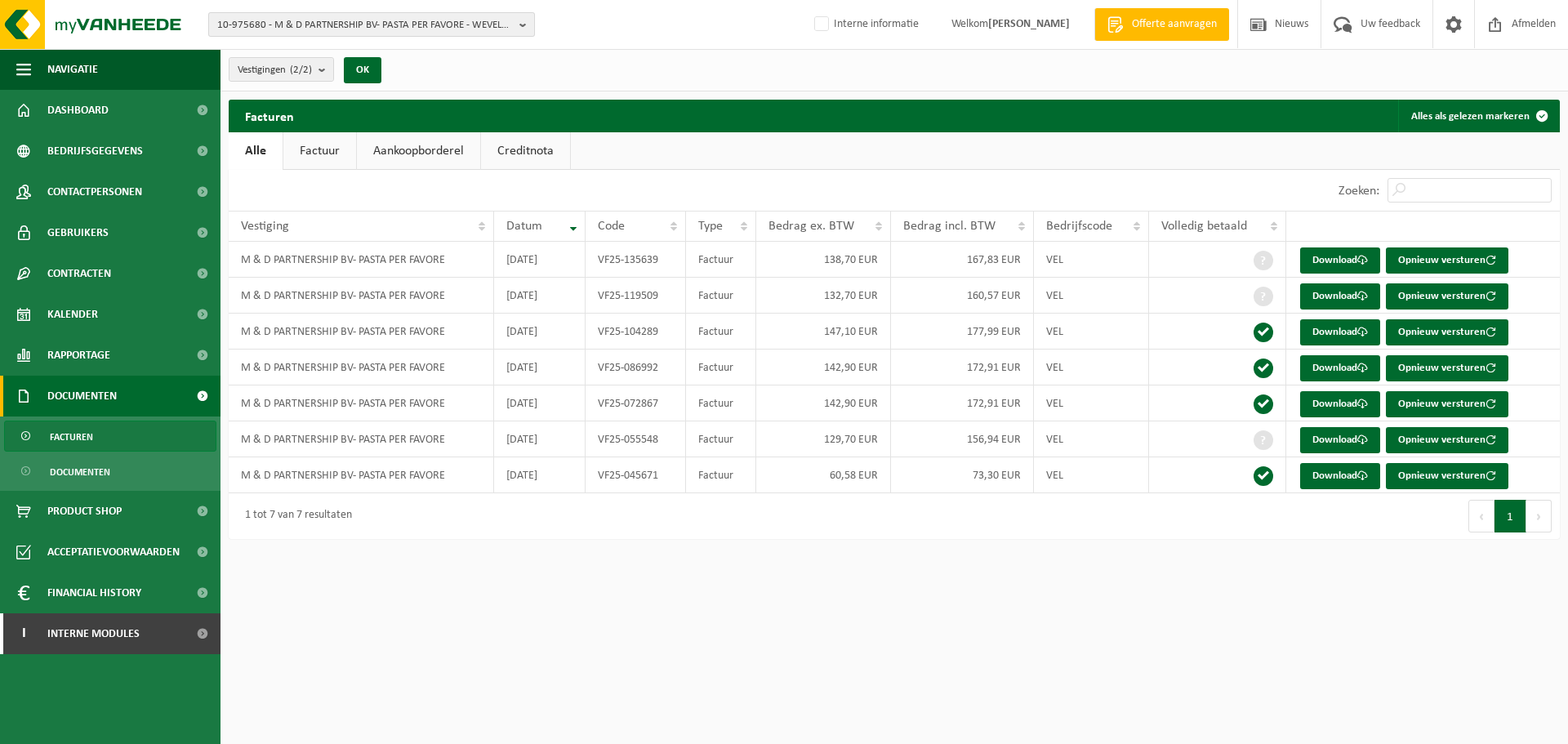
click at [360, 30] on span "10-975680 - M & D PARTNERSHIP BV- PASTA PER FAVORE - WEVELGEM" at bounding box center [365, 26] width 295 height 25
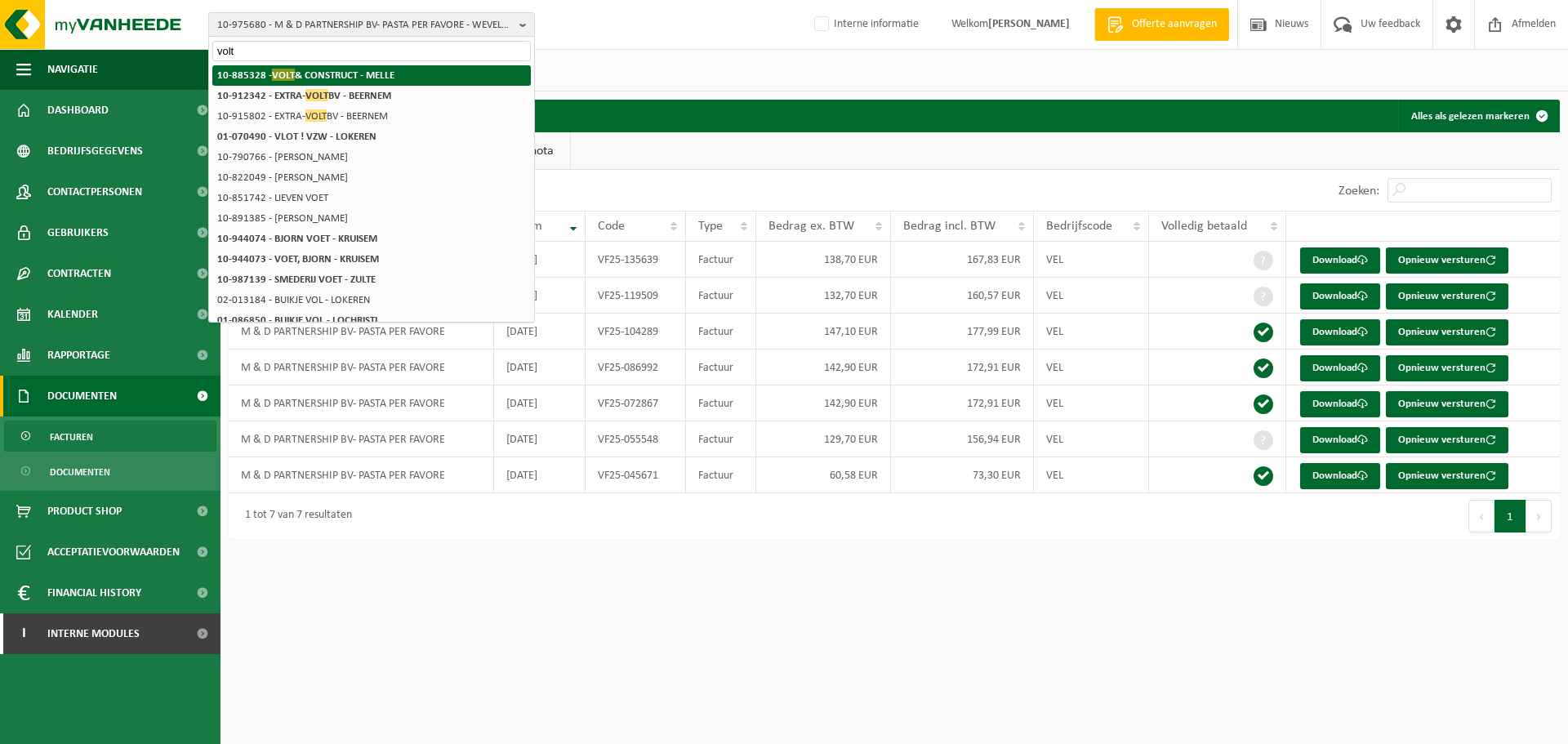
type input "volt"
click at [453, 74] on li "10-885328 - VOLT & CONSTRUCT - MELLE" at bounding box center [372, 75] width 318 height 20
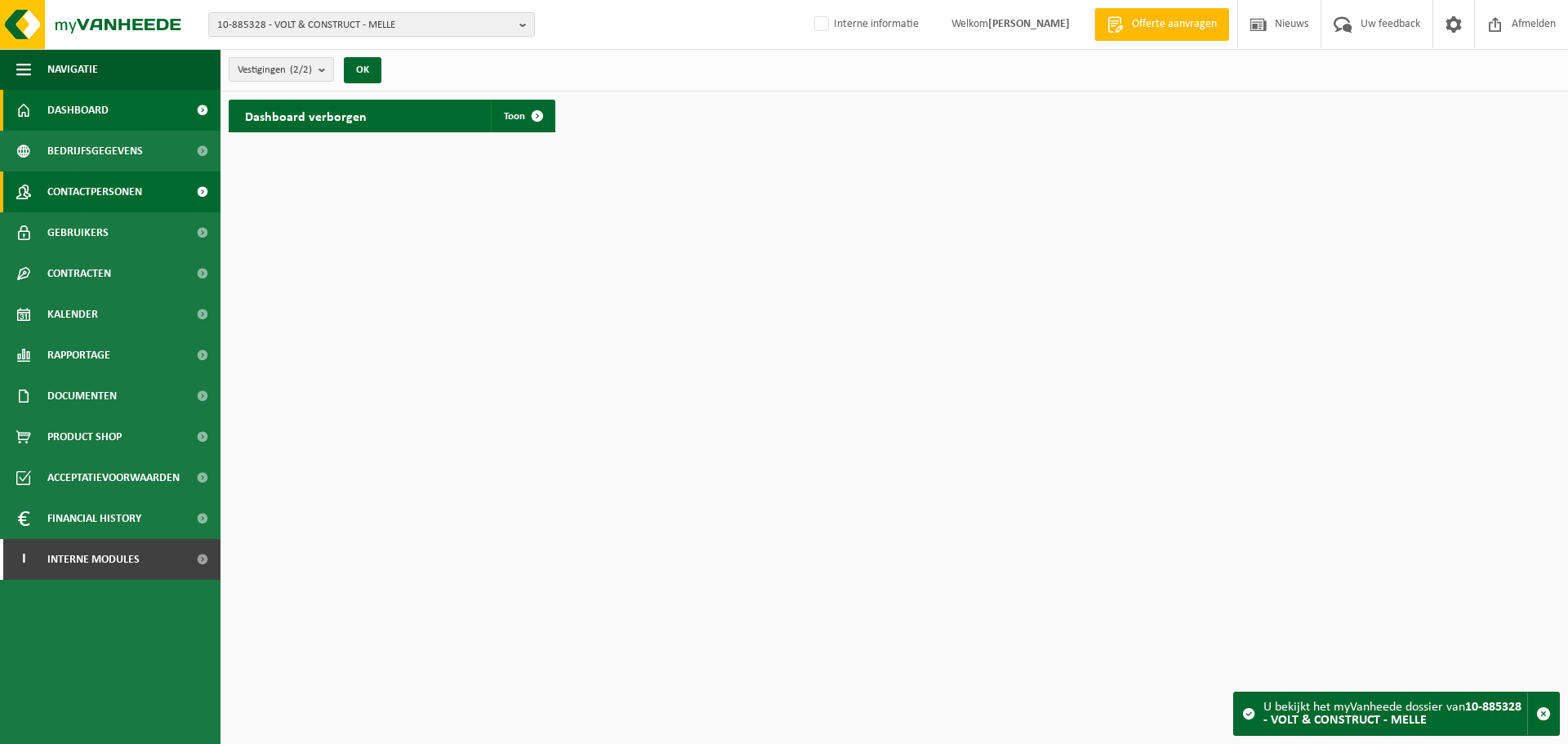
click at [117, 202] on span "Contactpersonen" at bounding box center [94, 191] width 94 height 41
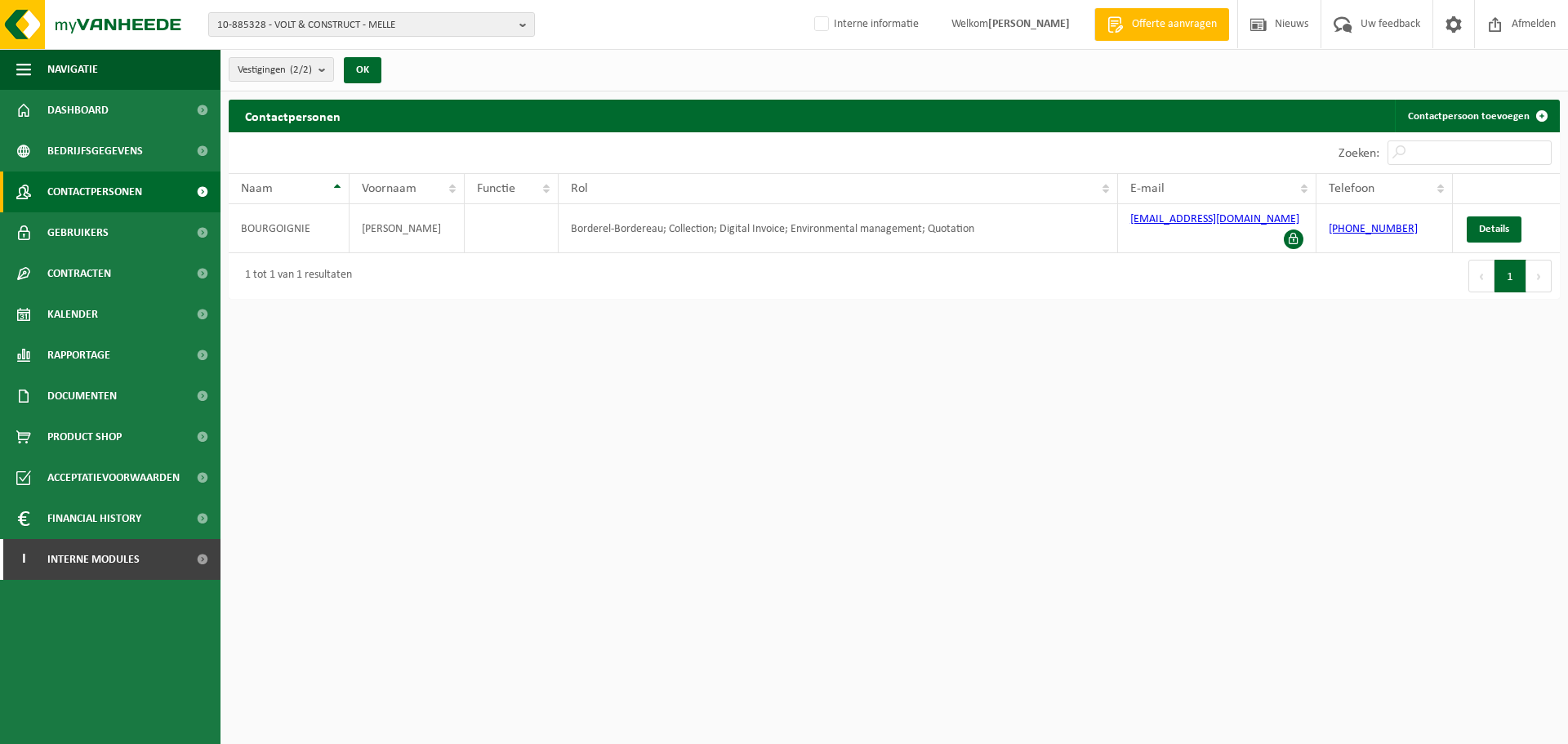
click at [1403, 540] on html "10-885328 - VOLT & CONSTRUCT - MELLE 10-885328 - VOLT & CONSTRUCT - MELLE 10-84…" at bounding box center [784, 372] width 1568 height 744
click at [1104, 373] on html "10-885328 - VOLT & CONSTRUCT - MELLE 10-885328 - VOLT & CONSTRUCT - MELLE 10-84…" at bounding box center [784, 372] width 1568 height 744
drag, startPoint x: 1128, startPoint y: 271, endPoint x: 1112, endPoint y: 281, distance: 18.9
click at [1124, 271] on div "Eerste Vorige 1 Volgende Laatste" at bounding box center [1227, 276] width 666 height 46
click at [112, 239] on link "Gebruikers" at bounding box center [110, 232] width 220 height 41
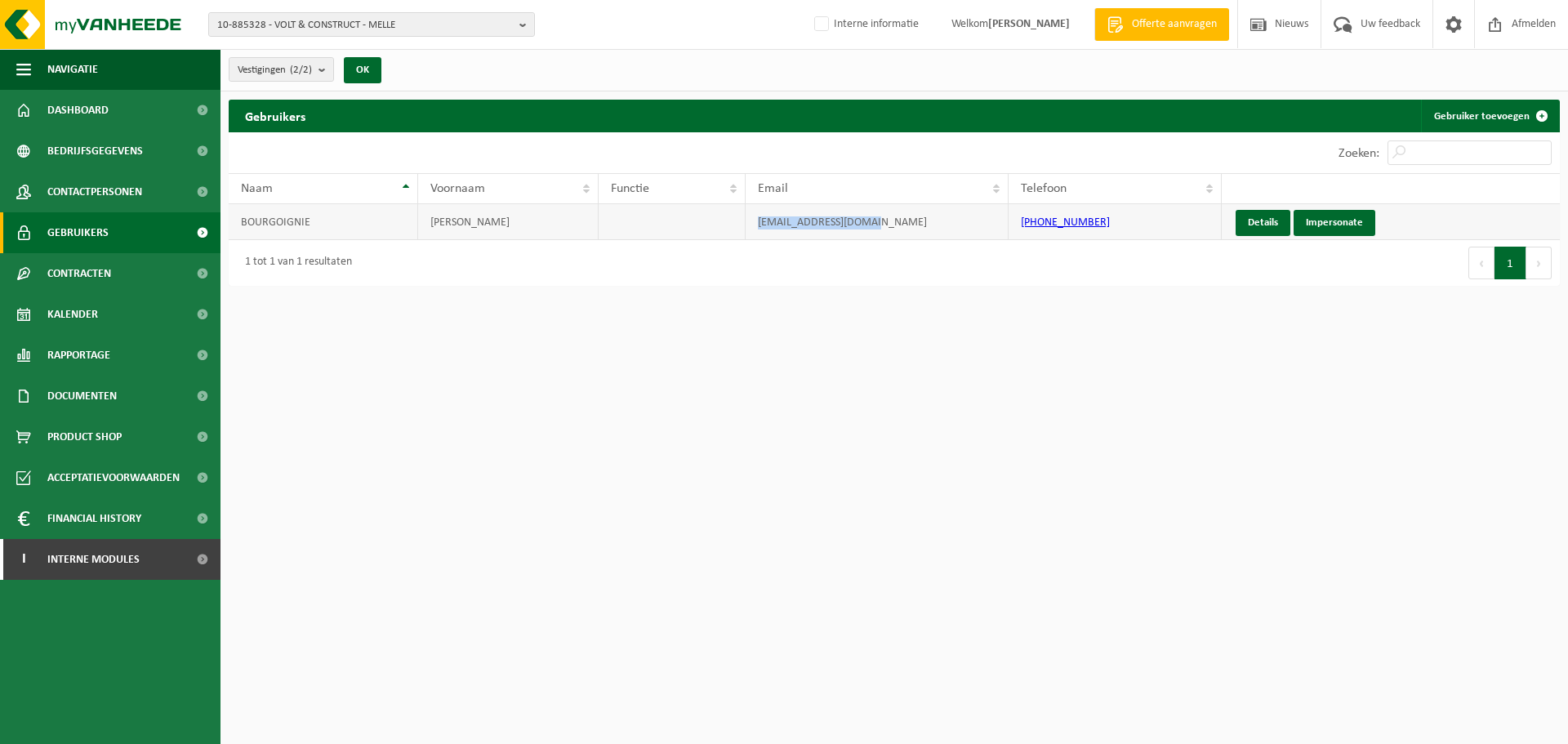
drag, startPoint x: 872, startPoint y: 220, endPoint x: 698, endPoint y: 226, distance: 174.1
click at [698, 226] on tr "BOURGOIGNIE BRECHT info@voltconstruct.be +32 479 44 44 37 Details Impersonate" at bounding box center [894, 222] width 1331 height 36
copy tr "info@voltconstruct.be"
click at [85, 555] on span "Interne modules" at bounding box center [93, 559] width 92 height 41
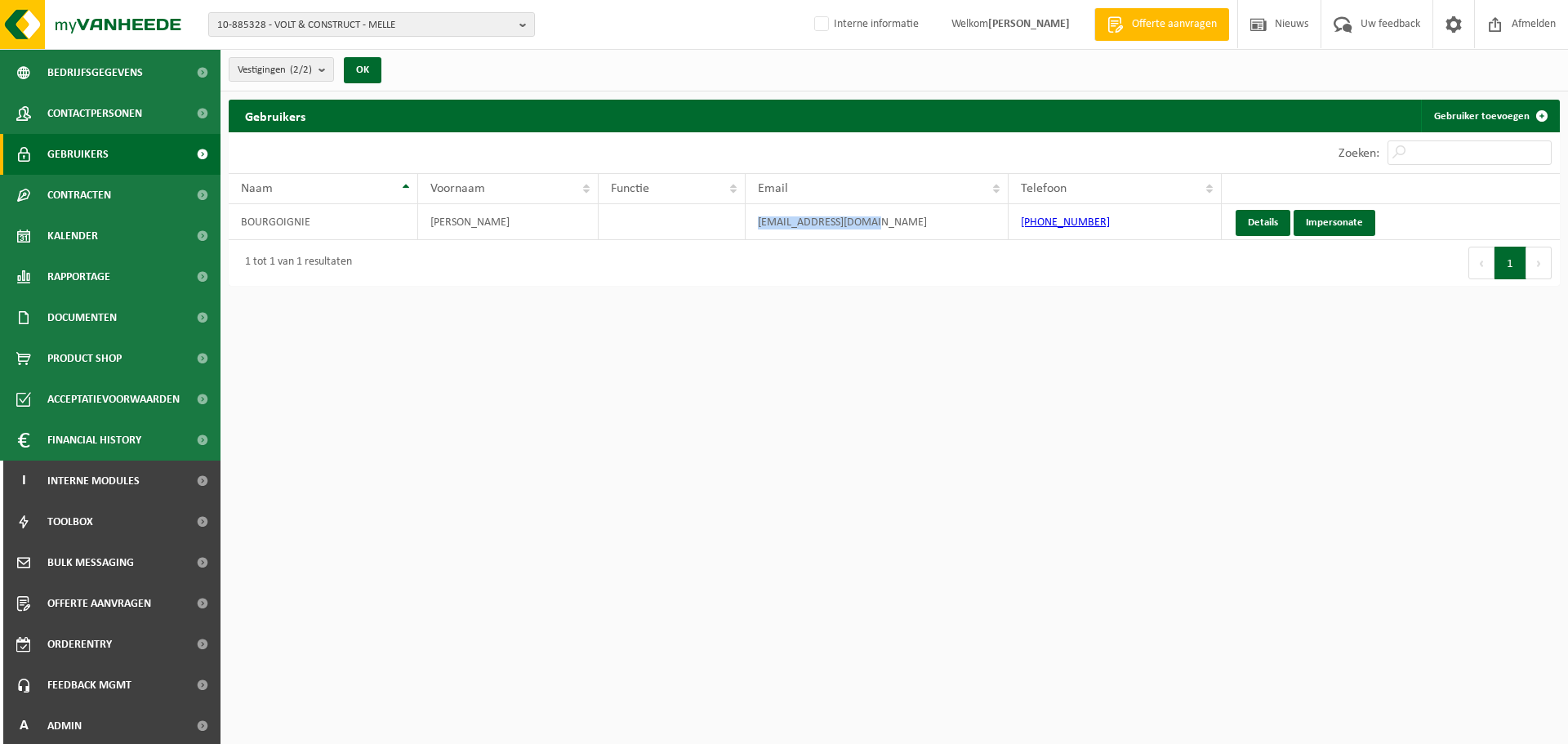
scroll to position [81, 0]
click at [184, 726] on span at bounding box center [202, 723] width 37 height 41
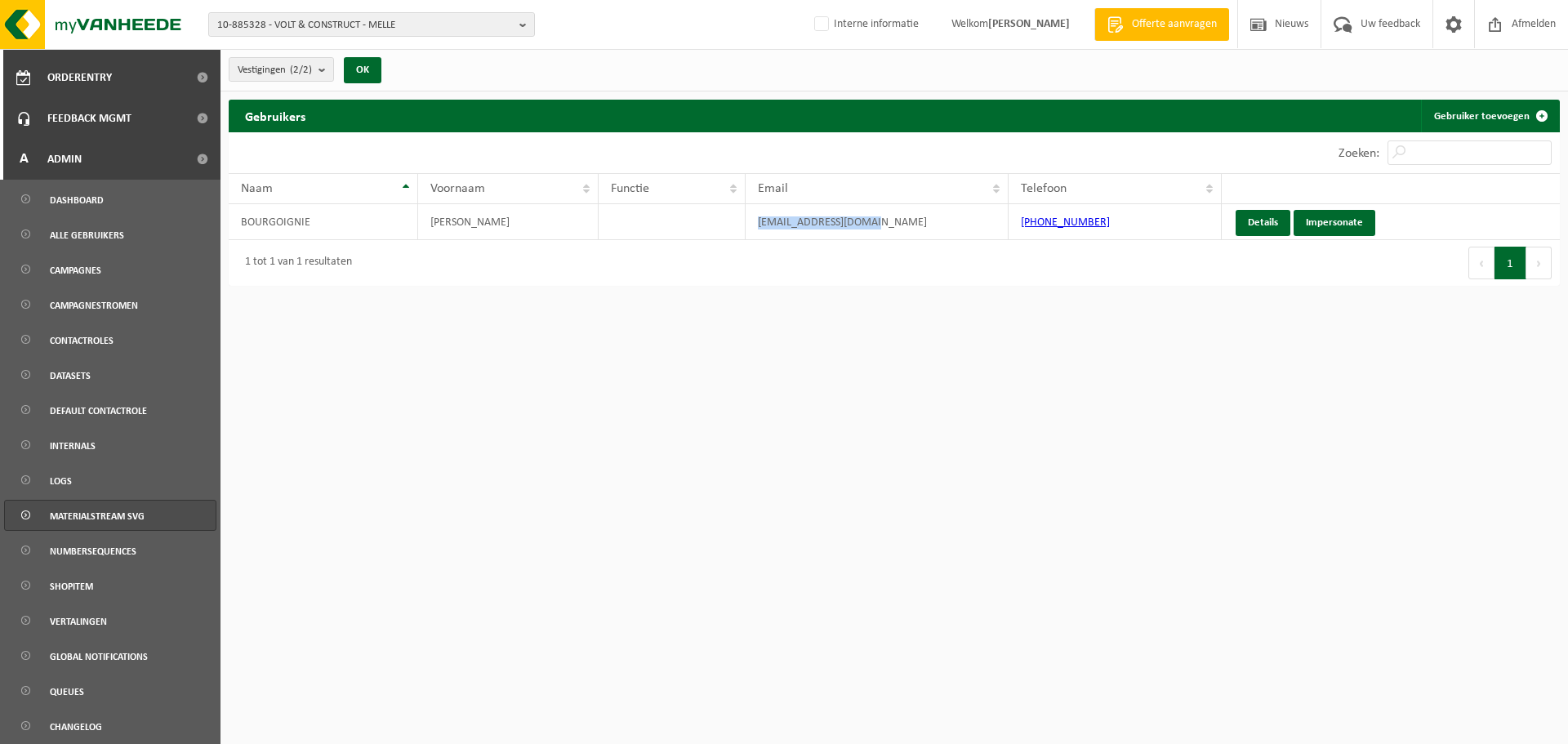
scroll to position [647, 0]
click at [121, 237] on span "Alle gebruikers" at bounding box center [87, 233] width 74 height 31
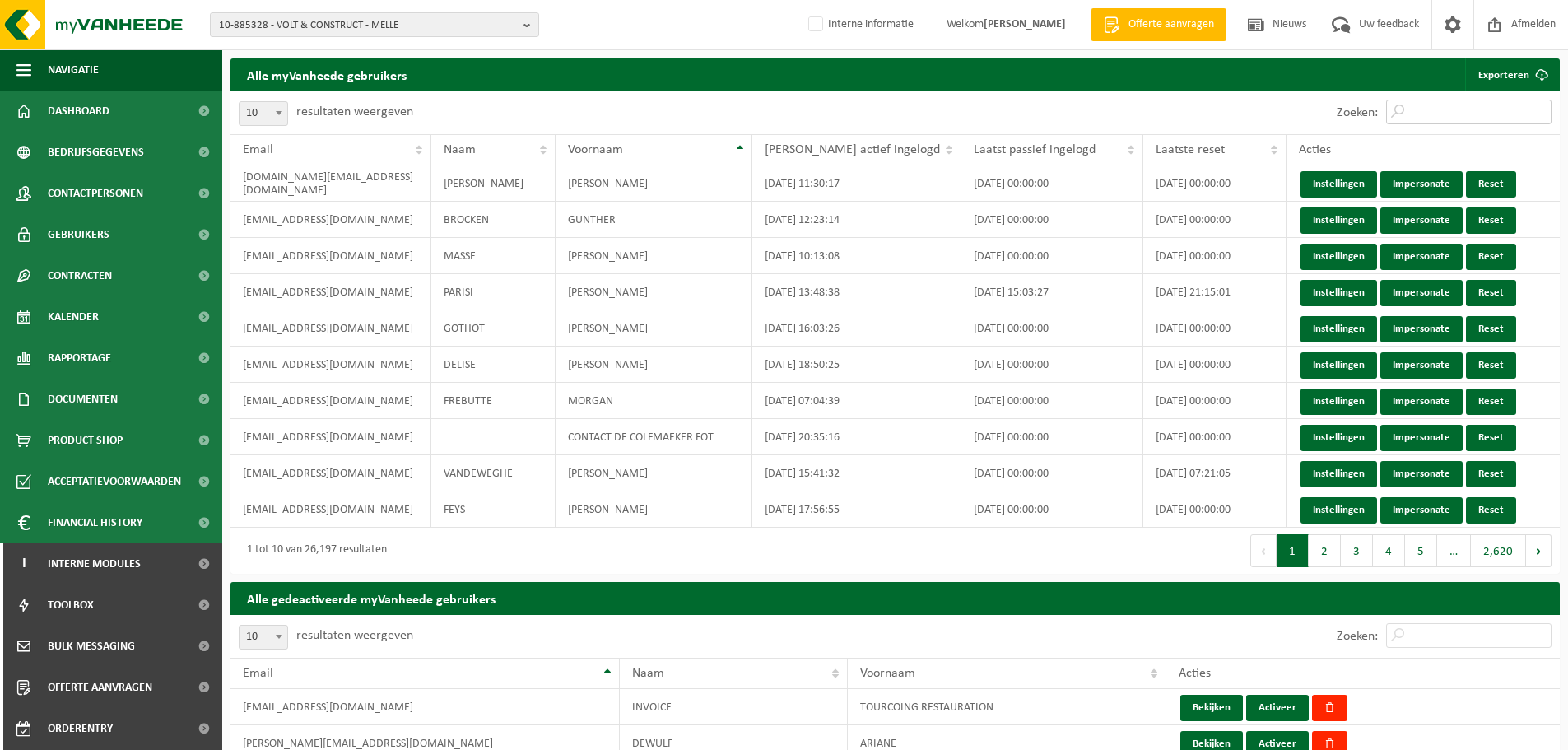
click at [1444, 118] on input "Zoeken:" at bounding box center [1468, 112] width 165 height 25
paste input "[EMAIL_ADDRESS][DOMAIN_NAME]"
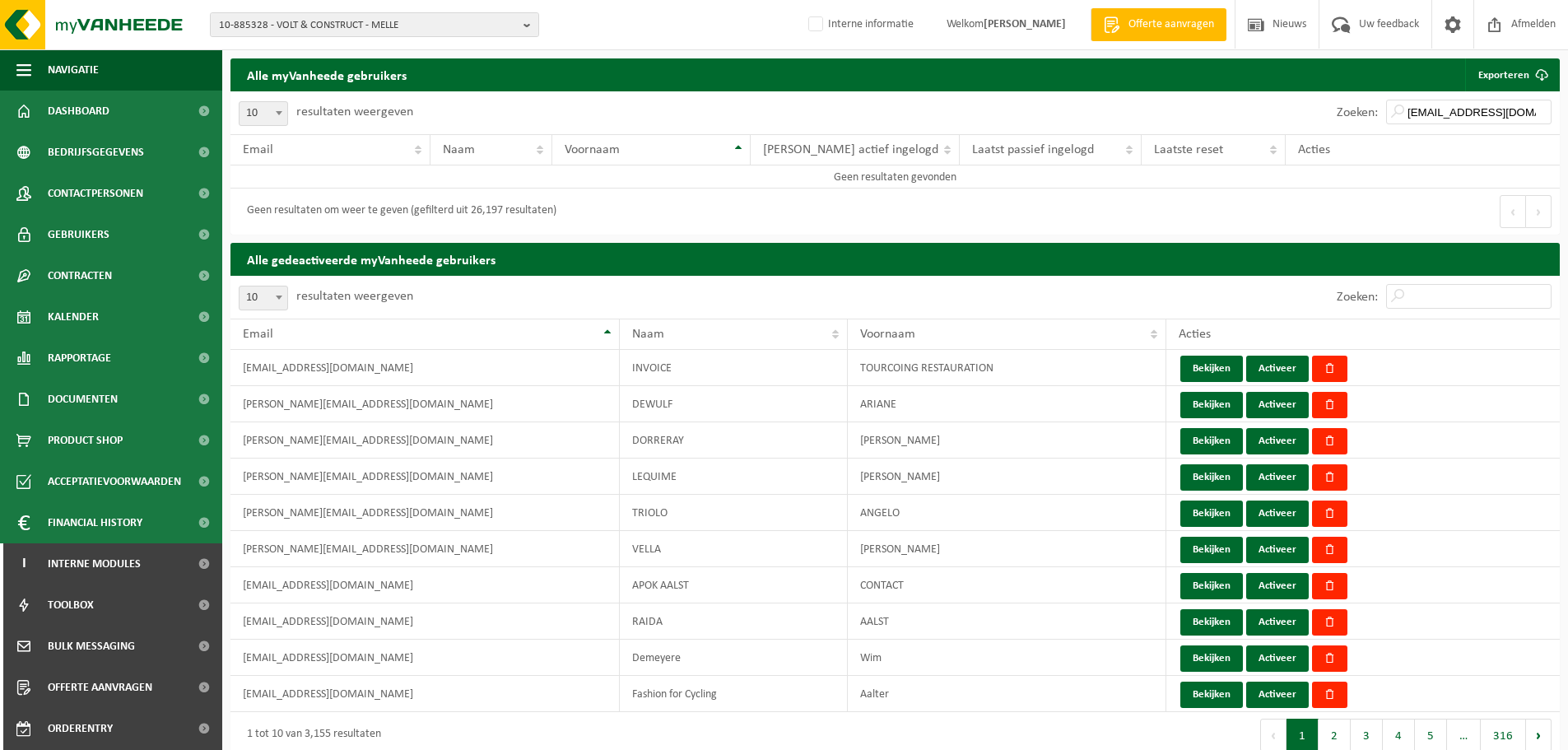
click at [1427, 107] on div "10 25 50 100 10 resultaten weergeven Zoeken: [EMAIL_ADDRESS][DOMAIN_NAME] Email…" at bounding box center [895, 162] width 1329 height 143
click at [1422, 114] on input "[EMAIL_ADDRESS][DOMAIN_NAME]" at bounding box center [1468, 112] width 165 height 25
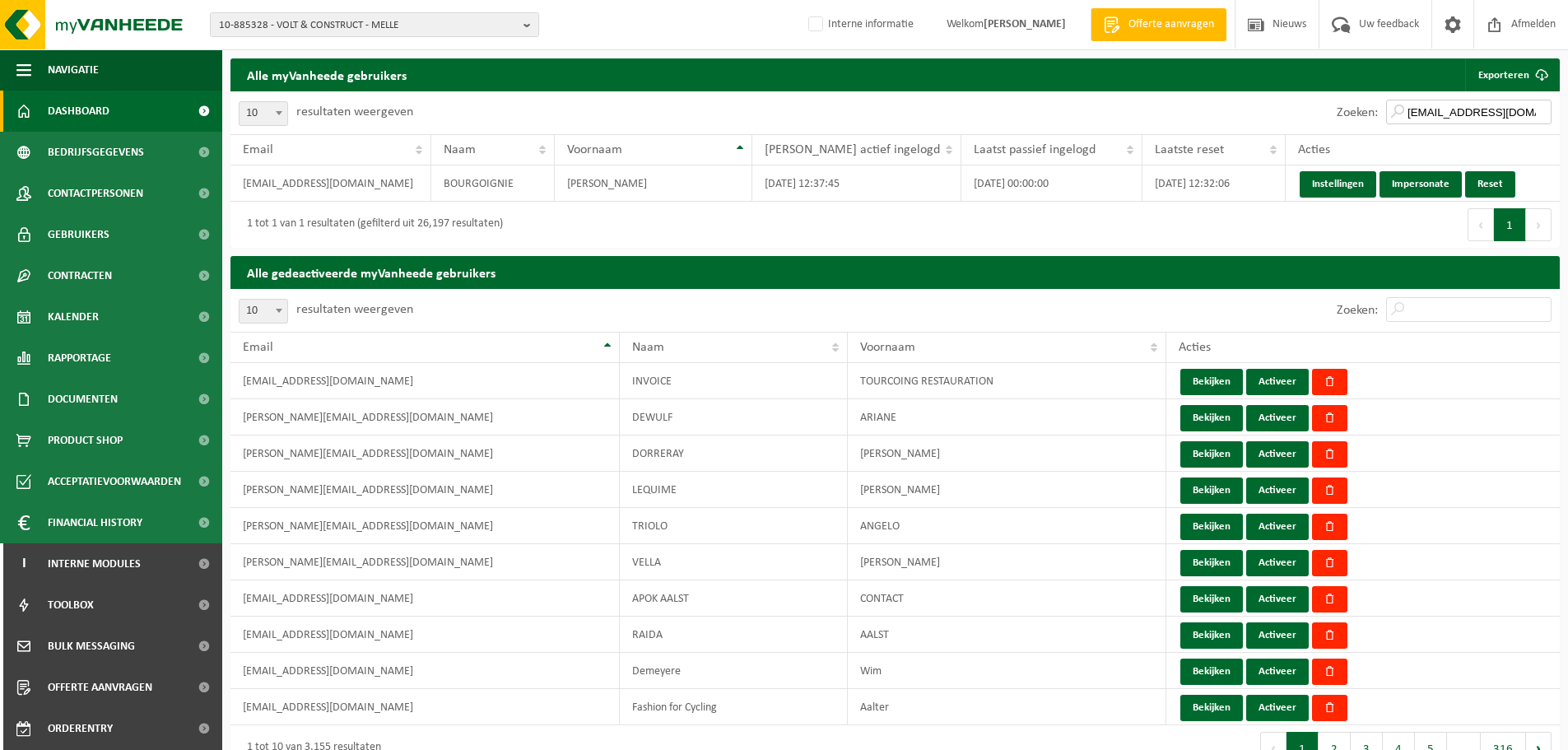
type input "[EMAIL_ADDRESS][DOMAIN_NAME]"
click at [393, 24] on span "10-885328 - VOLT & CONSTRUCT - MELLE" at bounding box center [368, 26] width 298 height 25
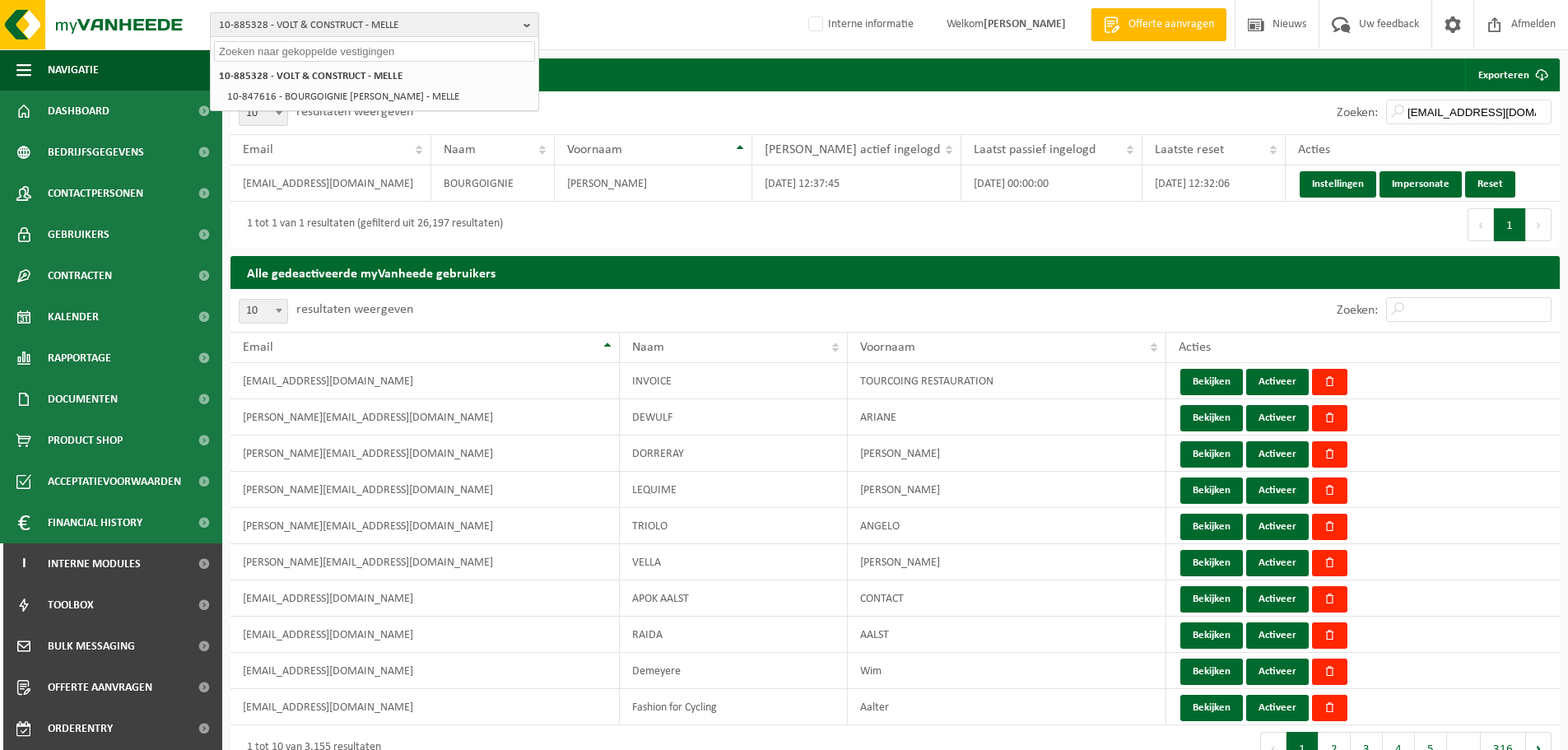
paste input "10-751168"
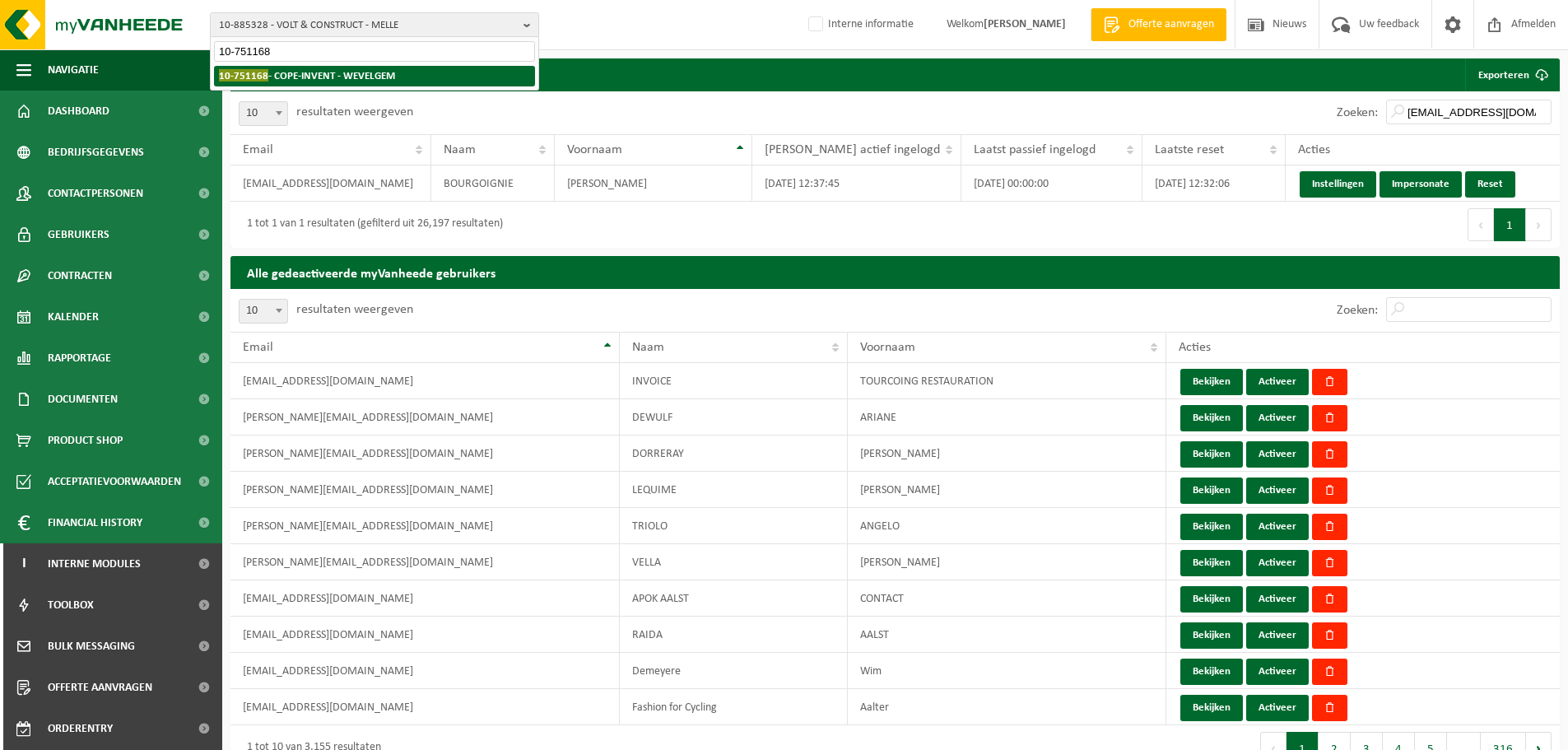
type input "10-751168"
click at [353, 69] on li "10-751168 - COPE-INVENT - WEVELGEM" at bounding box center [374, 76] width 321 height 20
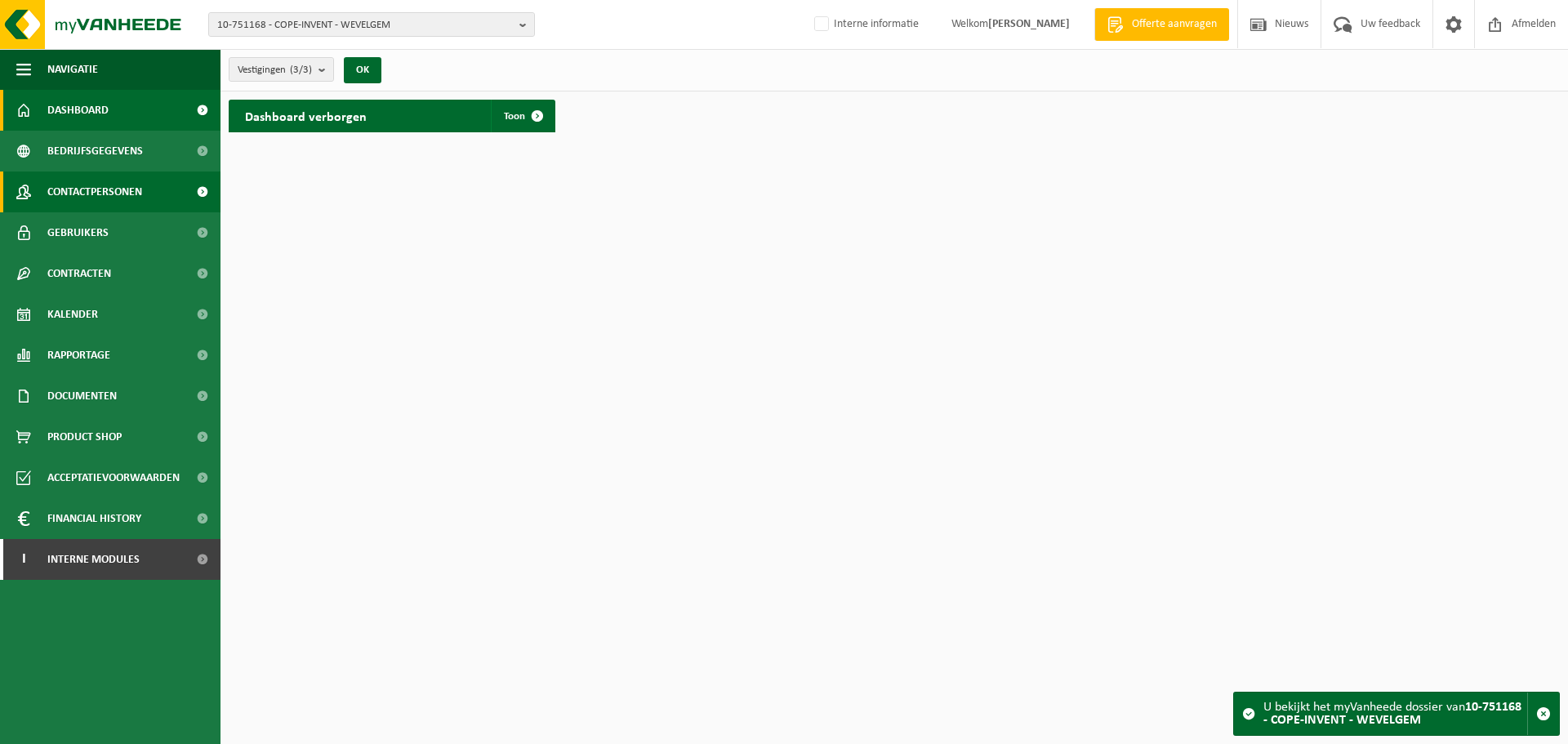
click at [75, 191] on span "Contactpersonen" at bounding box center [94, 191] width 94 height 41
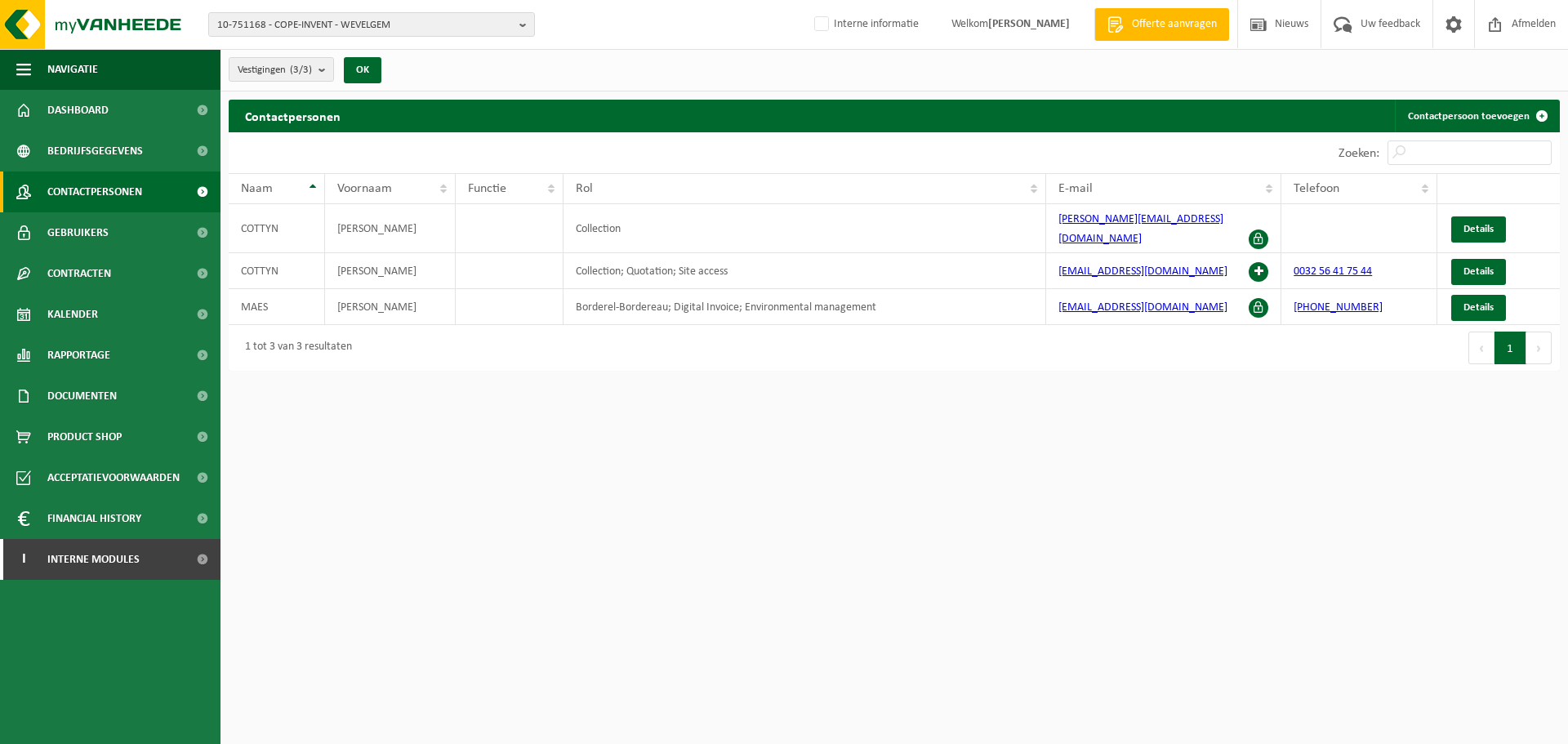
click at [1223, 396] on html "10-751168 - COPE-INVENT - WEVELGEM 10-751168 - COPE-INVENT - WEVELGEM 10-896095…" at bounding box center [784, 372] width 1568 height 744
drag, startPoint x: 1166, startPoint y: 301, endPoint x: 1050, endPoint y: 306, distance: 116.1
click at [1050, 306] on td "[EMAIL_ADDRESS][DOMAIN_NAME]" at bounding box center [1163, 307] width 235 height 36
copy link "[EMAIL_ADDRESS][DOMAIN_NAME]"
click at [316, 33] on span "10-751168 - COPE-INVENT - WEVELGEM" at bounding box center [365, 26] width 295 height 25
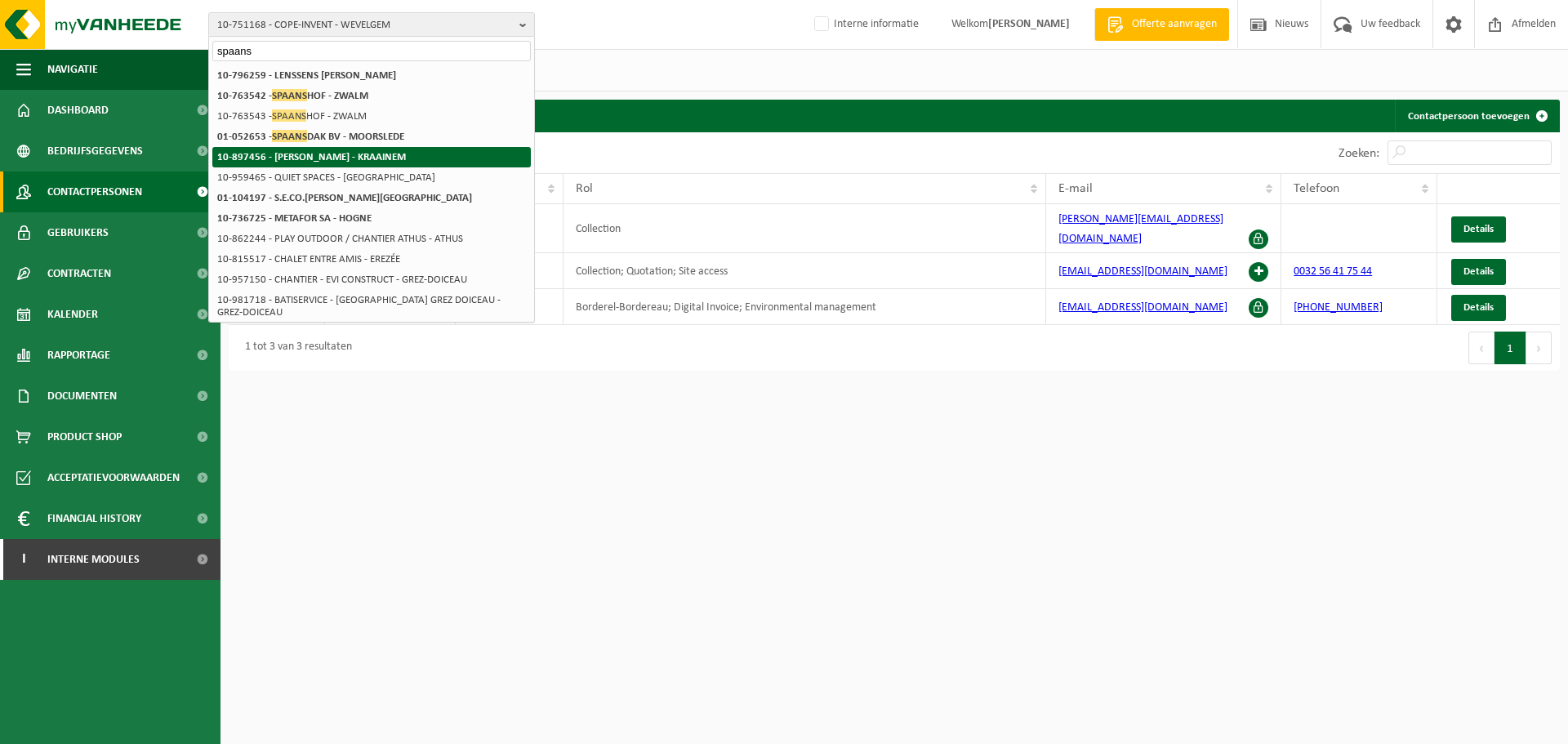
type input "spaans"
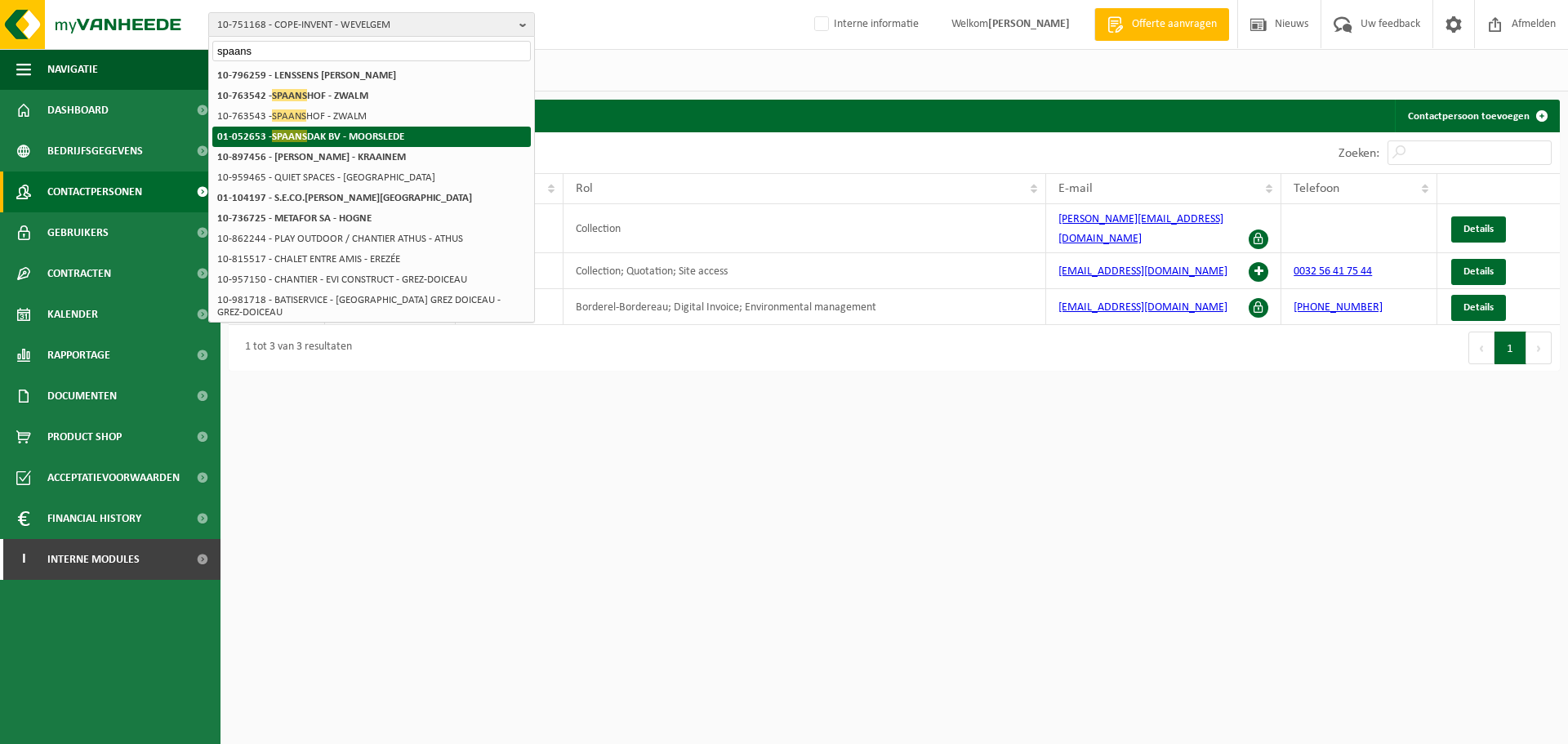
click at [407, 137] on li "01-052653 - SPAANS DAK BV - MOORSLEDE" at bounding box center [372, 136] width 318 height 20
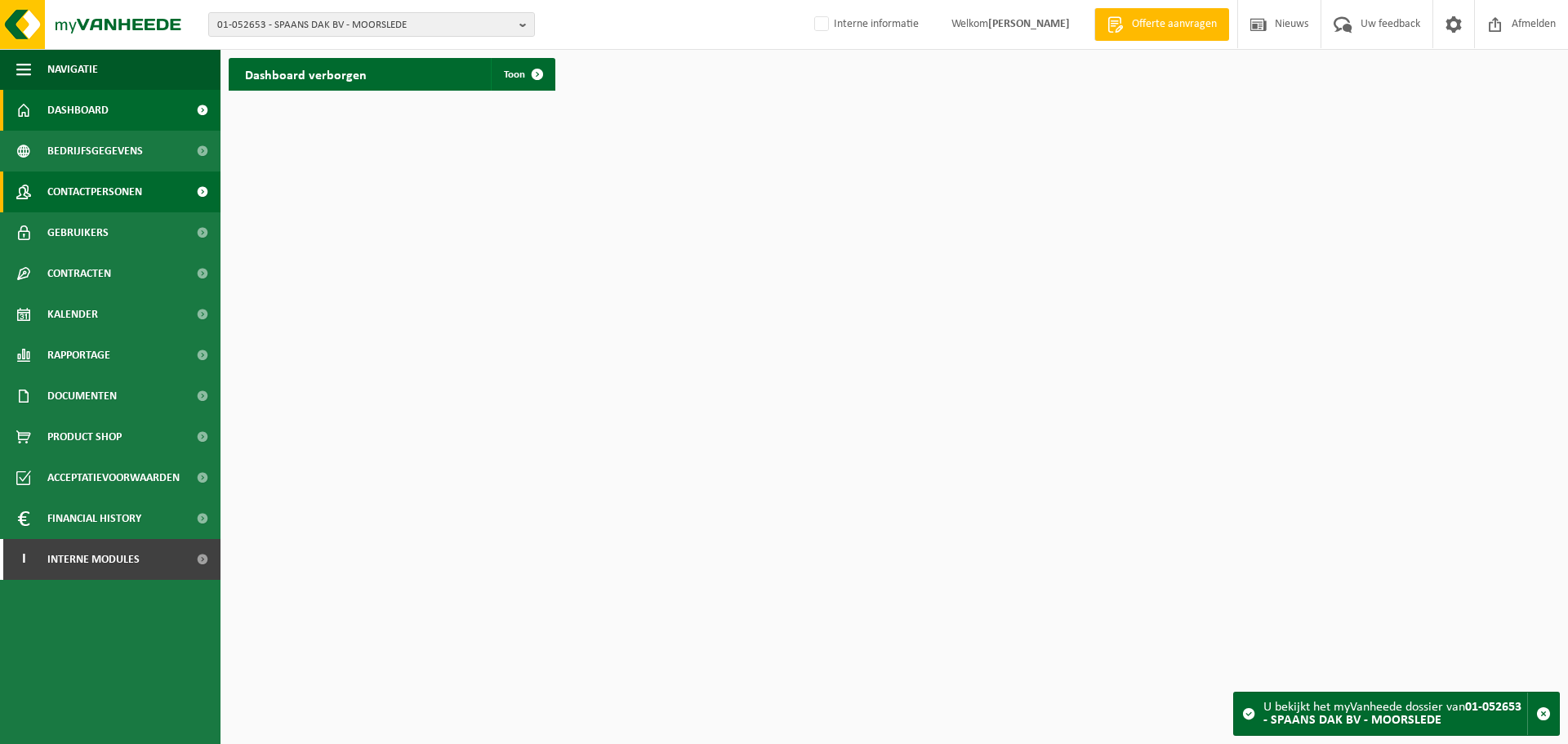
click at [139, 203] on span "Contactpersonen" at bounding box center [94, 191] width 94 height 41
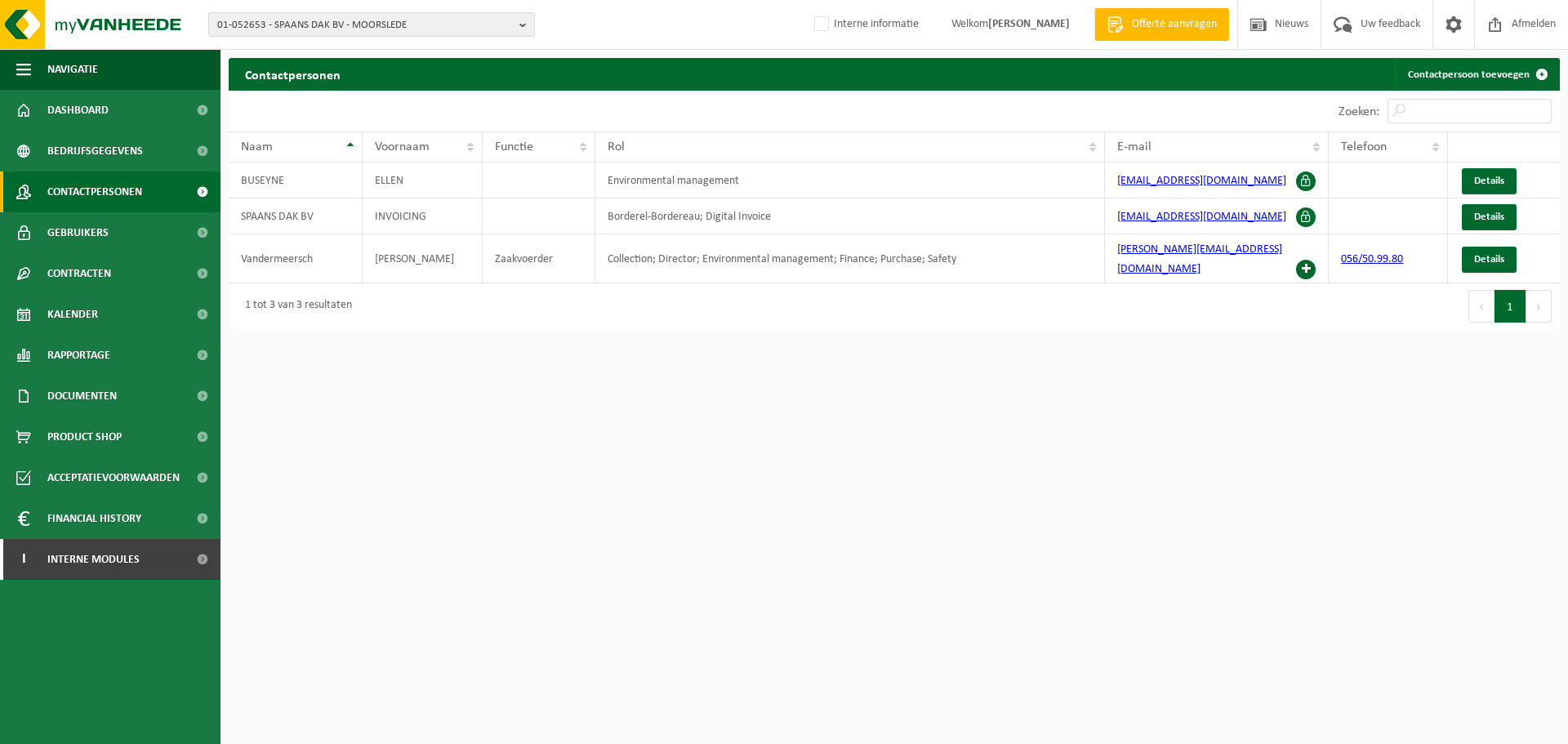
click at [1247, 380] on html "01-052653 - SPAANS DAK BV - MOORSLEDE 01-052653 - SPAANS DAK BV - MOORSLEDE Int…" at bounding box center [784, 372] width 1568 height 744
click at [103, 231] on span "Gebruikers" at bounding box center [78, 232] width 61 height 41
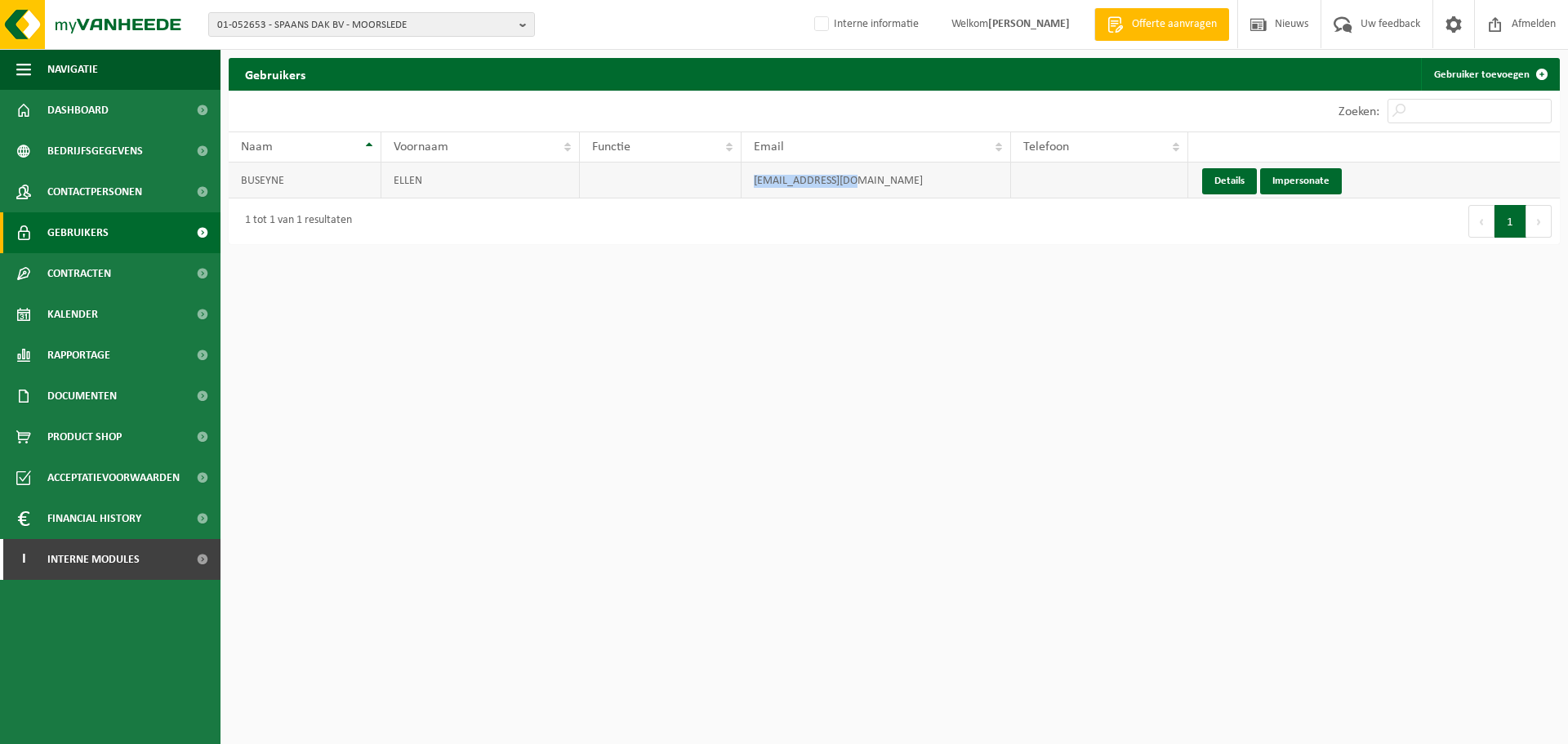
drag, startPoint x: 872, startPoint y: 186, endPoint x: 747, endPoint y: 191, distance: 125.1
click at [747, 191] on td "[EMAIL_ADDRESS][DOMAIN_NAME]" at bounding box center [875, 181] width 270 height 36
copy td "[EMAIL_ADDRESS][DOMAIN_NAME]"
click at [182, 569] on link "I Interne modules" at bounding box center [110, 559] width 220 height 41
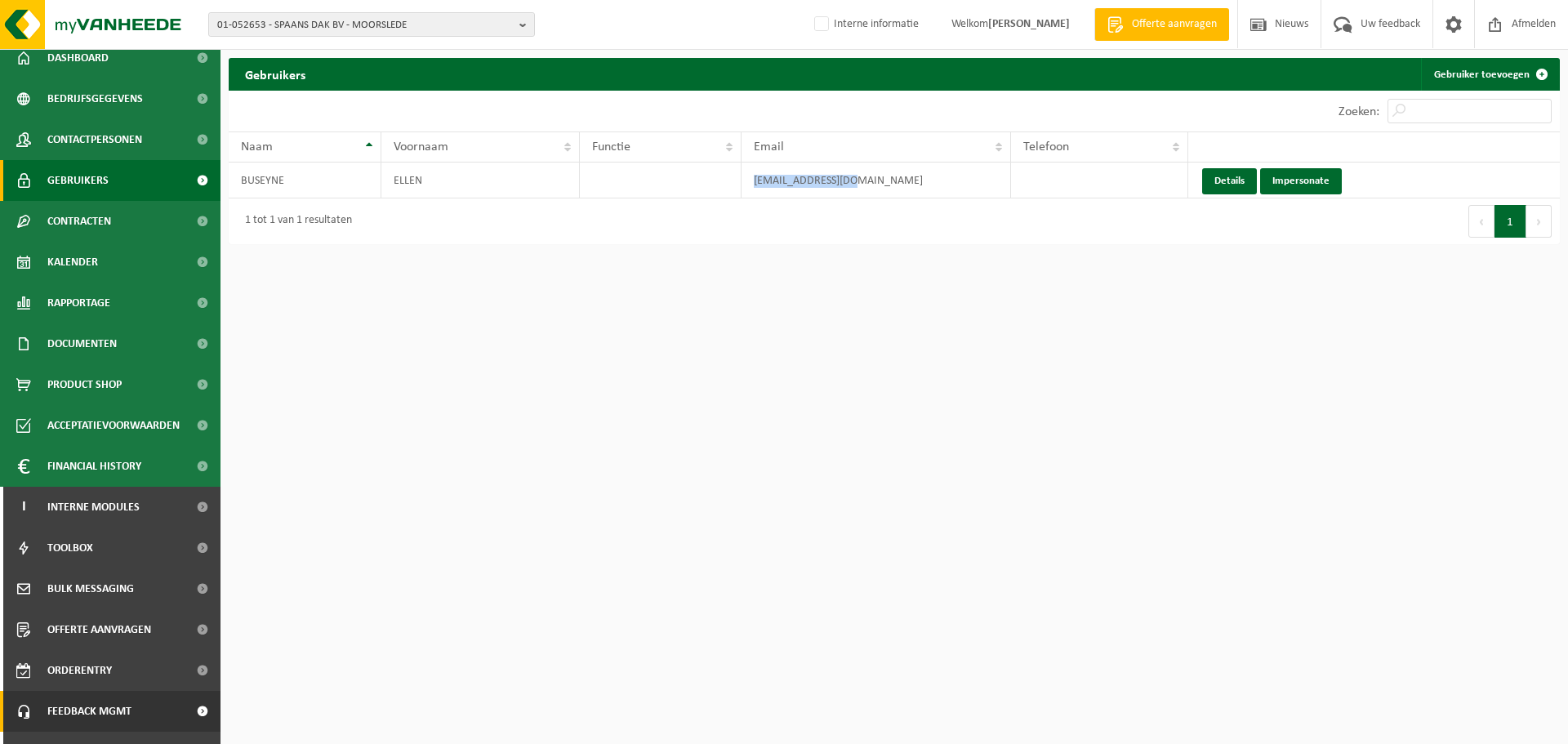
scroll to position [81, 0]
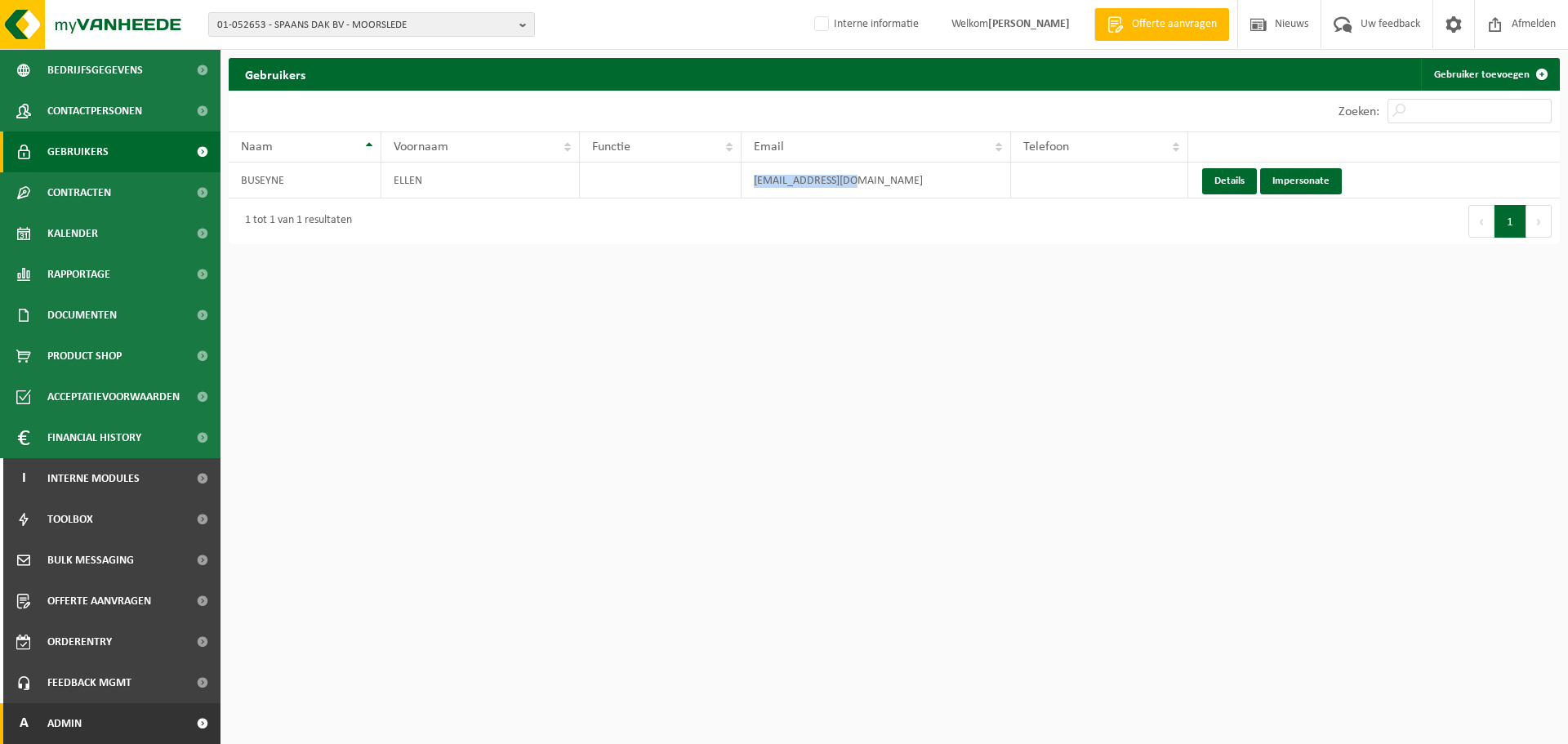
click at [90, 714] on link "A Admin" at bounding box center [110, 723] width 220 height 41
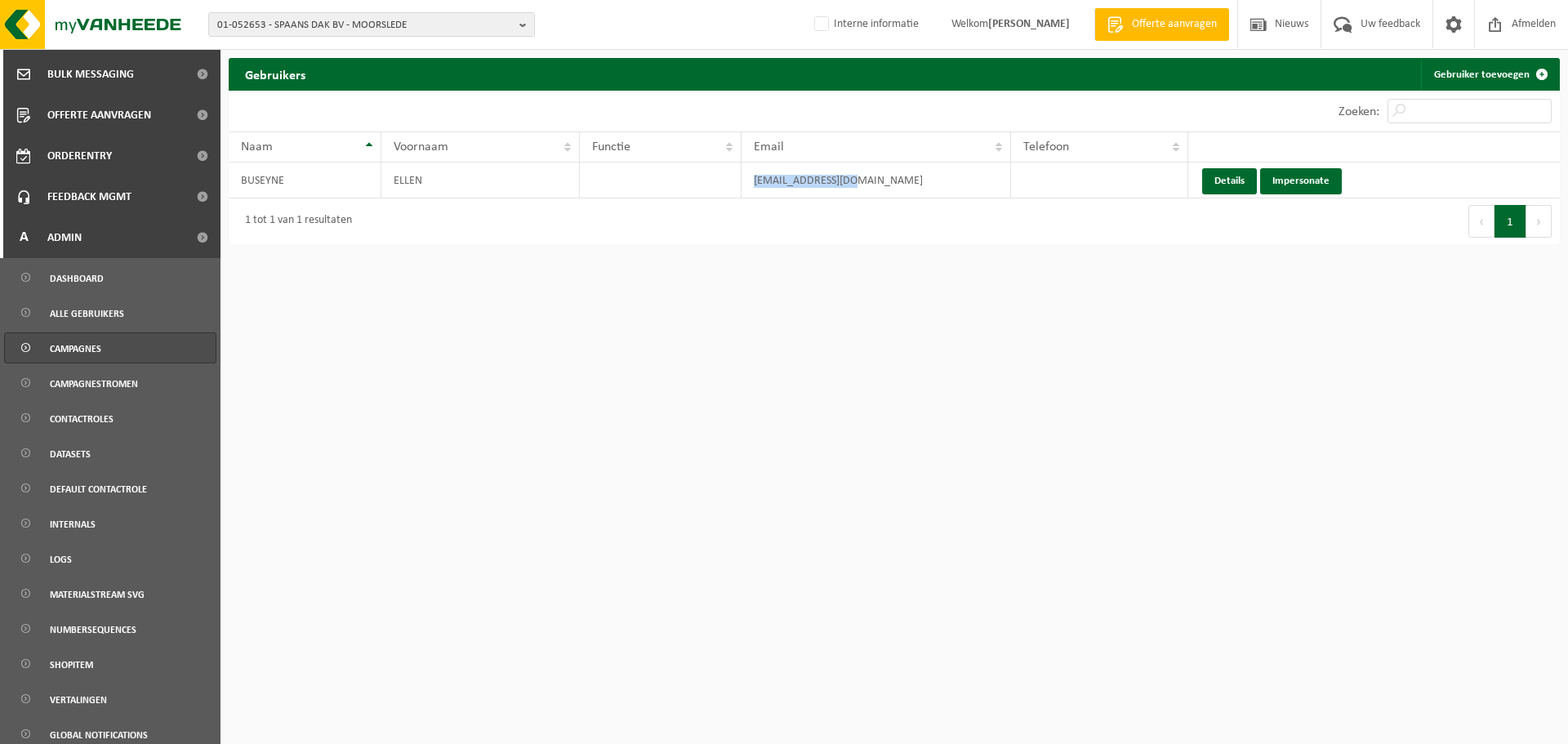
scroll to position [571, 0]
click at [80, 301] on span "Alle gebruikers" at bounding box center [87, 310] width 74 height 31
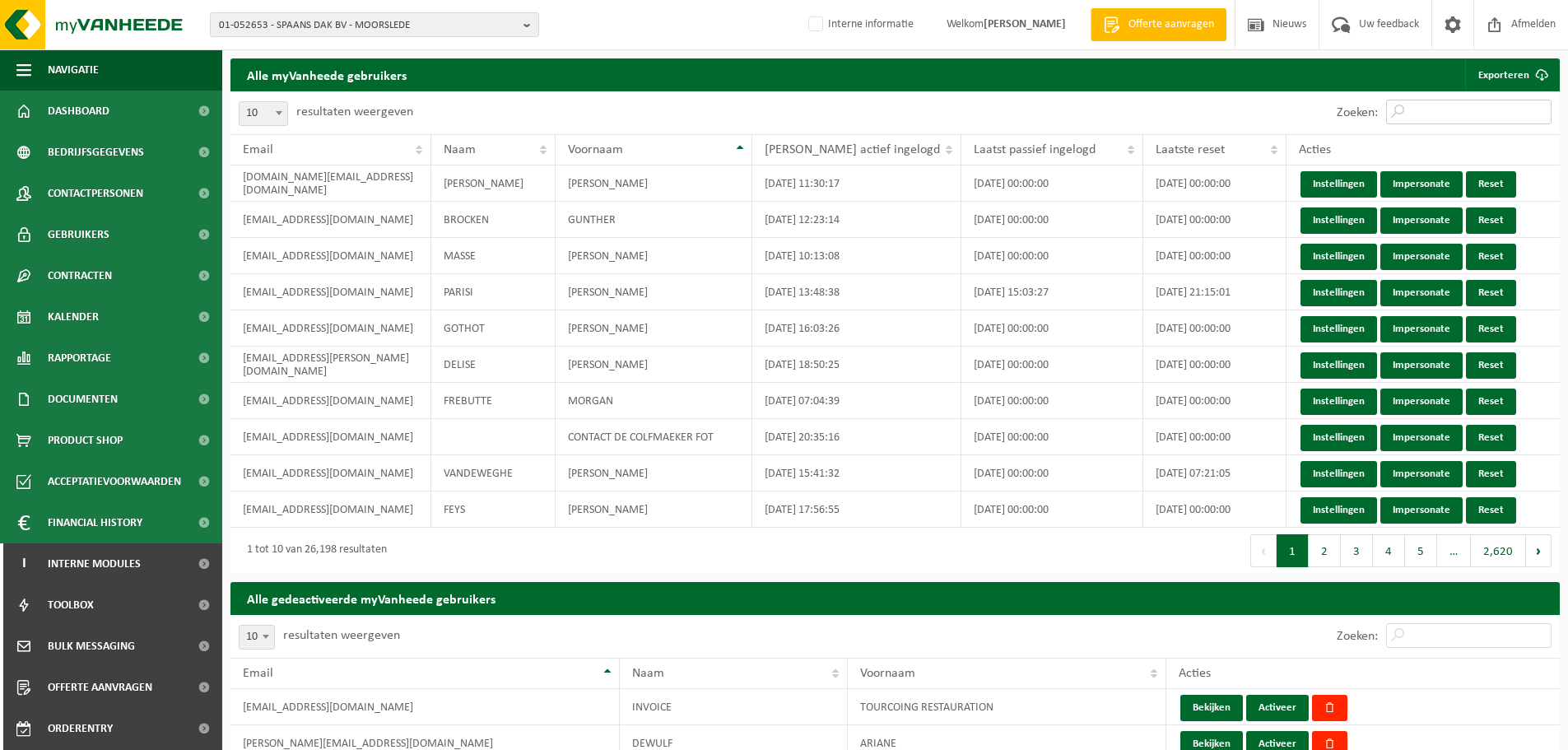
click at [1446, 109] on input "Zoeken:" at bounding box center [1468, 112] width 165 height 25
paste input "[EMAIL_ADDRESS][DOMAIN_NAME]"
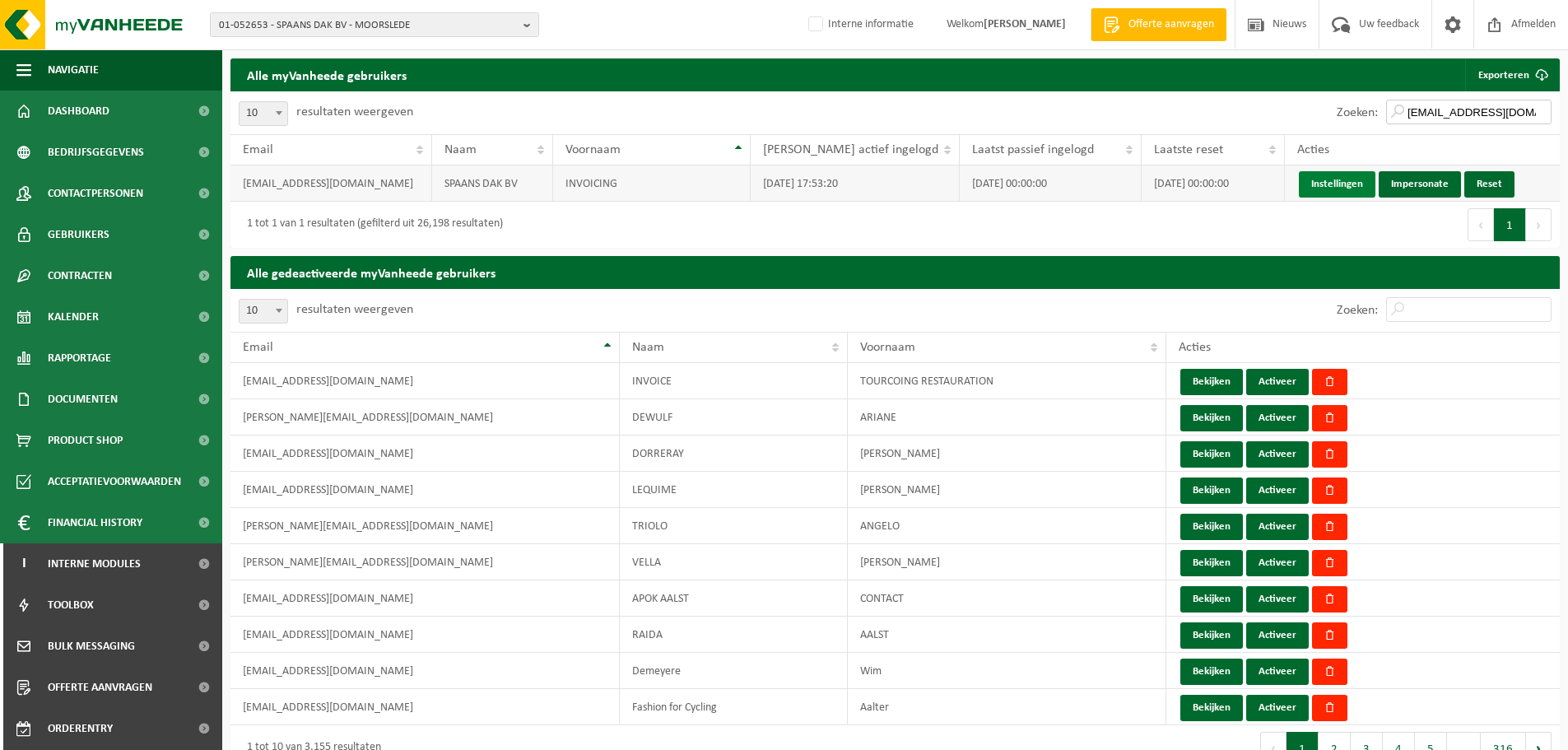
type input "[EMAIL_ADDRESS][DOMAIN_NAME]"
click at [1315, 184] on link "Instellingen" at bounding box center [1338, 183] width 77 height 26
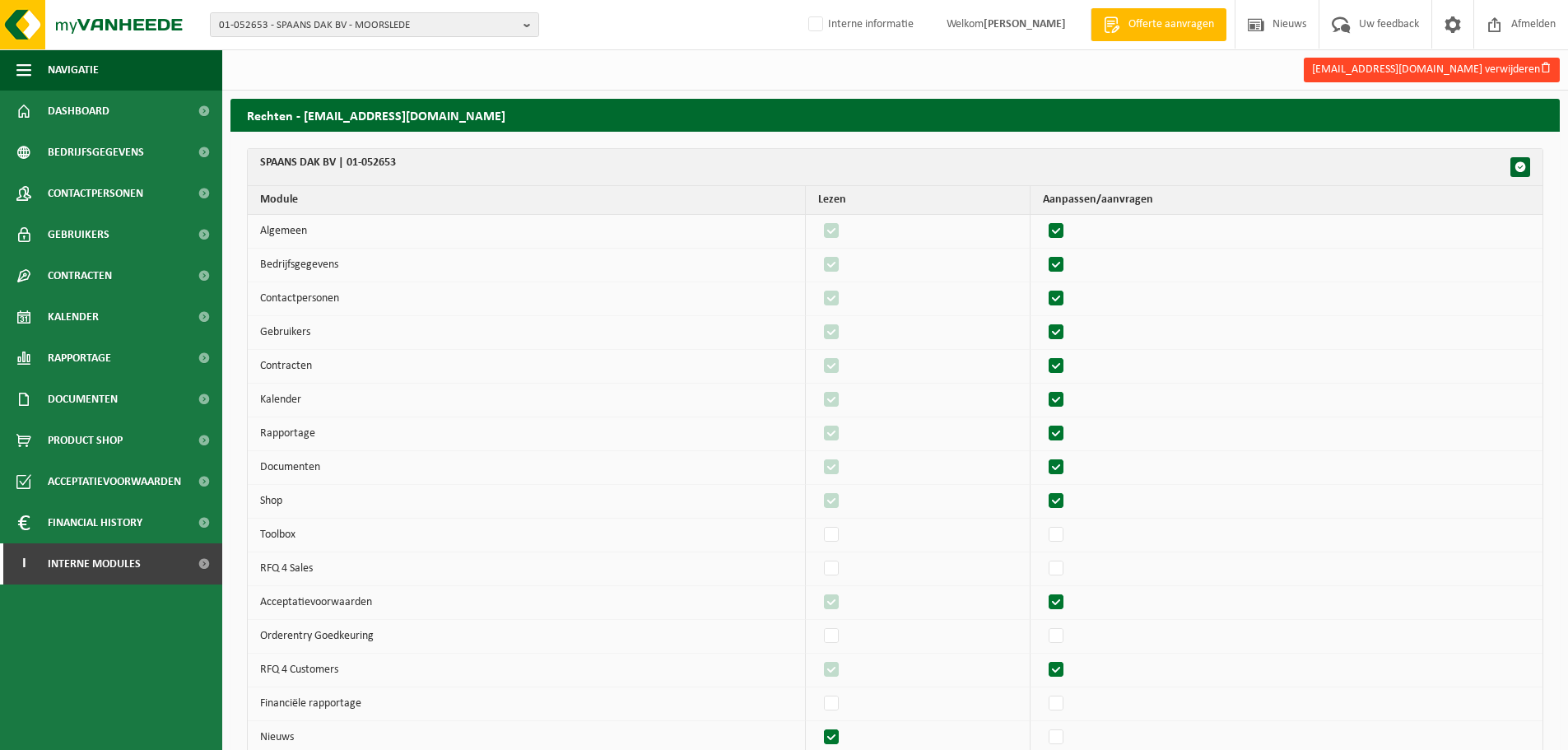
click at [1485, 66] on button "info@tspaansdak.be verwijderen" at bounding box center [1432, 70] width 256 height 25
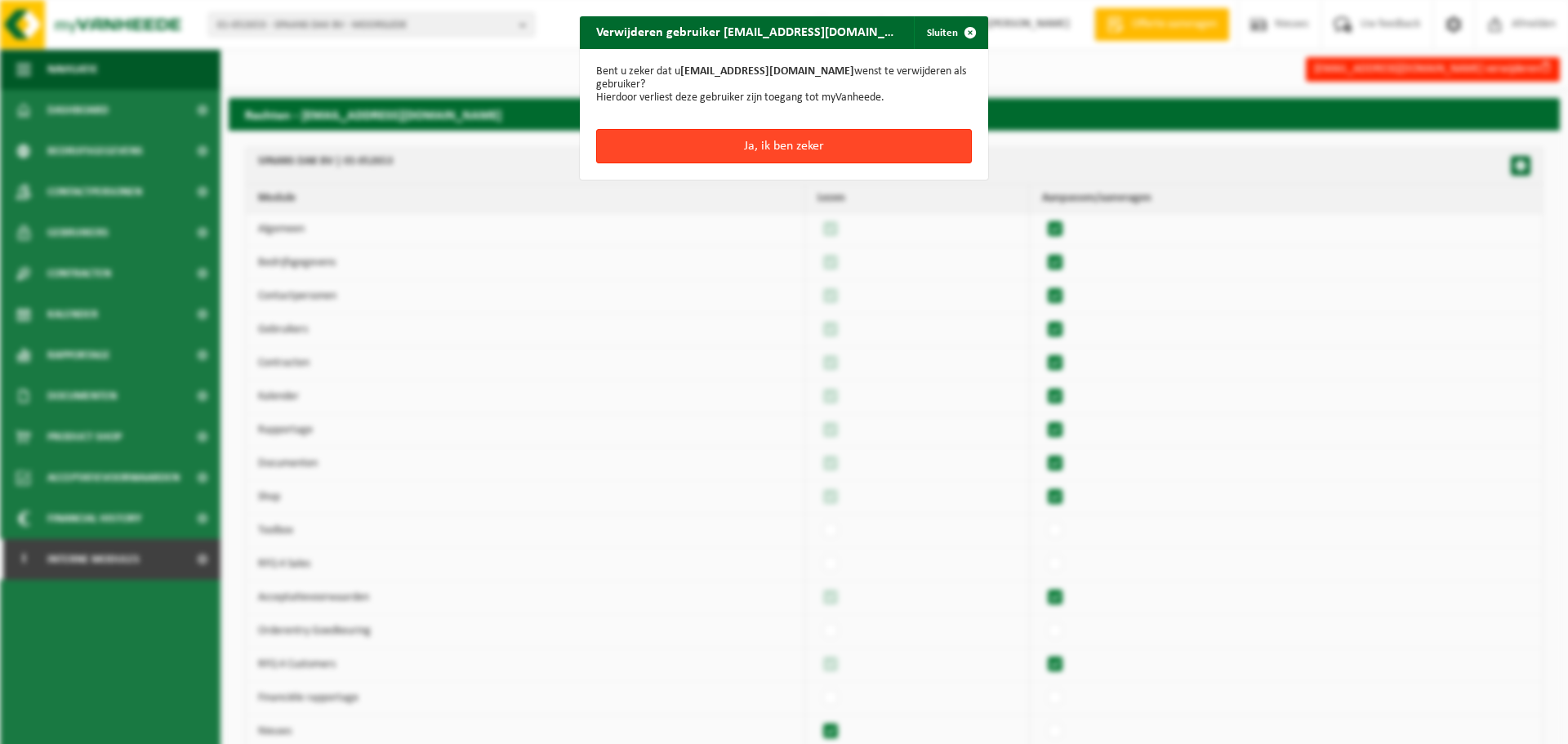
click at [859, 138] on button "Ja, ik ben zeker" at bounding box center [784, 146] width 375 height 34
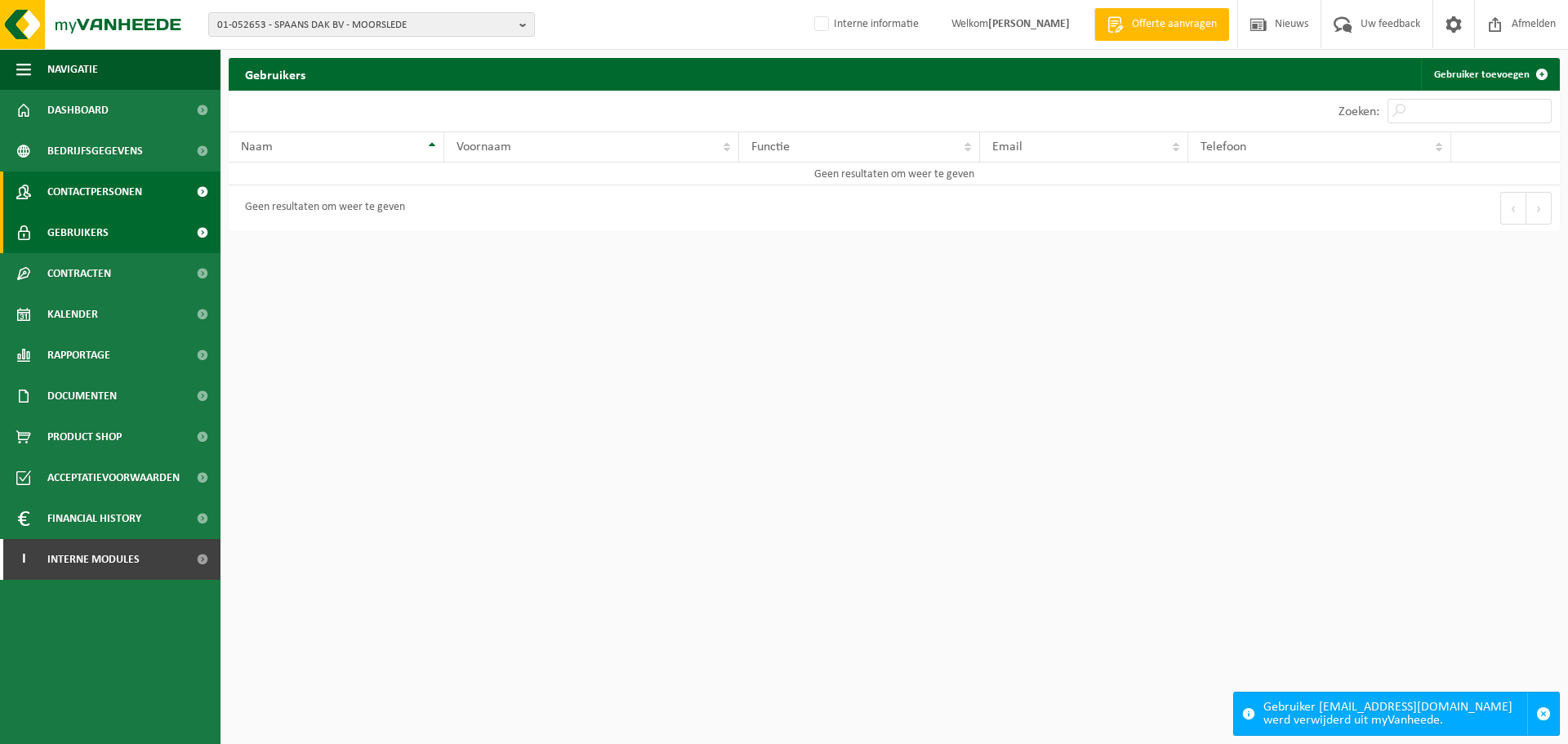
click at [108, 191] on span "Contactpersonen" at bounding box center [94, 191] width 94 height 41
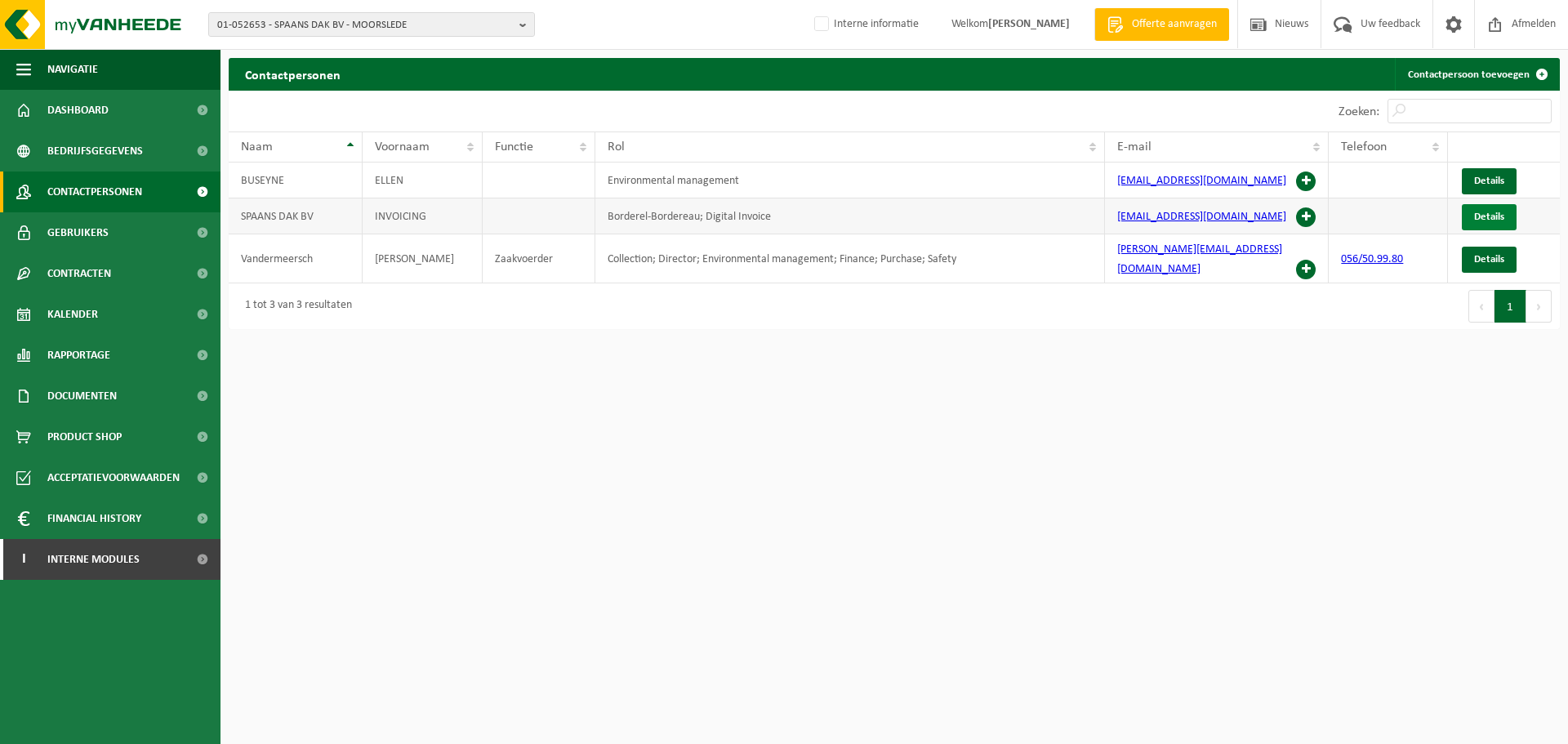
click at [1480, 217] on span "Details" at bounding box center [1489, 216] width 30 height 10
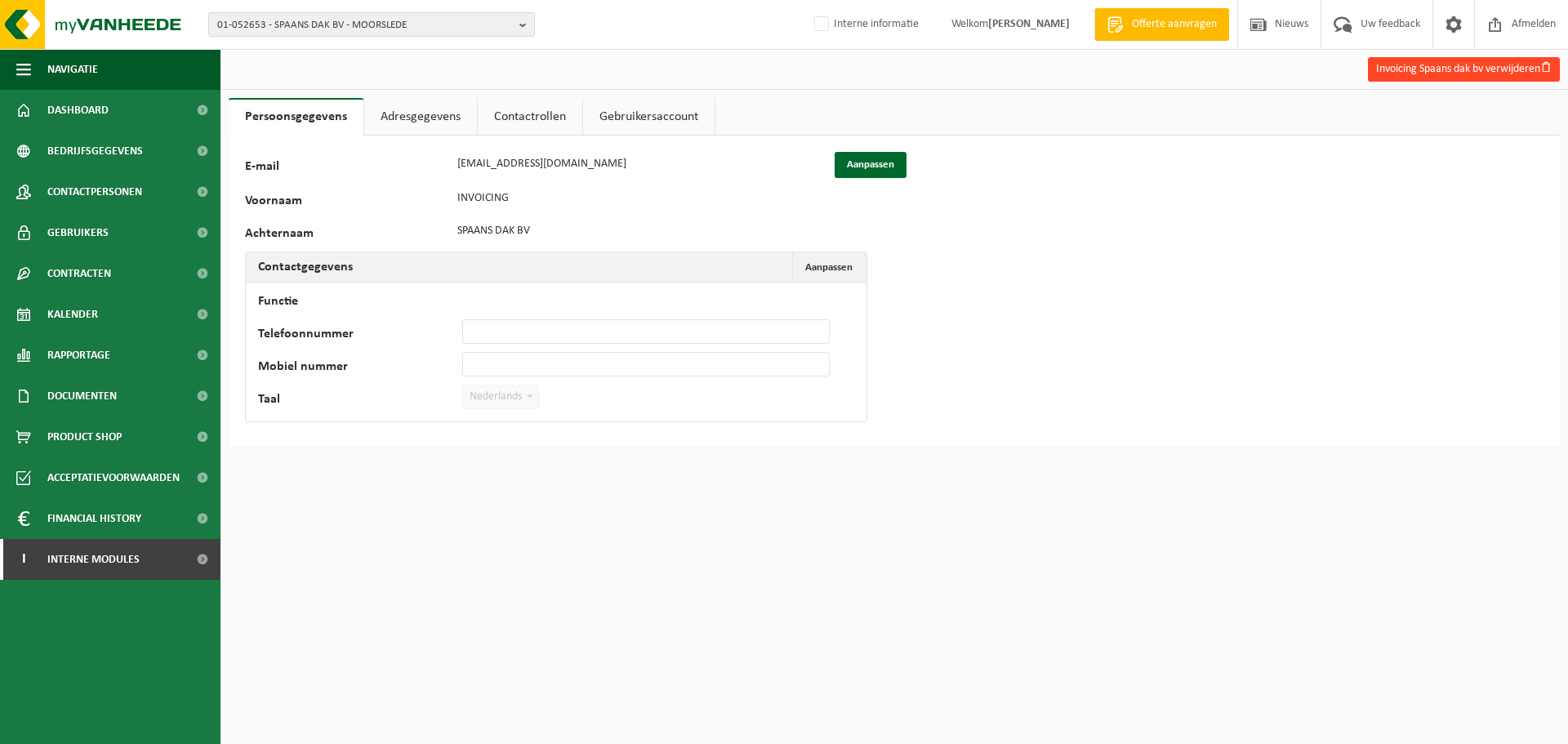
click at [1489, 66] on button "Invoicing Spaans dak bv verwijderen" at bounding box center [1463, 70] width 191 height 25
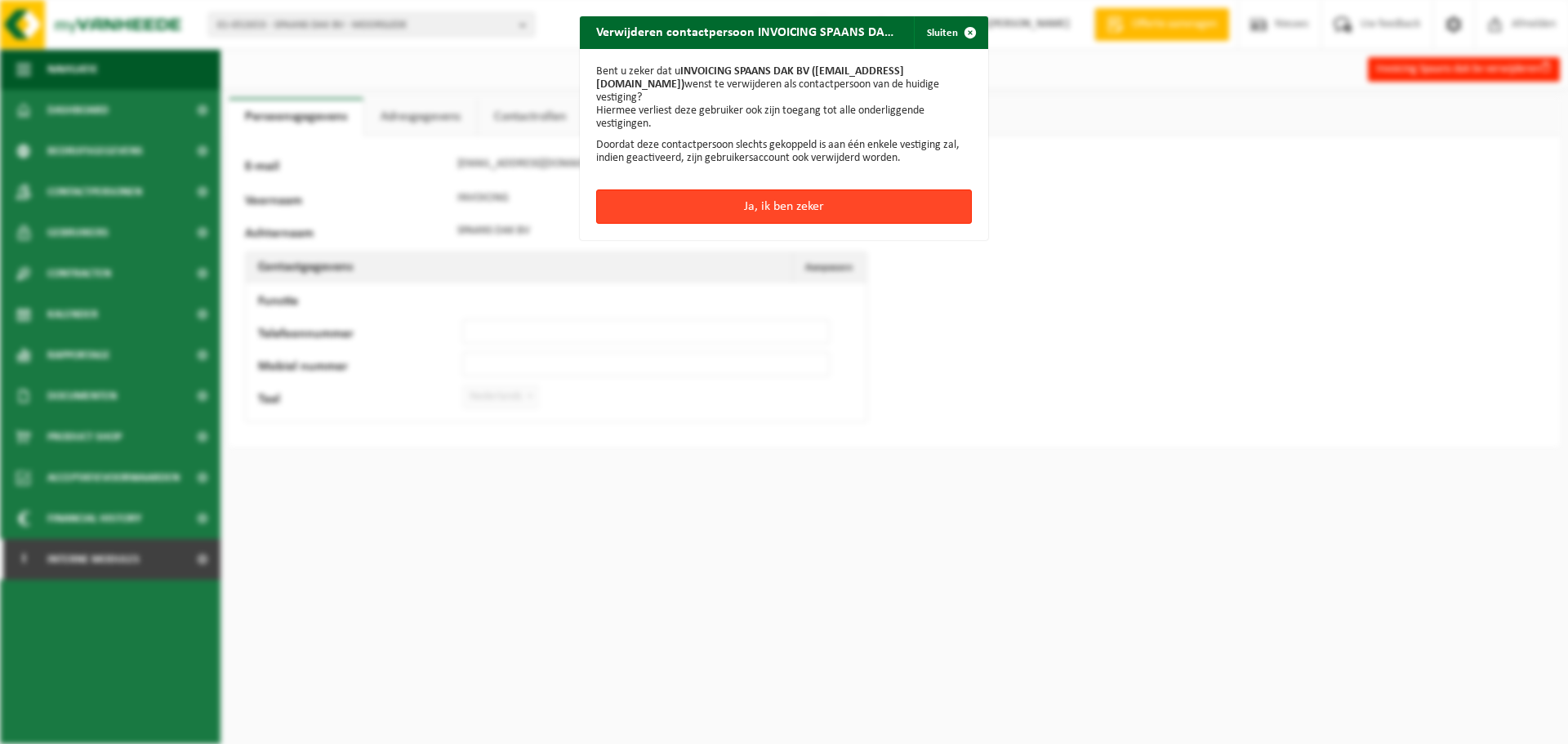
click at [726, 193] on button "Ja, ik ben zeker" at bounding box center [784, 207] width 375 height 34
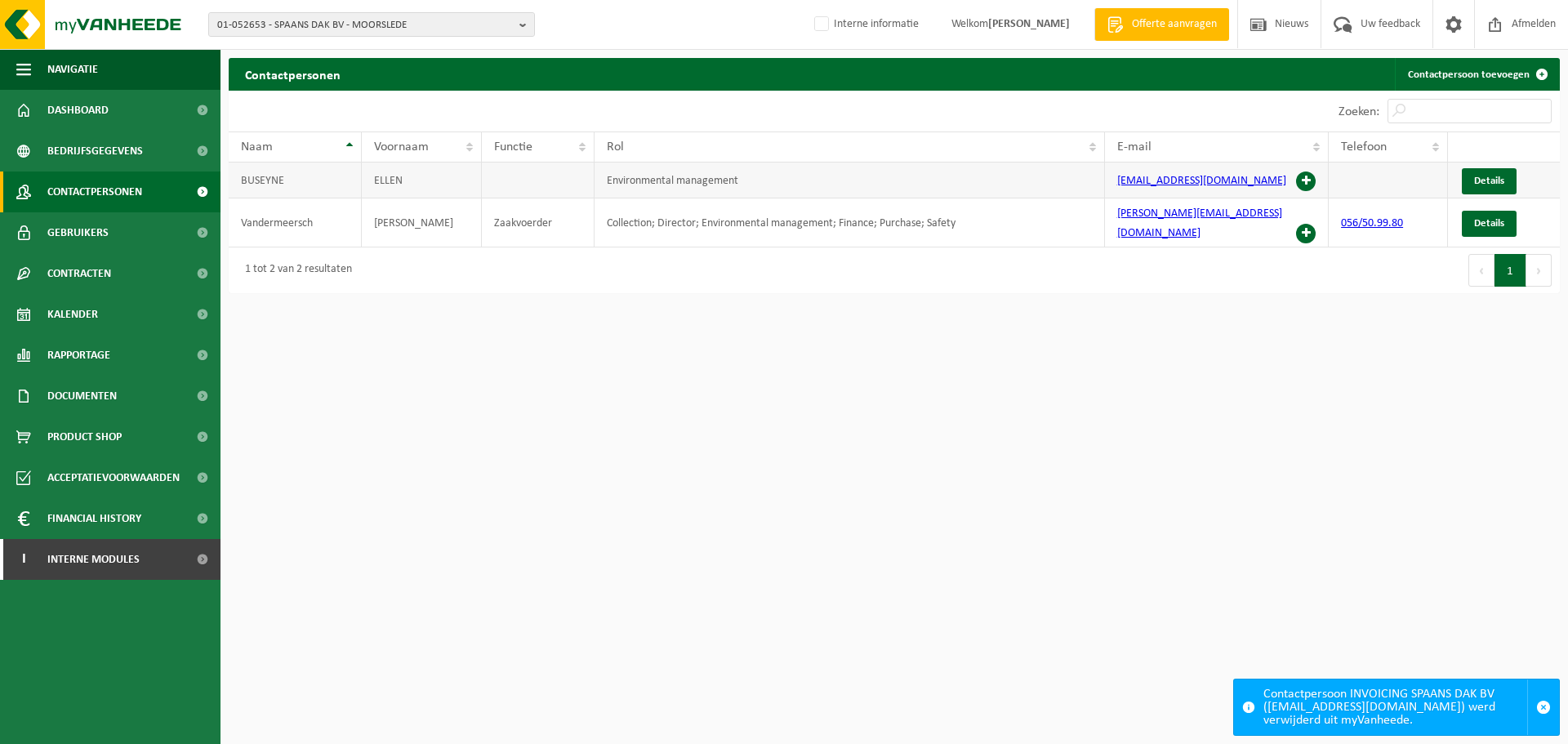
click at [1308, 176] on span at bounding box center [1305, 181] width 20 height 20
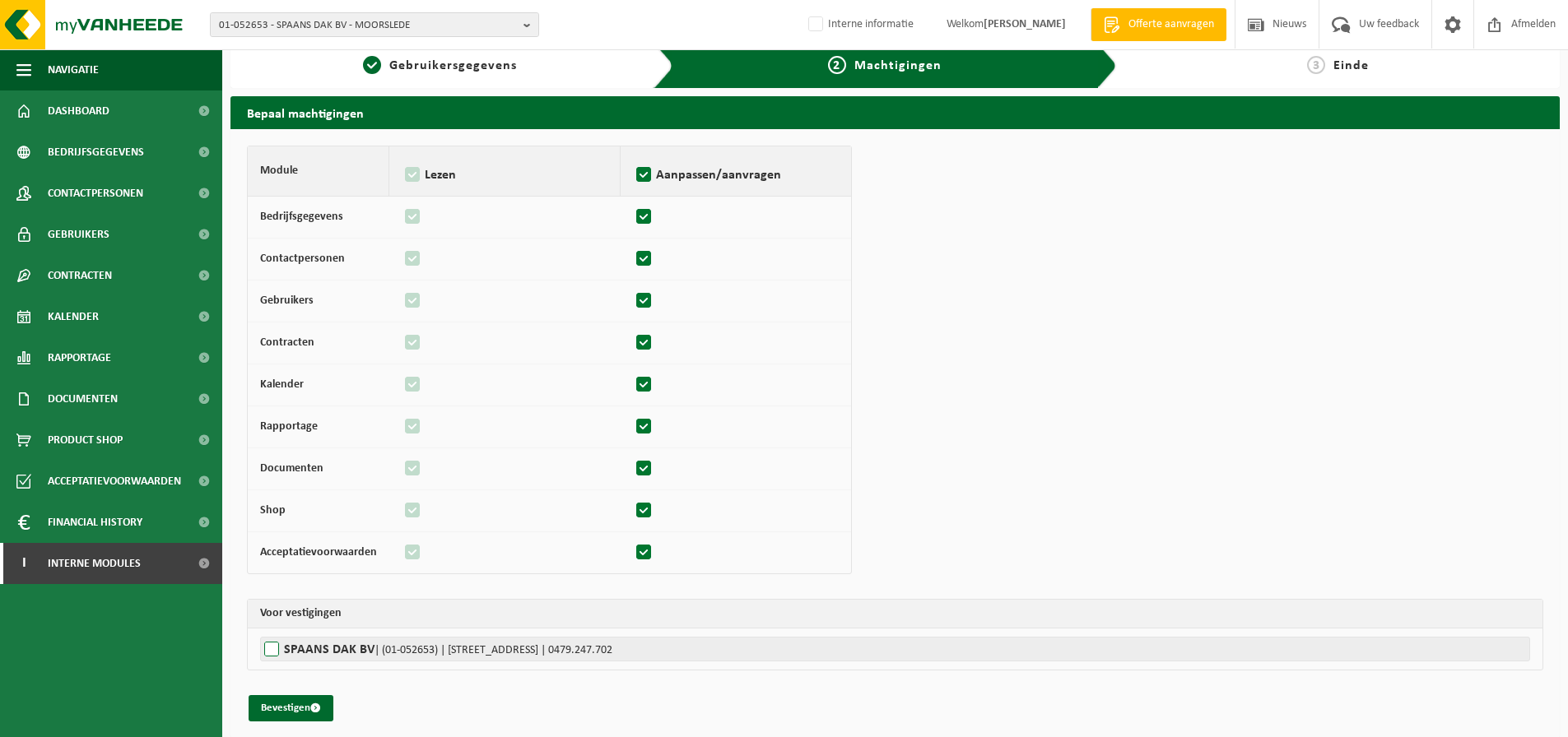
scroll to position [23, 0]
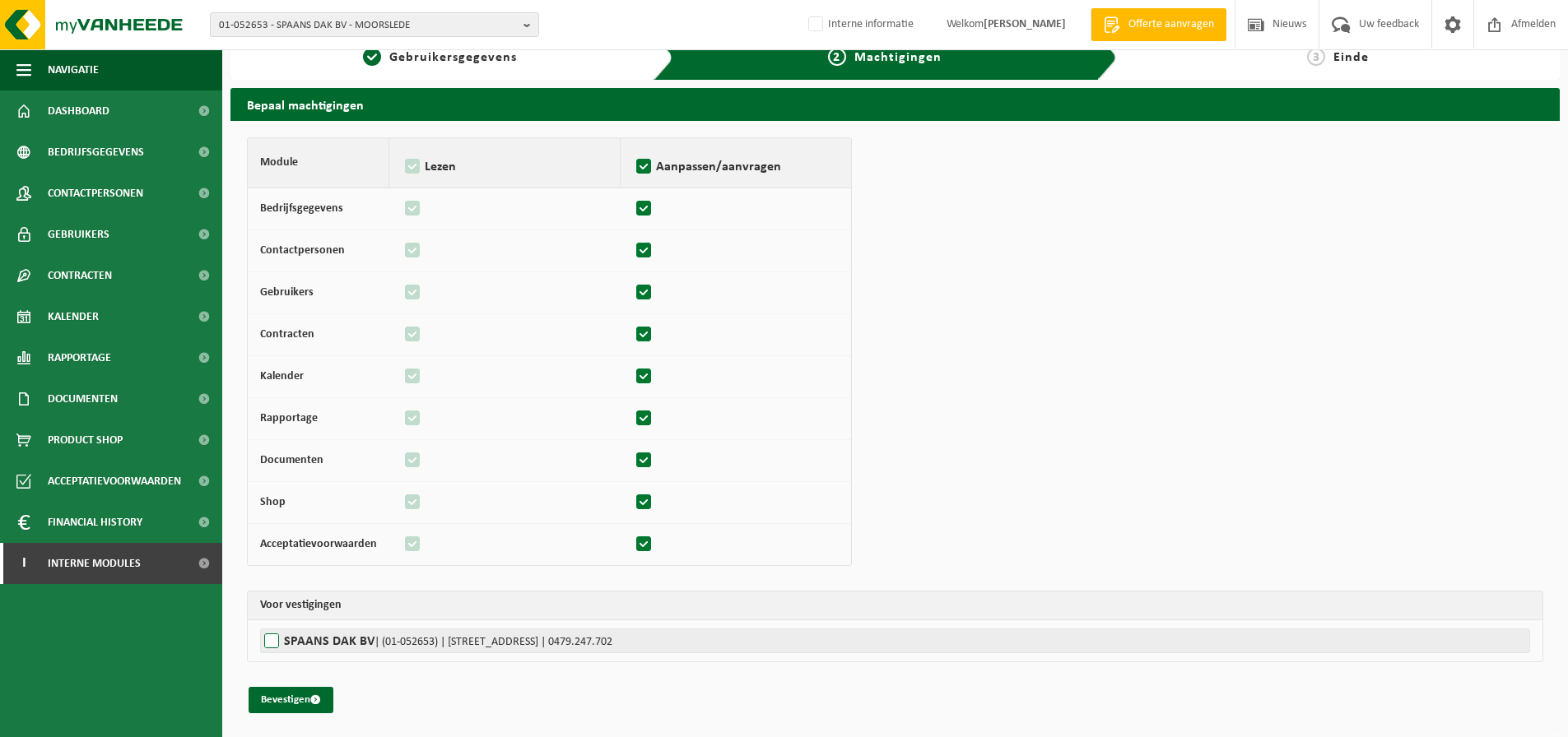
click at [352, 646] on label"] "SPAANS DAK BV | (01-052653) | DADIZEELSESTRAAT 295, 8890 MOORSLEDE | 0479.247.7…" at bounding box center [895, 641] width 1270 height 25
click at [352, 646] on input "SPAANS DAK BV | (01-052653) | DADIZEELSESTRAAT 295, 8890 MOORSLEDE | 0479.247.7…" at bounding box center [1044, 641] width 1568 height 25
checkbox input "true"
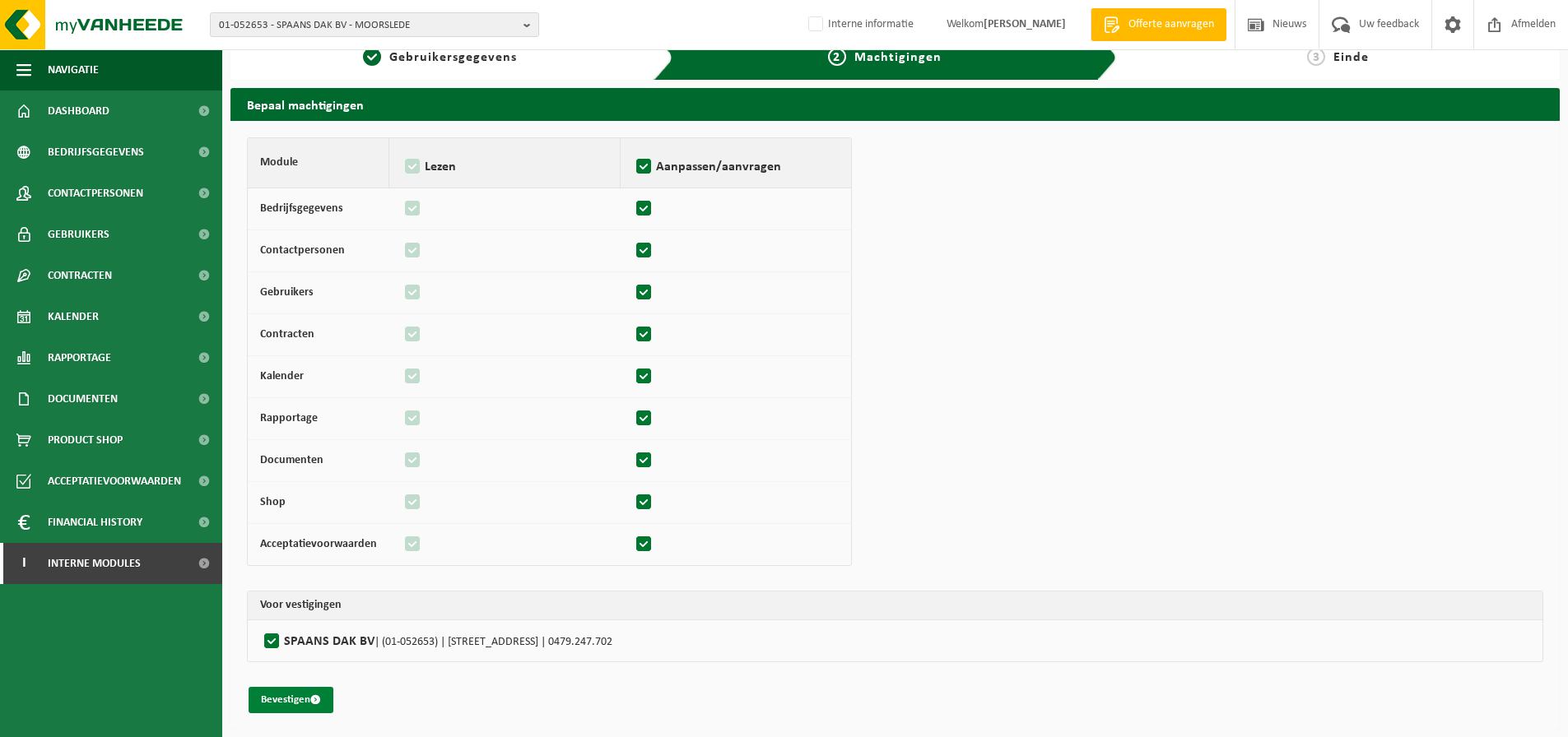
click at [268, 708] on button "Bevestigen" at bounding box center [291, 700] width 84 height 26
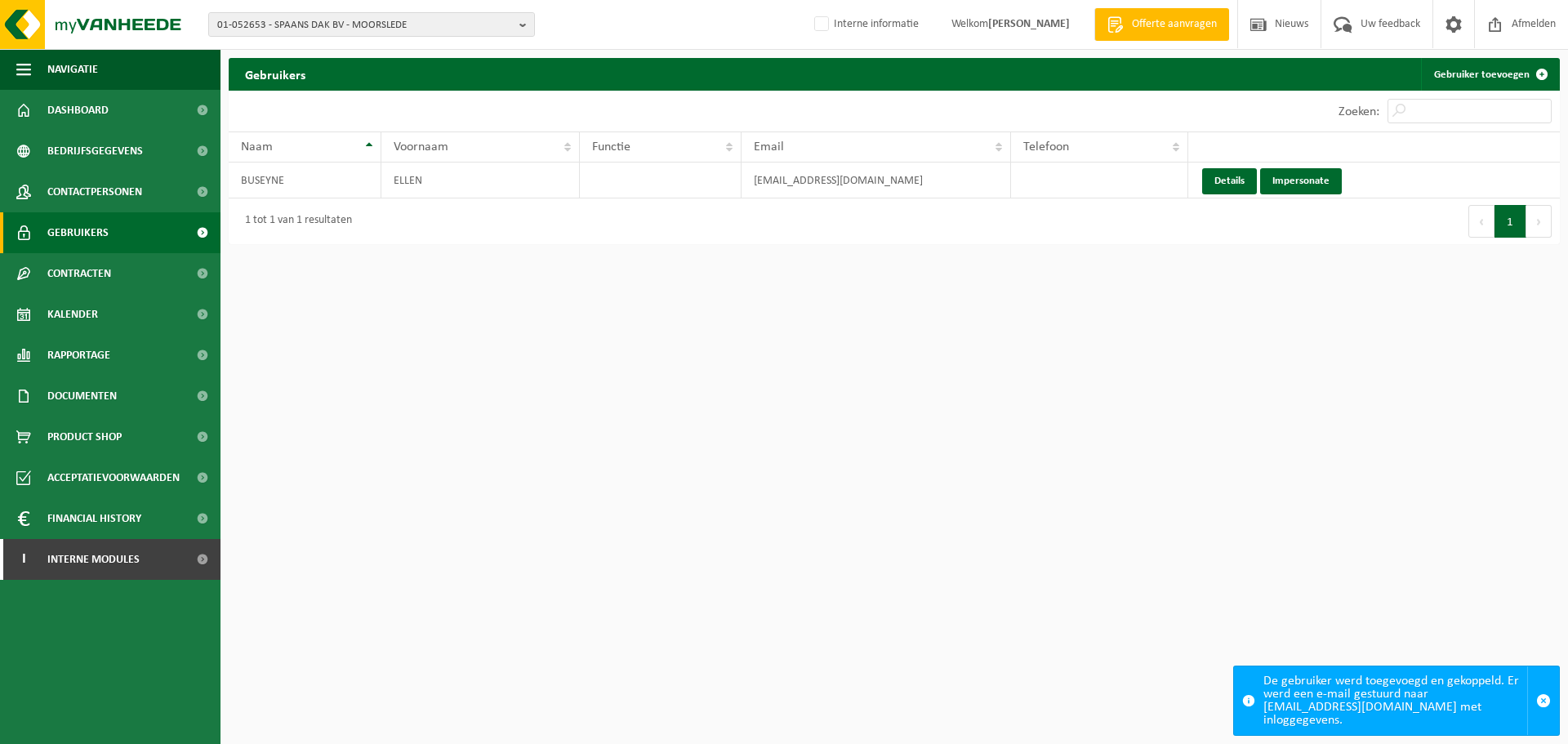
drag, startPoint x: 553, startPoint y: 438, endPoint x: 510, endPoint y: 289, distance: 155.1
click at [549, 437] on html "01-052653 - SPAANS DAK BV - MOORSLEDE 01-052653 - SPAANS DAK BV - MOORSLEDE Int…" at bounding box center [784, 372] width 1568 height 744
click at [403, 26] on span "01-052653 - SPAANS DAK BV - MOORSLEDE" at bounding box center [365, 26] width 295 height 25
paste input "10-812479"
type input "10-812479"
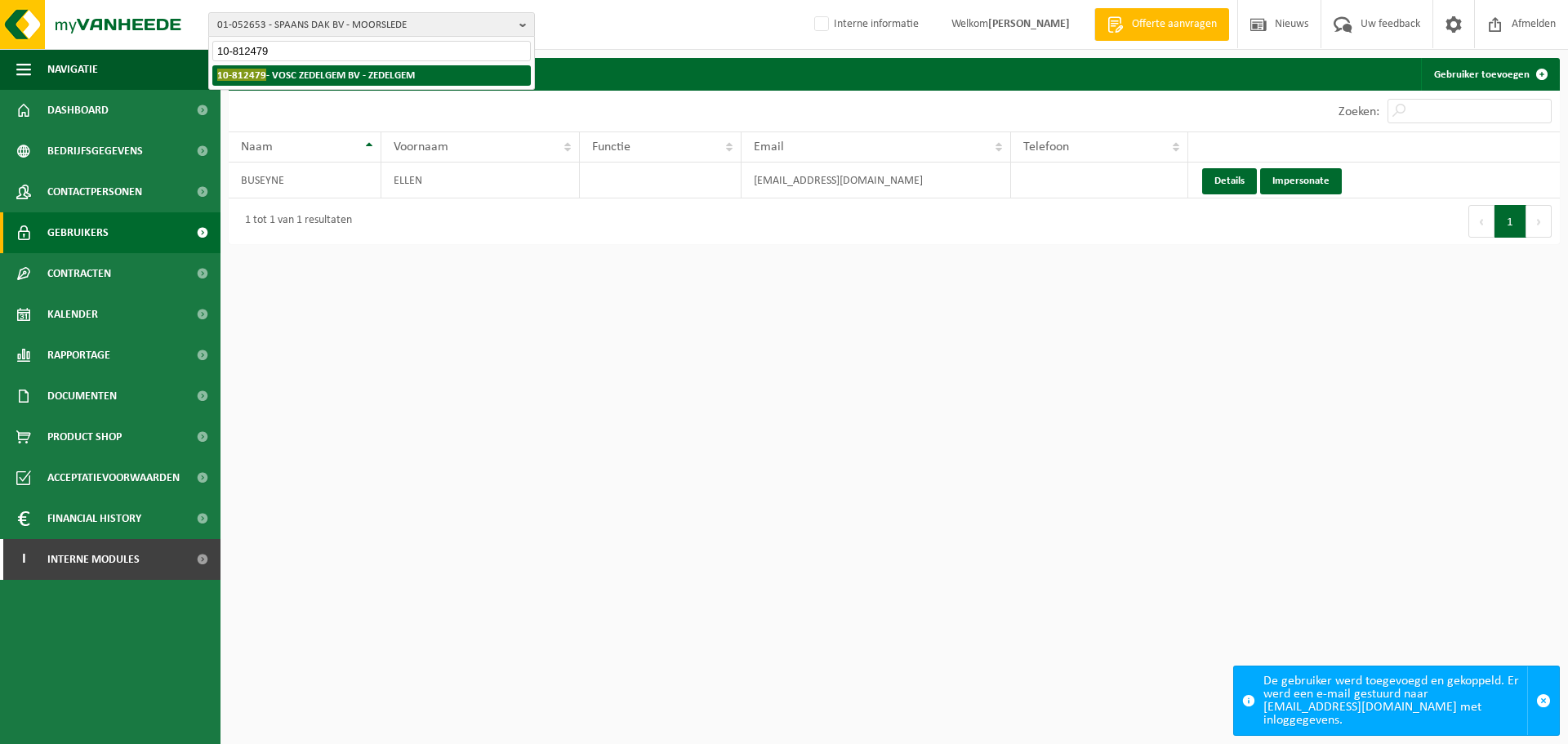
click at [376, 77] on strong "10-812479 - VOSC ZEDELGEM BV - ZEDELGEM" at bounding box center [315, 74] width 197 height 12
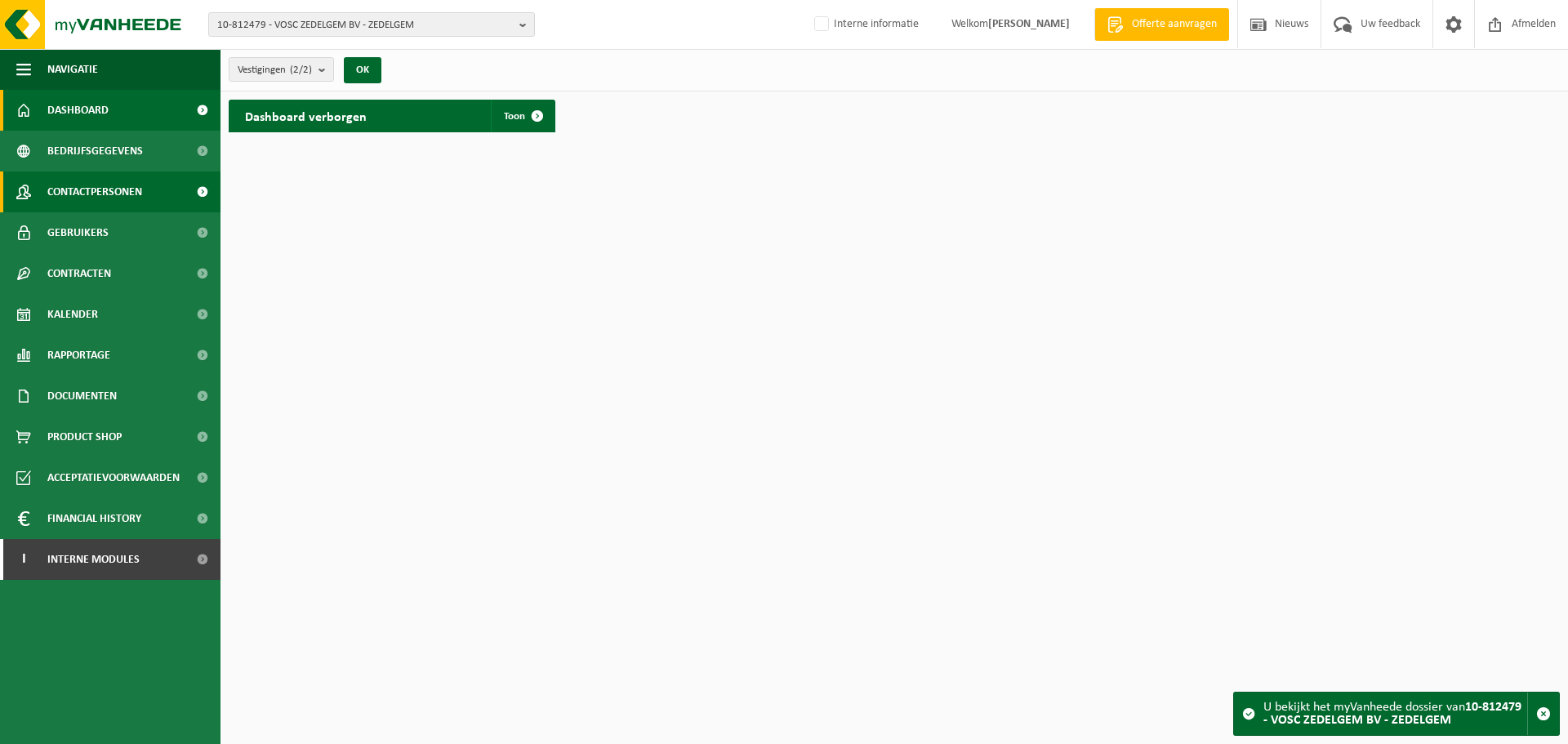
click at [183, 194] on link "Contactpersonen" at bounding box center [110, 191] width 220 height 41
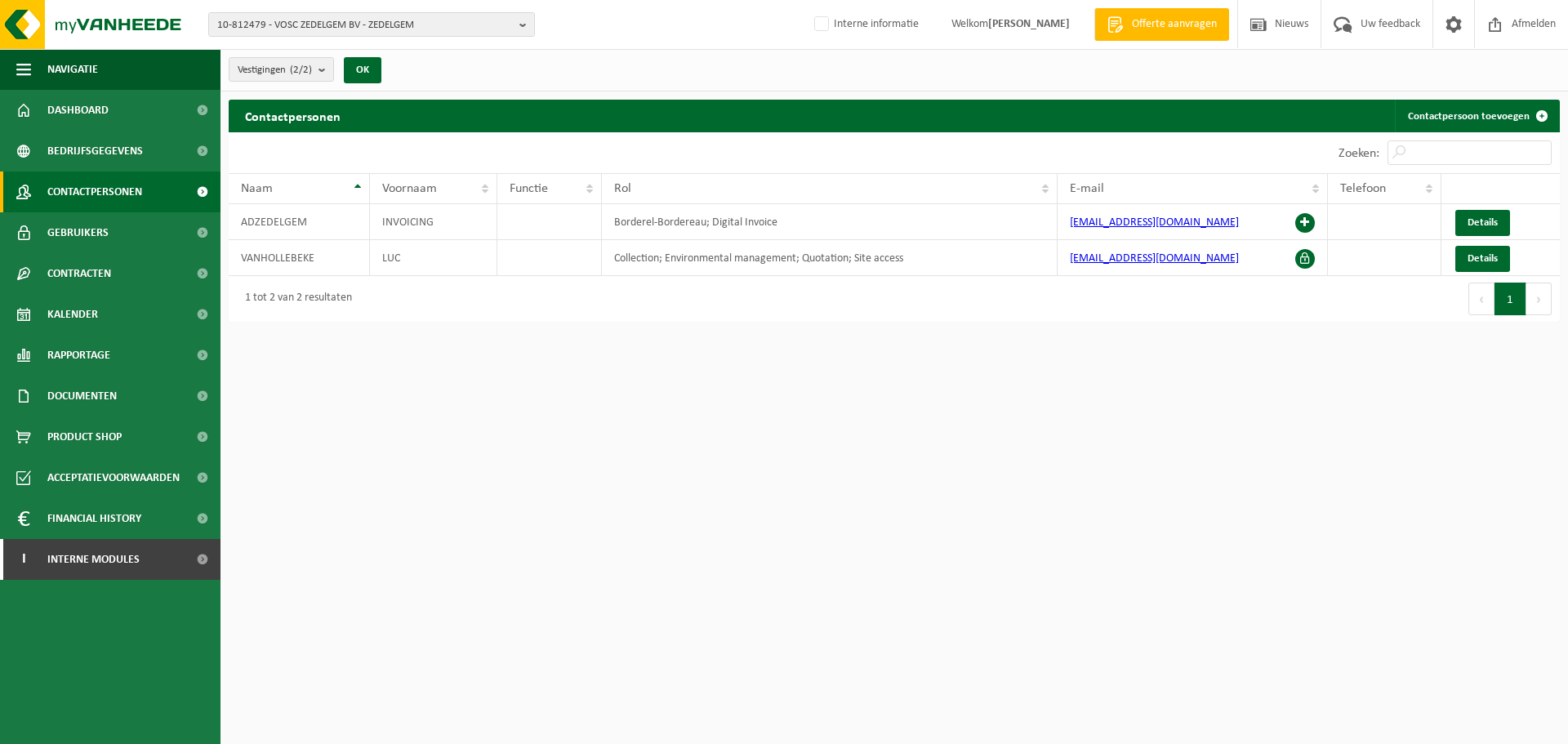
click at [1080, 402] on html "10-812479 - VOSC ZEDELGEM BV - ZEDELGEM 10-812479 - VOSC ZEDELGEM BV - ZEDELGEM…" at bounding box center [784, 372] width 1568 height 744
drag, startPoint x: 1186, startPoint y: 251, endPoint x: 1060, endPoint y: 256, distance: 126.1
click at [1060, 256] on td "[EMAIL_ADDRESS][DOMAIN_NAME]" at bounding box center [1193, 258] width 271 height 36
copy link "[EMAIL_ADDRESS][DOMAIN_NAME]"
click at [149, 555] on link "I Interne modules" at bounding box center [110, 559] width 220 height 41
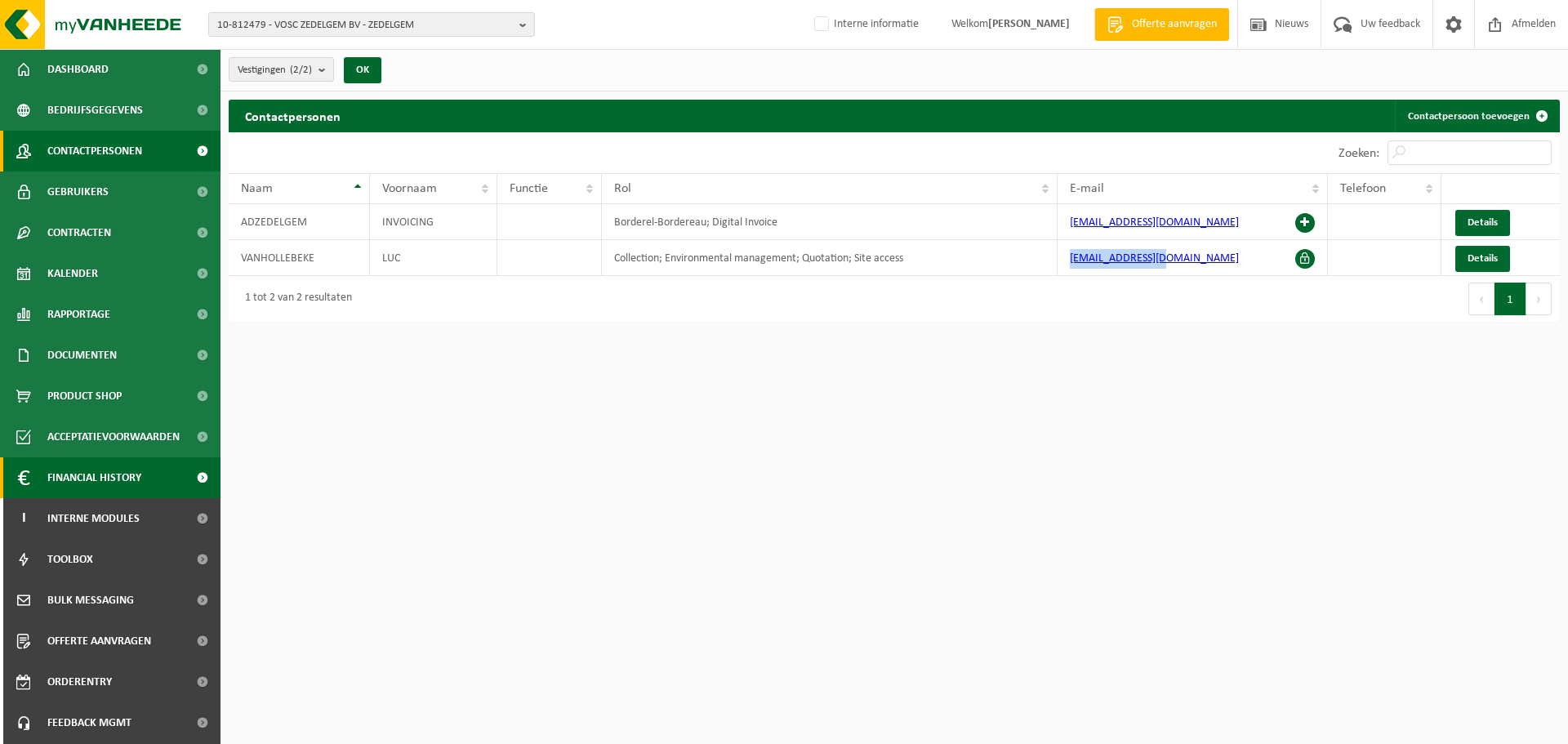
scroll to position [81, 0]
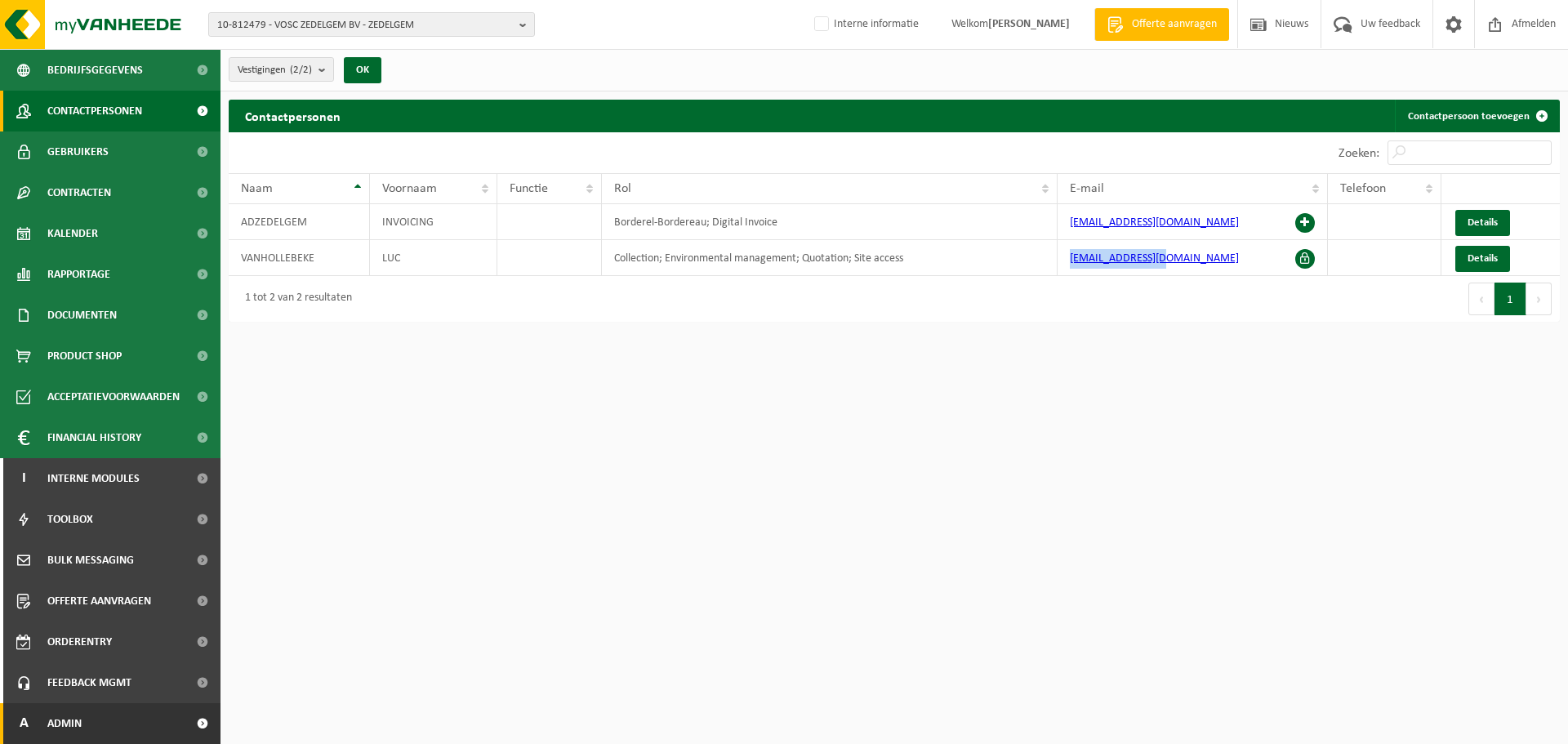
click at [88, 712] on link "A Admin" at bounding box center [110, 723] width 220 height 41
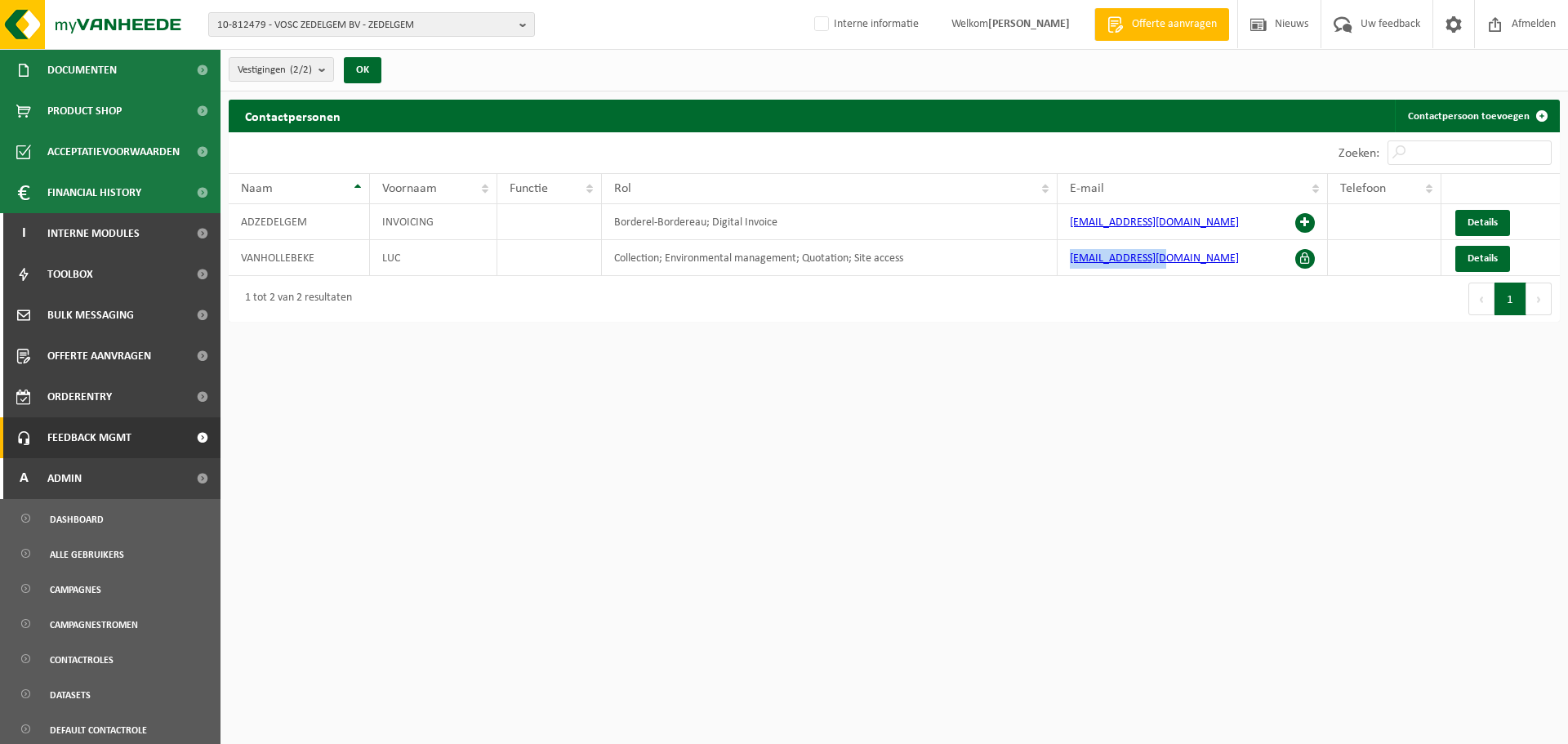
scroll to position [647, 0]
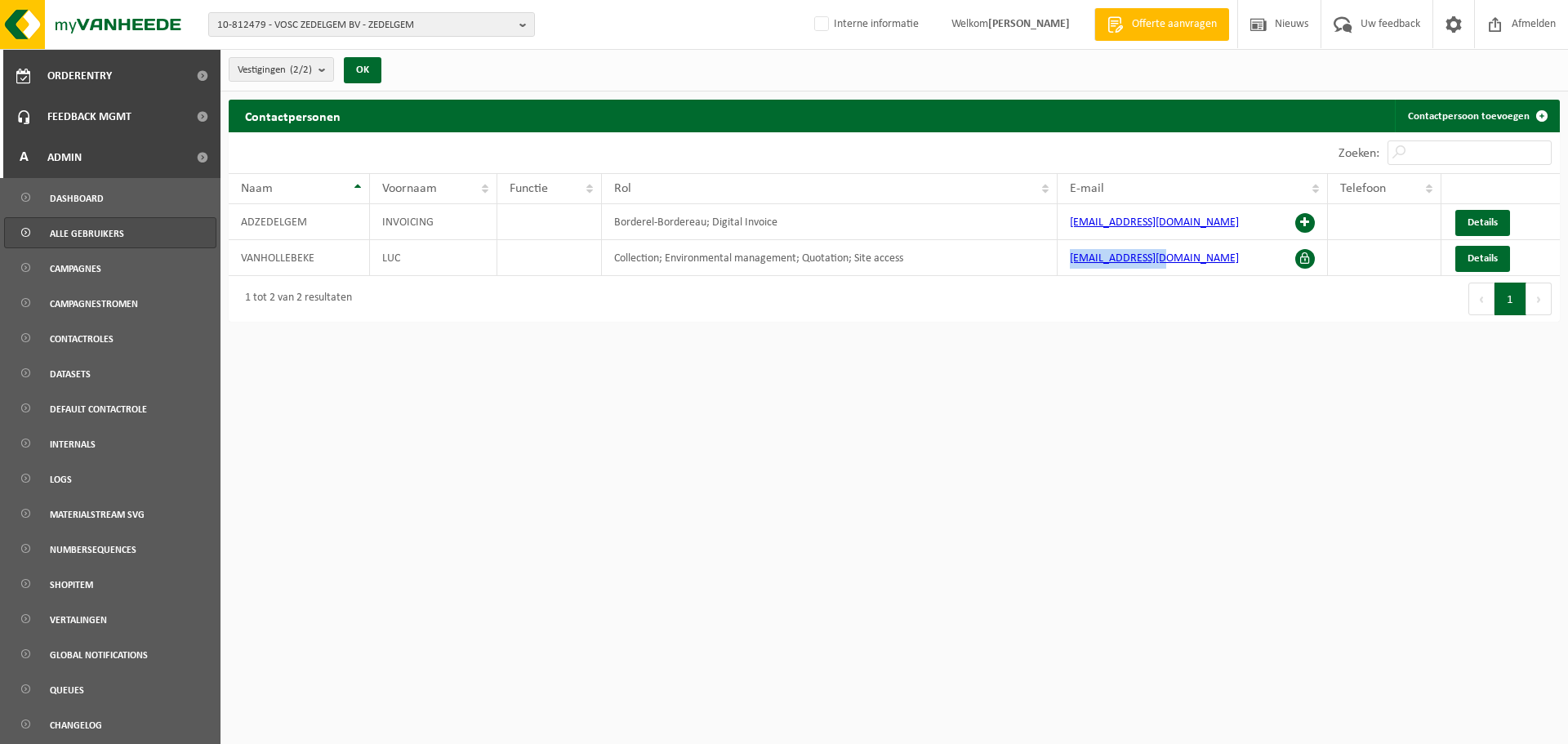
click at [64, 220] on span "Alle gebruikers" at bounding box center [87, 233] width 74 height 31
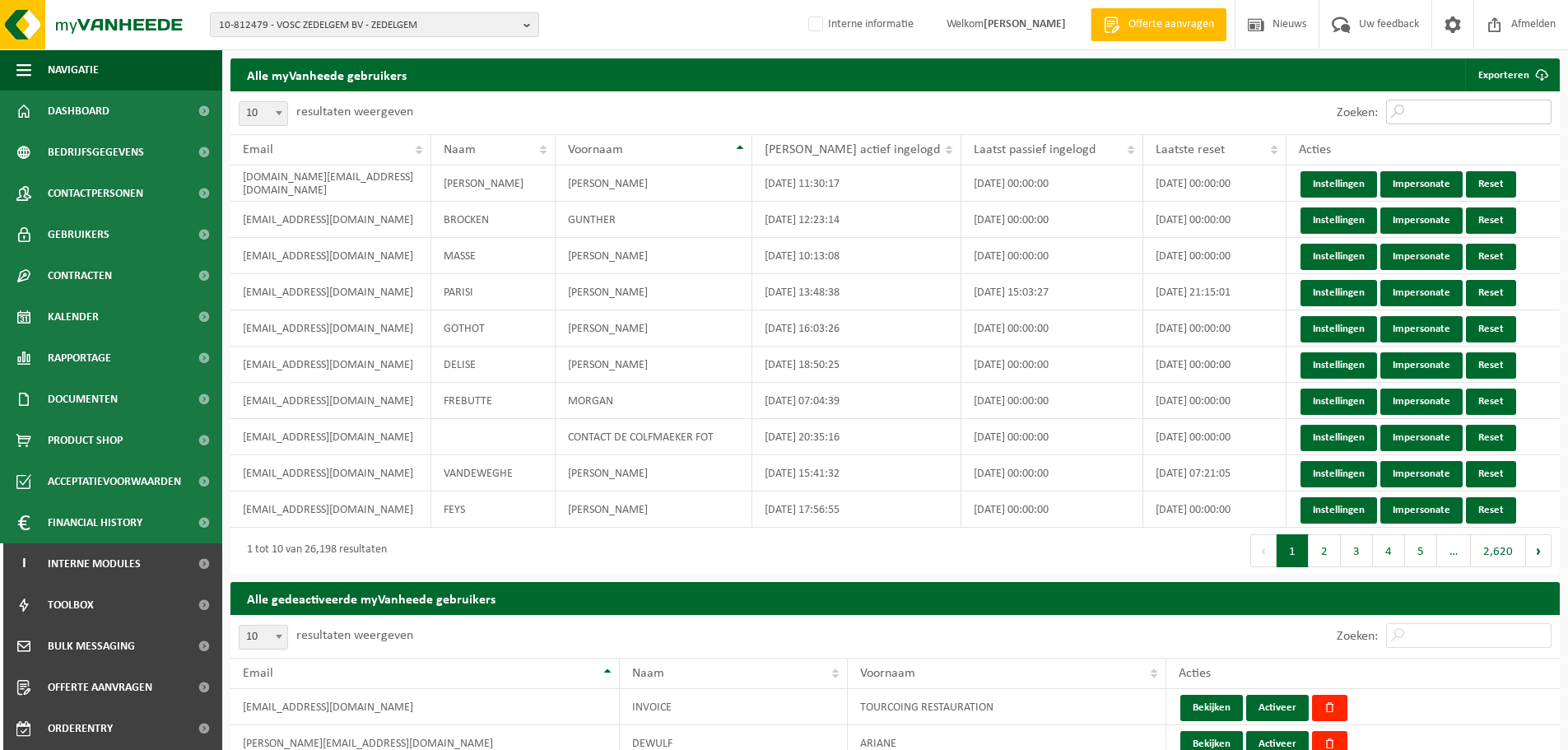
click at [1431, 120] on input "Zoeken:" at bounding box center [1468, 112] width 165 height 25
paste input "[EMAIL_ADDRESS][DOMAIN_NAME]"
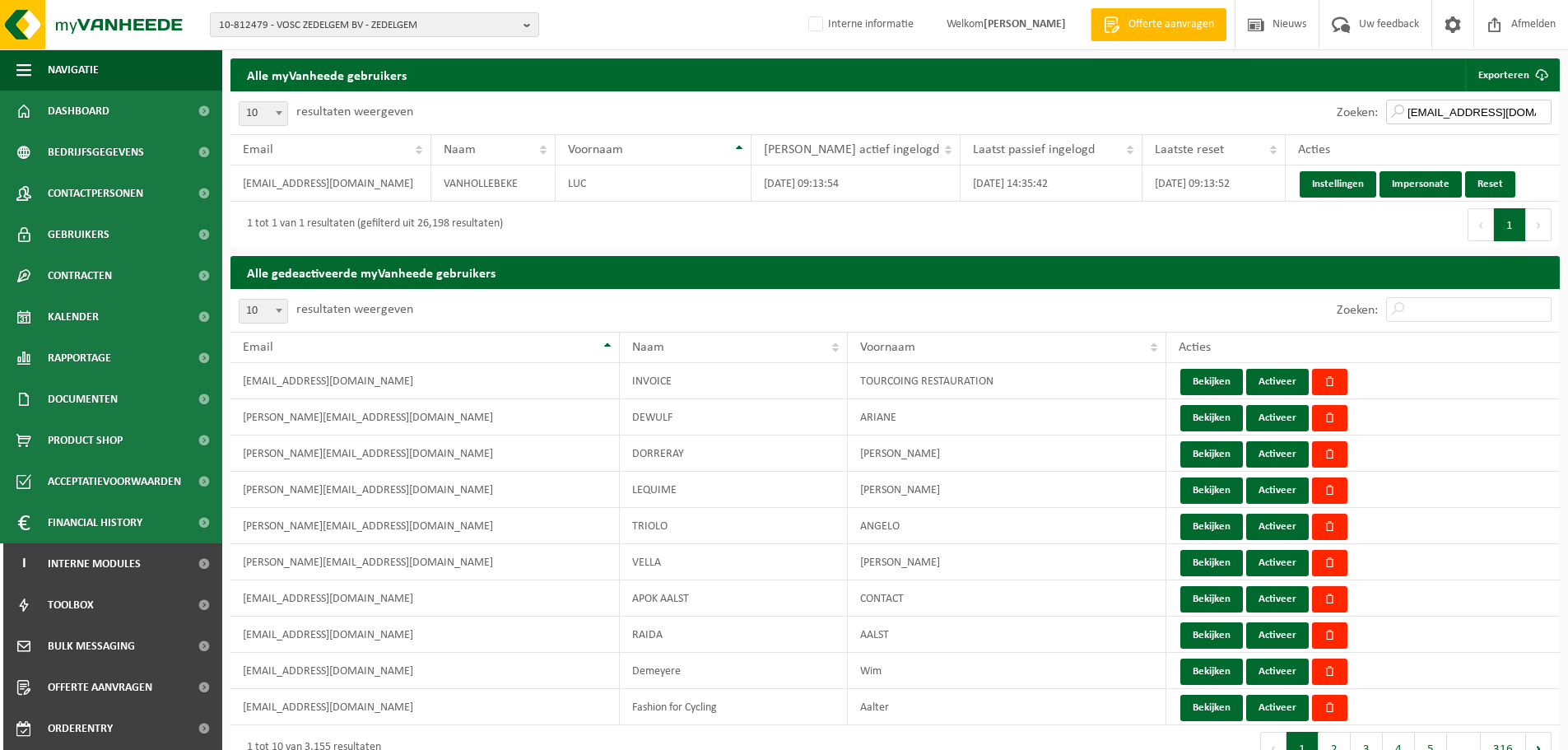
drag, startPoint x: 1428, startPoint y: 110, endPoint x: 1233, endPoint y: 112, distance: 195.0
click at [1233, 112] on div "Zoeken: [EMAIL_ADDRESS][DOMAIN_NAME]" at bounding box center [1228, 112] width 665 height 43
type input "[EMAIL_ADDRESS][DOMAIN_NAME]"
click at [923, 227] on div "Eerste Vorige 1 Volgende Laatste" at bounding box center [1228, 225] width 665 height 46
click at [1483, 182] on link "Reset" at bounding box center [1490, 183] width 50 height 26
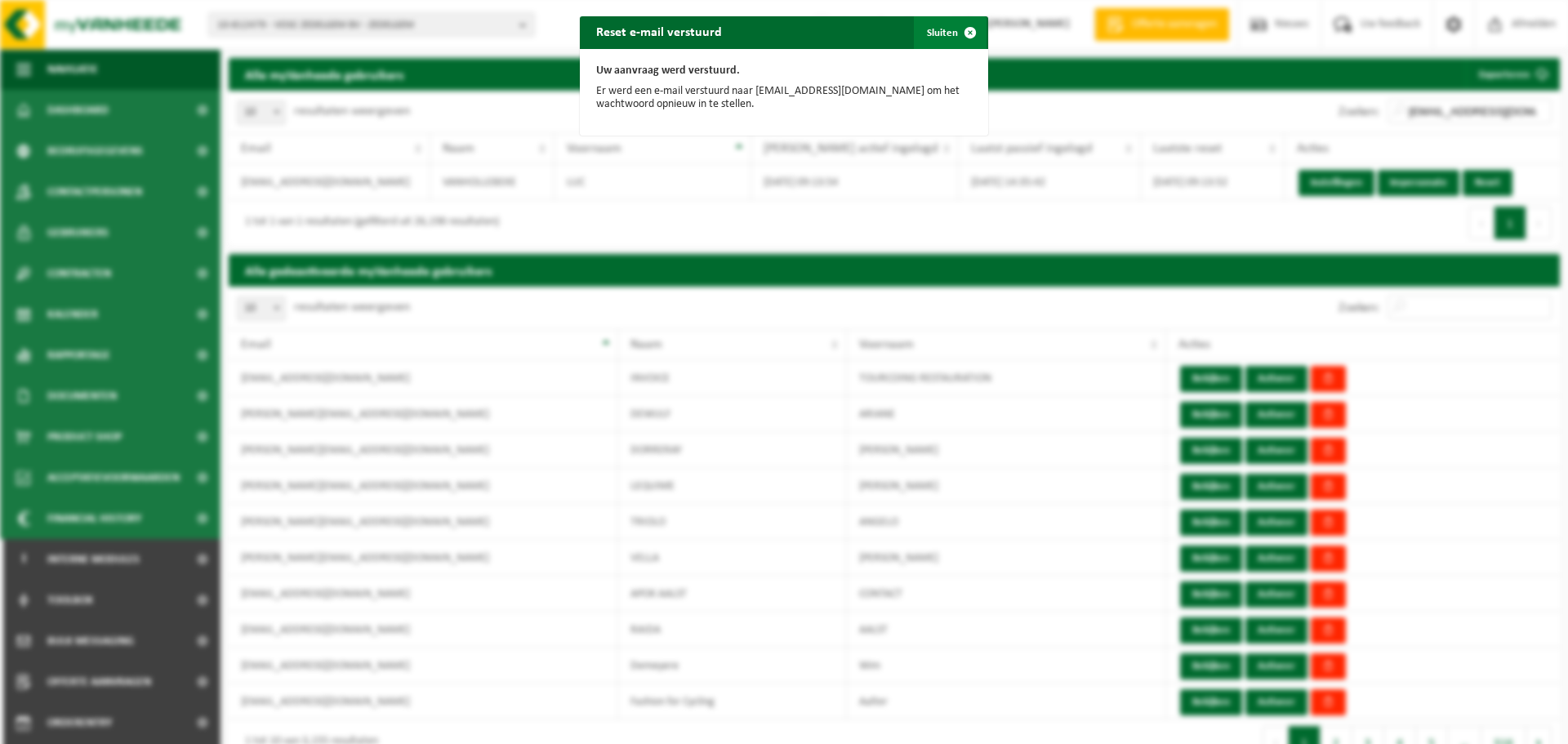
click at [960, 29] on span "button" at bounding box center [970, 32] width 32 height 32
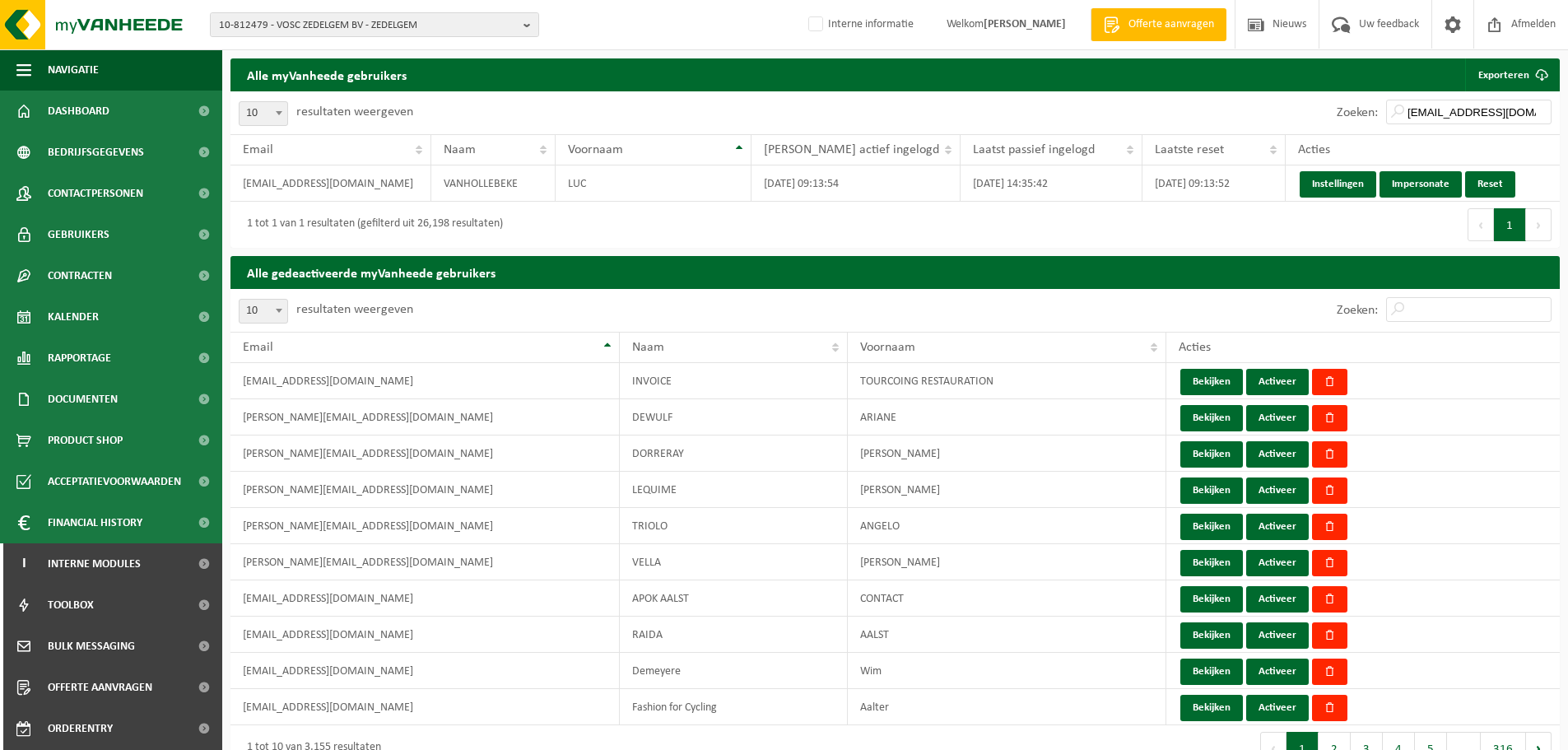
drag, startPoint x: 297, startPoint y: 24, endPoint x: 280, endPoint y: 40, distance: 23.3
click at [297, 25] on span "10-812479 - VOSC ZEDELGEM BV - ZEDELGEM" at bounding box center [368, 26] width 298 height 25
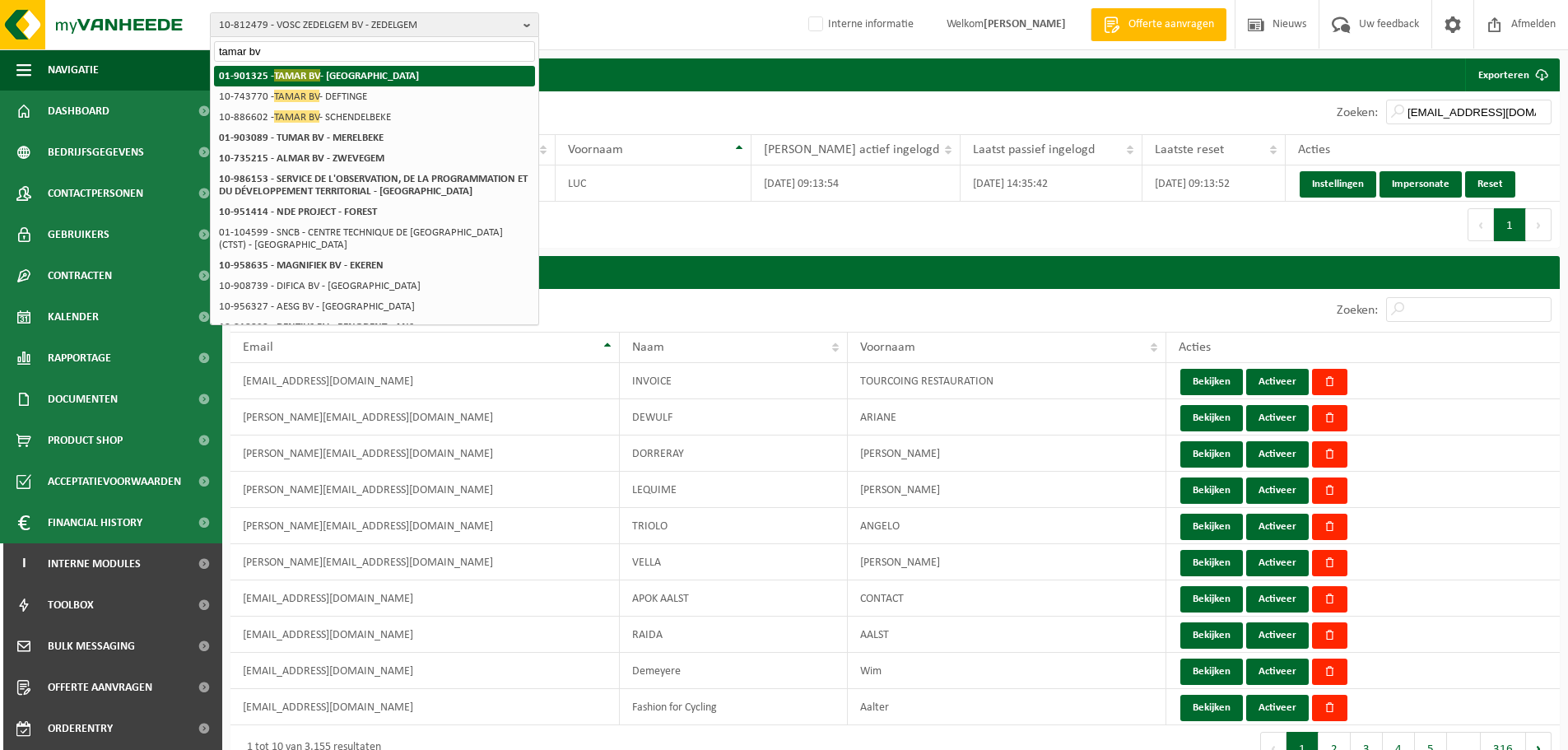
type input "tamar bv"
click at [350, 76] on strong "01-901325 - TAMAR BV - GERAARDSBERGEN" at bounding box center [319, 75] width 200 height 12
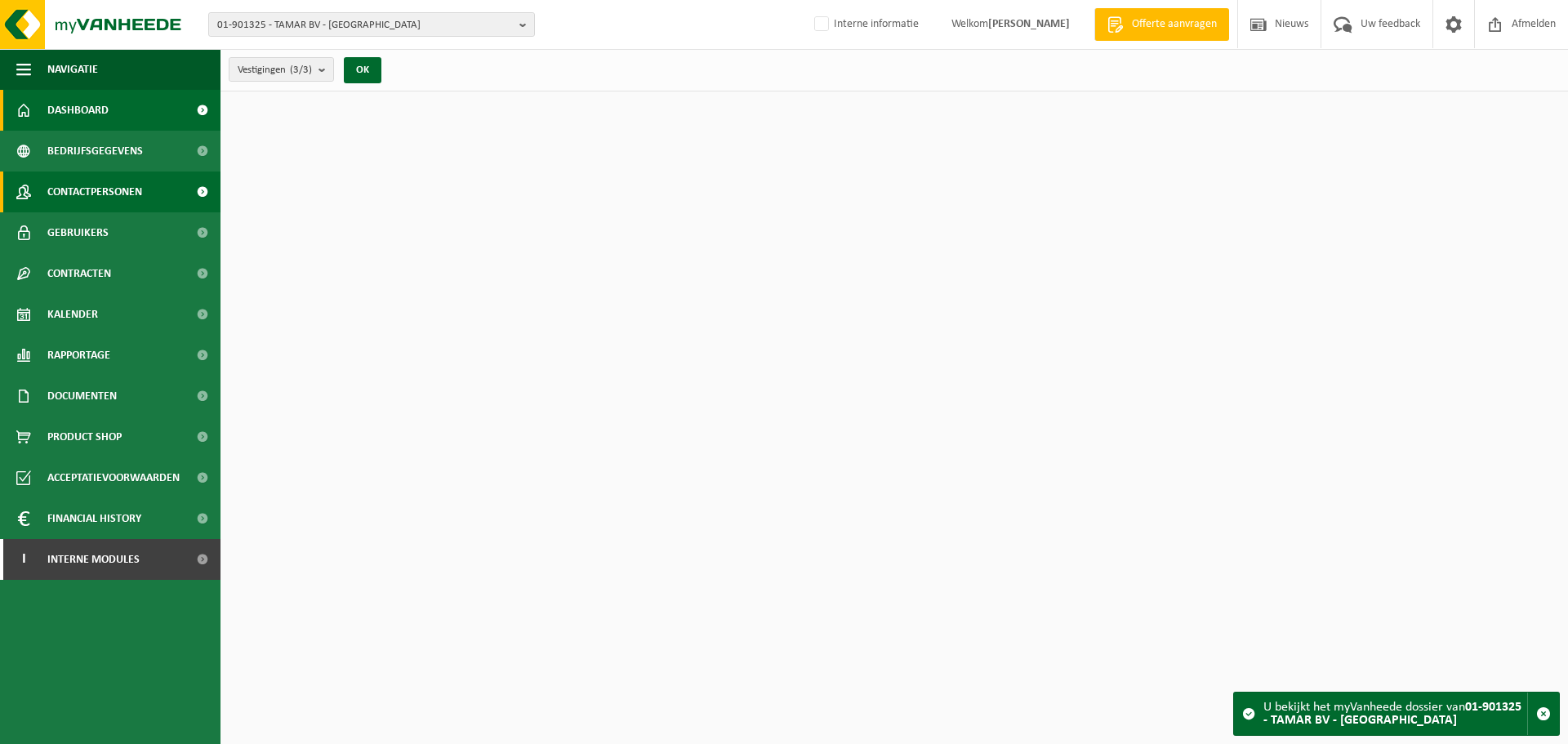
click at [128, 191] on span "Contactpersonen" at bounding box center [94, 191] width 94 height 41
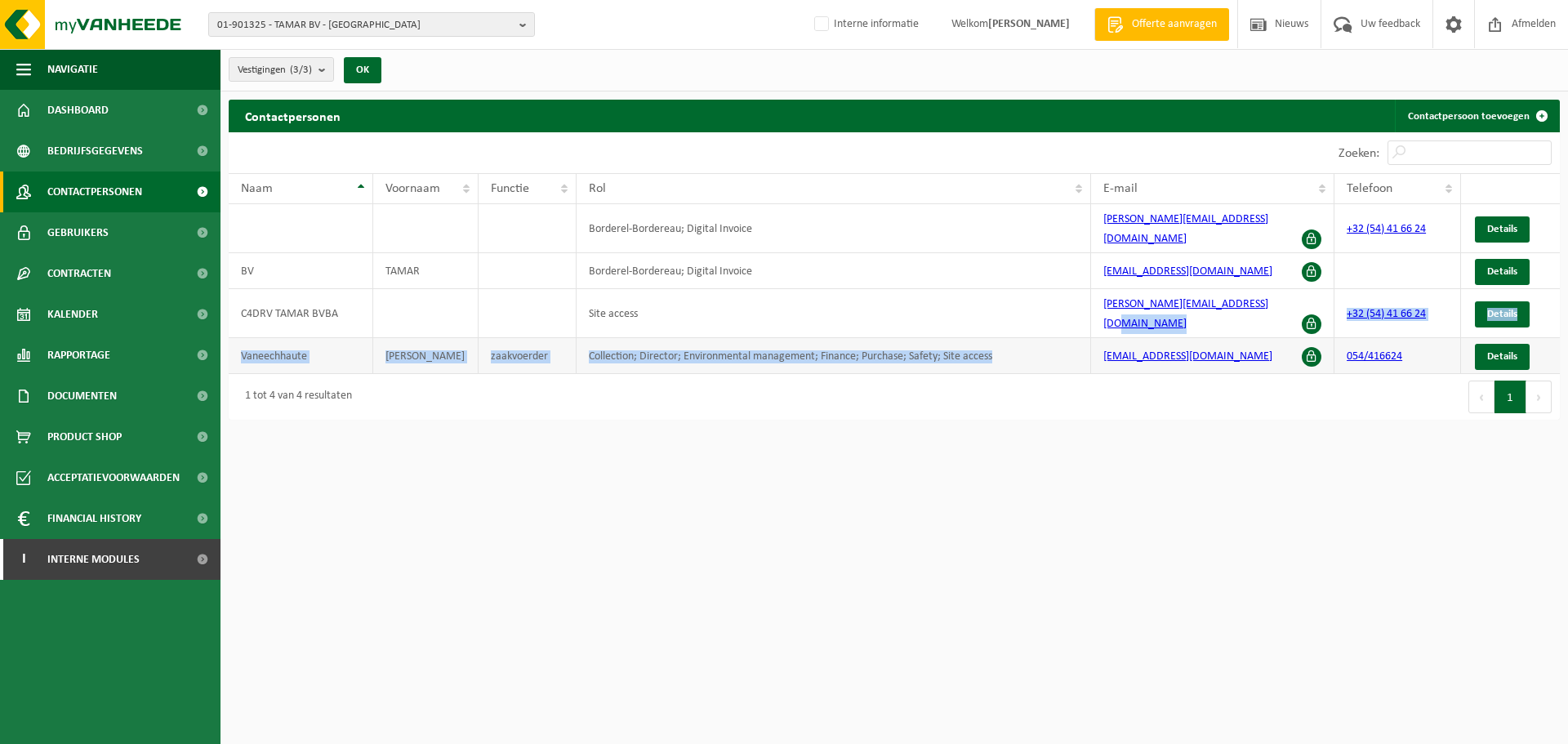
drag, startPoint x: 1274, startPoint y: 297, endPoint x: 1080, endPoint y: 312, distance: 194.6
click at [1080, 312] on tbody "Borderel-Bordereau; Digital Invoice peter.schiettecatte@hotmail.com +32 (54) 41…" at bounding box center [894, 289] width 1331 height 170
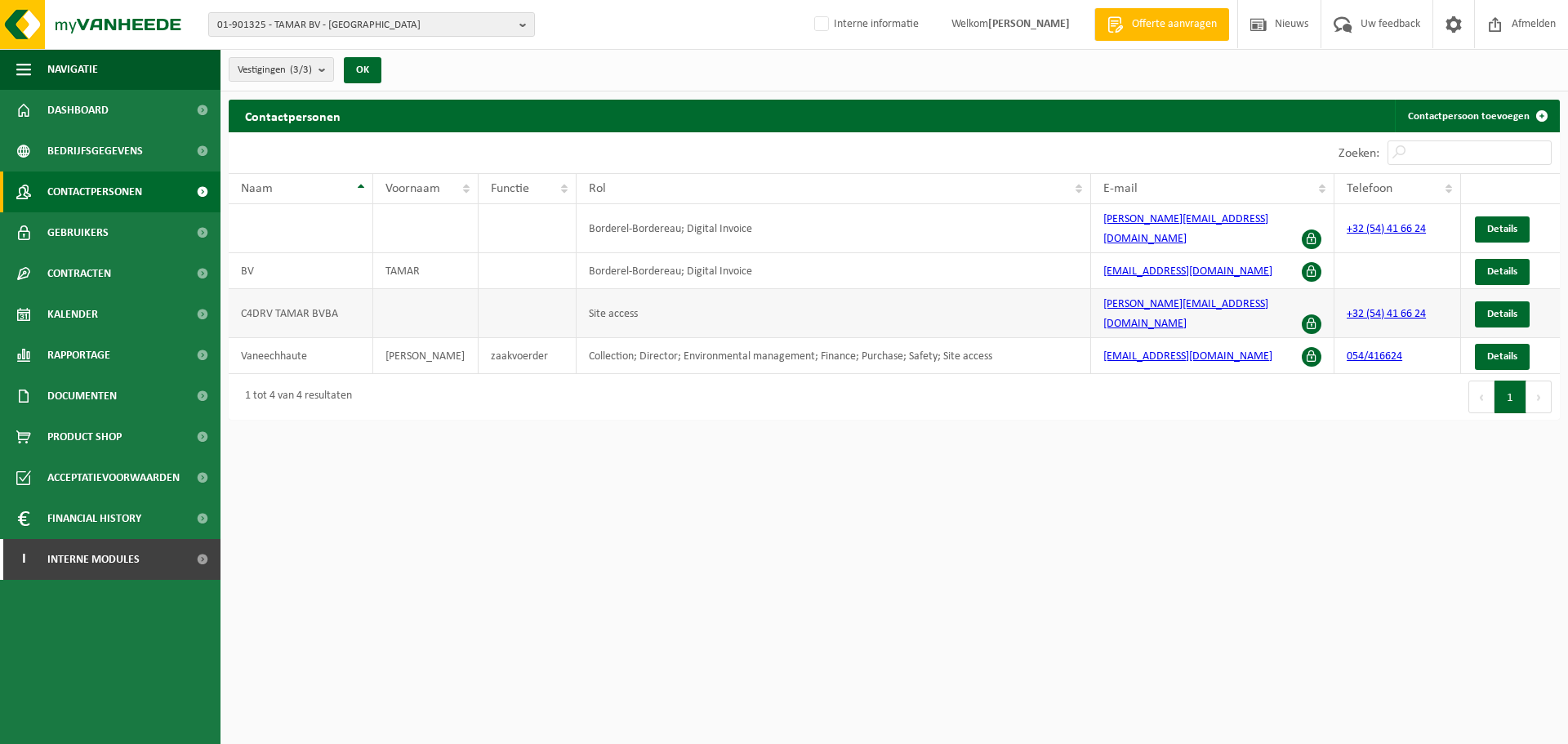
click at [1066, 289] on td "Site access" at bounding box center [834, 312] width 514 height 49
click at [79, 243] on span "Gebruikers" at bounding box center [78, 232] width 61 height 41
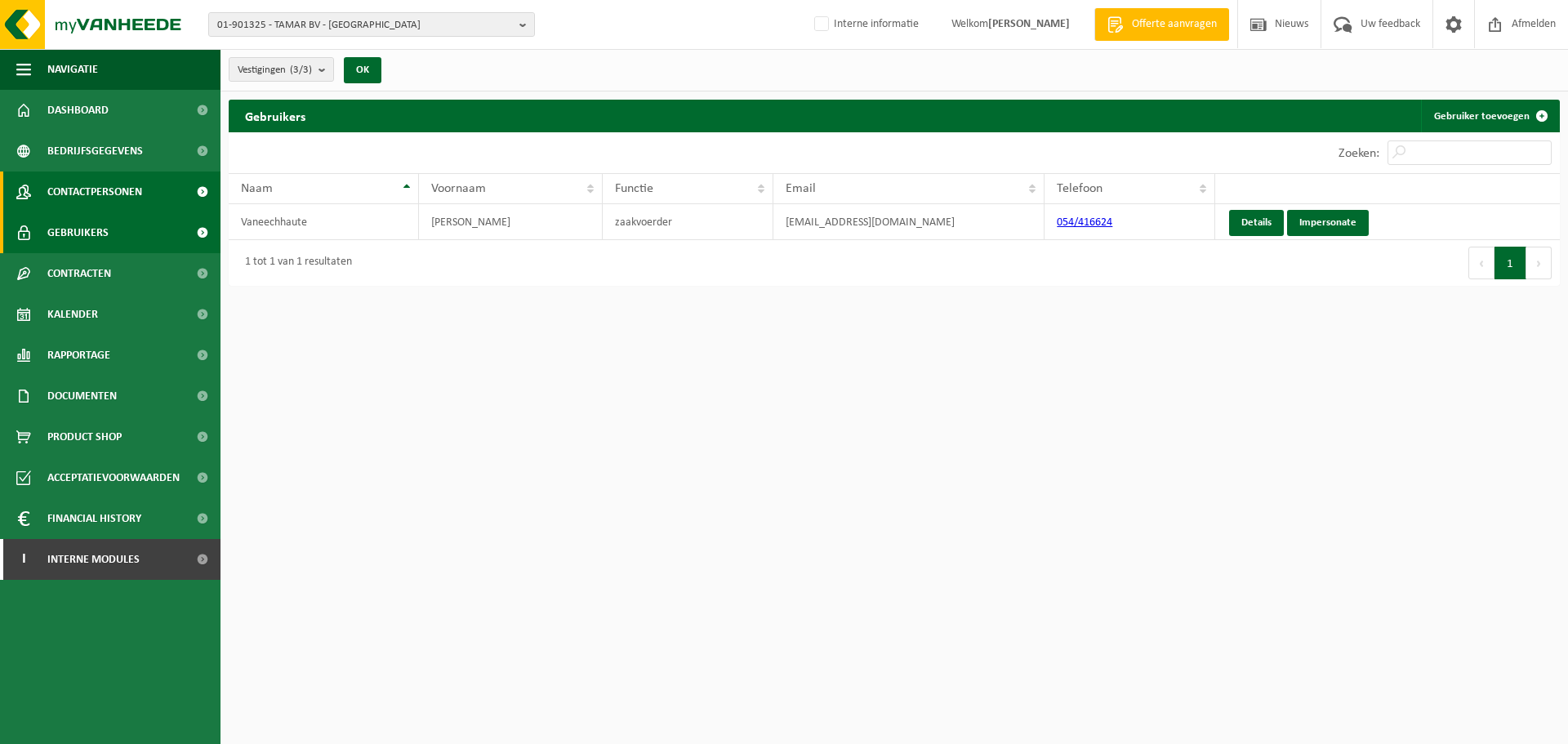
click at [85, 200] on span "Contactpersonen" at bounding box center [94, 191] width 94 height 41
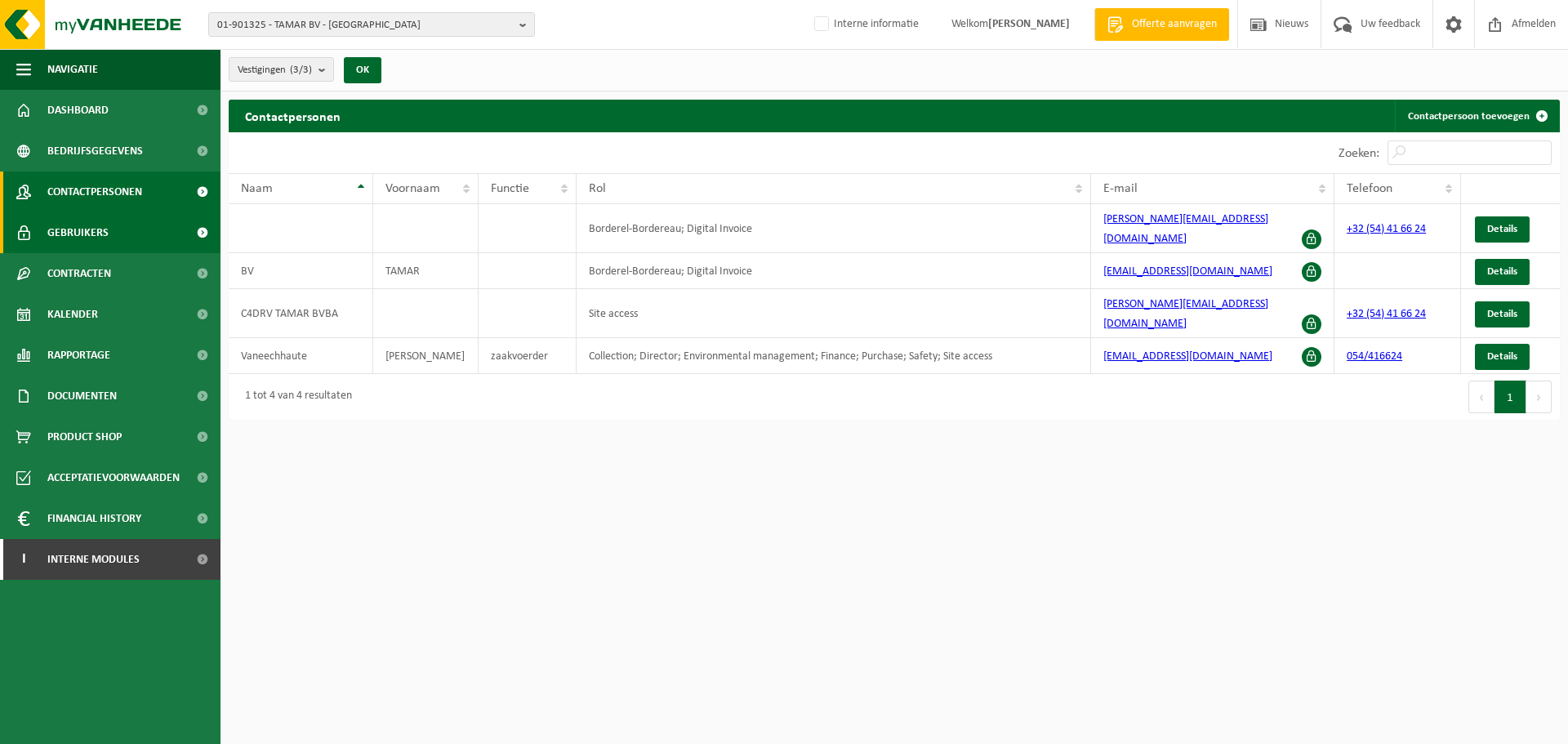
click at [72, 233] on span "Gebruikers" at bounding box center [78, 232] width 61 height 41
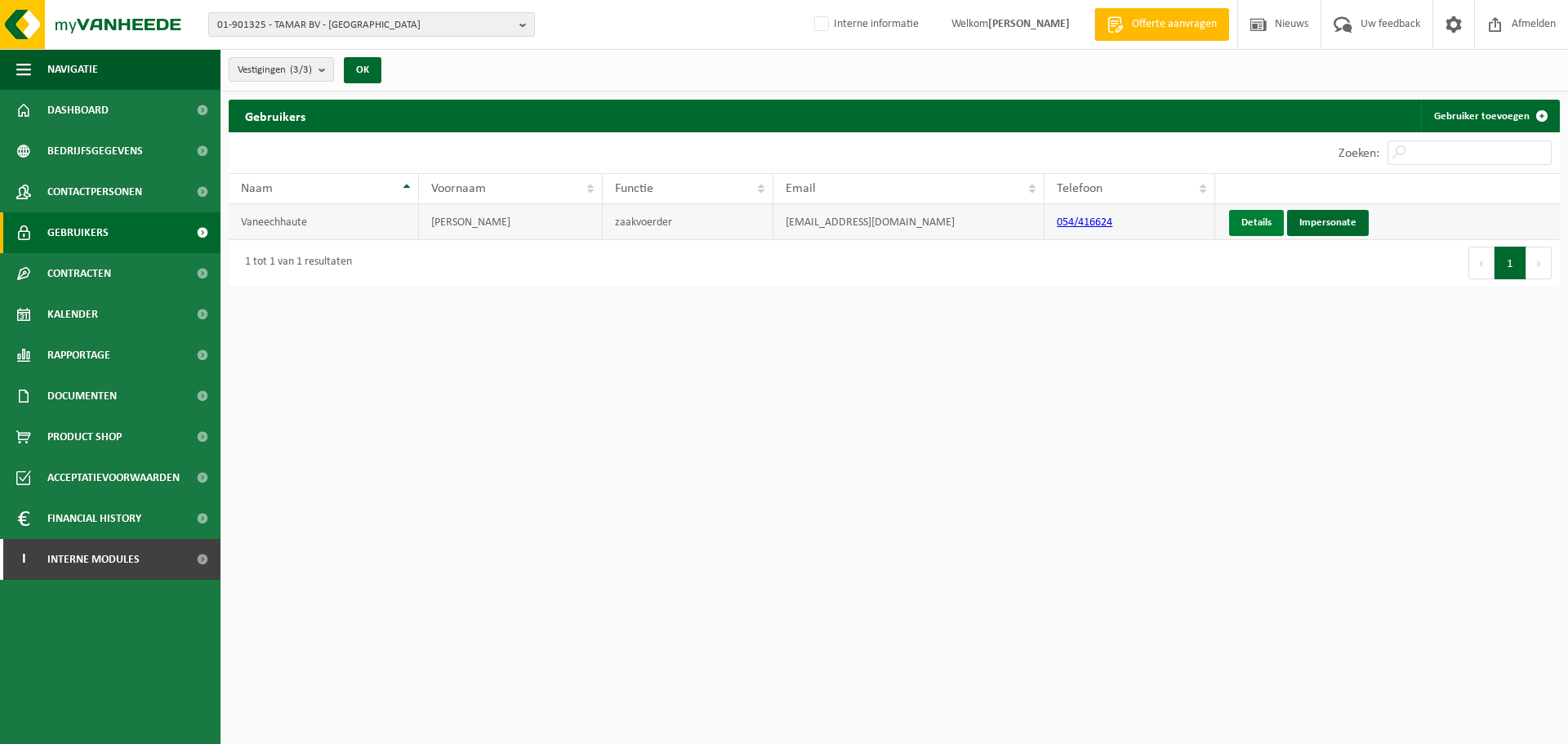
click at [1266, 231] on link "Details" at bounding box center [1256, 222] width 54 height 26
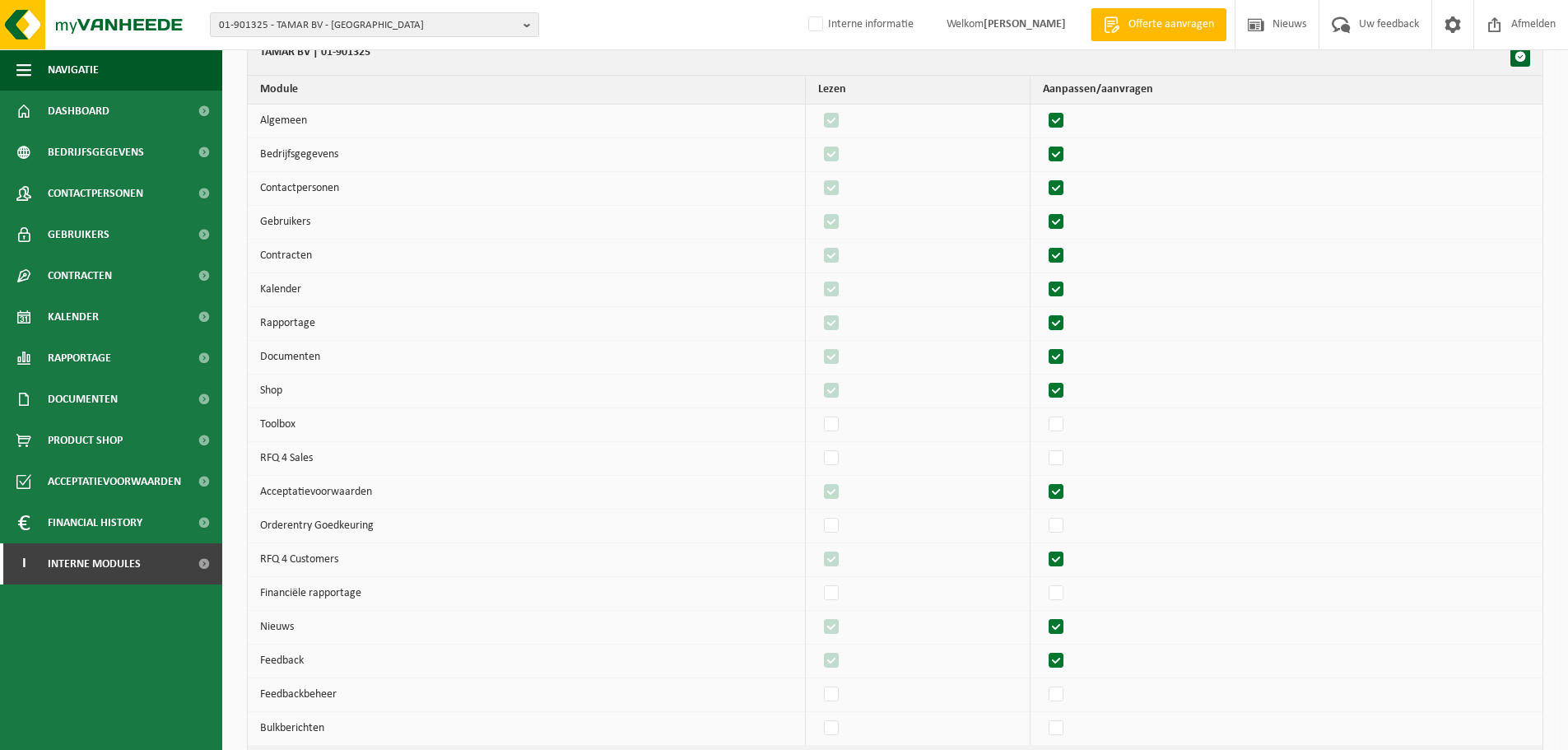
scroll to position [4050, 0]
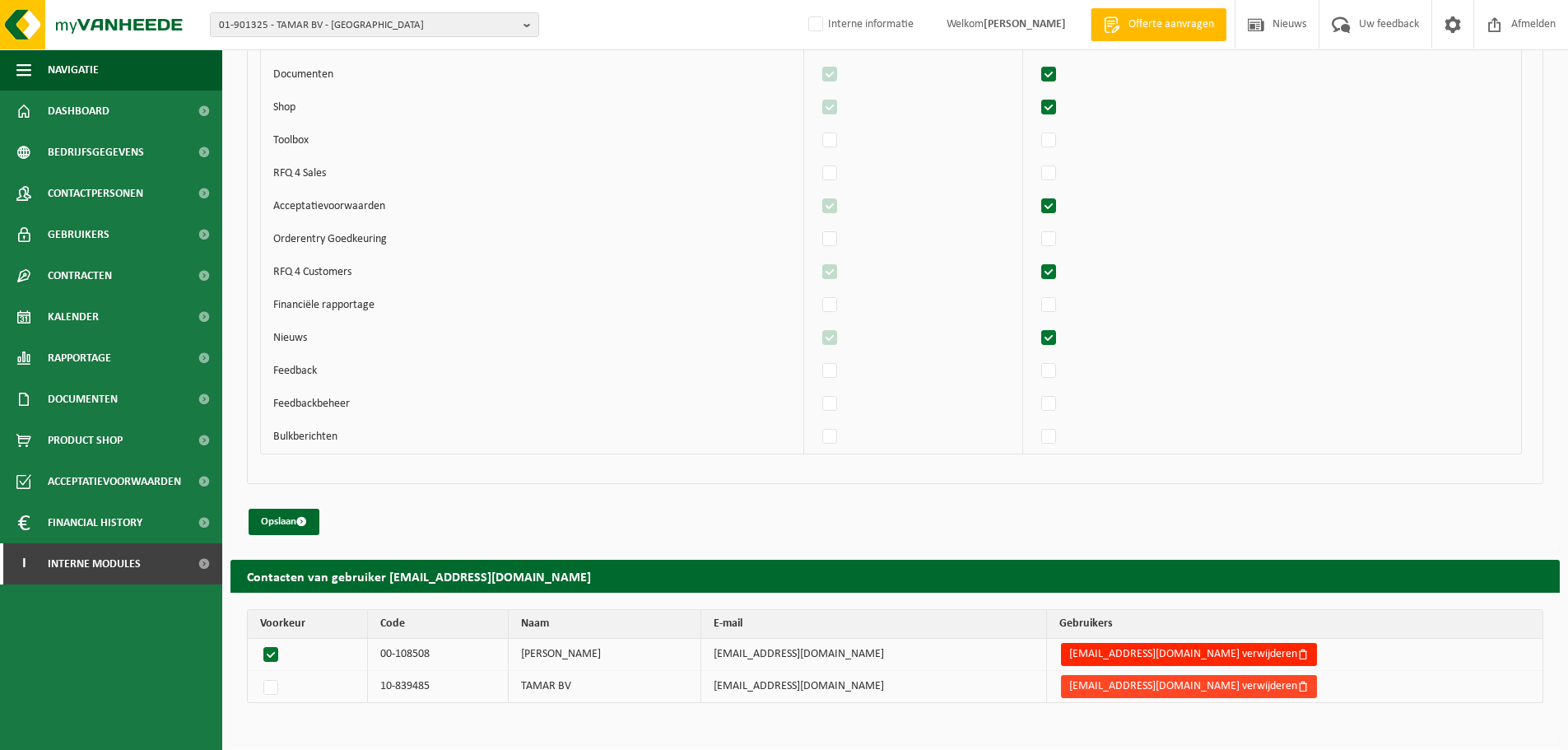
click at [1152, 690] on button "bvbatamar@skynet.be verwijderen" at bounding box center [1189, 687] width 256 height 23
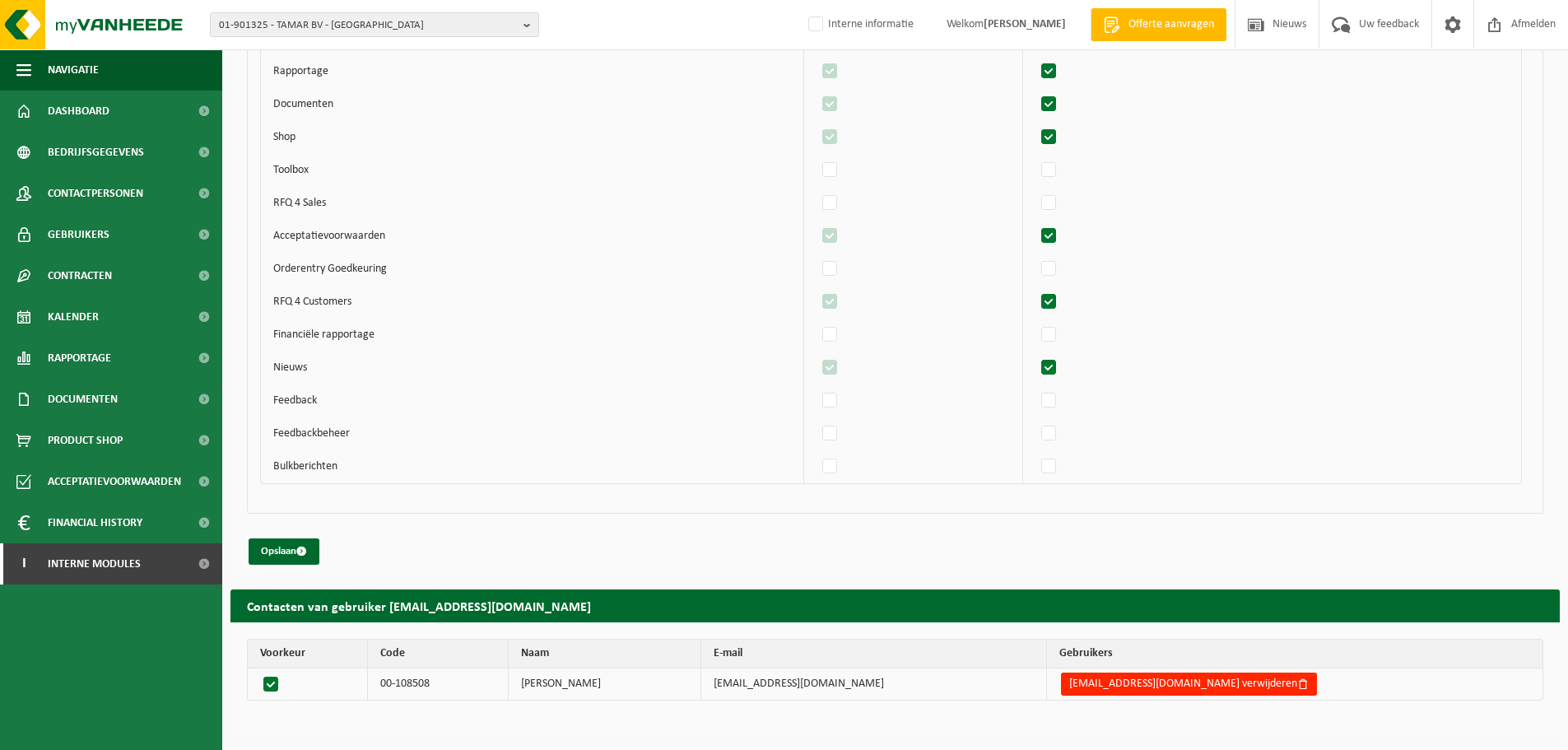
scroll to position [4019, 0]
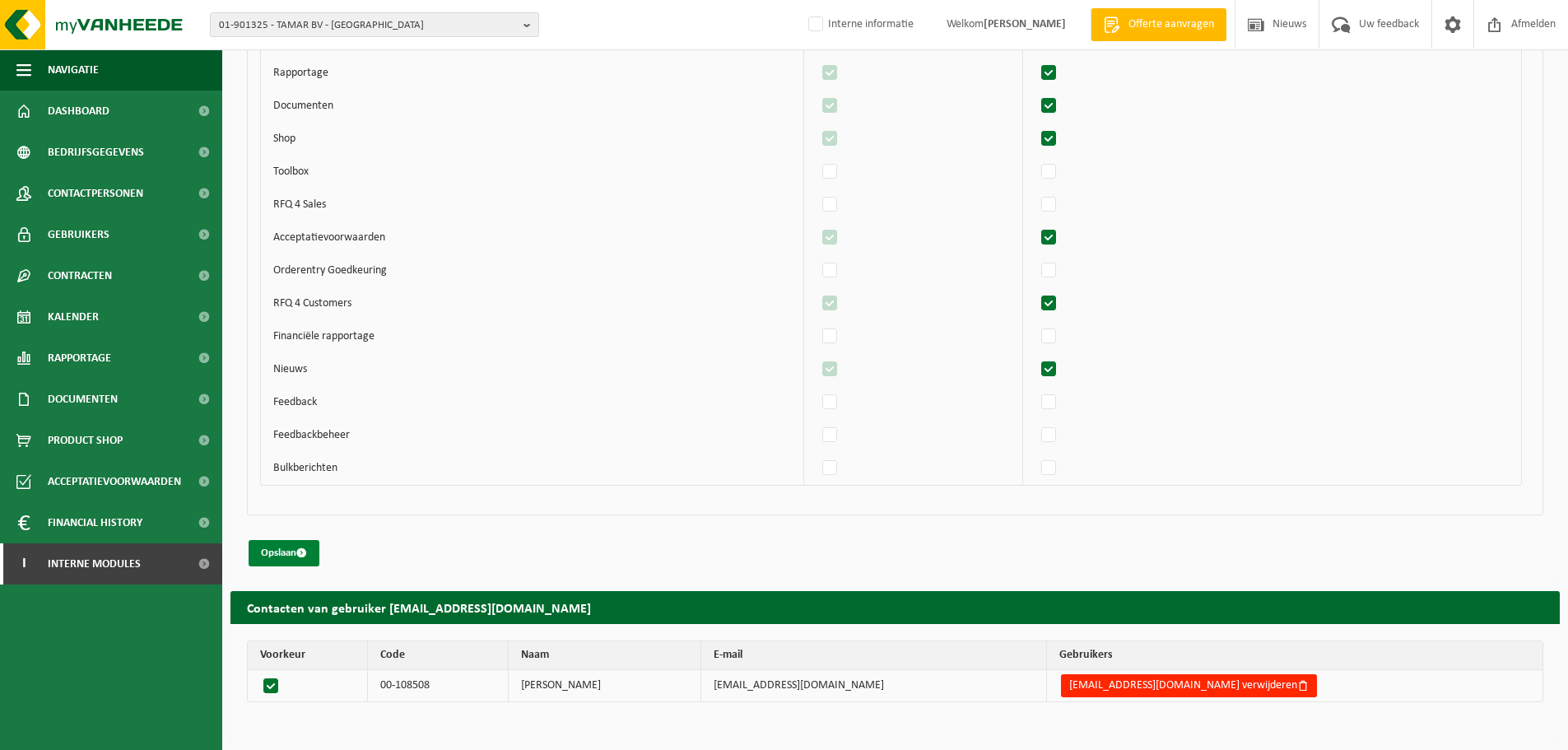
click at [315, 550] on button "Opslaan" at bounding box center [284, 552] width 71 height 26
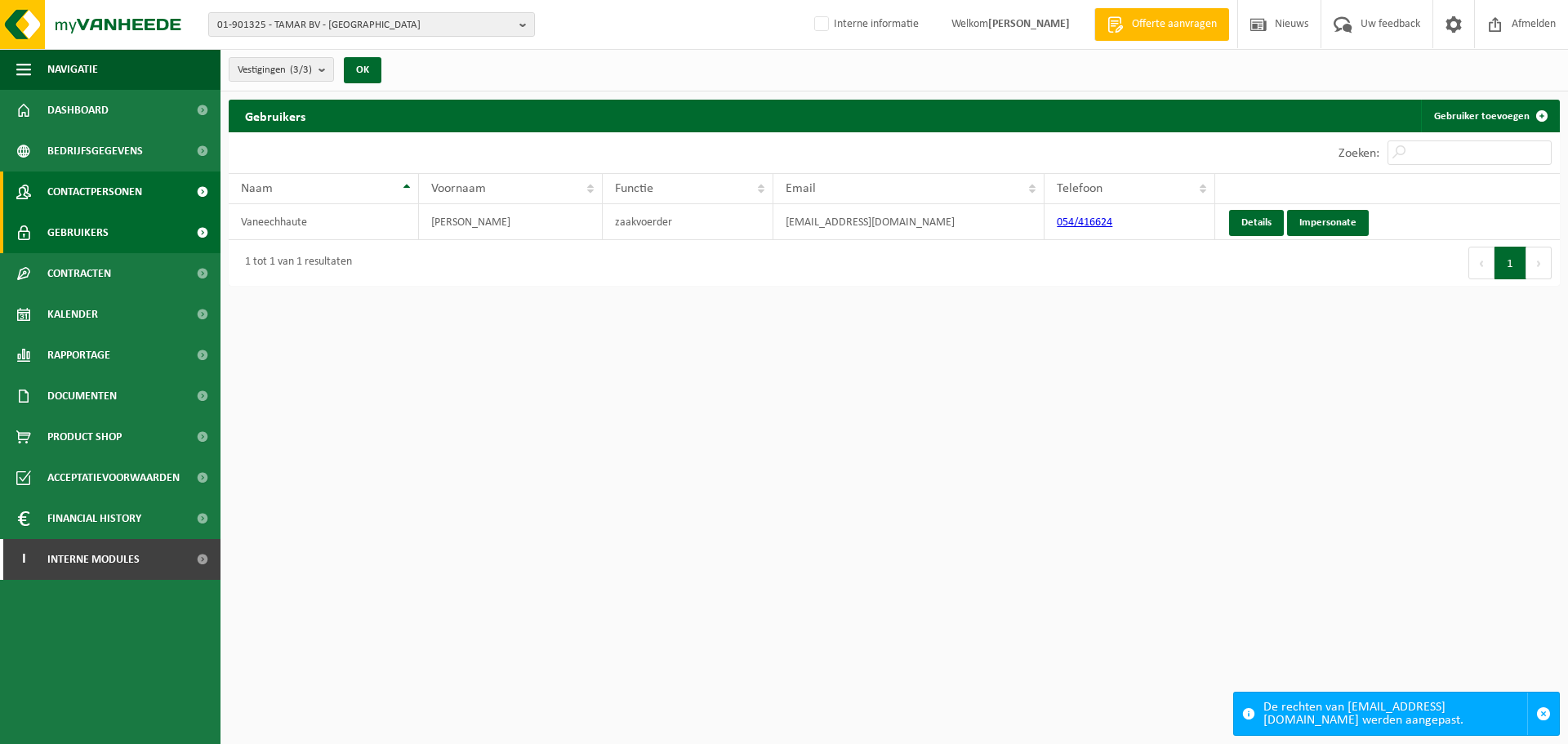
click at [115, 191] on span "Contactpersonen" at bounding box center [94, 191] width 94 height 41
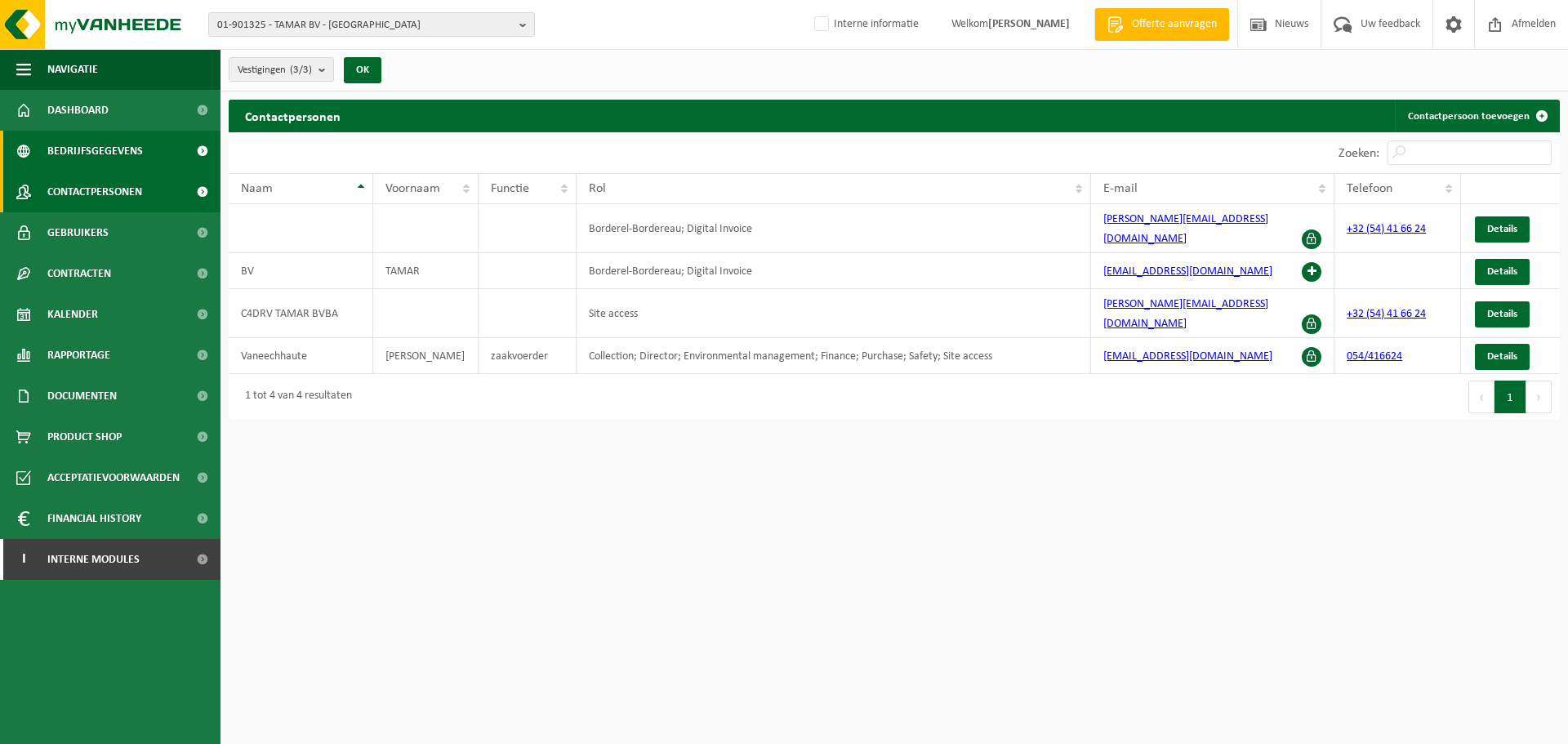
click at [107, 151] on span "Bedrijfsgegevens" at bounding box center [95, 151] width 95 height 41
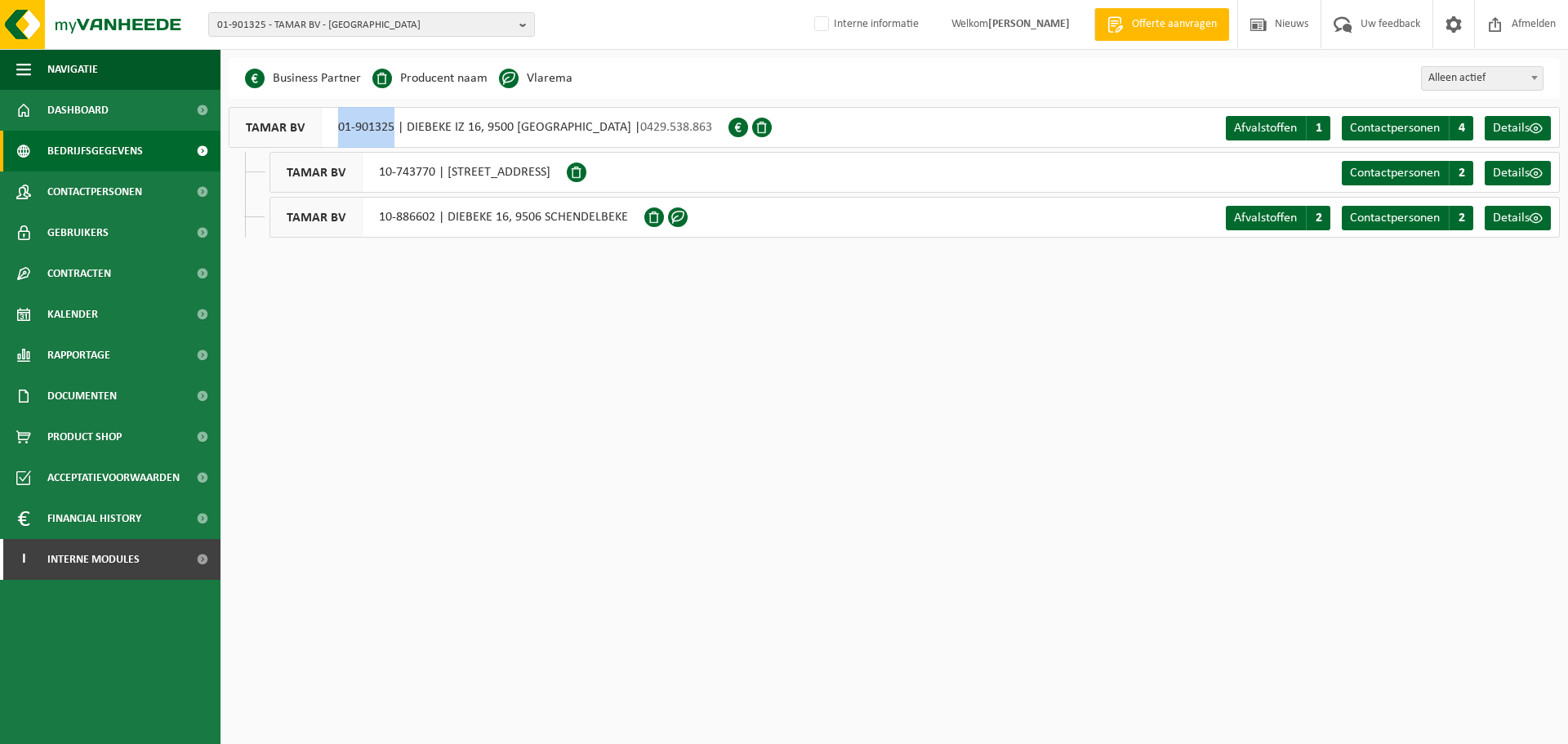
drag, startPoint x: 319, startPoint y: 127, endPoint x: 393, endPoint y: 131, distance: 74.1
click at [393, 131] on div "TAMAR BV 01-901325 | DIEBEKE IZ 16, 9500 [GEOGRAPHIC_DATA] | 0429.538.863" at bounding box center [478, 127] width 500 height 41
copy div "01-901325"
click at [890, 432] on html "01-901325 - TAMAR BV - GERAARDSBERGEN 01-901325 - TAMAR BV - [GEOGRAPHIC_DATA] …" at bounding box center [784, 372] width 1568 height 744
click at [380, 33] on span "01-901325 - TAMAR BV - [GEOGRAPHIC_DATA]" at bounding box center [365, 26] width 295 height 25
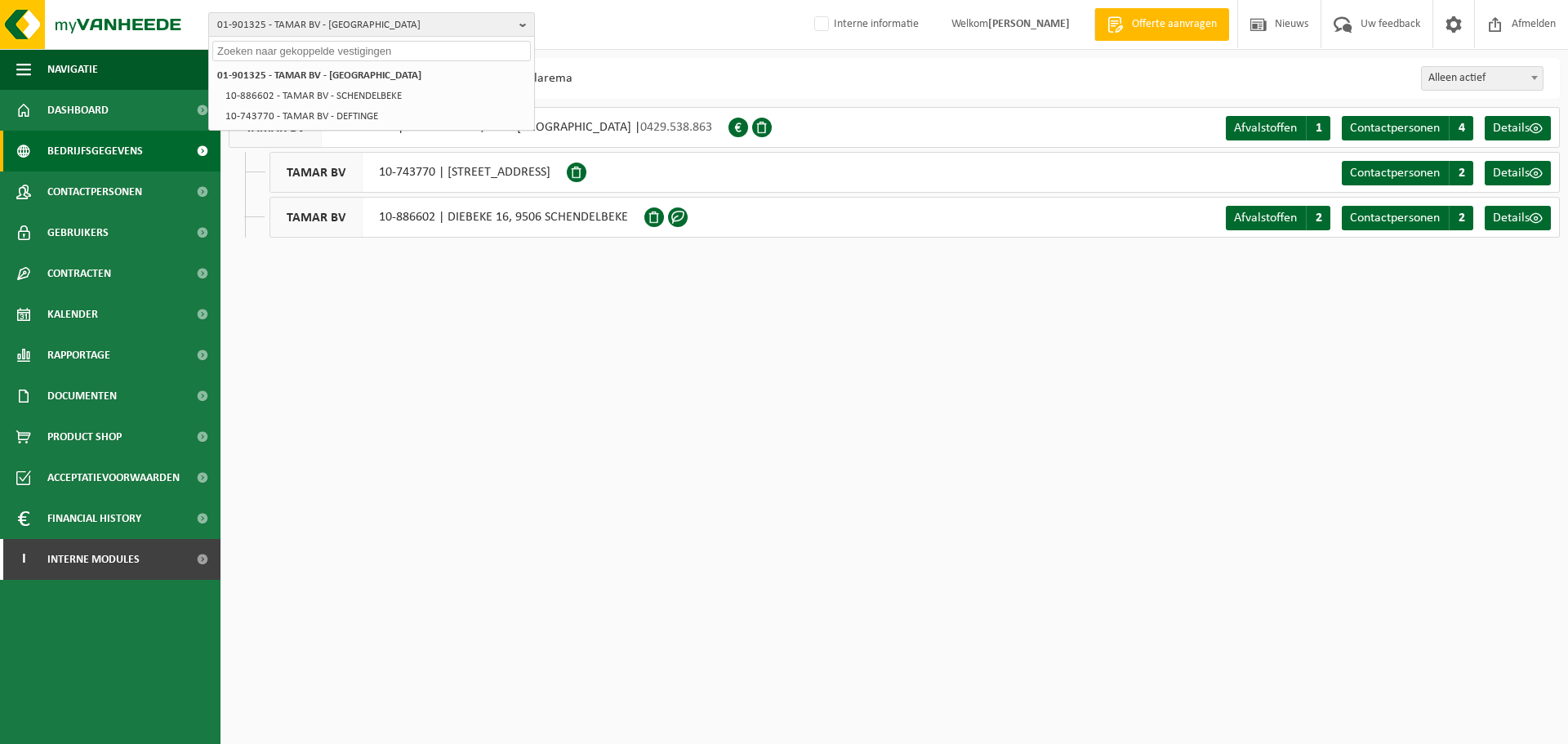
paste input "10-764882"
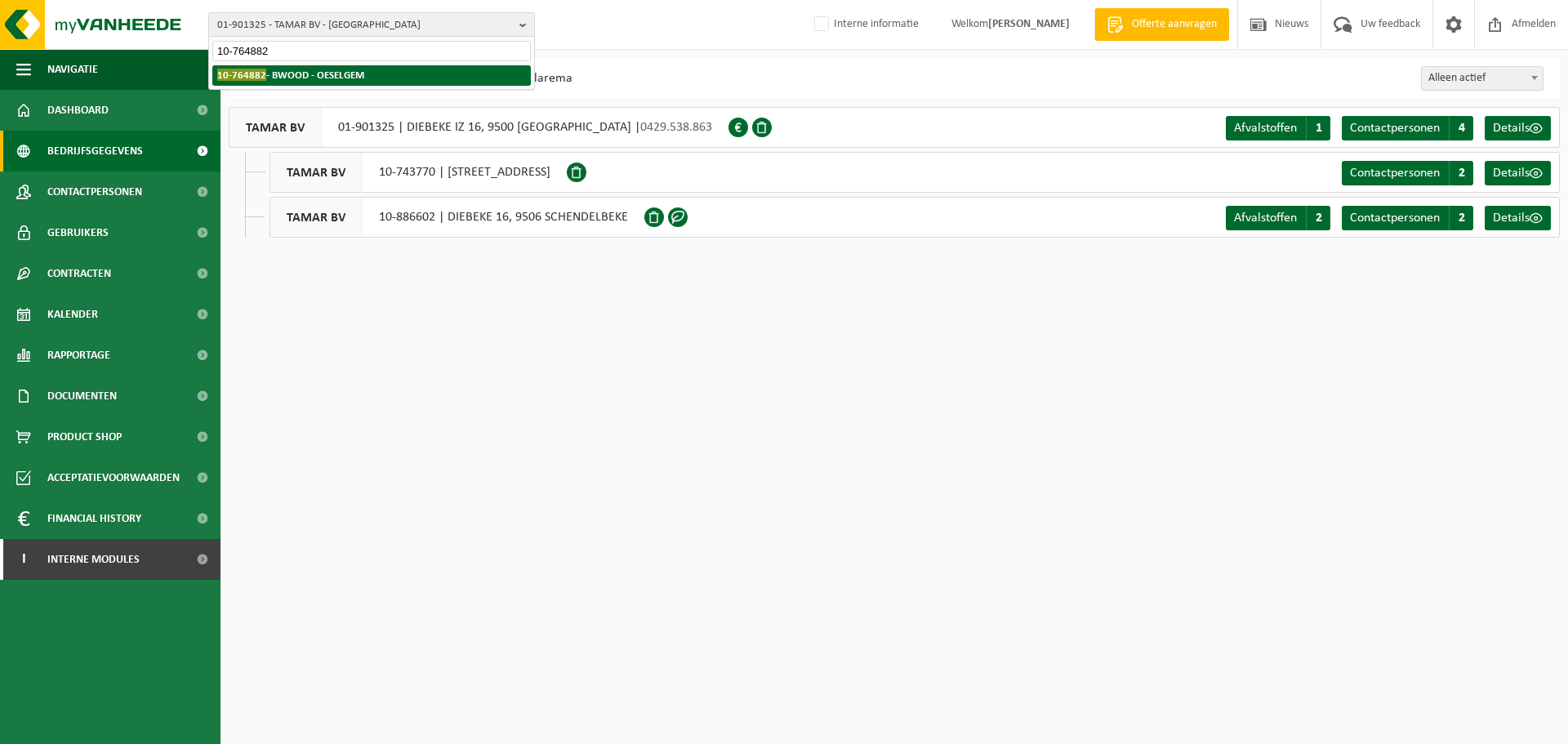
type input "10-764882"
click at [374, 72] on li "10-764882 - BWOOD - OESELGEM" at bounding box center [372, 75] width 318 height 20
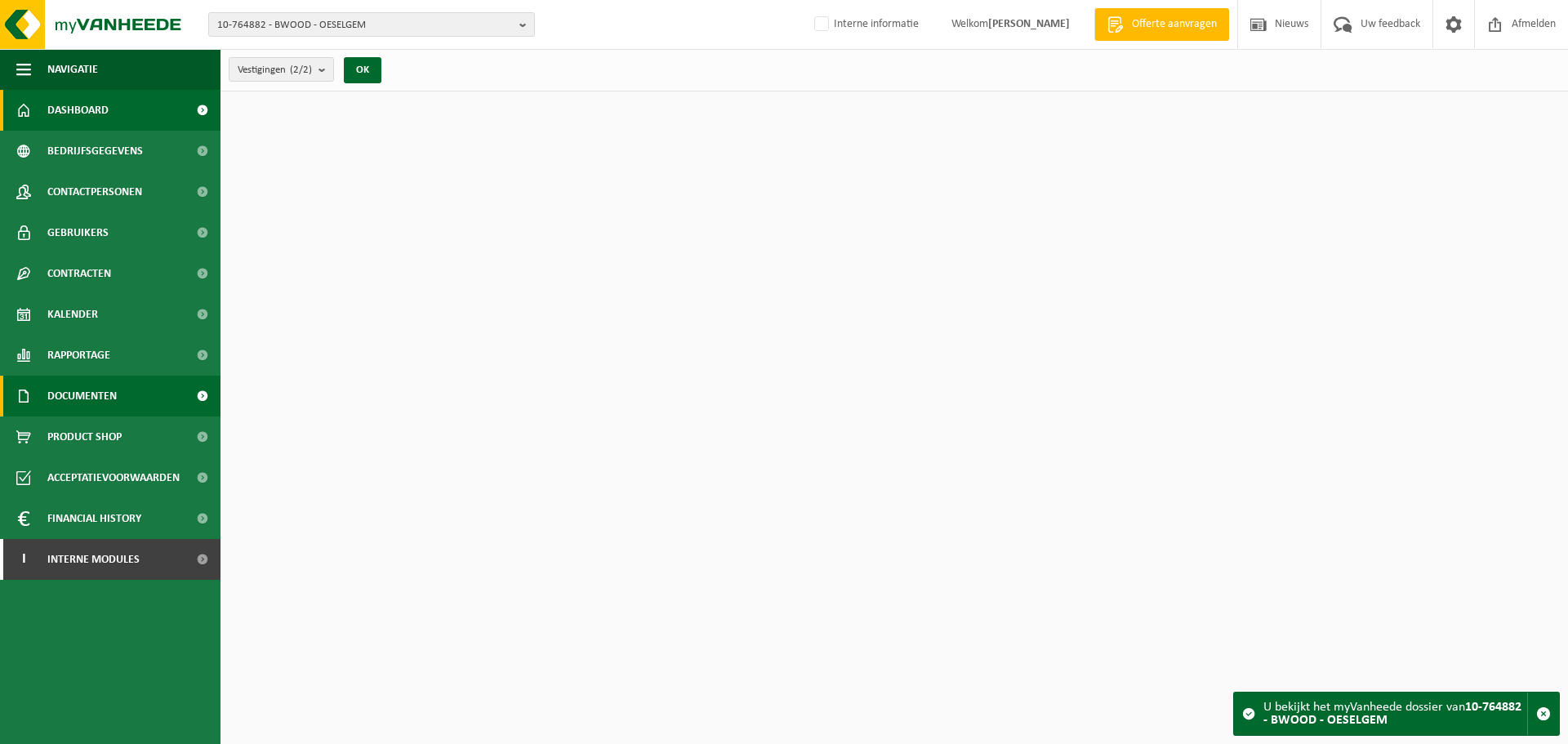
click at [77, 402] on span "Documenten" at bounding box center [82, 395] width 70 height 41
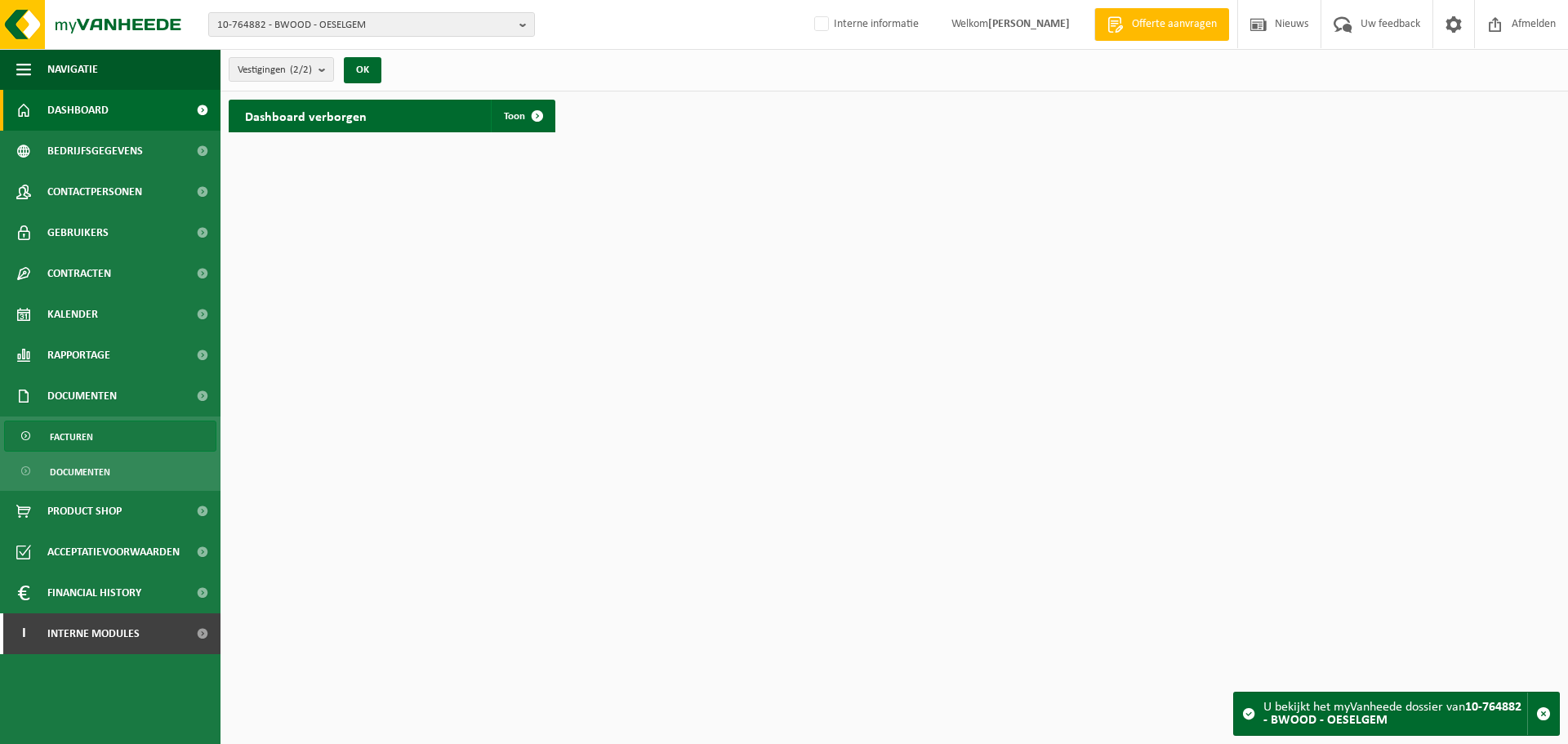
click at [83, 446] on span "Facturen" at bounding box center [70, 436] width 43 height 31
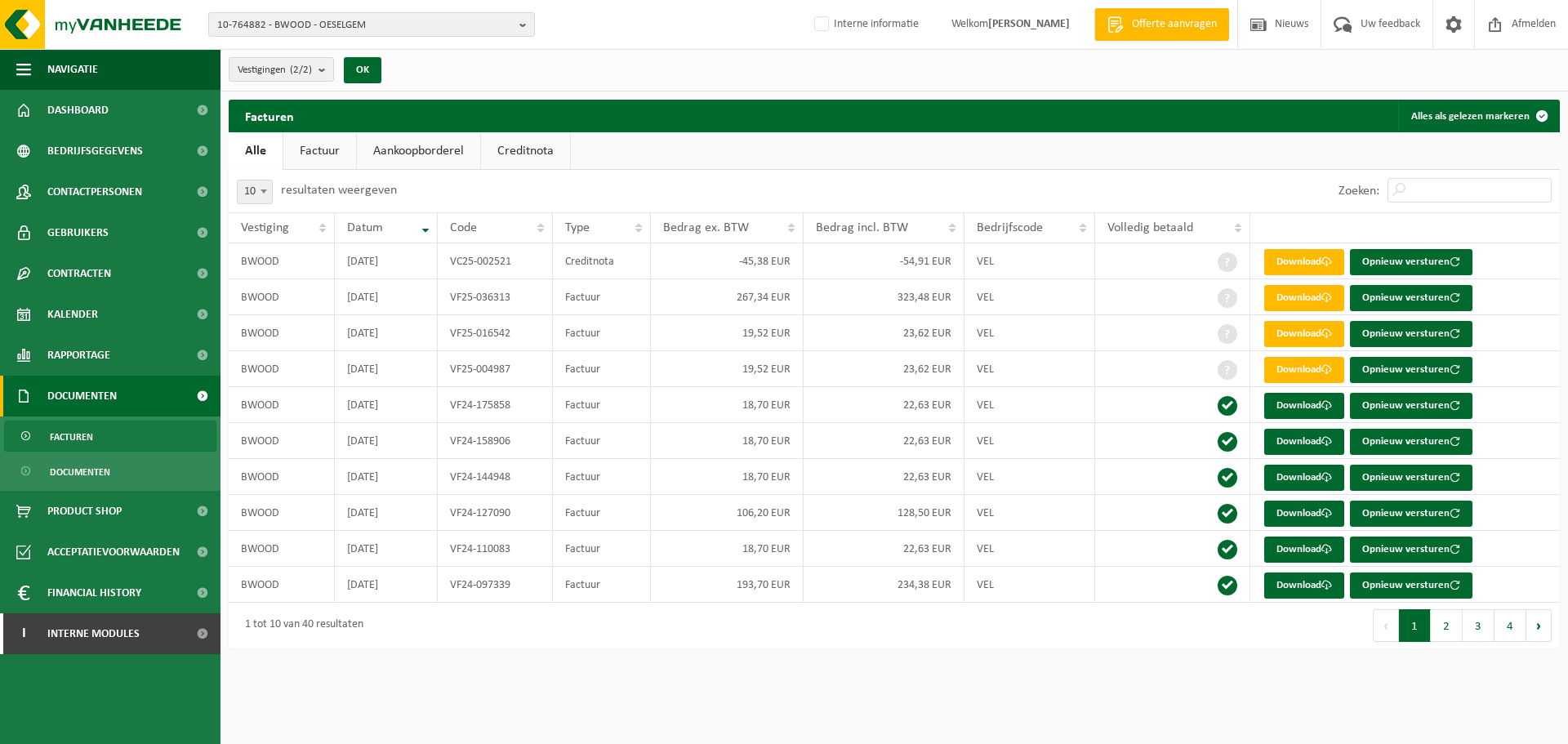
click at [864, 657] on div "Navigatie Offerte aanvragen Nieuws Uw feedback Afmelden Dashboard Bedrijfsgegev…" at bounding box center [784, 332] width 1568 height 665
click at [1432, 622] on button "2" at bounding box center [1446, 625] width 31 height 32
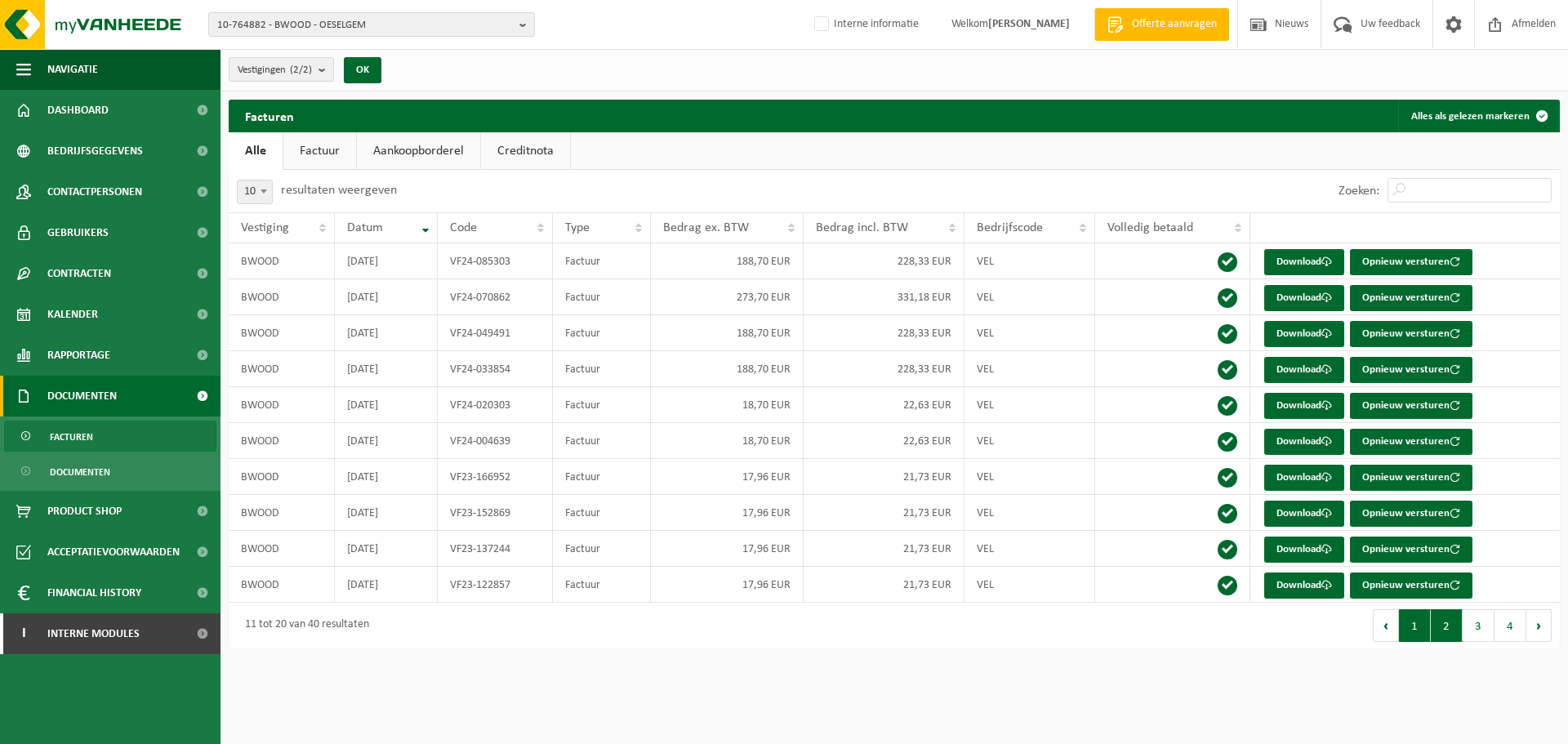
click at [1410, 620] on button "1" at bounding box center [1414, 625] width 31 height 32
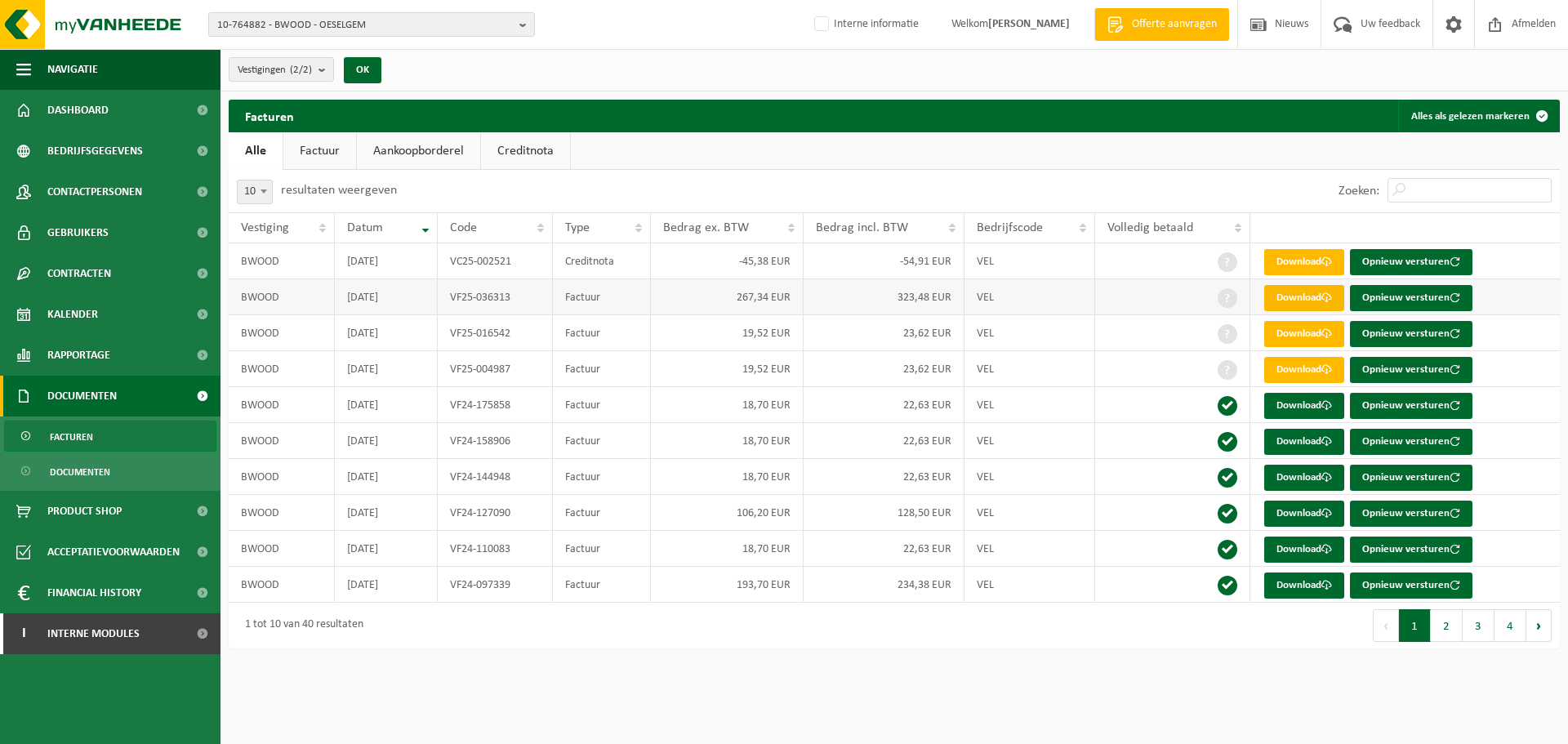
click at [1312, 298] on link "Download" at bounding box center [1304, 297] width 80 height 26
